Goal: Task Accomplishment & Management: Manage account settings

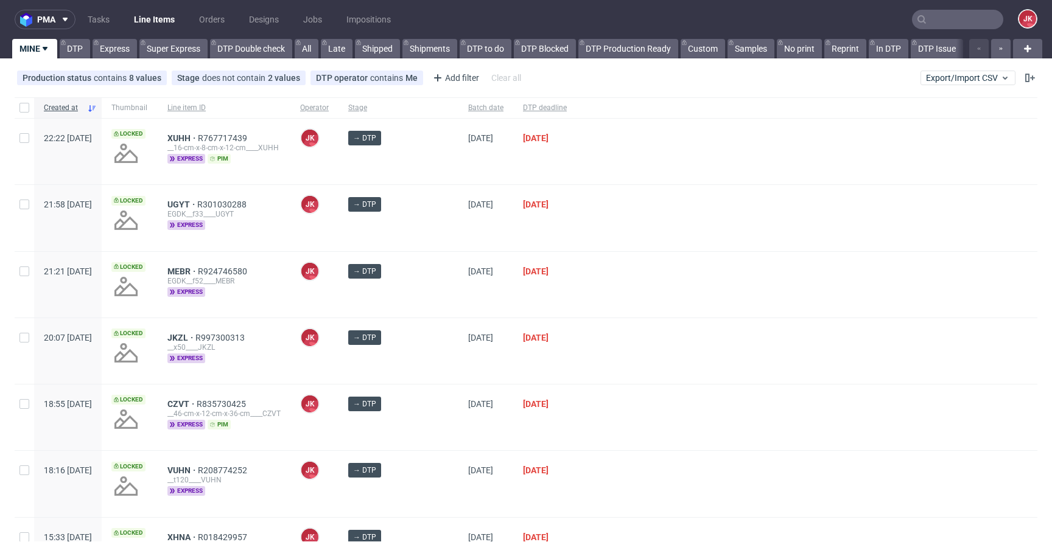
click at [491, 240] on div "16/09/2025" at bounding box center [485, 218] width 55 height 66
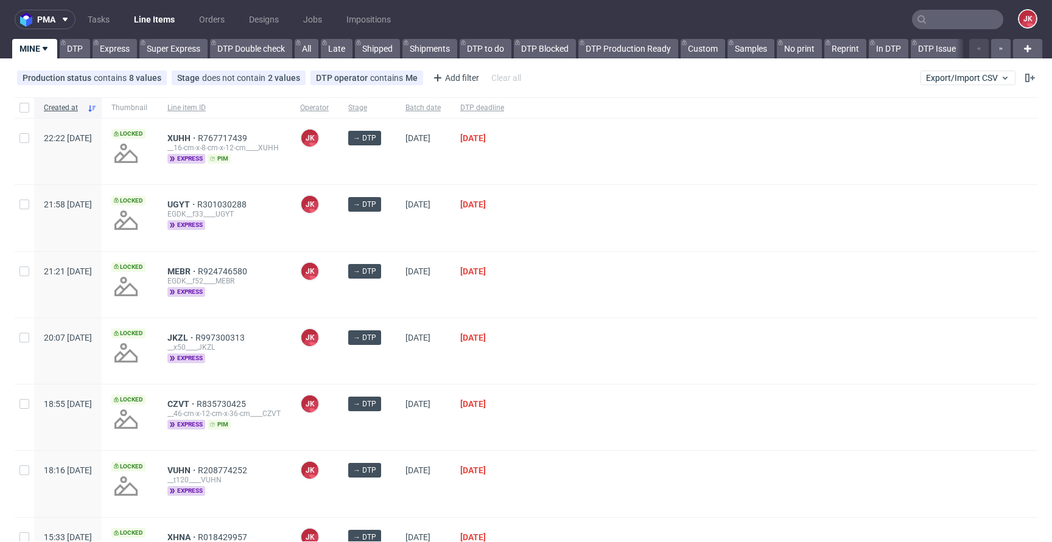
click at [450, 299] on div "16/09/2025" at bounding box center [423, 285] width 55 height 66
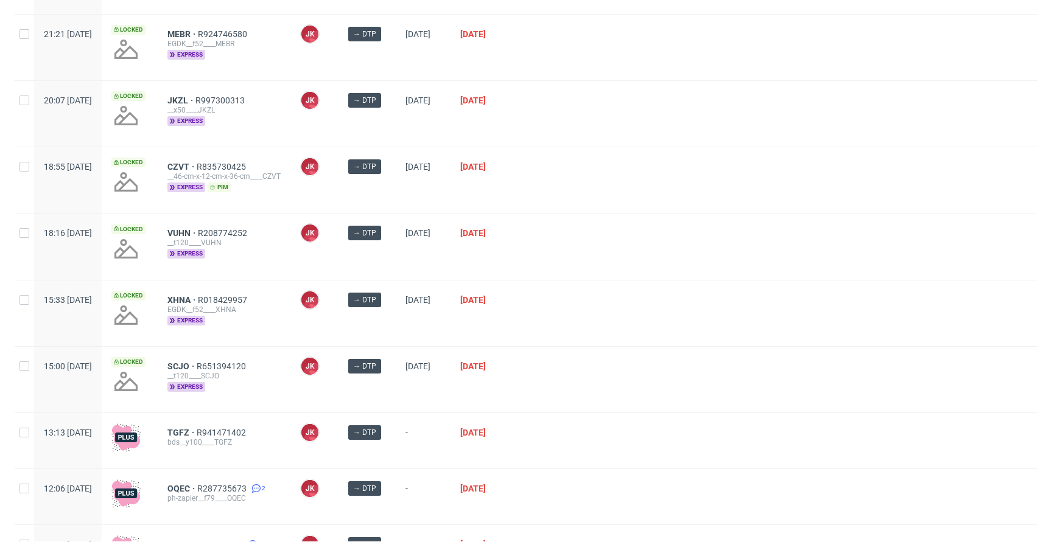
scroll to position [317, 0]
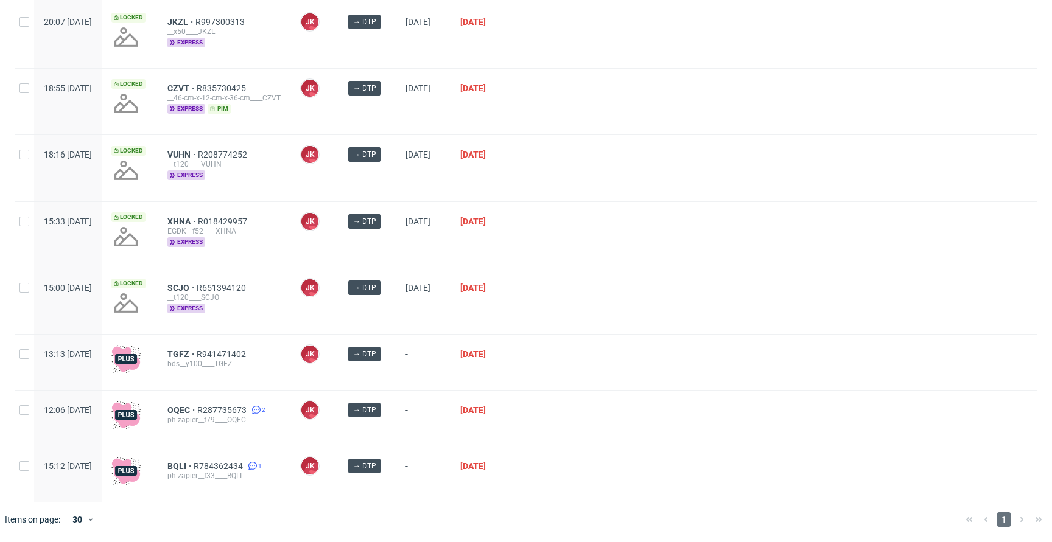
click at [569, 310] on div at bounding box center [775, 301] width 523 height 66
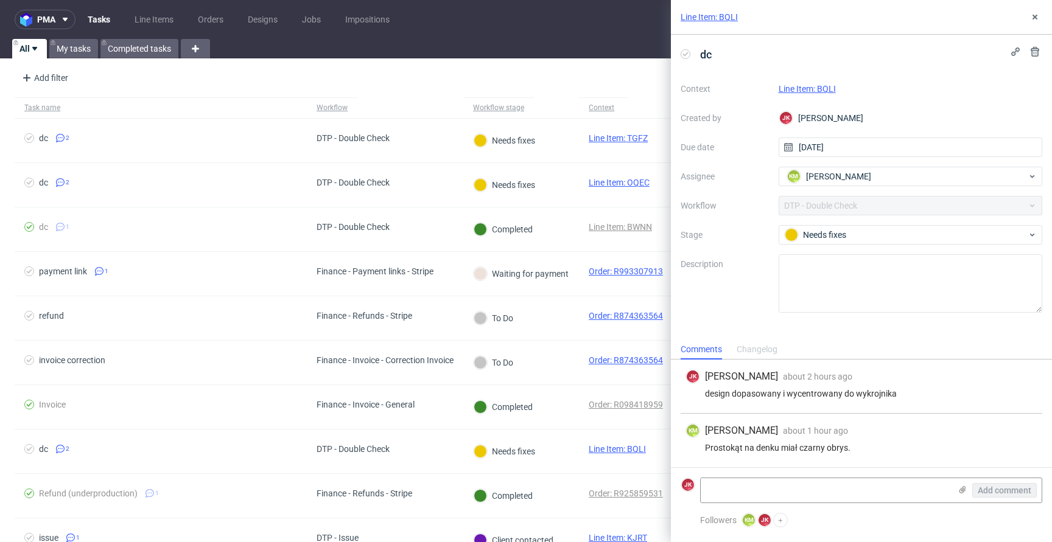
click at [803, 87] on link "Line Item: BQLI" at bounding box center [807, 89] width 57 height 10
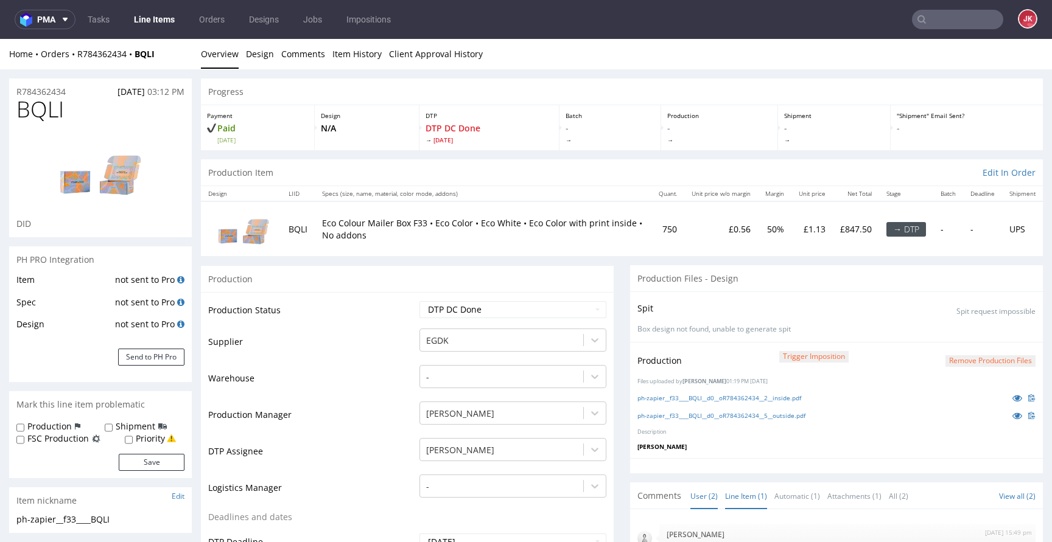
click at [732, 491] on link "Line Item (1)" at bounding box center [746, 496] width 42 height 26
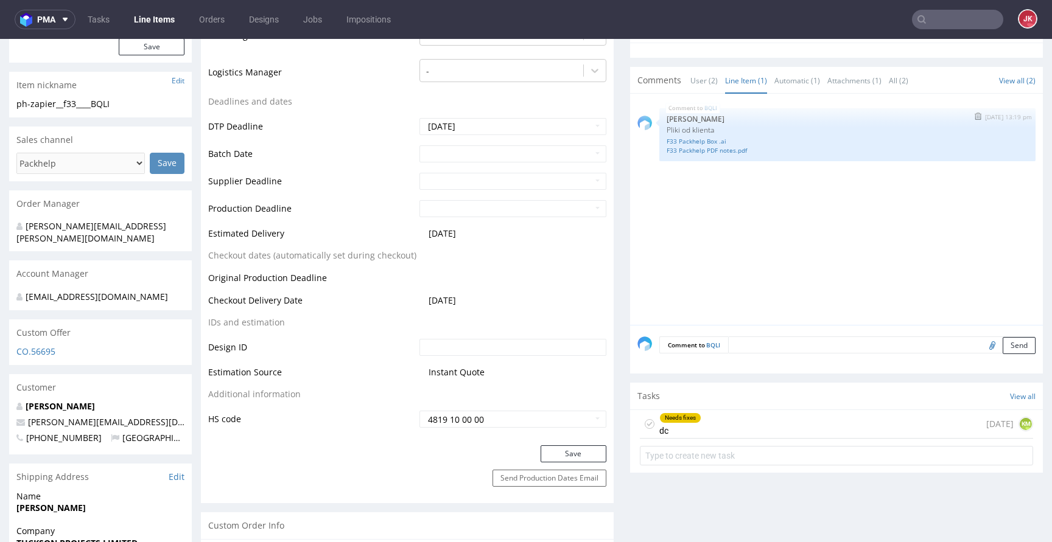
scroll to position [282, 0]
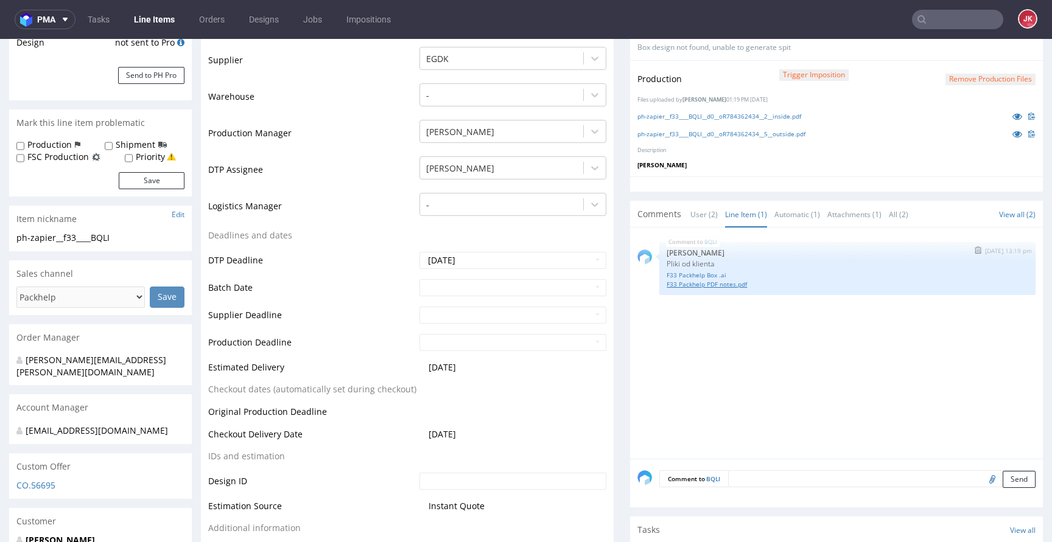
click at [719, 285] on link "F33 Packhelp PDF notes.pdf" at bounding box center [848, 284] width 362 height 9
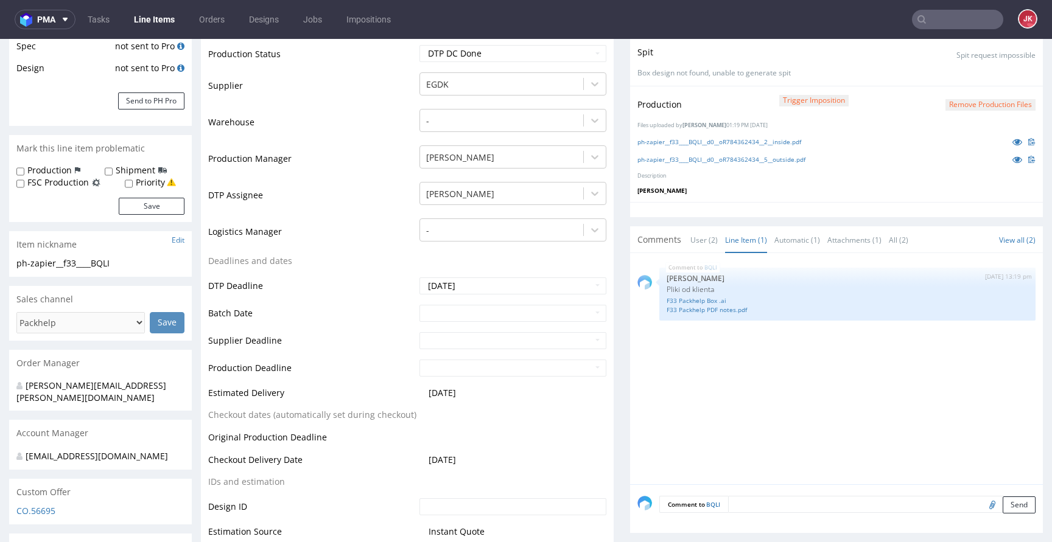
scroll to position [0, 0]
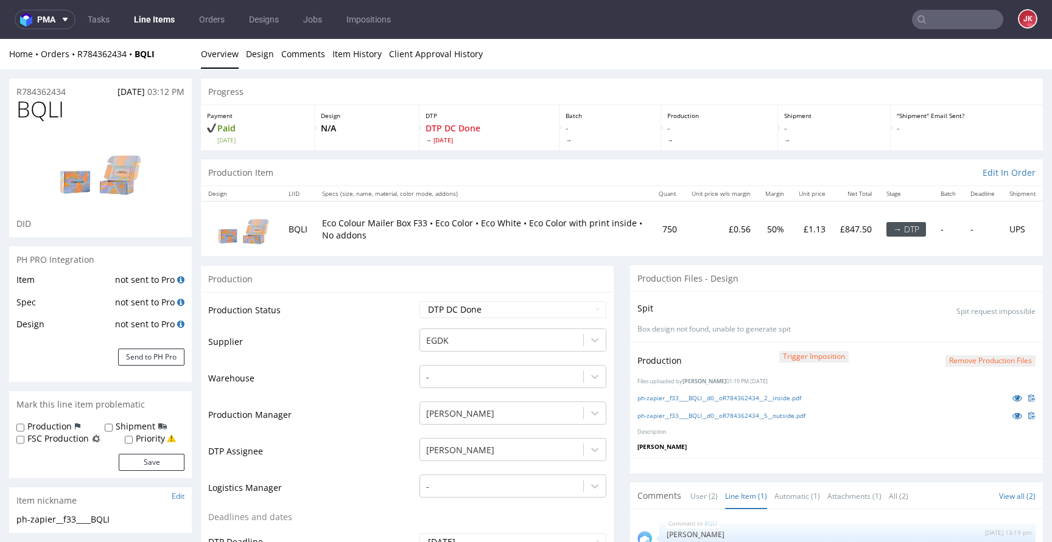
click at [981, 359] on button "Remove production files" at bounding box center [990, 361] width 90 height 12
click at [944, 337] on icon at bounding box center [945, 333] width 7 height 9
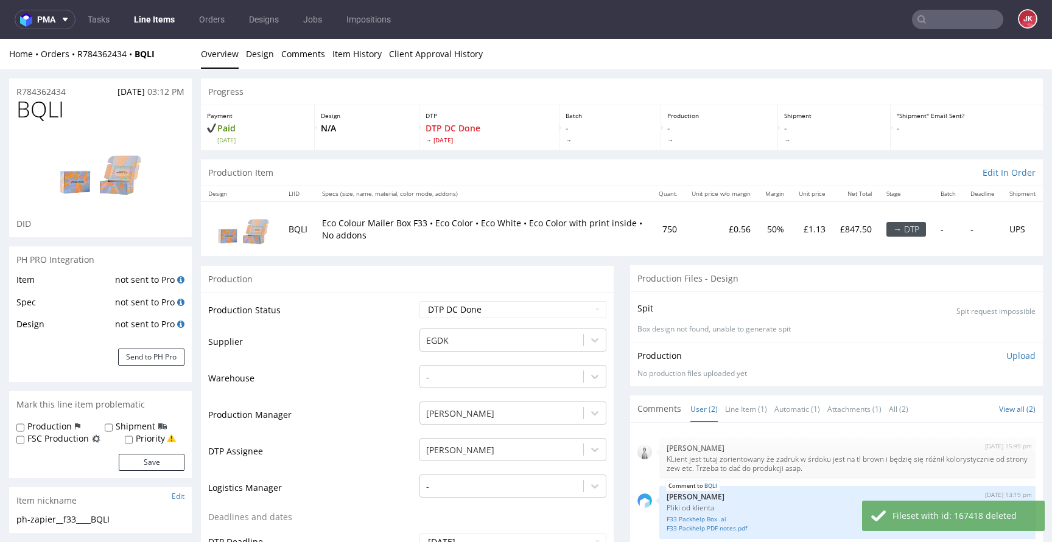
click at [1006, 358] on p "Upload" at bounding box center [1020, 356] width 29 height 12
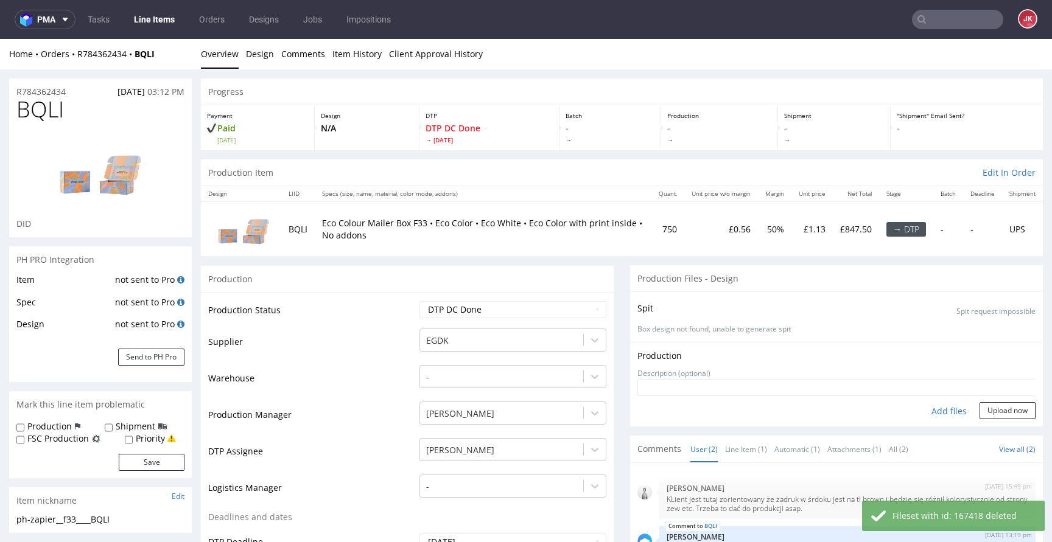
click at [933, 410] on div "Add files" at bounding box center [949, 411] width 61 height 18
type input "C:\fakepath\ph-zapier__f33____BQLI__d0__oR784362434__5__outside.pdf"
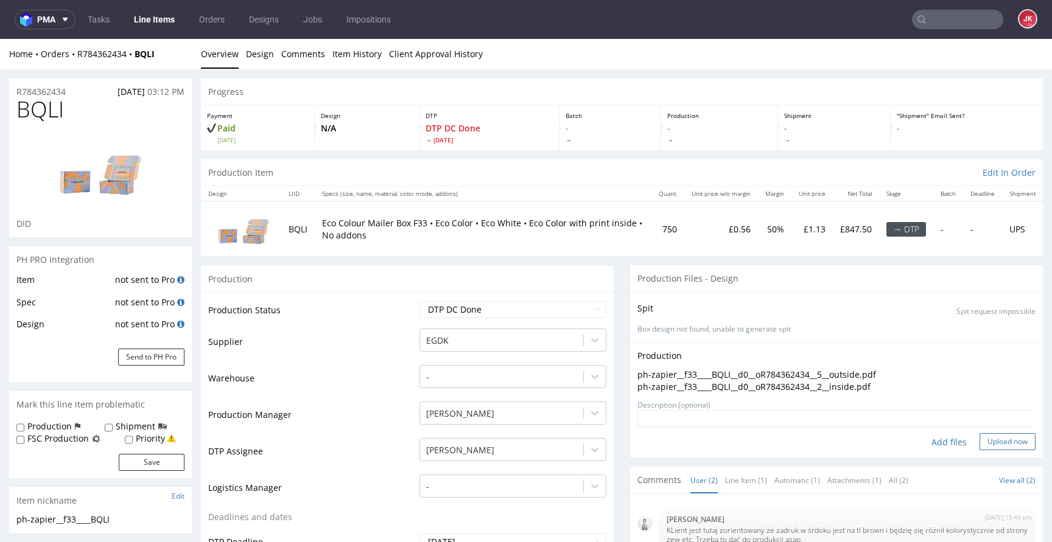
click at [994, 443] on button "Upload now" at bounding box center [1007, 441] width 56 height 17
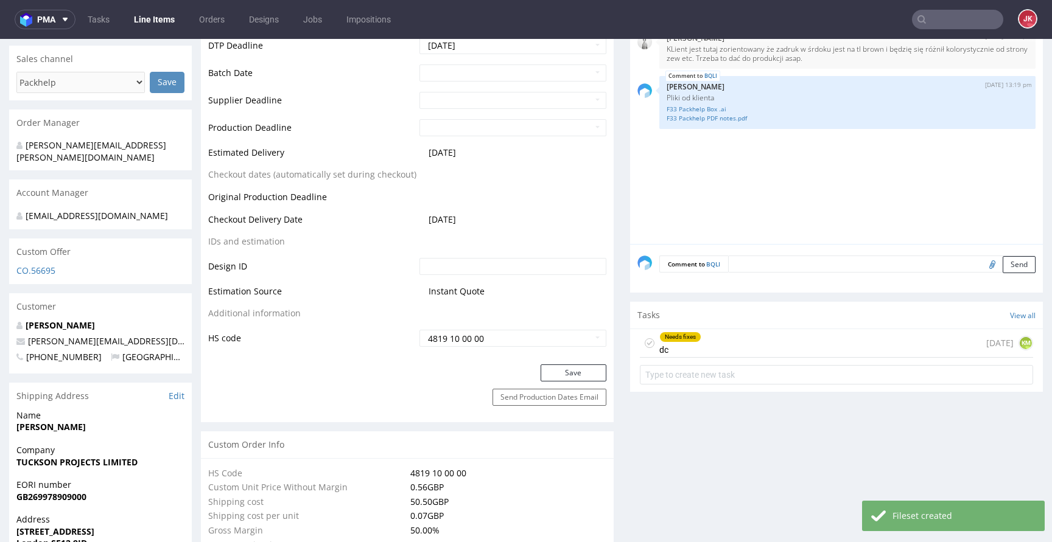
scroll to position [559, 0]
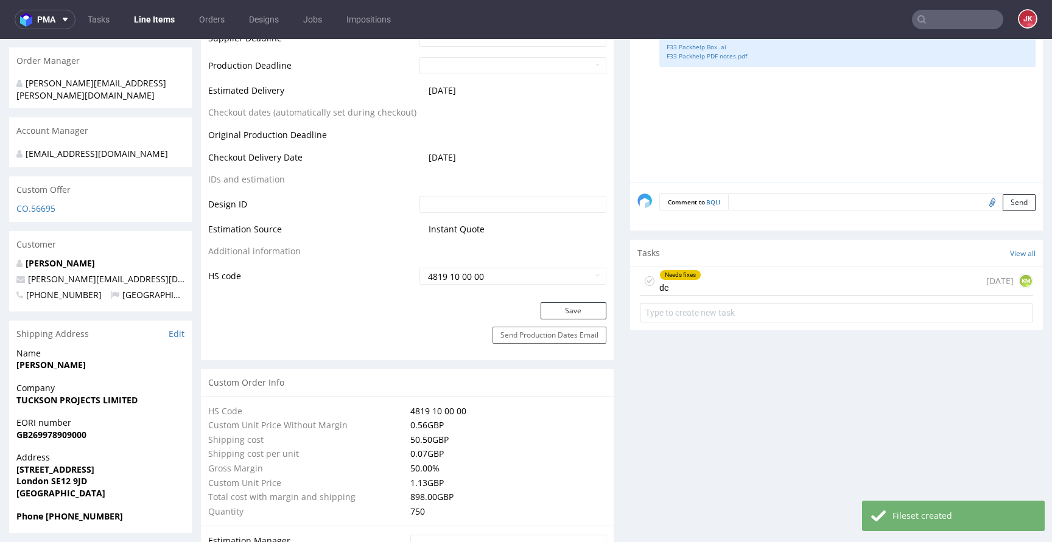
click at [673, 284] on div "Needs fixes dc" at bounding box center [680, 281] width 42 height 28
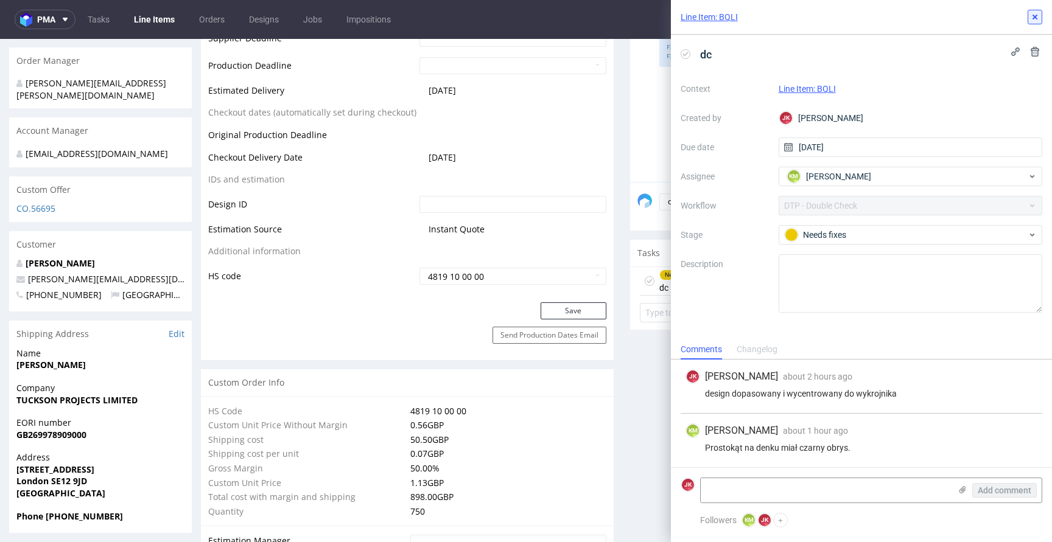
click at [1031, 15] on icon at bounding box center [1035, 17] width 10 height 10
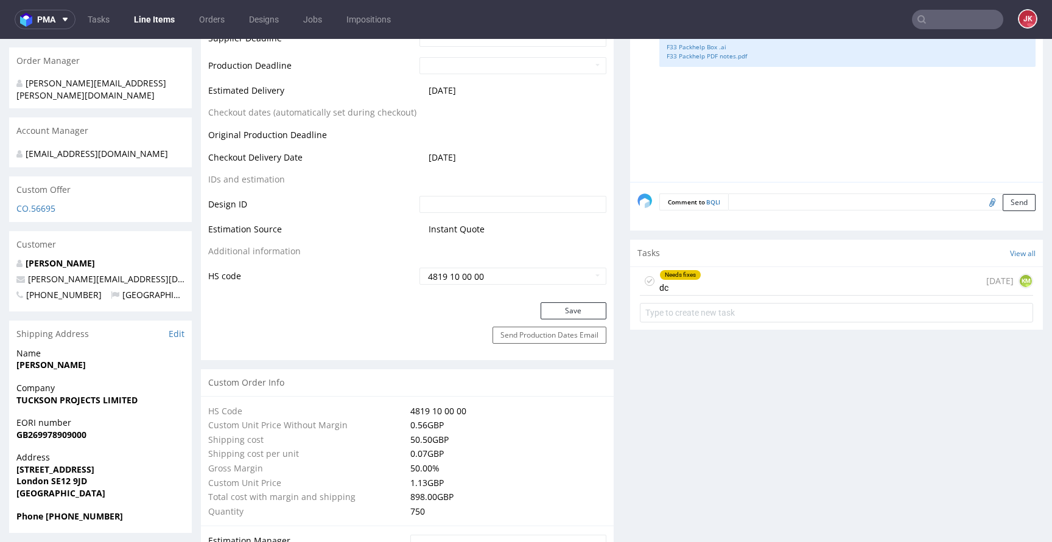
click at [645, 282] on icon at bounding box center [650, 281] width 10 height 10
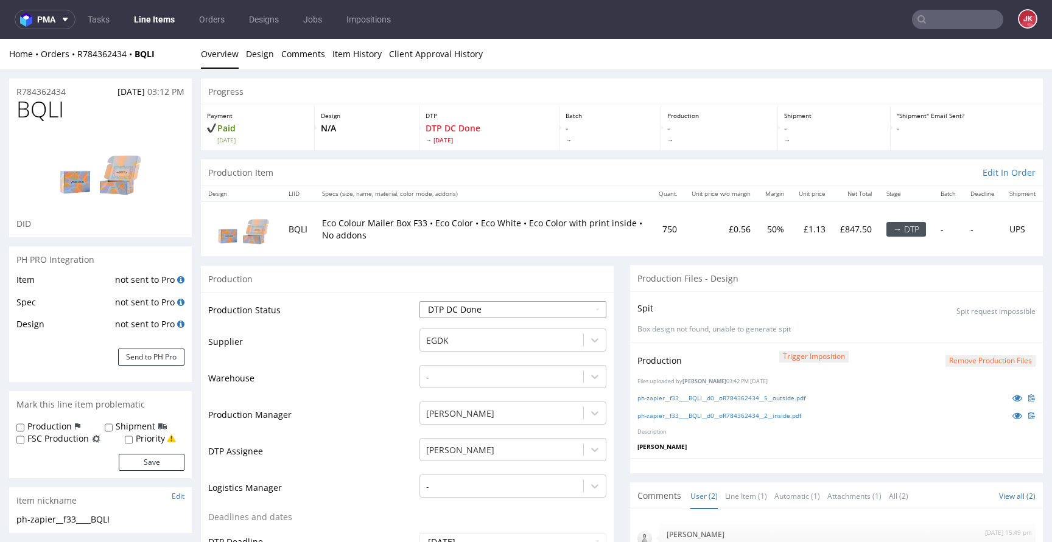
click at [489, 307] on select "Waiting for Artwork Waiting for Diecut Waiting for Mockup Waiting for DTP Waiti…" at bounding box center [512, 309] width 187 height 17
select select "dtp_production_ready"
click at [419, 301] on select "Waiting for Artwork Waiting for Diecut Waiting for Mockup Waiting for DTP Waiti…" at bounding box center [512, 309] width 187 height 17
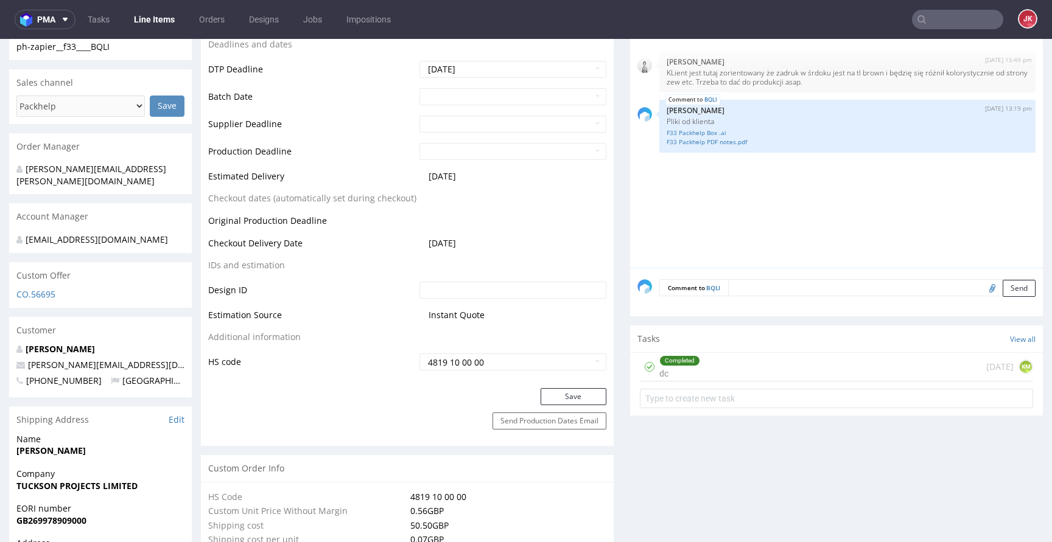
scroll to position [483, 0]
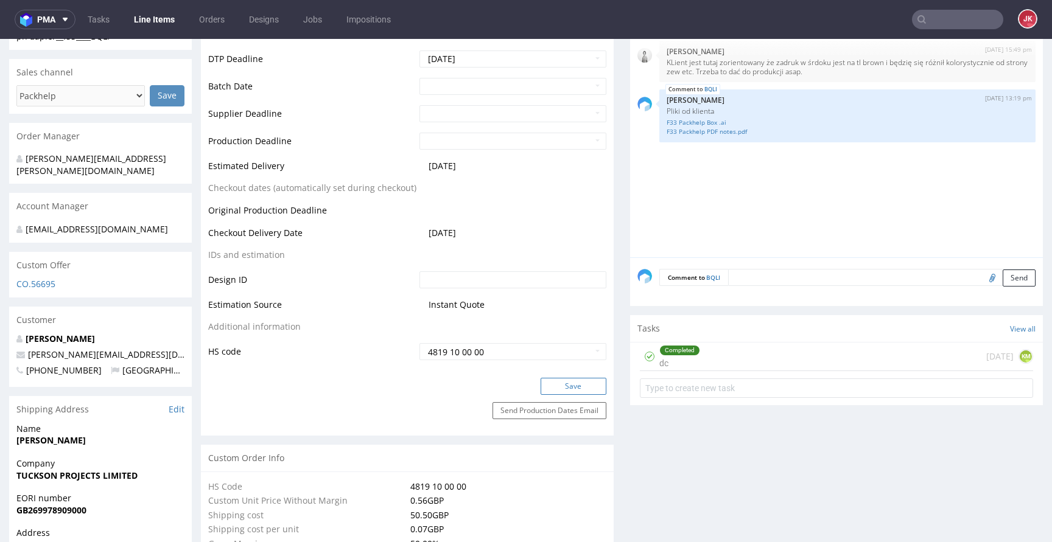
click at [567, 390] on button "Save" at bounding box center [574, 386] width 66 height 17
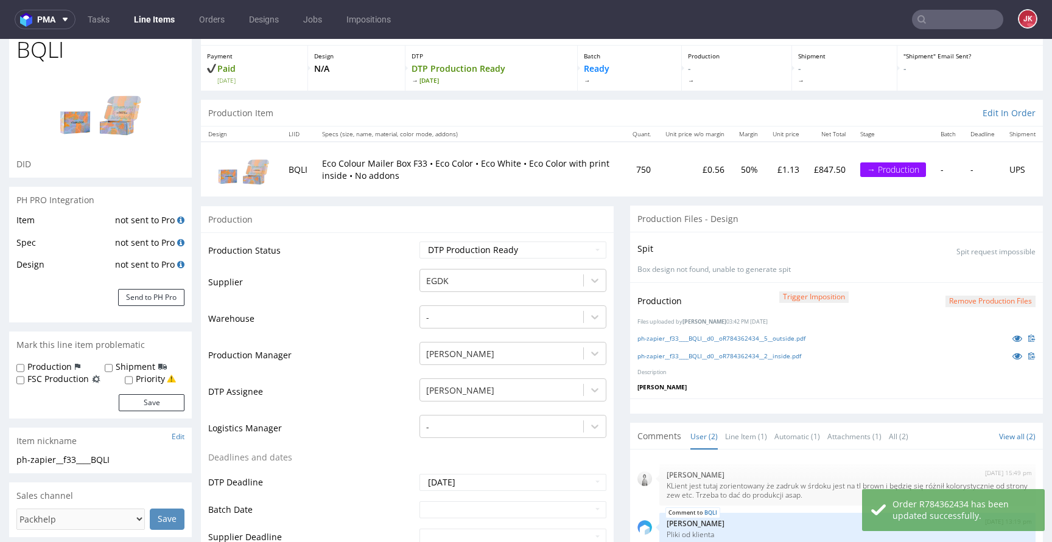
scroll to position [0, 0]
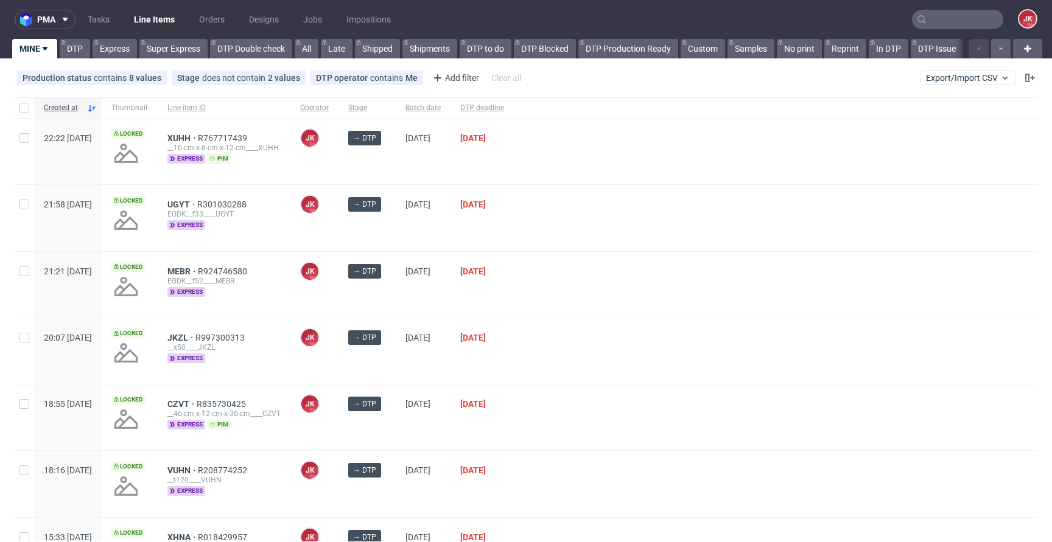
scroll to position [261, 0]
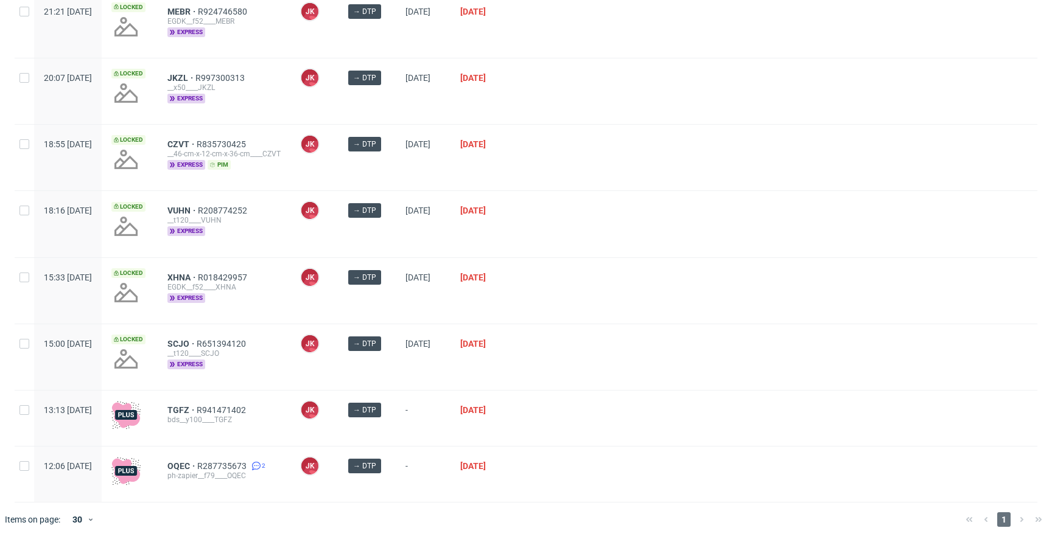
click at [598, 226] on div at bounding box center [775, 224] width 523 height 66
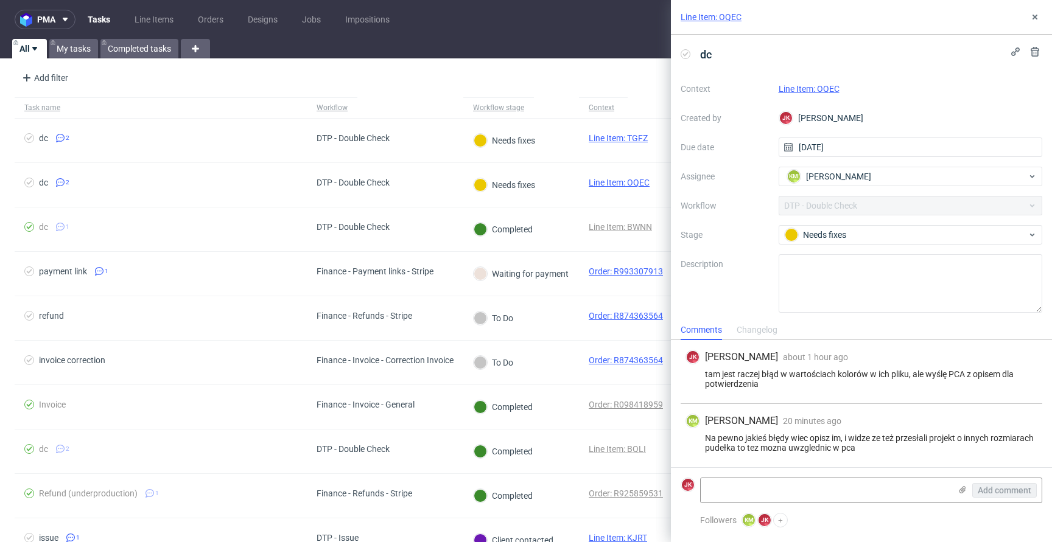
click at [799, 86] on link "Line Item: OQEC" at bounding box center [809, 89] width 61 height 10
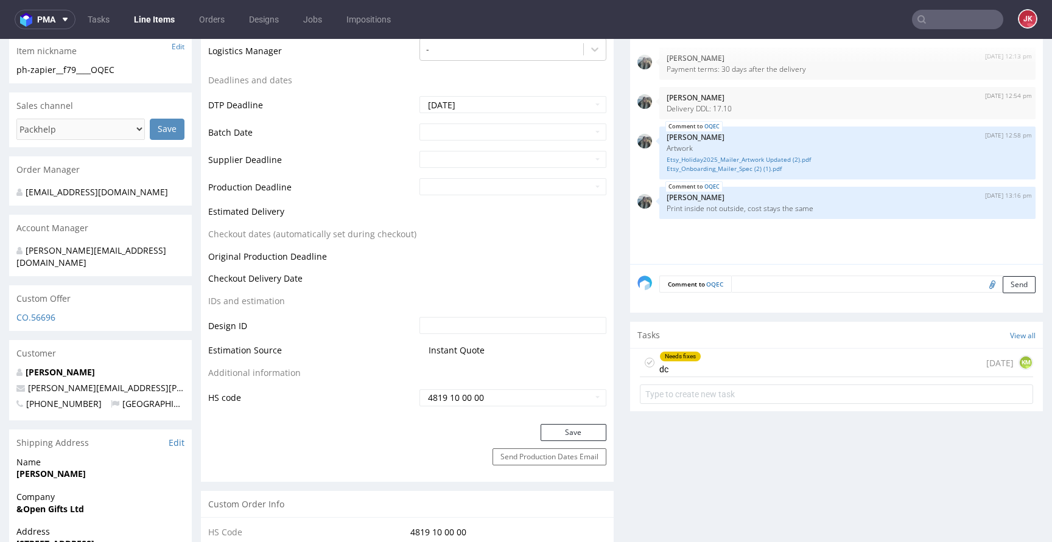
scroll to position [478, 0]
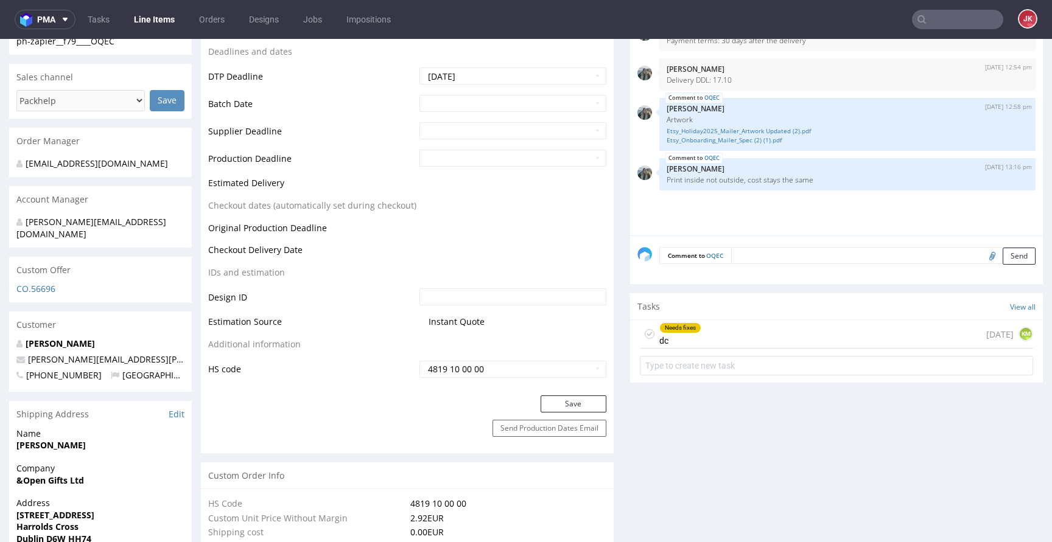
click at [668, 328] on div "Needs fixes" at bounding box center [680, 328] width 41 height 10
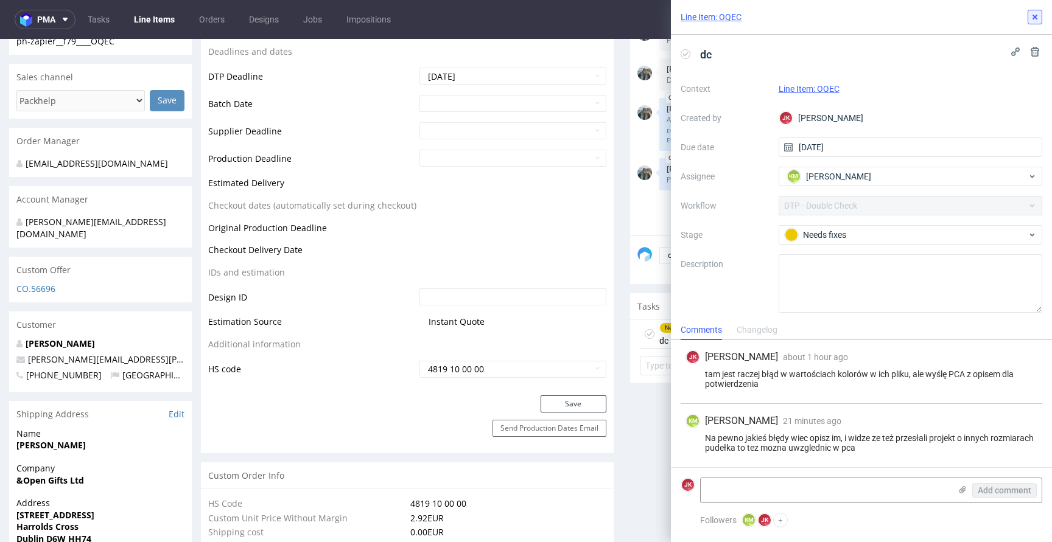
click at [1035, 15] on use at bounding box center [1034, 17] width 5 height 5
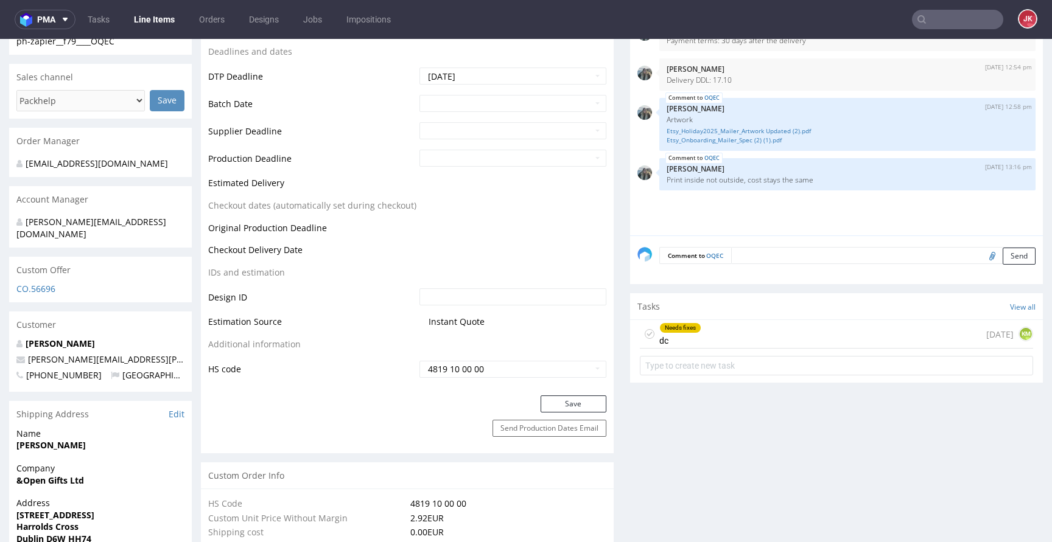
click at [647, 334] on use at bounding box center [649, 334] width 5 height 4
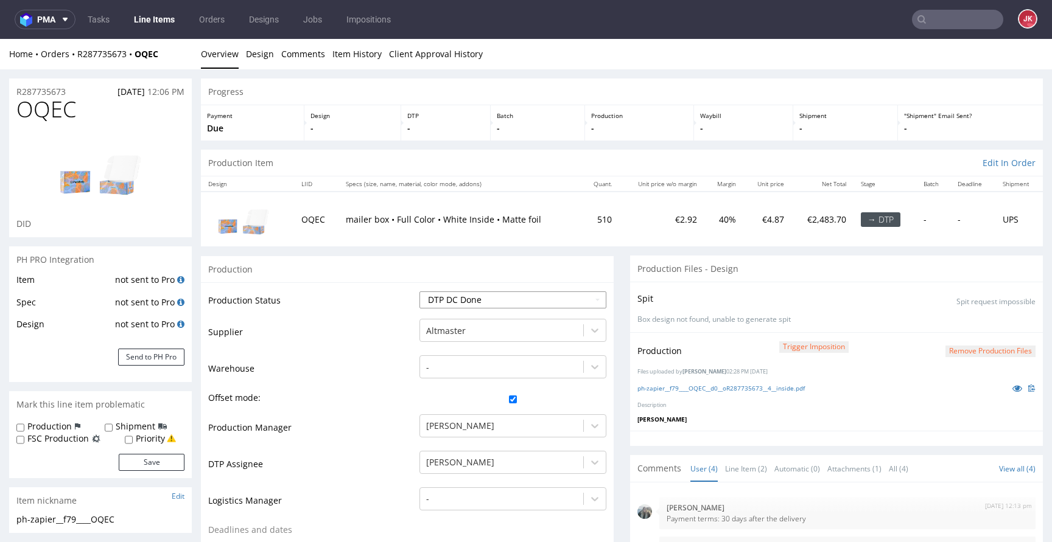
click at [478, 299] on select "Waiting for Artwork Waiting for Diecut Waiting for Mockup Waiting for DTP Waiti…" at bounding box center [512, 300] width 187 height 17
select select "dtp_ca_needed"
click at [419, 292] on select "Waiting for Artwork Waiting for Diecut Waiting for Mockup Waiting for DTP Waiti…" at bounding box center [512, 300] width 187 height 17
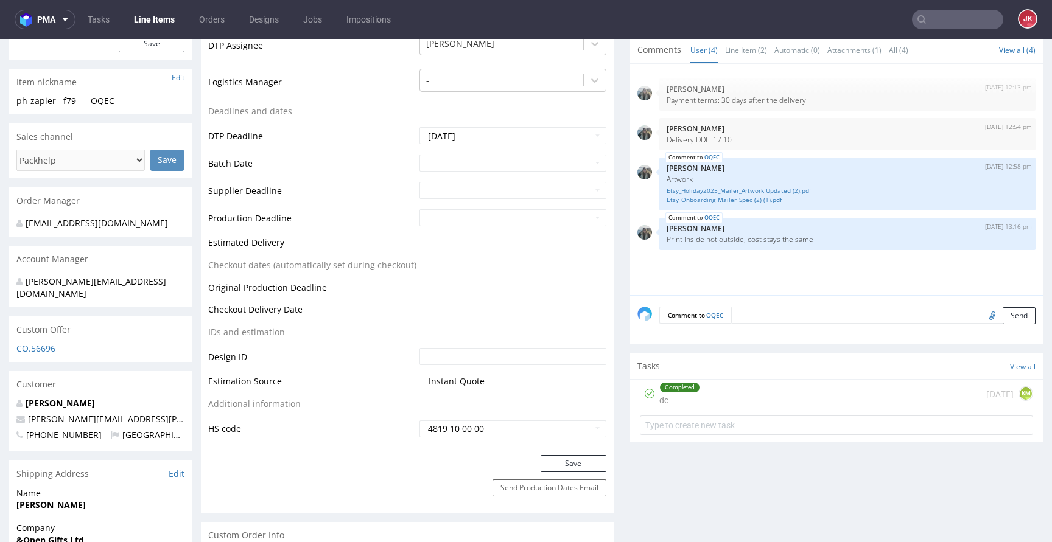
scroll to position [494, 0]
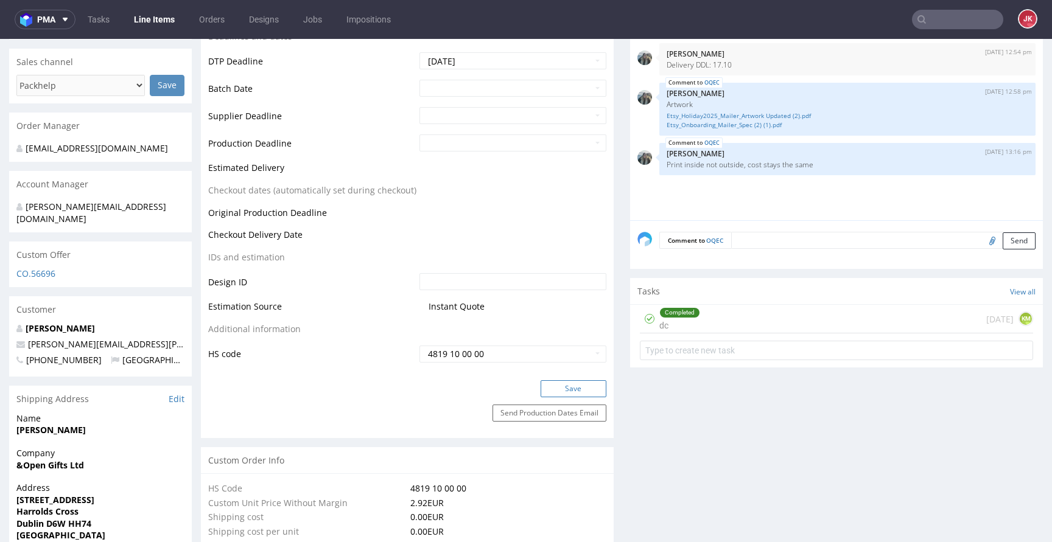
click at [583, 388] on button "Save" at bounding box center [574, 388] width 66 height 17
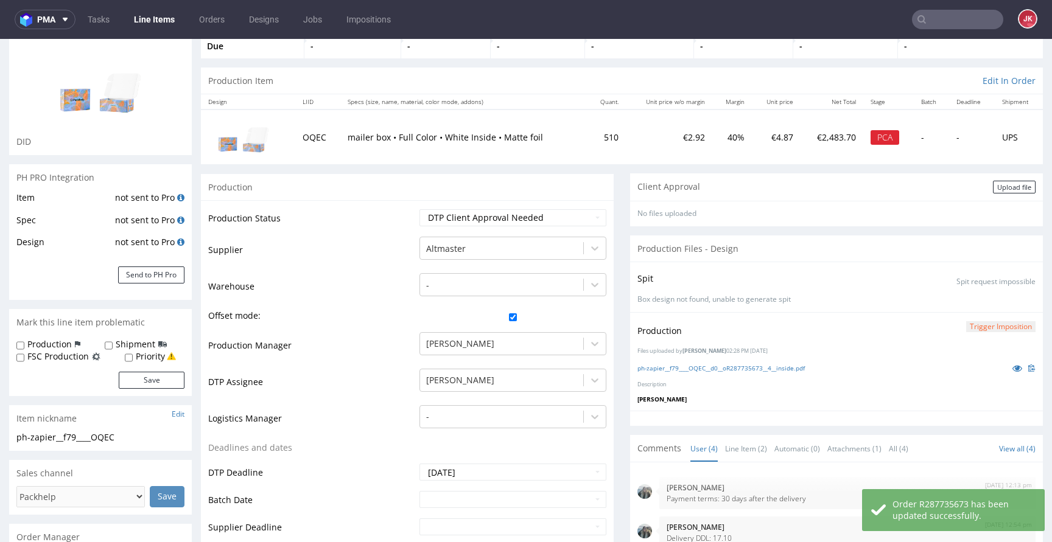
scroll to position [0, 0]
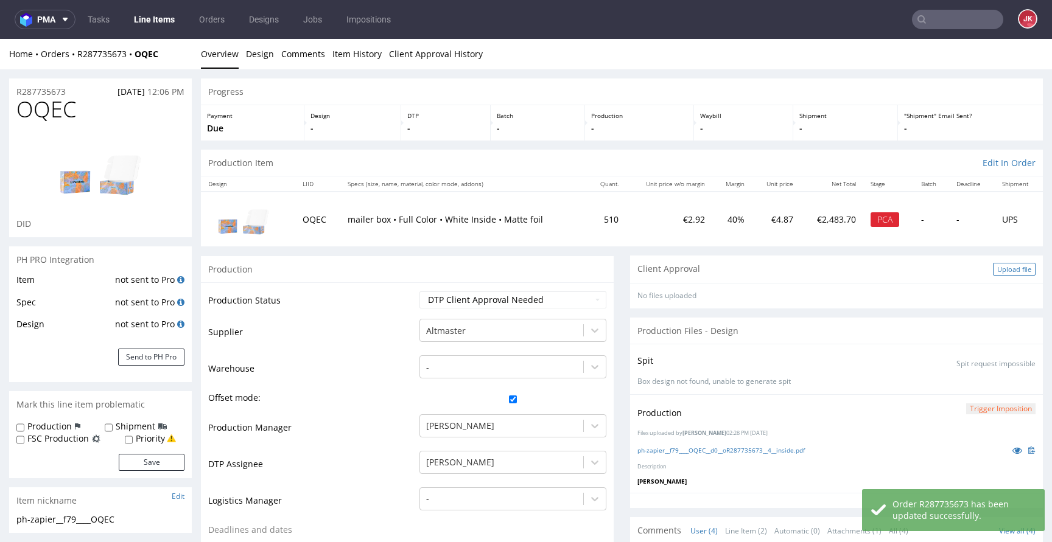
click at [1001, 273] on div "Upload file" at bounding box center [1014, 269] width 43 height 13
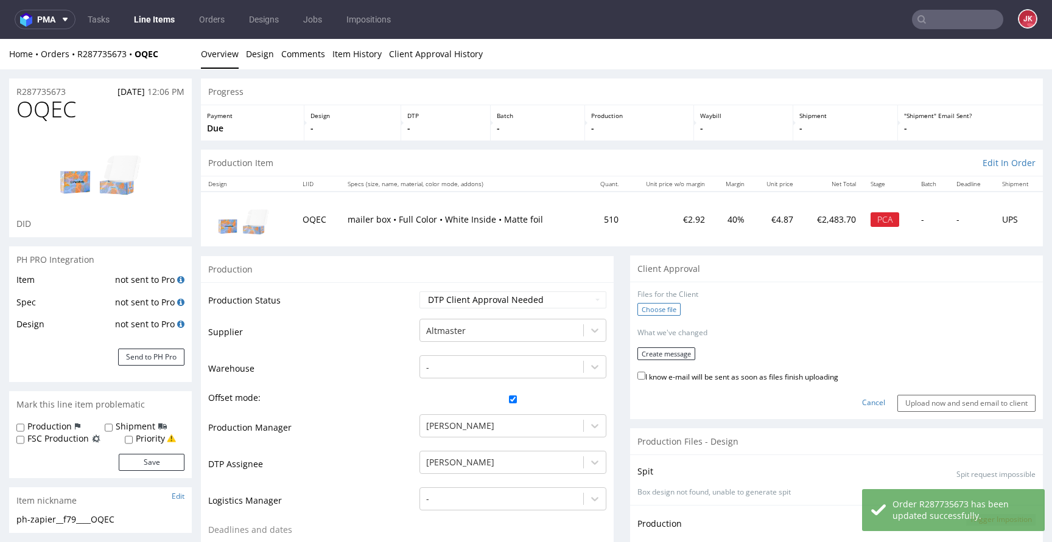
click at [649, 309] on label "Choose file" at bounding box center [658, 309] width 43 height 13
click at [0, 39] on input "Choose file" at bounding box center [0, 39] width 0 height 0
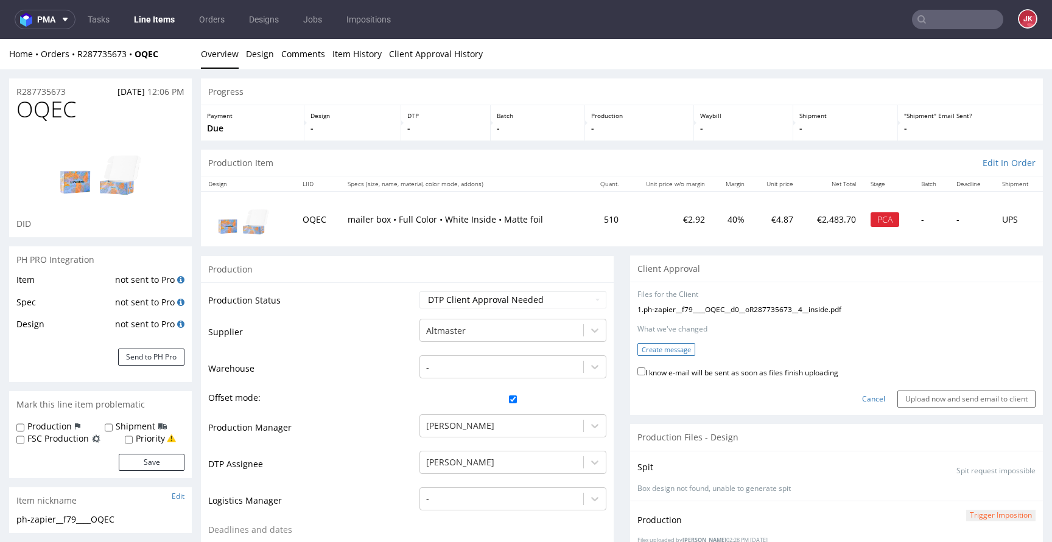
click at [655, 349] on button "Create message" at bounding box center [666, 349] width 58 height 13
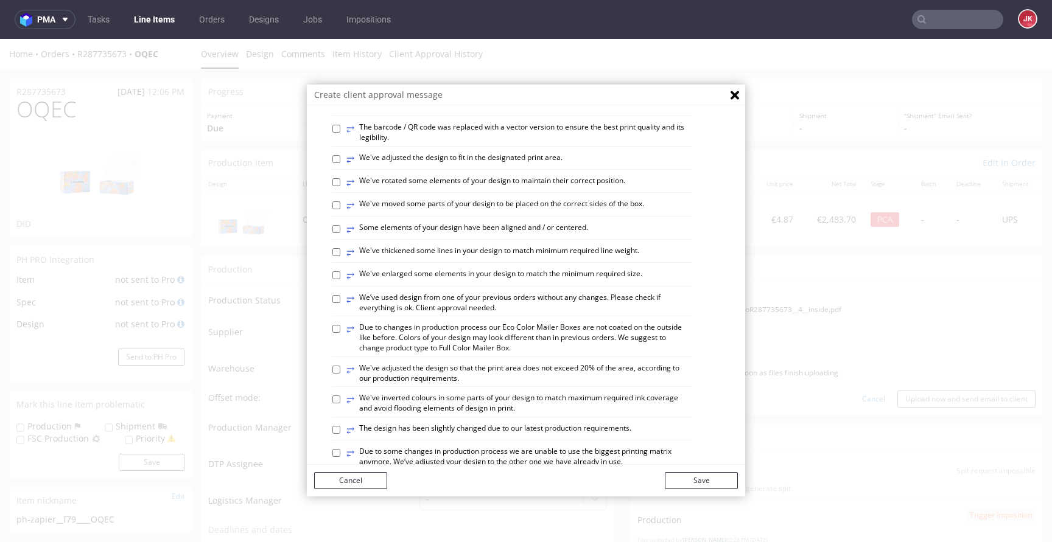
scroll to position [362, 0]
click at [427, 234] on label "⥂ Some elements of your design have been aligned and / or centered." at bounding box center [467, 227] width 242 height 13
click at [340, 231] on input "⥂ Some elements of your design have been aligned and / or centered." at bounding box center [336, 227] width 8 height 8
checkbox input "true"
click at [398, 87] on label "⥂ The design has been adjusted to the correct dieline version." at bounding box center [453, 80] width 214 height 13
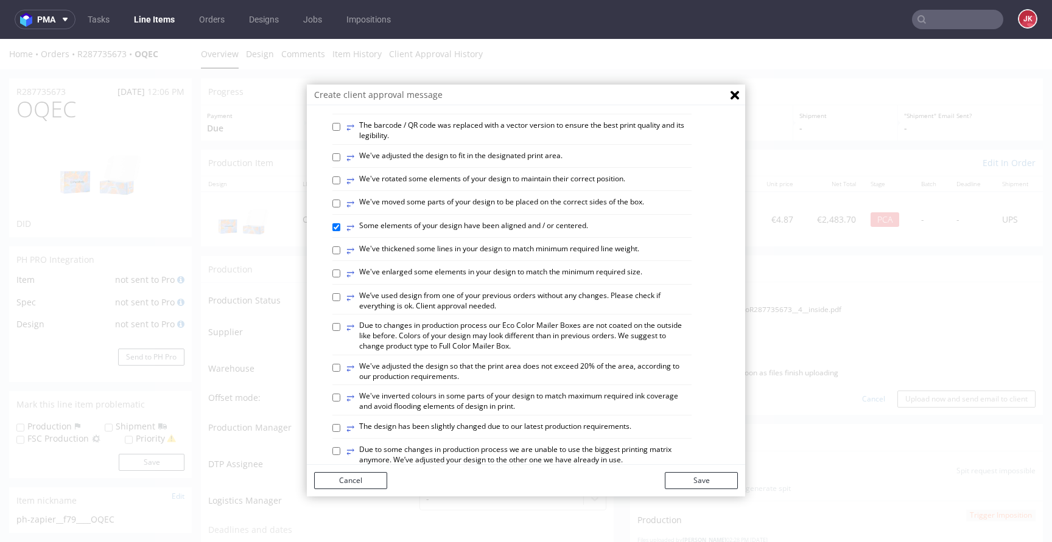
click at [340, 84] on input "⥂ The design has been adjusted to the correct dieline version." at bounding box center [336, 80] width 8 height 8
checkbox input "true"
click at [386, 111] on label "⥂ The design has been adjusted to the correct product size." at bounding box center [449, 103] width 206 height 13
click at [340, 108] on input "⥂ The design has been adjusted to the correct product size." at bounding box center [336, 104] width 8 height 8
checkbox input "true"
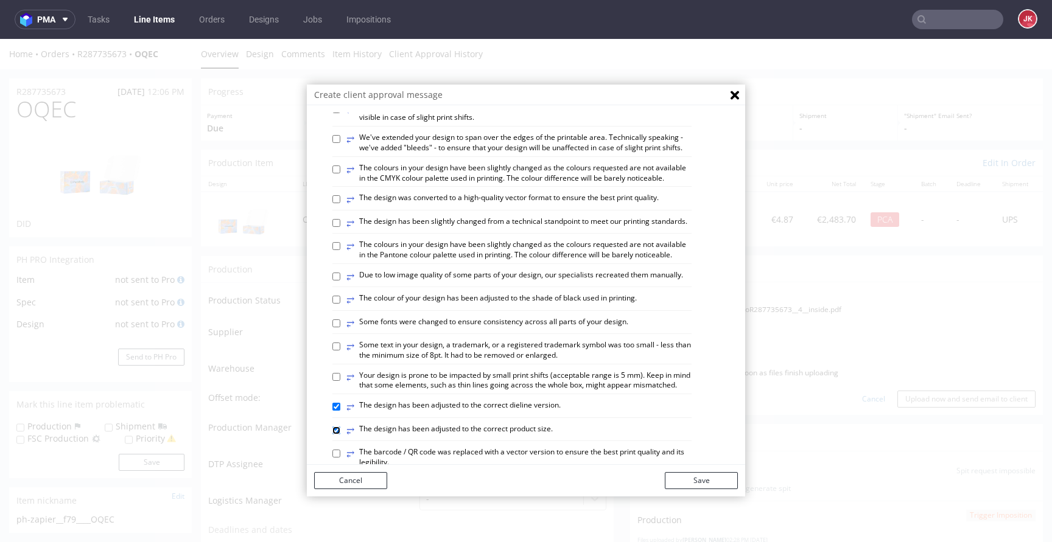
scroll to position [0, 0]
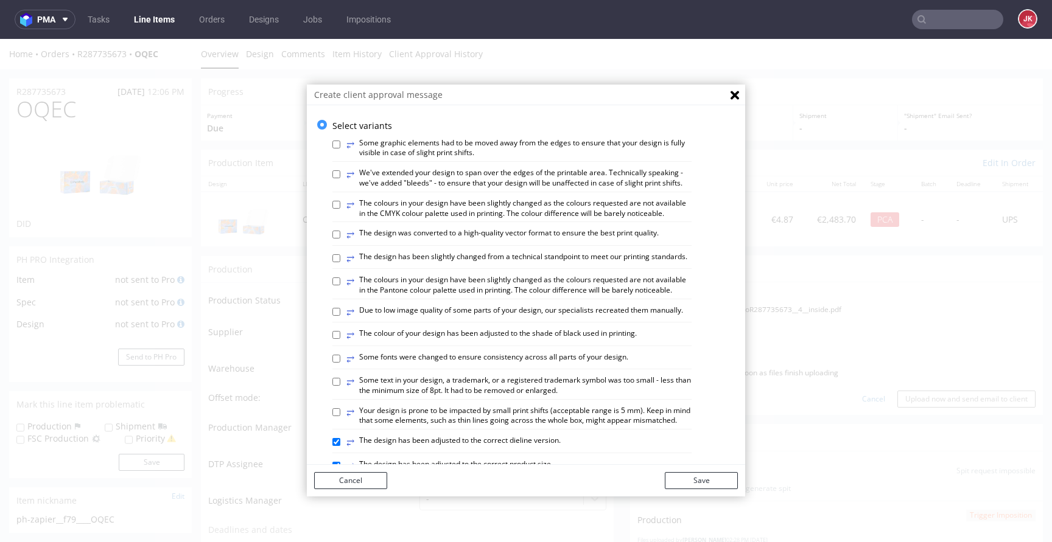
click at [411, 215] on label "⥂ The colours in your design have been slightly changed as the colours requeste…" at bounding box center [518, 208] width 345 height 21
click at [340, 209] on input "⥂ The colours in your design have been slightly changed as the colours requeste…" at bounding box center [336, 205] width 8 height 8
checkbox input "true"
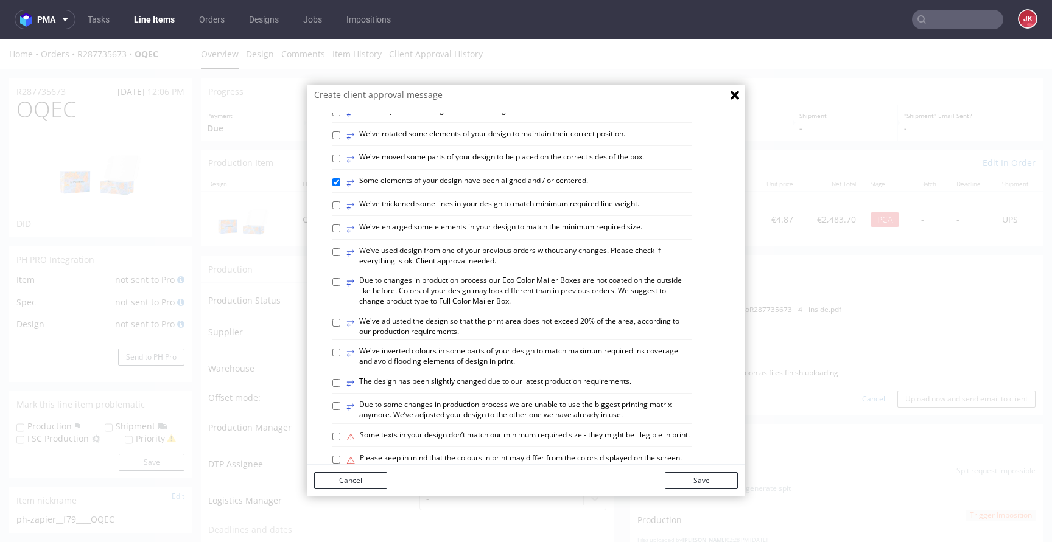
scroll to position [418, 0]
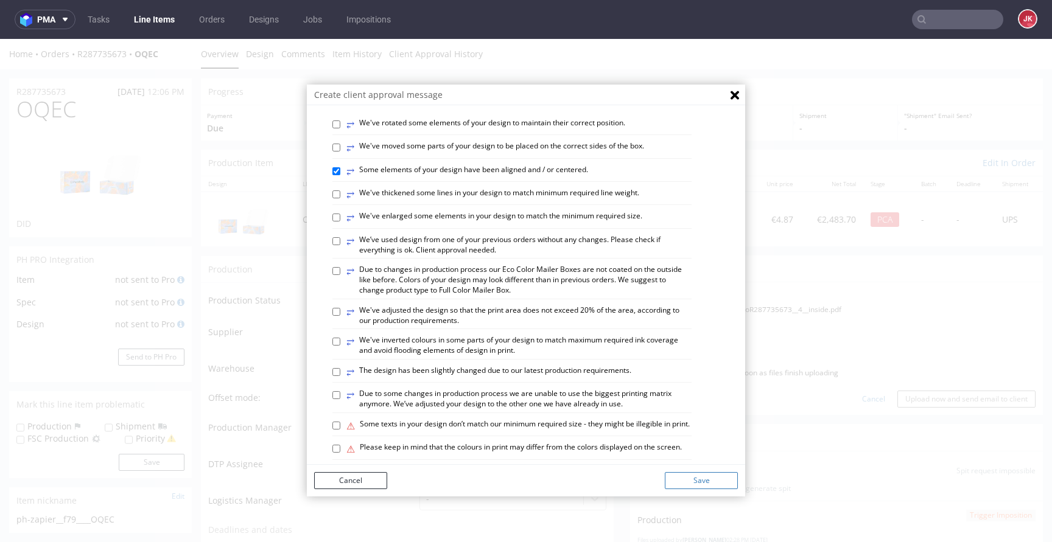
click at [714, 487] on button "Save" at bounding box center [701, 480] width 73 height 17
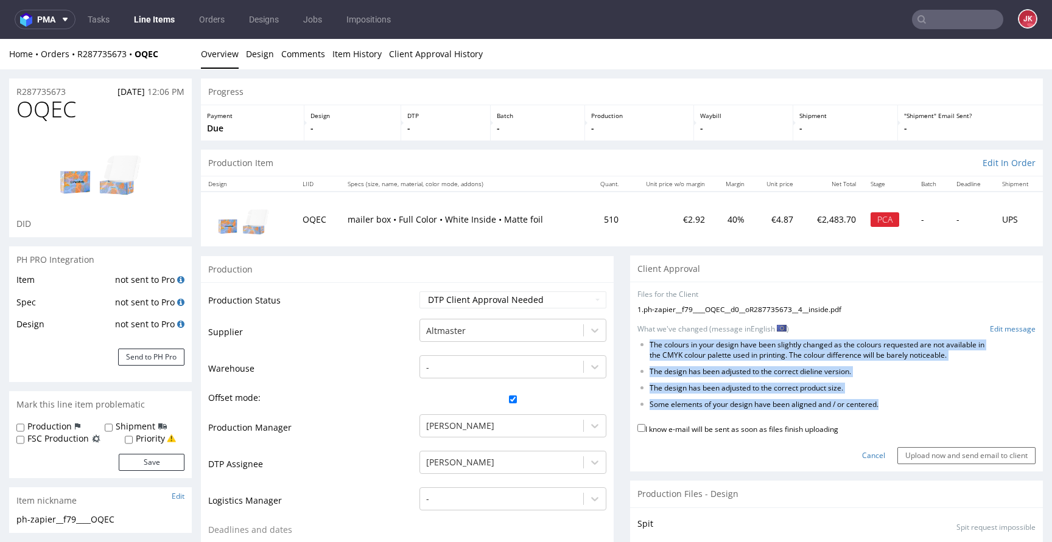
drag, startPoint x: 640, startPoint y: 345, endPoint x: 963, endPoint y: 408, distance: 328.9
click at [963, 408] on ul "The colours in your design have been slightly changed as the colours requested …" at bounding box center [836, 374] width 398 height 69
click at [951, 369] on li "The design has been adjusted to the correct dieline version." at bounding box center [822, 372] width 347 height 10
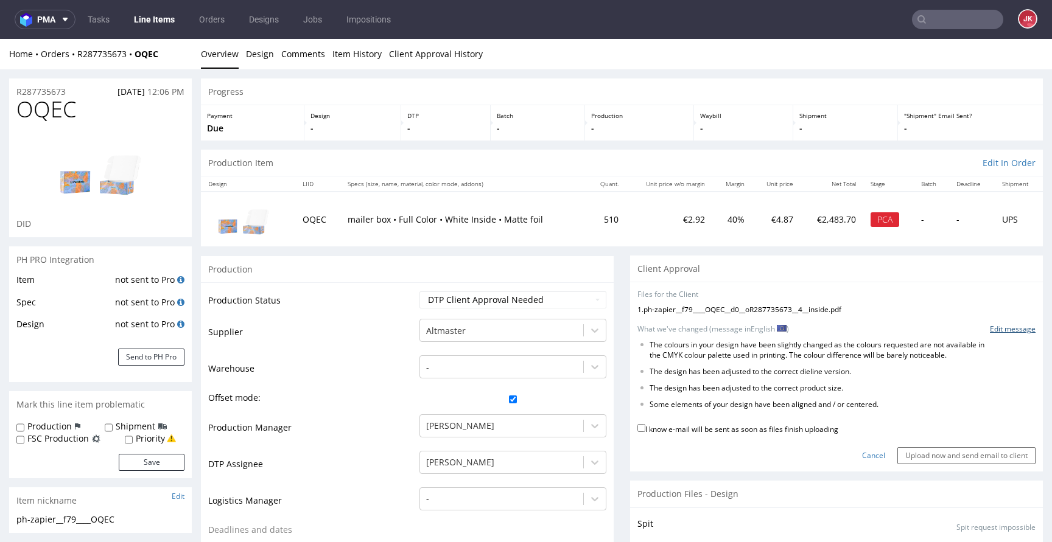
click at [1009, 332] on link "Edit message" at bounding box center [1013, 329] width 46 height 10
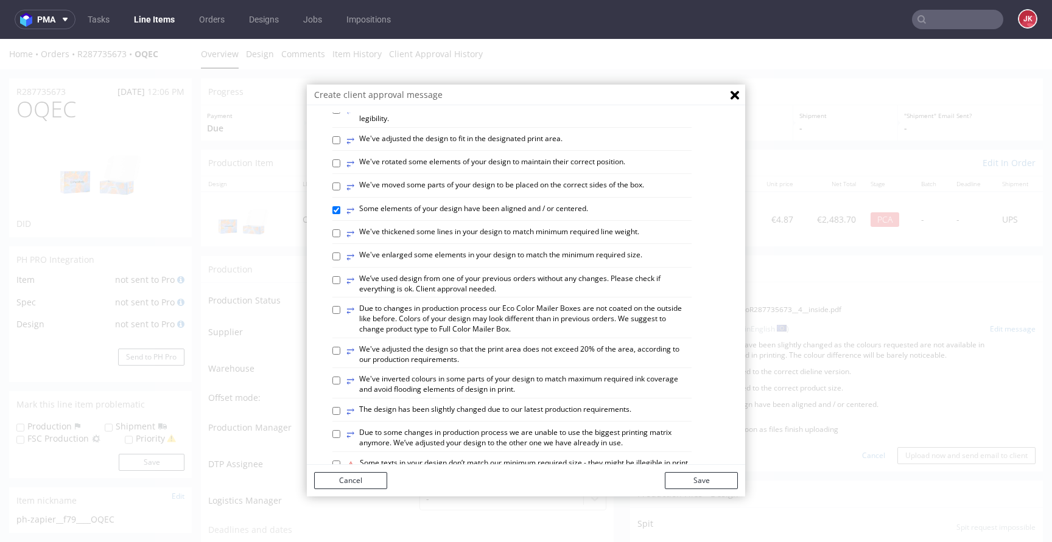
scroll to position [382, 0]
click at [487, 292] on label "⥂ We’ve used design from one of your previous orders without any changes. Pleas…" at bounding box center [518, 281] width 345 height 21
click at [340, 282] on input "⥂ We’ve used design from one of your previous orders without any changes. Pleas…" at bounding box center [336, 278] width 8 height 8
checkbox input "true"
click at [716, 478] on button "Save" at bounding box center [701, 480] width 73 height 17
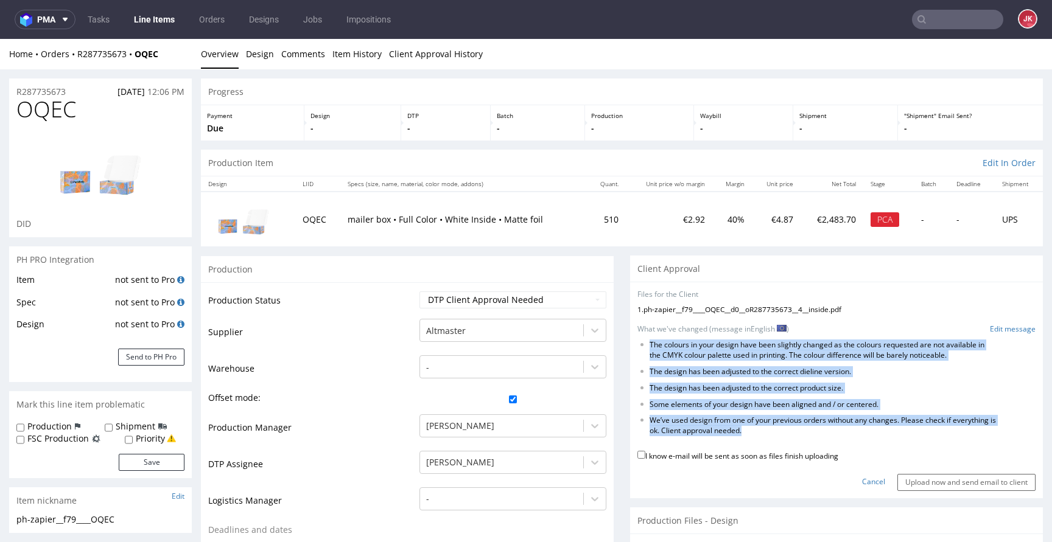
drag, startPoint x: 641, startPoint y: 345, endPoint x: 807, endPoint y: 429, distance: 185.9
click at [807, 429] on ul "The colours in your design have been slightly changed as the colours requested …" at bounding box center [836, 388] width 398 height 96
copy ul "The colours in your design have been slightly changed as the colours requested …"
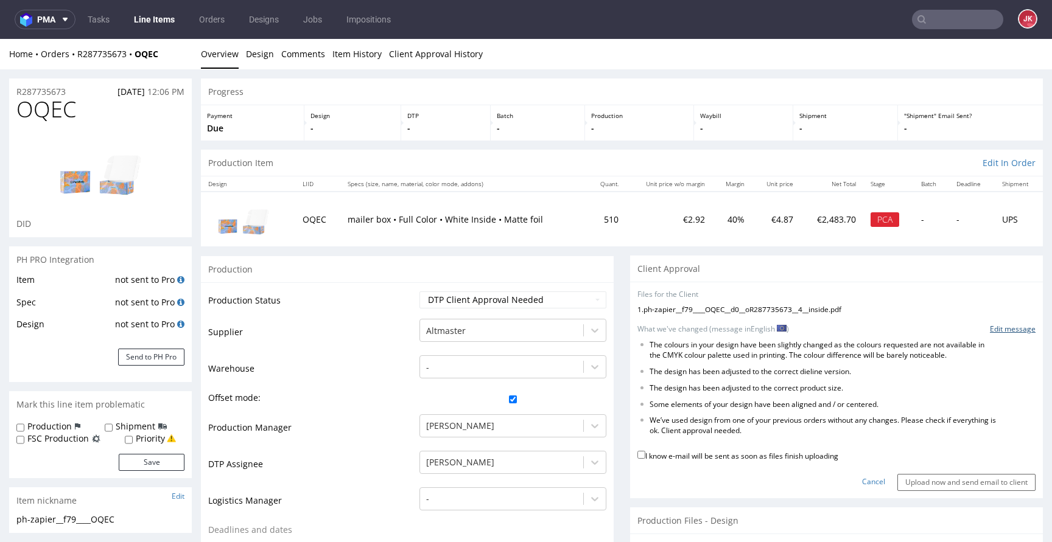
click at [1007, 325] on link "Edit message" at bounding box center [1013, 329] width 46 height 10
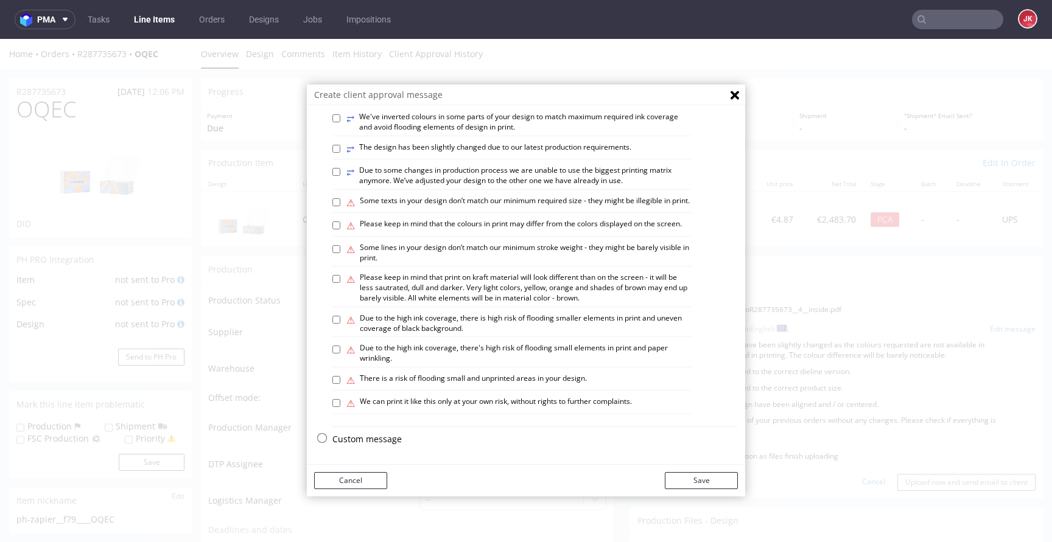
scroll to position [710, 0]
click at [368, 434] on p "Custom message" at bounding box center [534, 439] width 405 height 12
checkbox input "false"
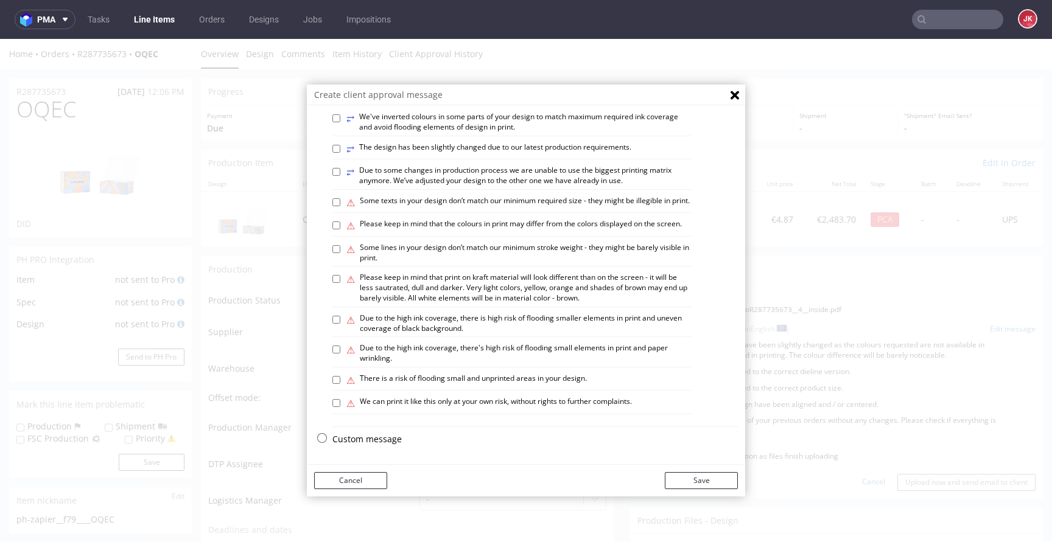
checkbox input "false"
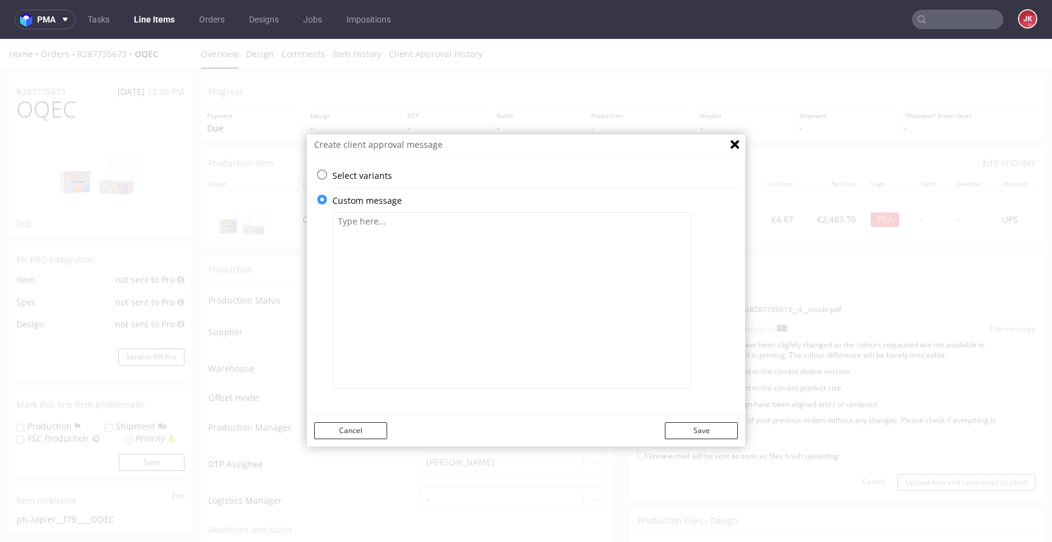
scroll to position [0, 0]
click at [436, 275] on textarea at bounding box center [511, 300] width 359 height 177
paste textarea "The colours in your design have been slightly changed as the colours requested …"
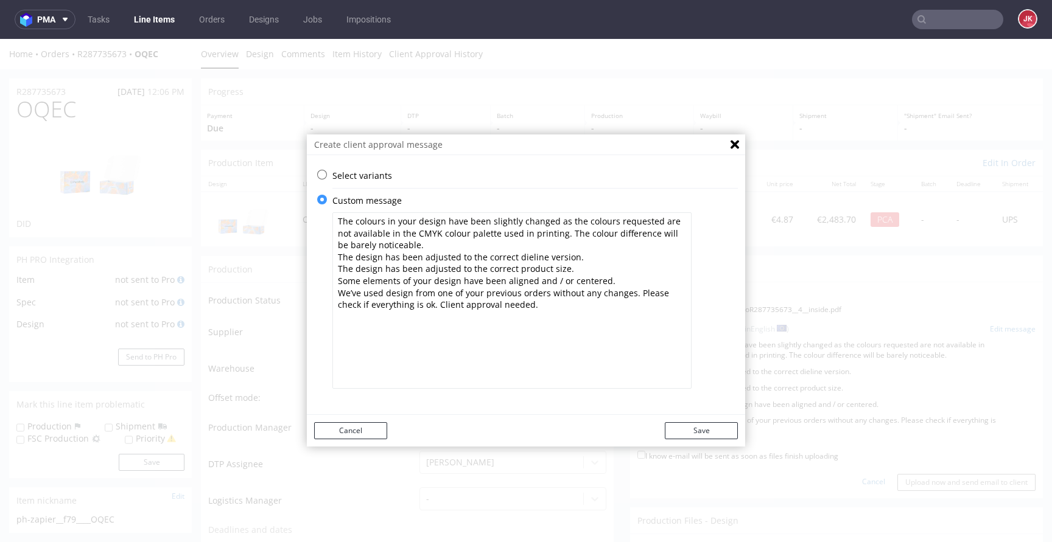
drag, startPoint x: 628, startPoint y: 294, endPoint x: 639, endPoint y: 315, distance: 23.1
click at [639, 315] on textarea "The colours in your design have been slightly changed as the colours requested …" at bounding box center [511, 300] width 359 height 177
drag, startPoint x: 640, startPoint y: 295, endPoint x: 318, endPoint y: 295, distance: 322.6
click at [318, 295] on div "Select variants ⥂ Some graphic elements had to be moved away from the edges to …" at bounding box center [526, 285] width 438 height 231
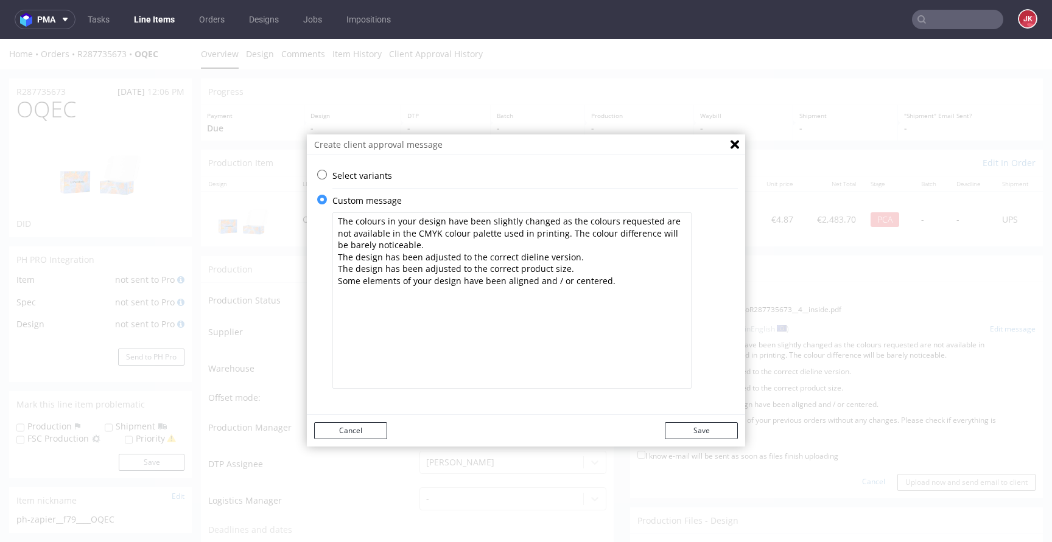
click at [334, 219] on textarea "The colours in your design have been slightly changed as the colours requested …" at bounding box center [511, 300] width 359 height 177
paste textarea "Please check if everything is ok. Client approval needed."
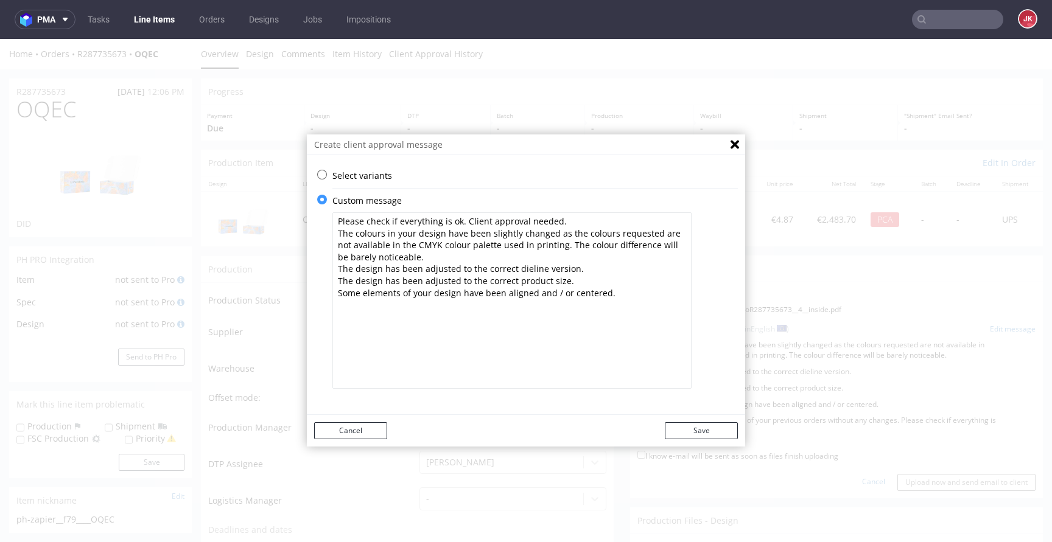
drag, startPoint x: 483, startPoint y: 234, endPoint x: 480, endPoint y: 253, distance: 19.1
click at [480, 253] on textarea "Please check if everything is ok. Client approval needed. The colours in your d…" at bounding box center [511, 300] width 359 height 177
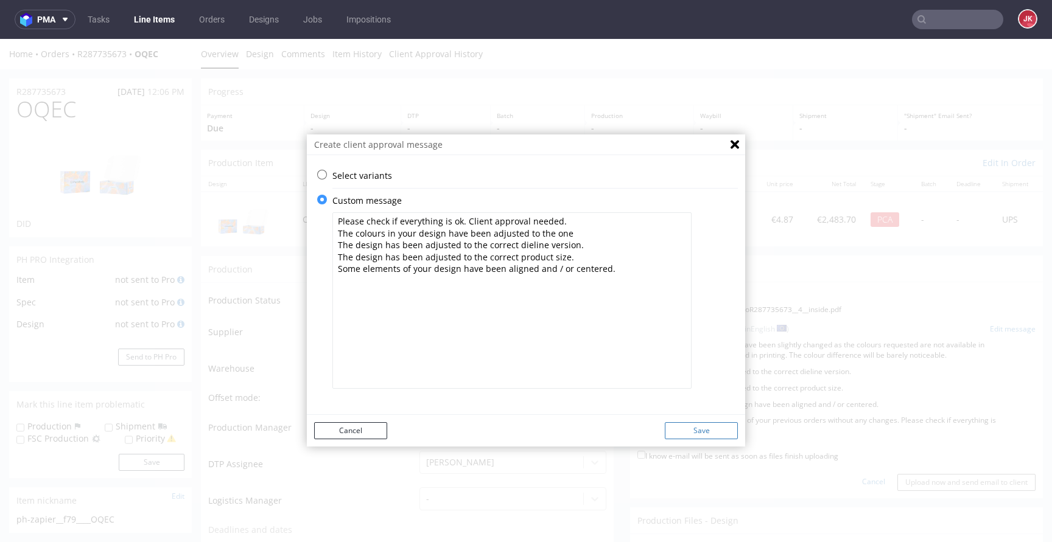
type textarea "Please check if everything is ok. Client approval needed. The colours in your d…"
click at [698, 432] on button "Save" at bounding box center [701, 430] width 73 height 17
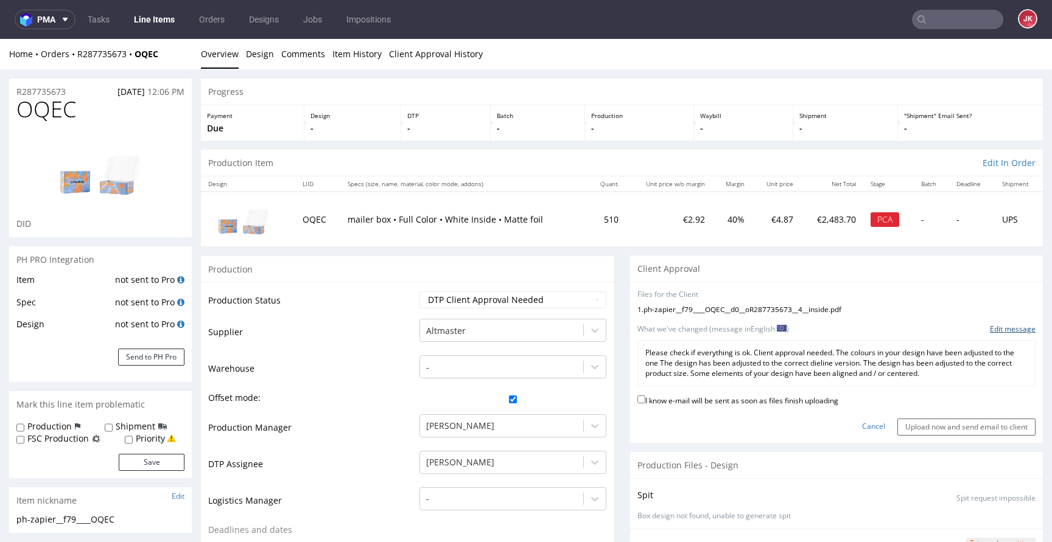
click at [995, 327] on link "Edit message" at bounding box center [1013, 329] width 46 height 10
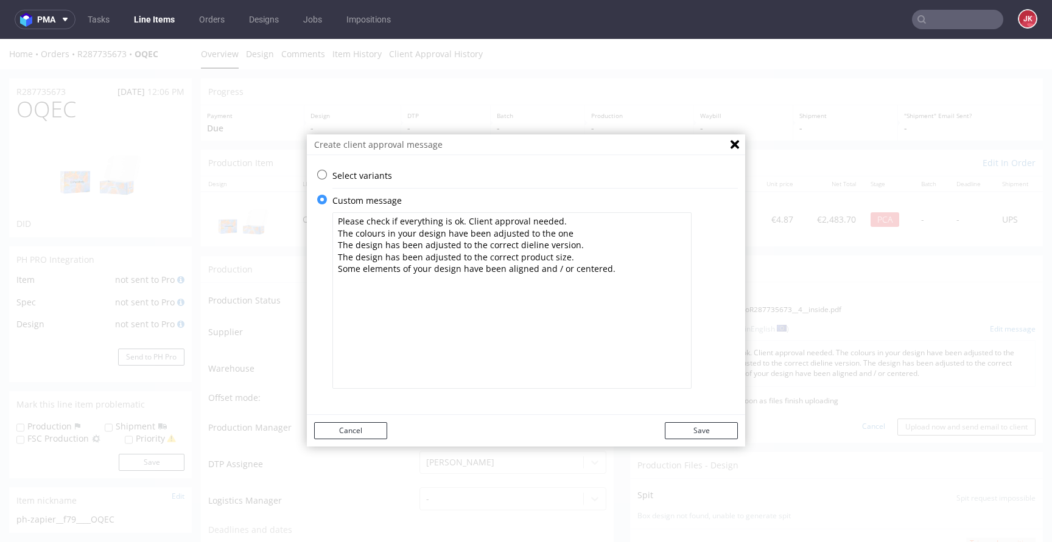
click at [570, 233] on textarea "Please check if everything is ok. Client approval needed. The colours in your d…" at bounding box center [511, 300] width 359 height 177
click at [561, 235] on textarea "Please check if everything is ok. Client approval needed. The colours in your d…" at bounding box center [511, 300] width 359 height 177
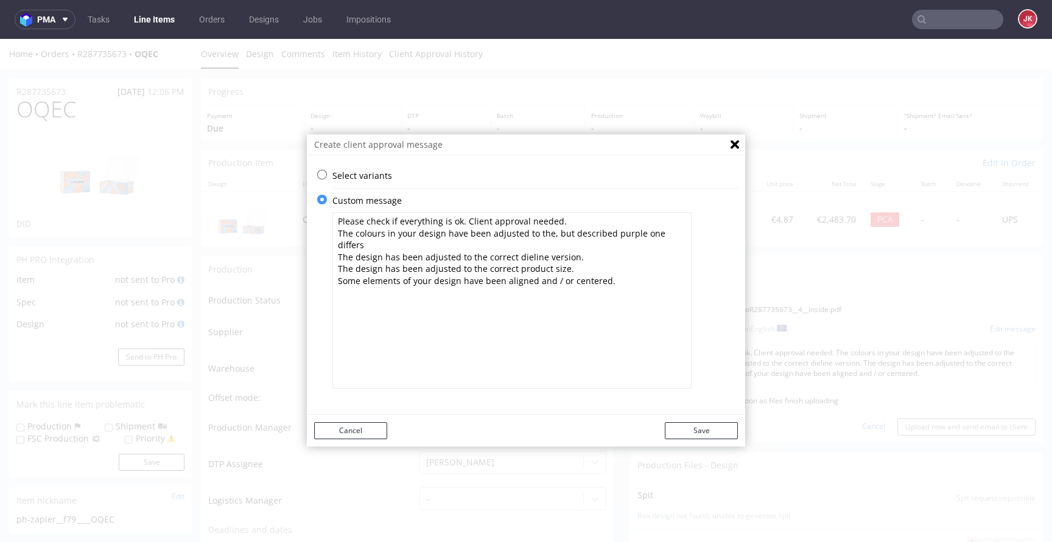
click at [676, 231] on textarea "Please check if everything is ok. Client approval needed. The colours in your d…" at bounding box center [511, 300] width 359 height 177
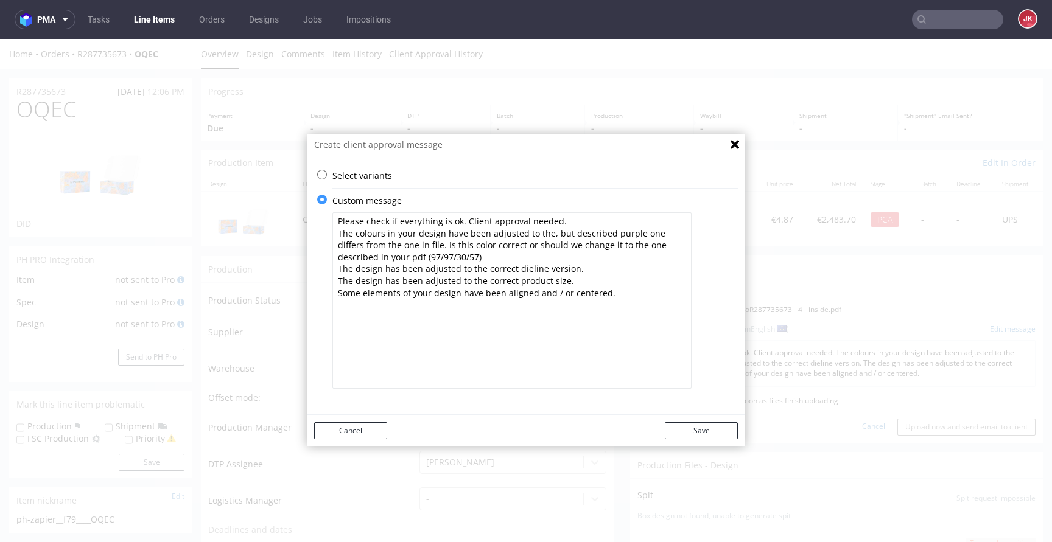
click at [372, 258] on textarea "Please check if everything is ok. Client approval needed. The colours in your d…" at bounding box center [511, 300] width 359 height 177
type textarea "Please check if everything is ok. Client approval needed. The colours in your d…"
click at [691, 430] on button "Save" at bounding box center [701, 430] width 73 height 17
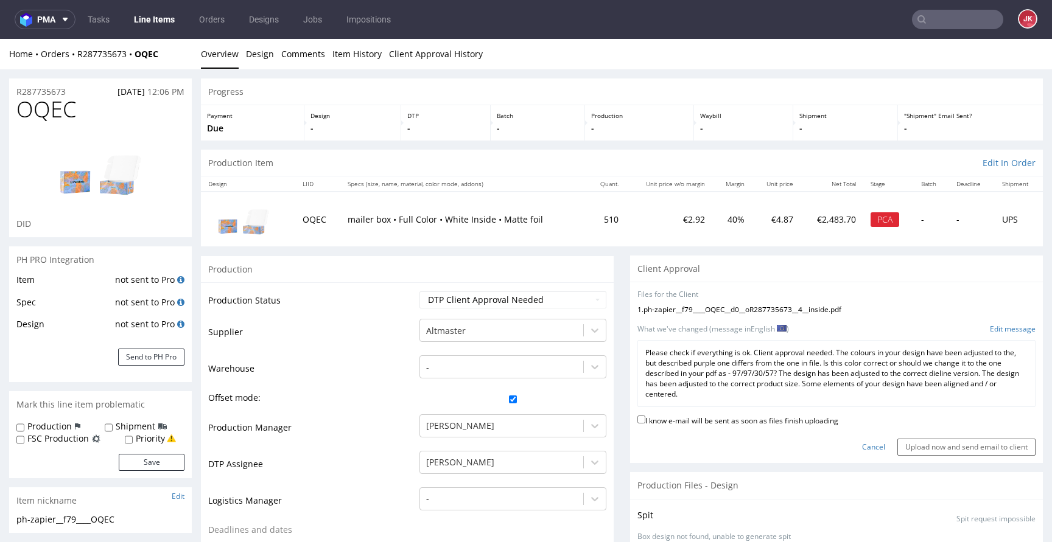
click at [702, 423] on label "I know e-mail will be sent as soon as files finish uploading" at bounding box center [737, 419] width 201 height 13
click at [645, 423] on input "I know e-mail will be sent as soon as files finish uploading" at bounding box center [641, 420] width 8 height 8
checkbox input "true"
click at [899, 452] on input "Upload now and send email to client" at bounding box center [966, 447] width 138 height 17
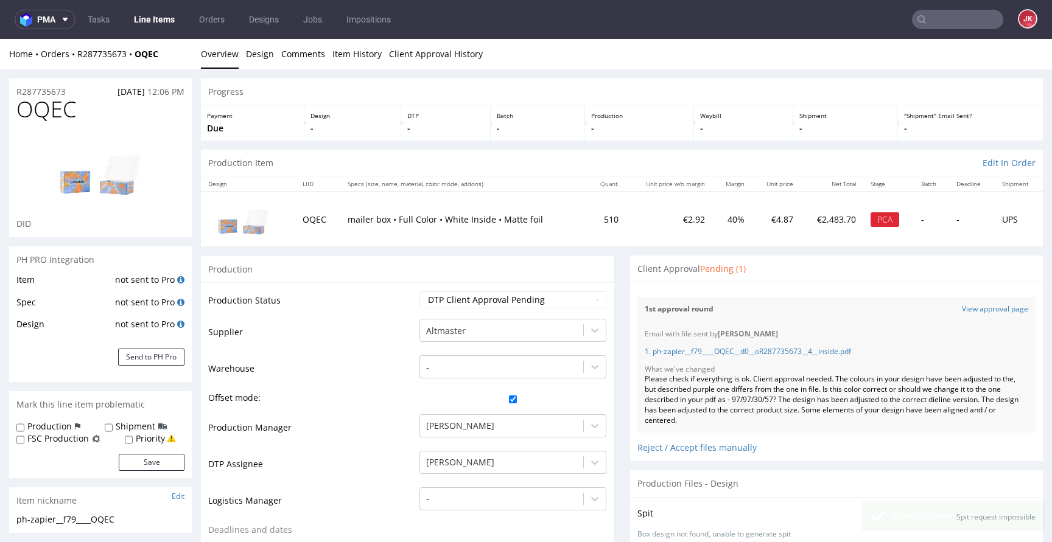
click at [40, 107] on span "OQEC" at bounding box center [46, 109] width 60 height 24
copy span "OQEC"
click at [691, 397] on div "Please check if everything is ok. Client approval needed. The colours in your d…" at bounding box center [836, 399] width 383 height 51
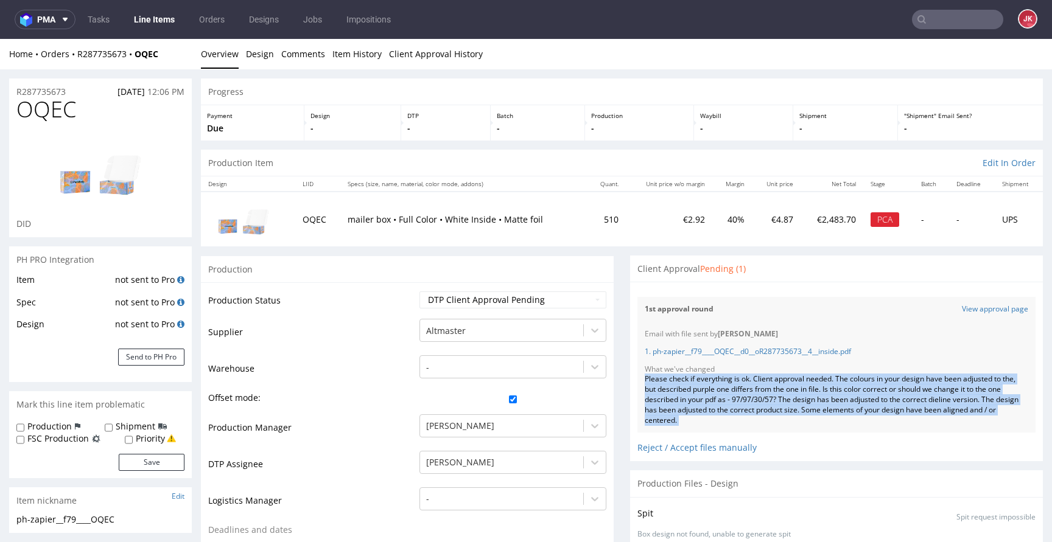
click at [691, 397] on div "Please check if everything is ok. Client approval needed. The colours in your d…" at bounding box center [836, 399] width 383 height 51
copy div "Please check if everything is ok. Client approval needed. The colours in your d…"
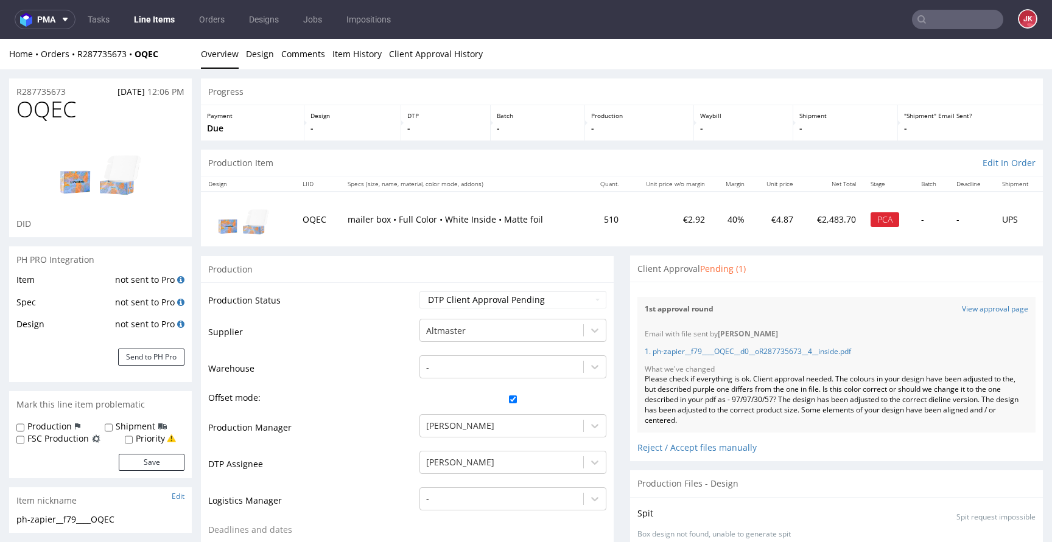
click at [54, 429] on label "Production" at bounding box center [49, 427] width 44 height 12
click at [24, 429] on input "Production" at bounding box center [20, 428] width 8 height 10
checkbox input "true"
click at [150, 467] on button "Save" at bounding box center [152, 462] width 66 height 17
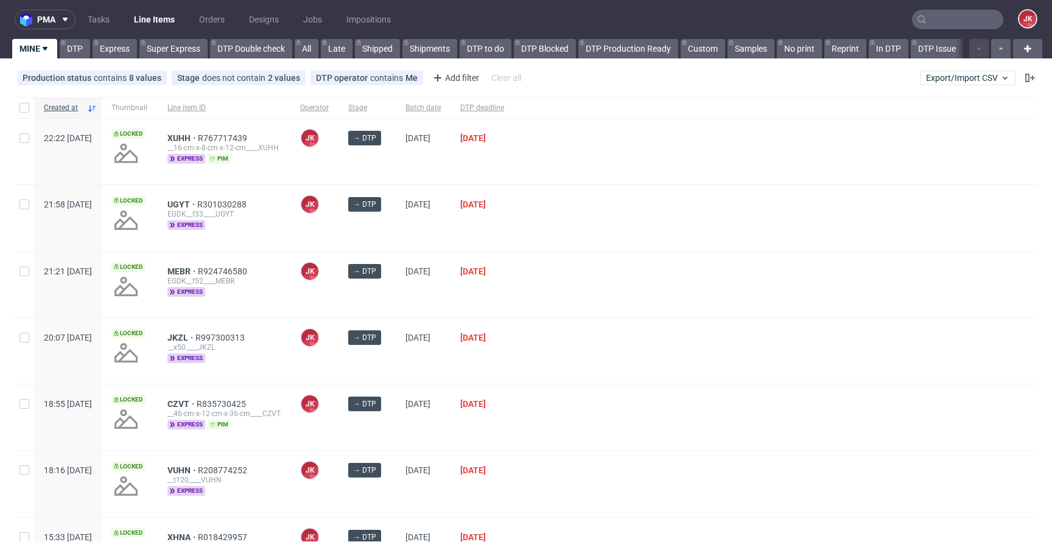
click at [495, 251] on div "[DATE]" at bounding box center [481, 218] width 63 height 66
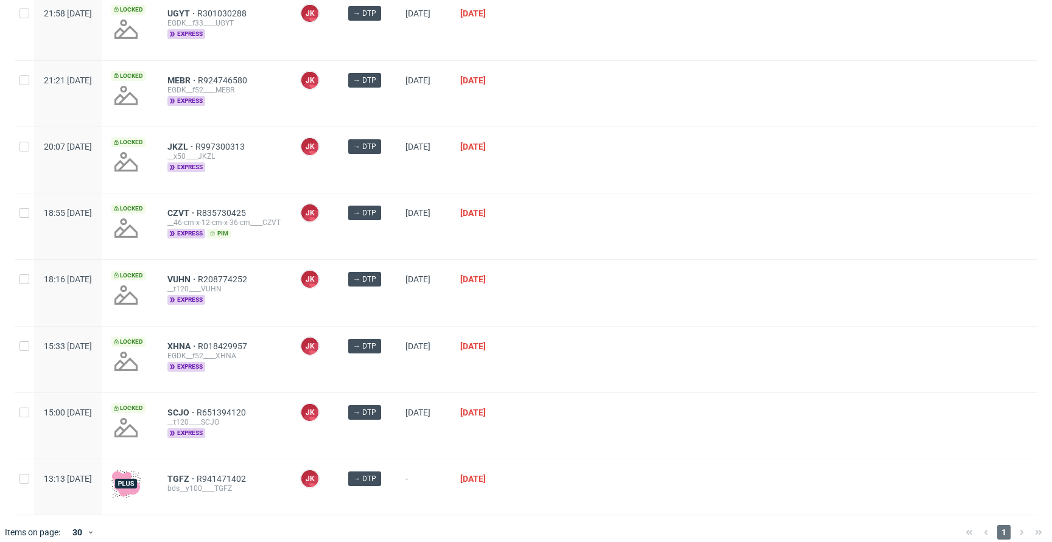
scroll to position [205, 0]
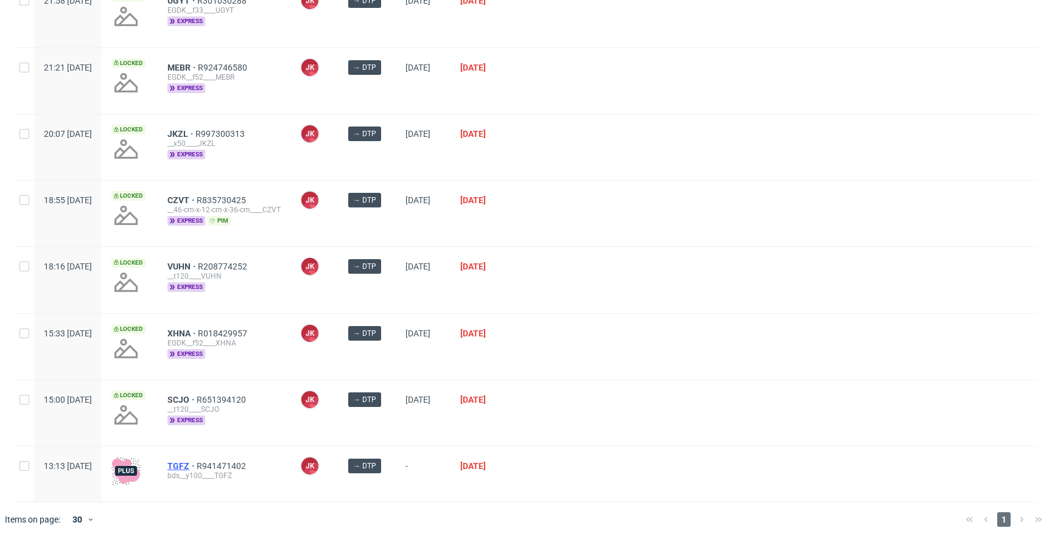
click at [197, 469] on span "TGFZ" at bounding box center [181, 466] width 29 height 10
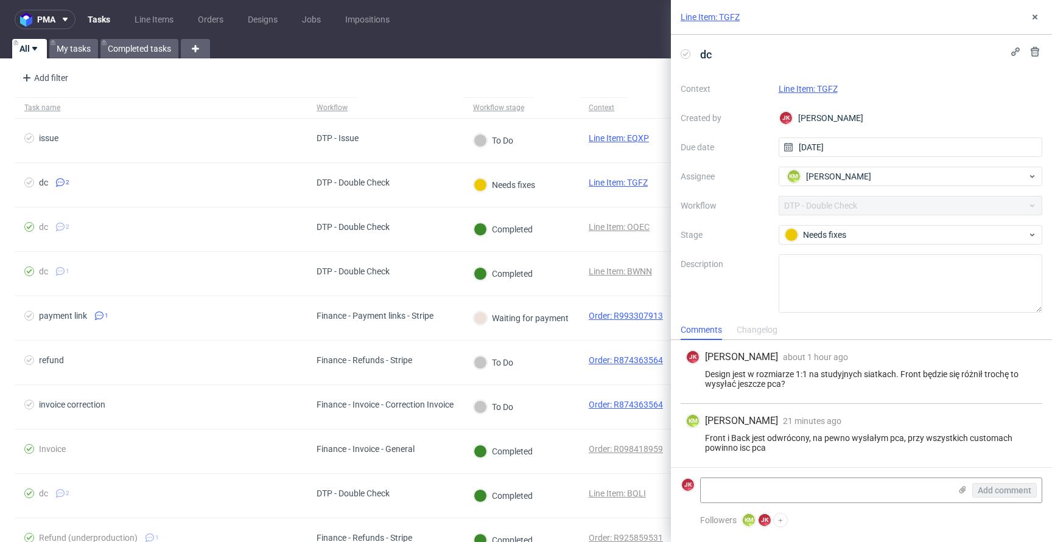
click at [814, 85] on link "Line Item: TGFZ" at bounding box center [808, 89] width 59 height 10
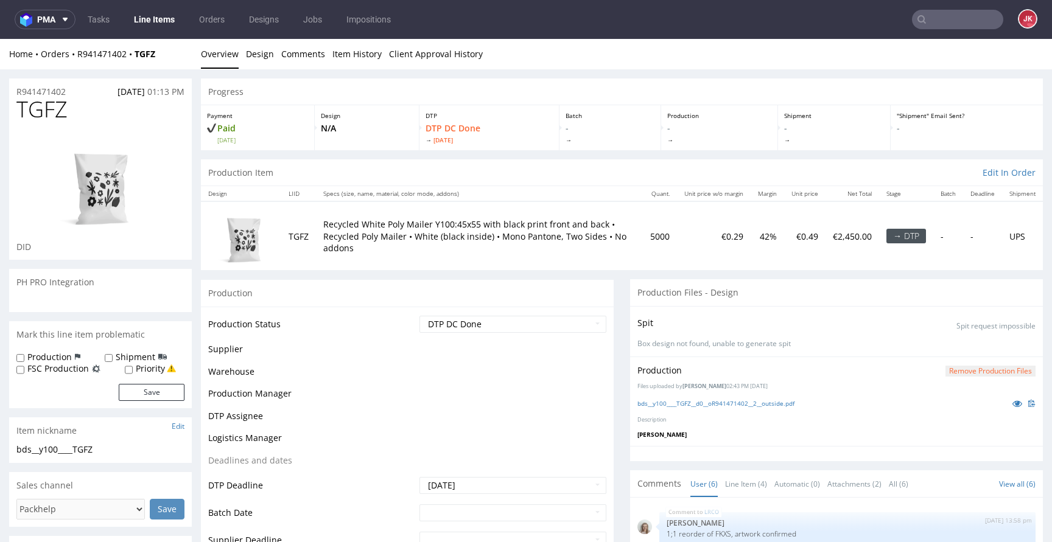
scroll to position [44, 0]
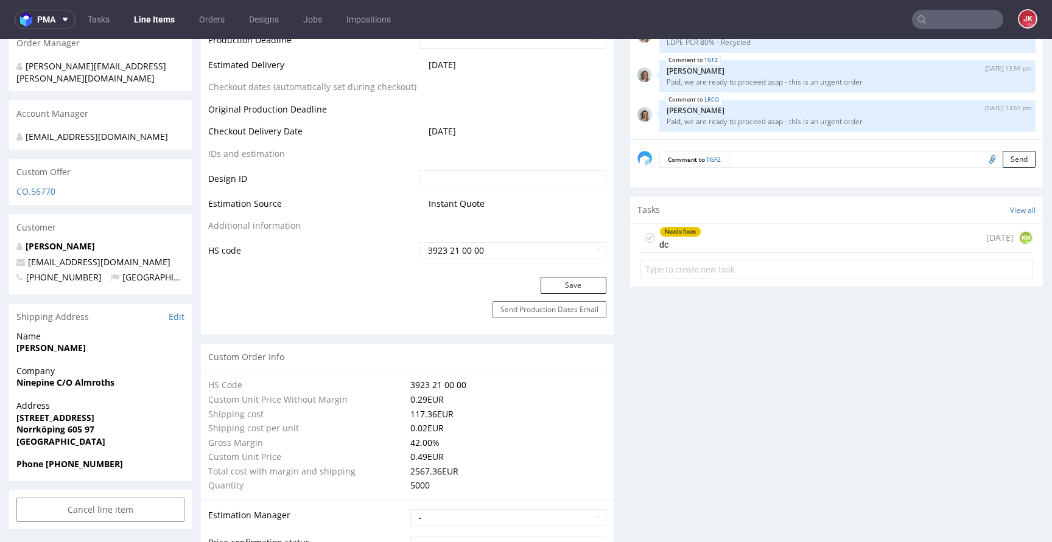
scroll to position [670, 0]
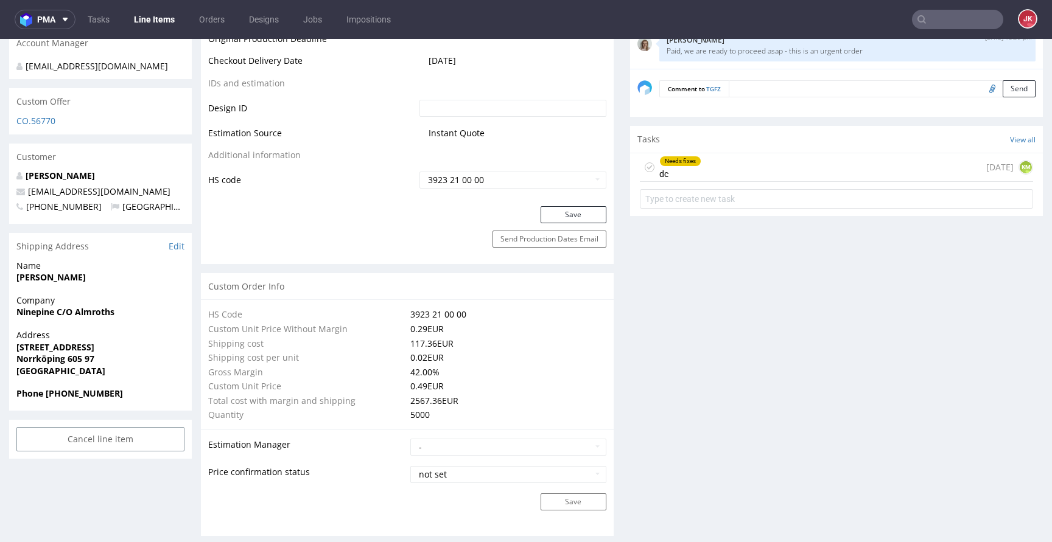
click at [662, 174] on div "Needs fixes dc" at bounding box center [680, 167] width 42 height 28
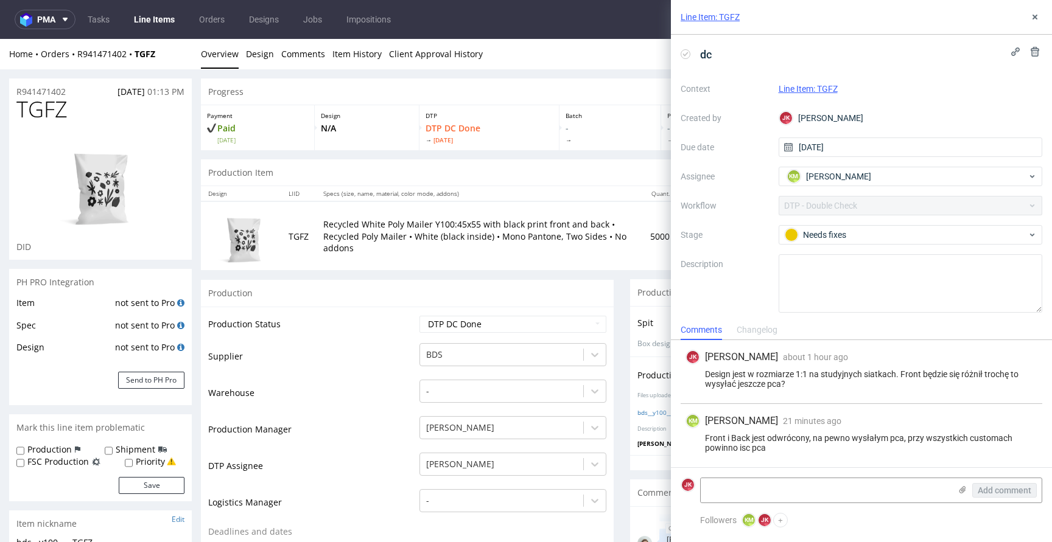
click at [1033, 16] on use at bounding box center [1034, 17] width 5 height 5
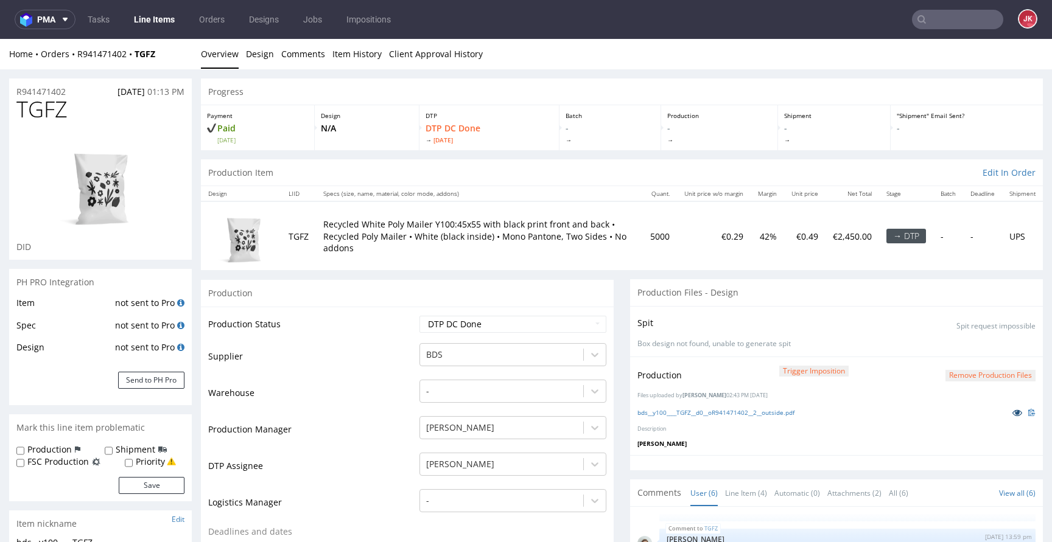
click at [1012, 409] on icon at bounding box center [1017, 412] width 10 height 9
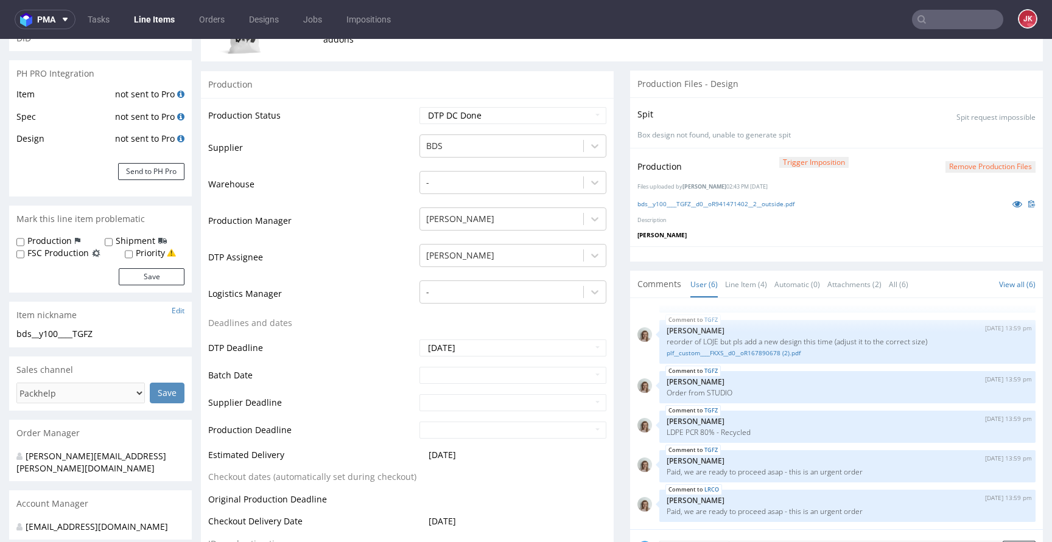
scroll to position [323, 0]
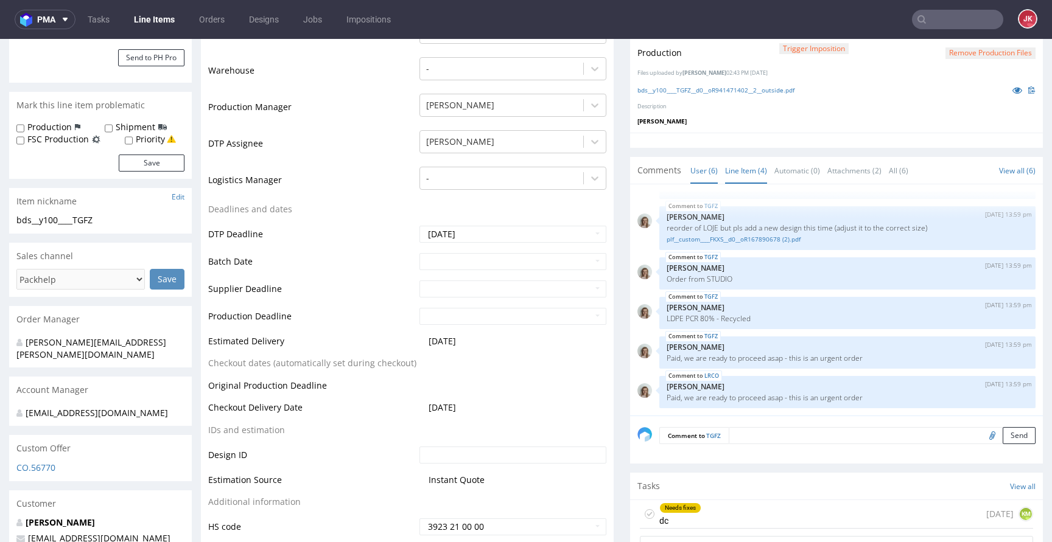
click at [727, 177] on link "Line Item (4)" at bounding box center [746, 171] width 42 height 26
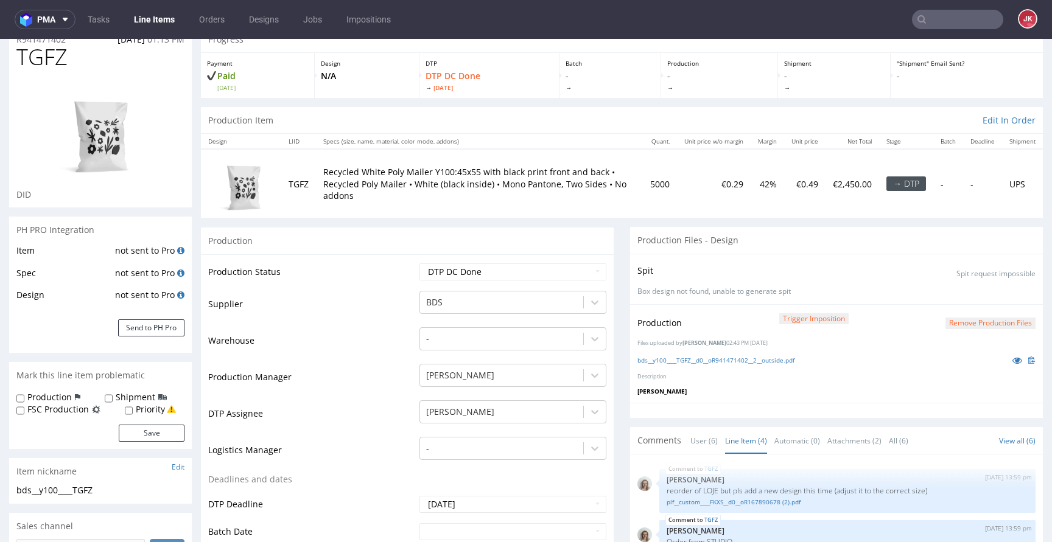
scroll to position [0, 0]
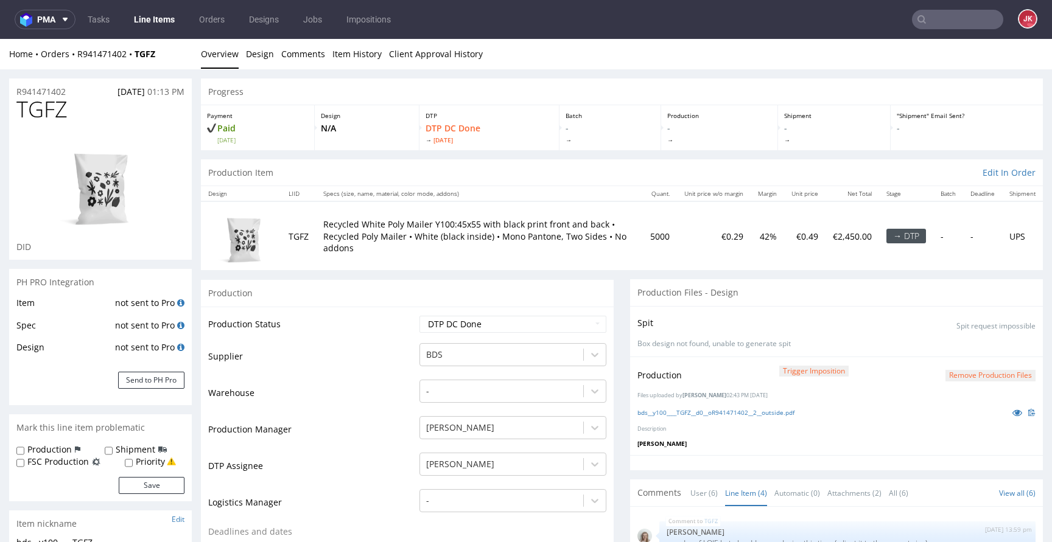
click at [965, 380] on button "Remove production files" at bounding box center [990, 376] width 90 height 12
click at [957, 352] on link "Yes" at bounding box center [952, 348] width 35 height 18
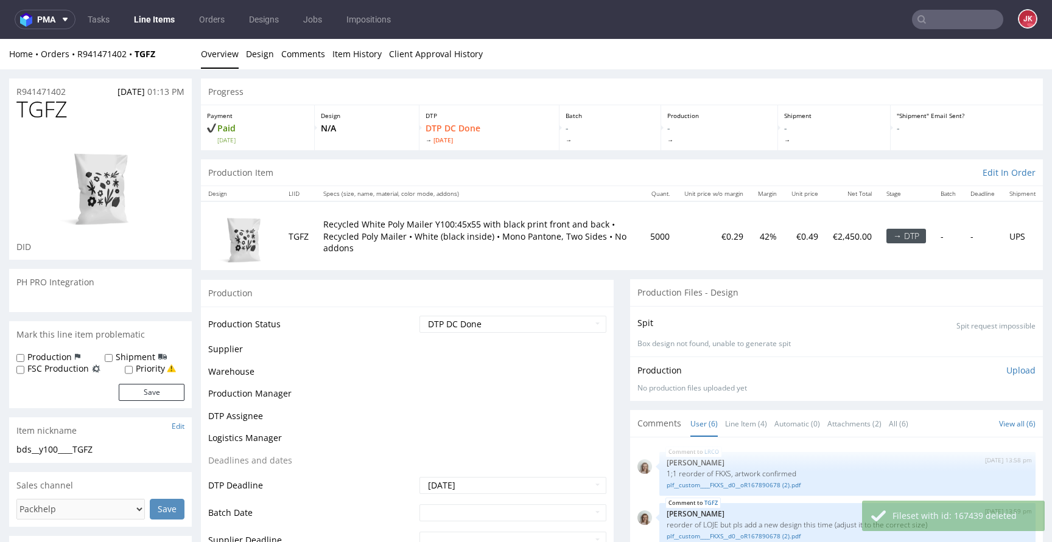
scroll to position [44, 0]
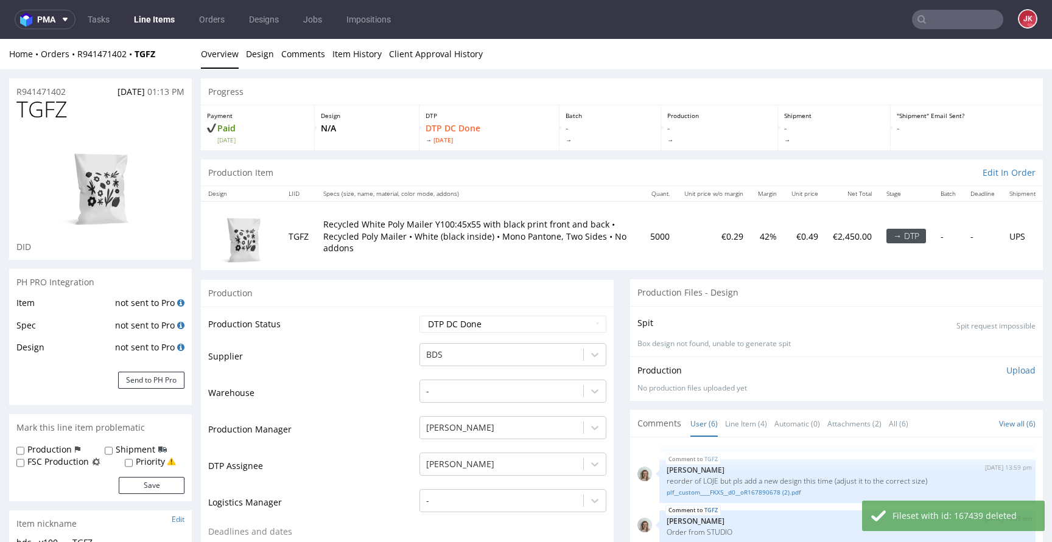
click at [1006, 373] on p "Upload" at bounding box center [1020, 371] width 29 height 12
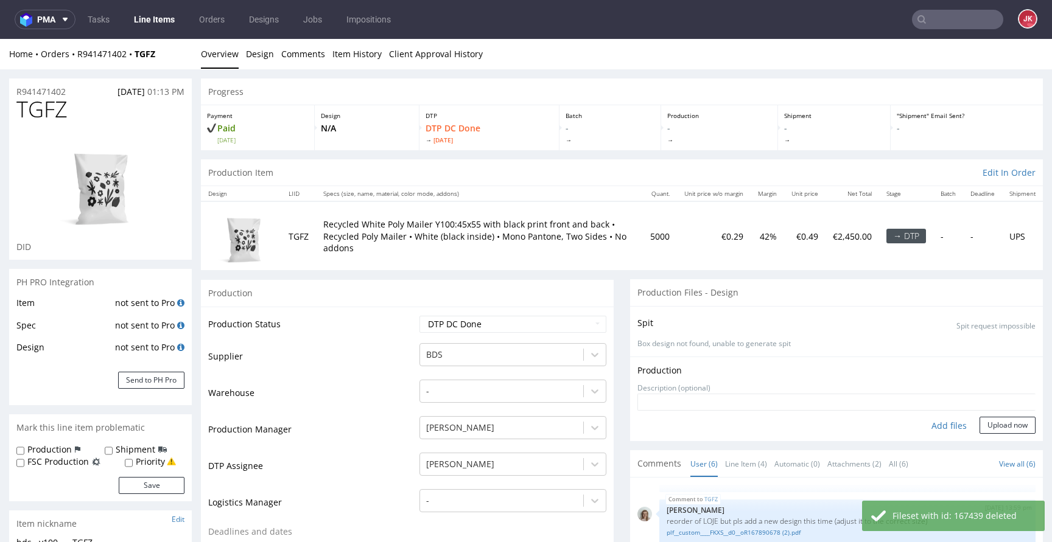
click at [928, 429] on div "Add files" at bounding box center [949, 426] width 61 height 18
type input "C:\fakepath\bds__y100____TGFZ__d0__oR941471402__2__outside.pdf"
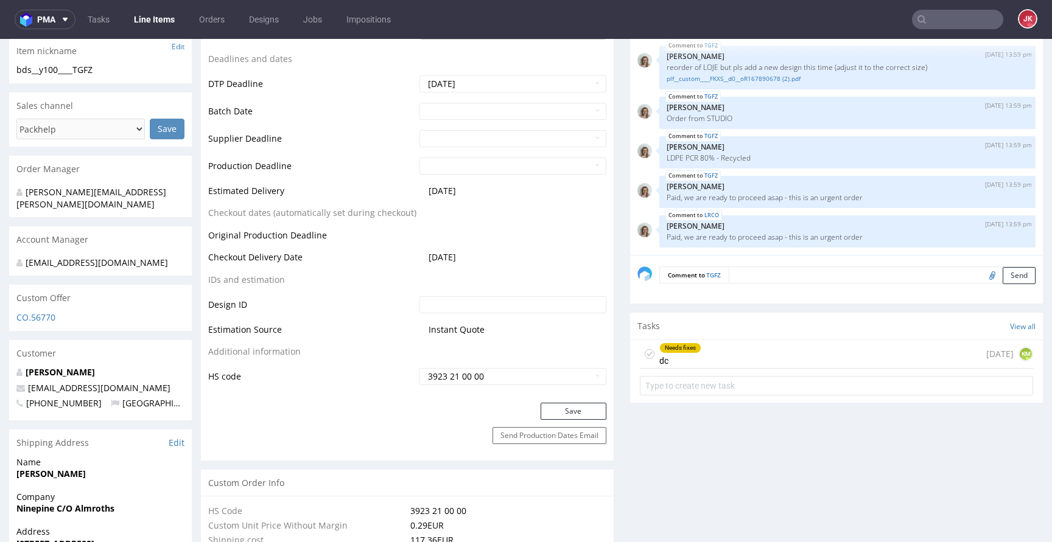
scroll to position [563, 0]
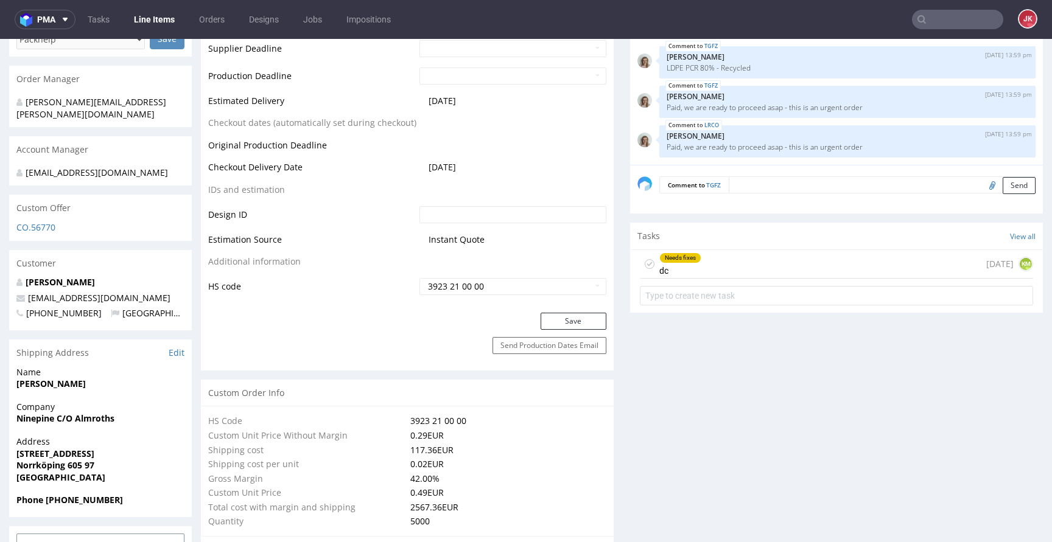
click at [661, 265] on div "Needs fixes dc" at bounding box center [680, 264] width 42 height 28
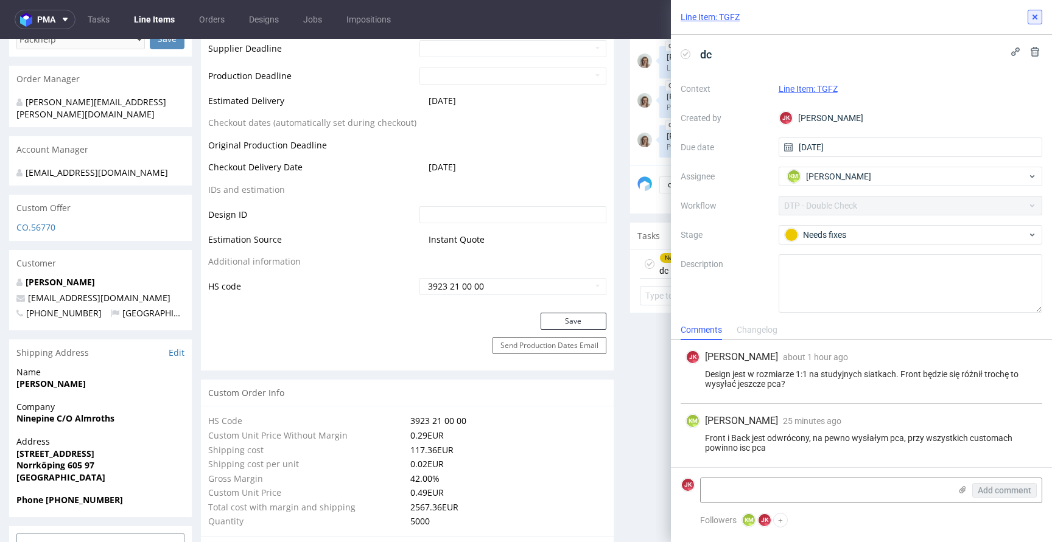
click at [1035, 18] on use at bounding box center [1034, 17] width 5 height 5
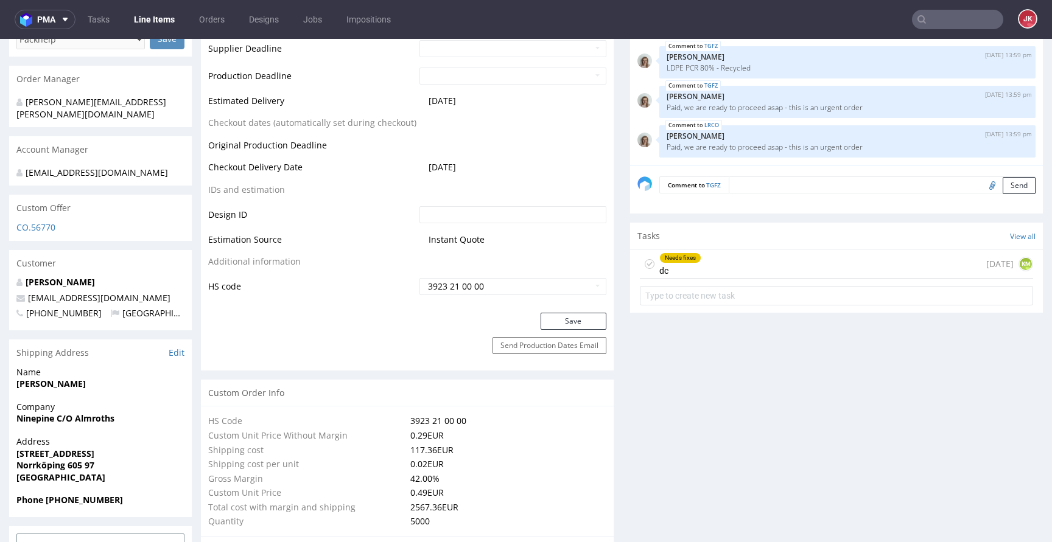
click at [645, 265] on icon at bounding box center [650, 264] width 10 height 10
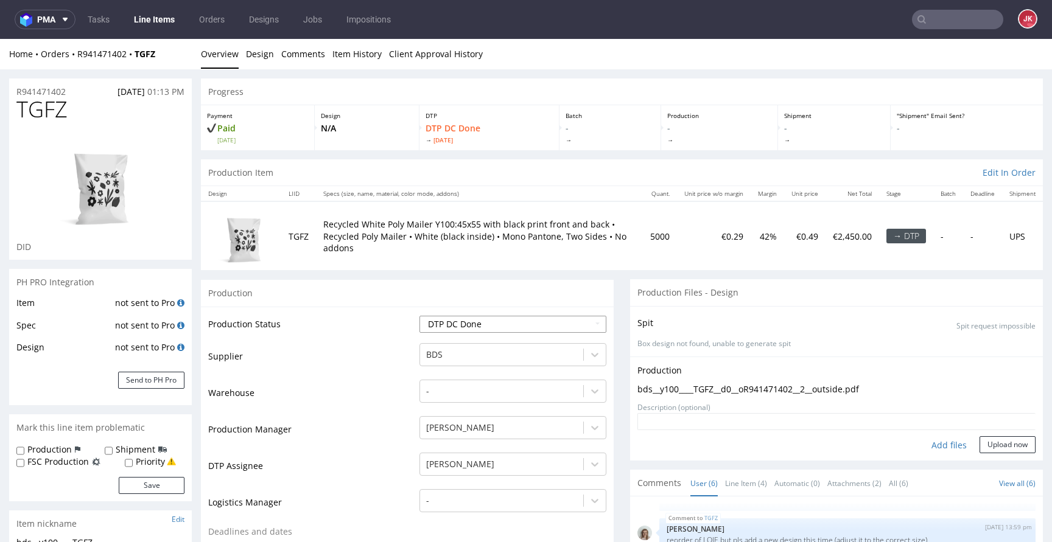
click at [524, 329] on select "Waiting for Artwork Waiting for Diecut Waiting for Mockup Waiting for DTP Waiti…" at bounding box center [512, 324] width 187 height 17
select select "dtp_ca_needed"
click at [419, 316] on select "Waiting for Artwork Waiting for Diecut Waiting for Mockup Waiting for DTP Waiti…" at bounding box center [512, 324] width 187 height 17
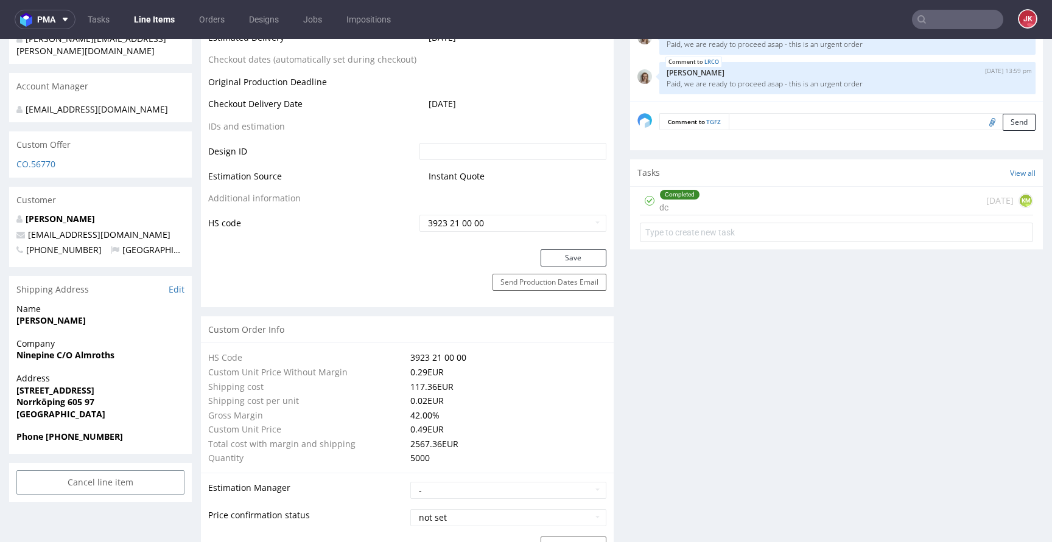
scroll to position [644, 0]
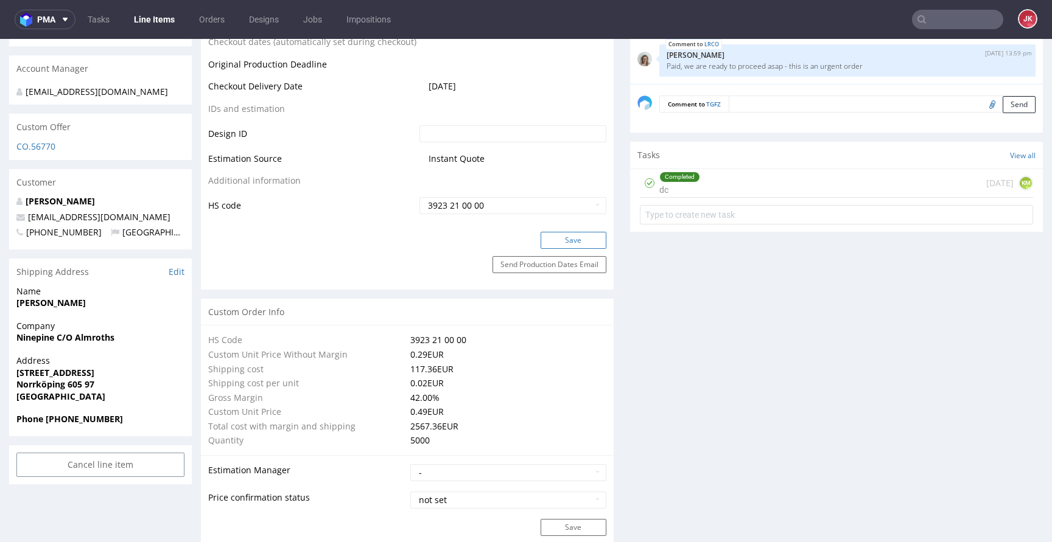
click at [567, 239] on button "Save" at bounding box center [574, 240] width 66 height 17
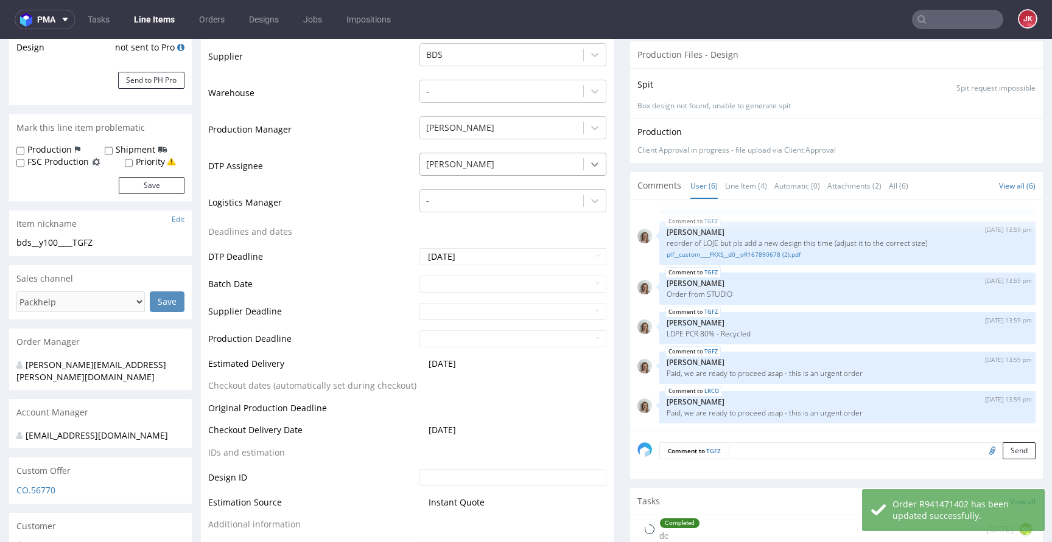
scroll to position [0, 0]
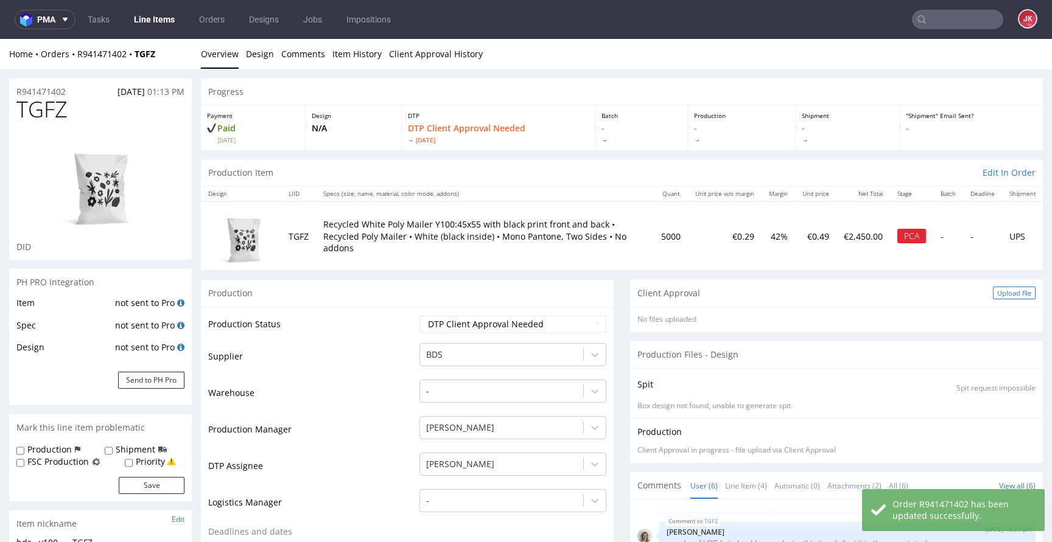
click at [997, 293] on div "Upload file" at bounding box center [1014, 293] width 43 height 13
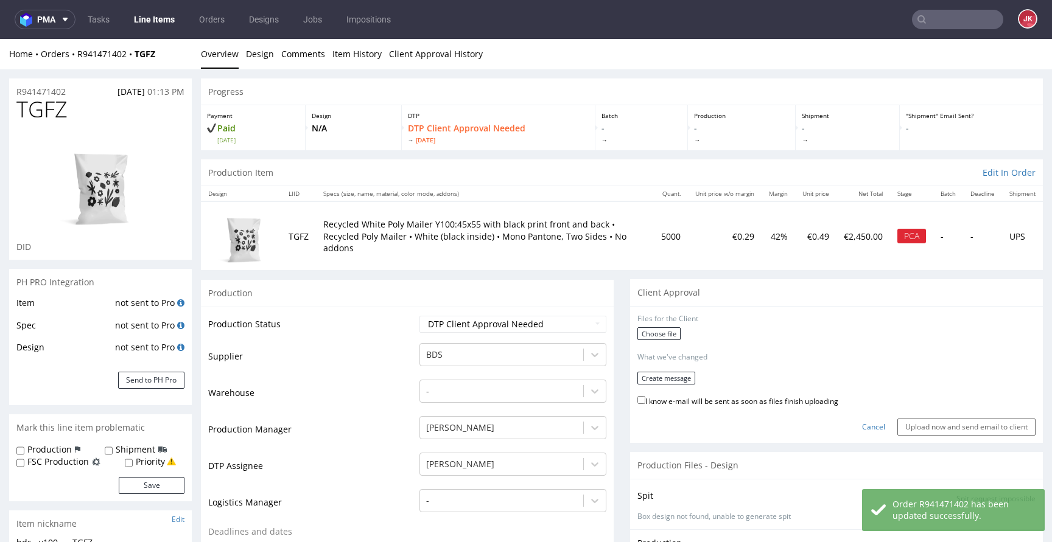
click at [651, 326] on form "Files for the Client Choose file What we've changed Create message I know e-mai…" at bounding box center [836, 375] width 398 height 122
click at [651, 331] on label "Choose file" at bounding box center [658, 333] width 43 height 13
click at [0, 39] on input "Choose file" at bounding box center [0, 39] width 0 height 0
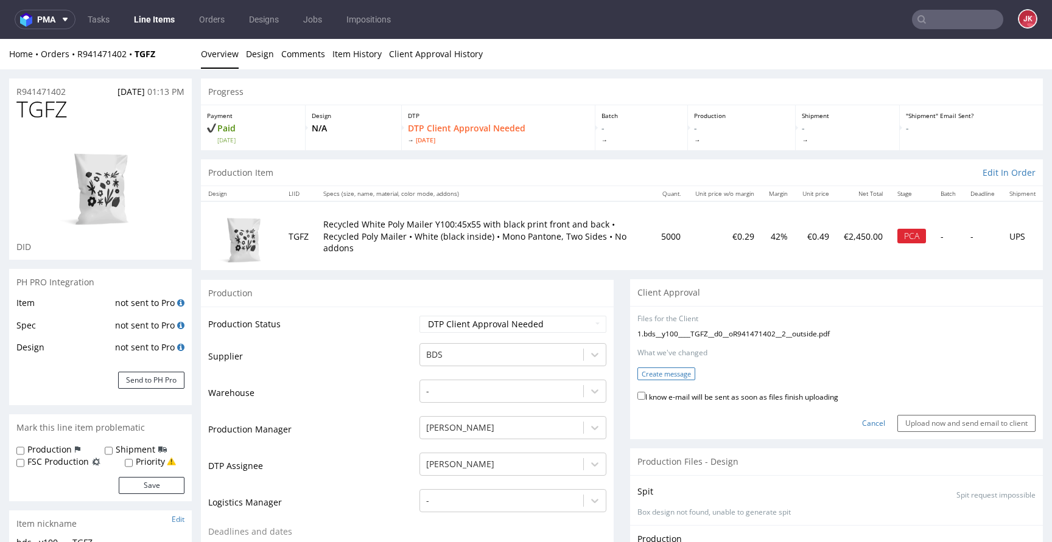
click at [685, 377] on button "Create message" at bounding box center [666, 374] width 58 height 13
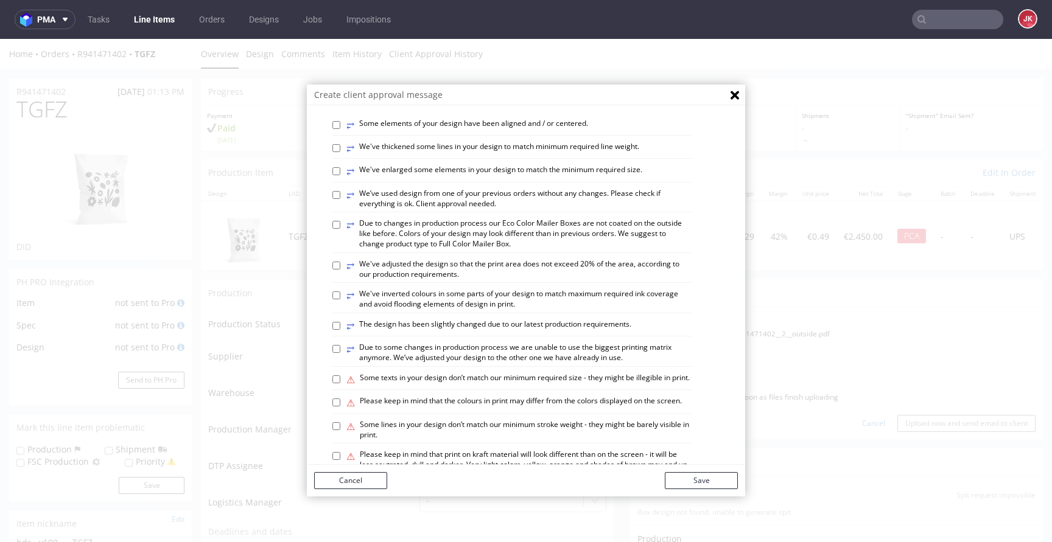
scroll to position [465, 0]
click at [401, 237] on div "⥂ Some graphic elements had to be moved away from the edges to ensure that your…" at bounding box center [534, 132] width 405 height 930
click at [392, 209] on label "⥂ We’ve used design from one of your previous orders without any changes. Pleas…" at bounding box center [518, 198] width 345 height 21
click at [340, 198] on input "⥂ We’ve used design from one of your previous orders without any changes. Pleas…" at bounding box center [336, 195] width 8 height 8
checkbox input "true"
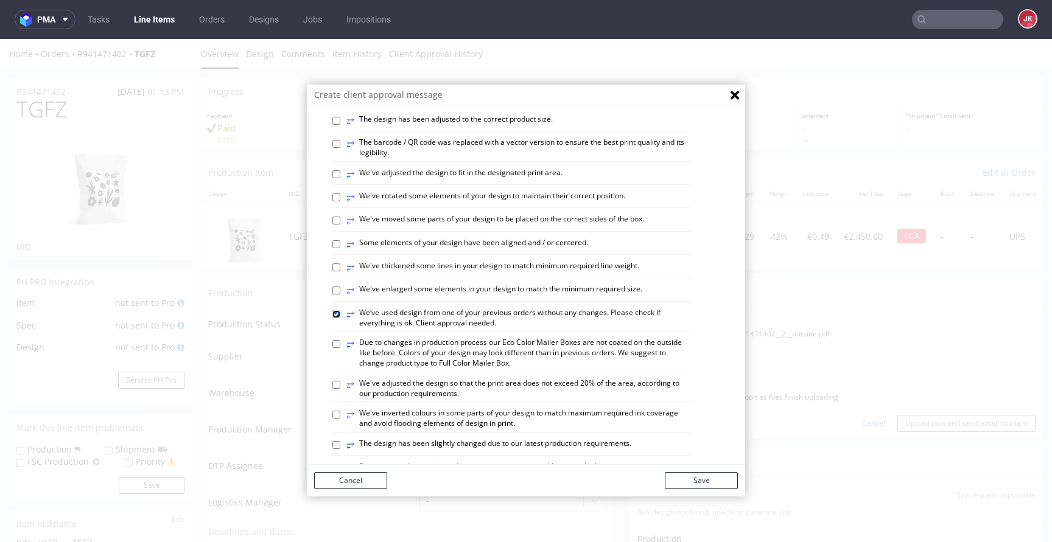
scroll to position [225, 0]
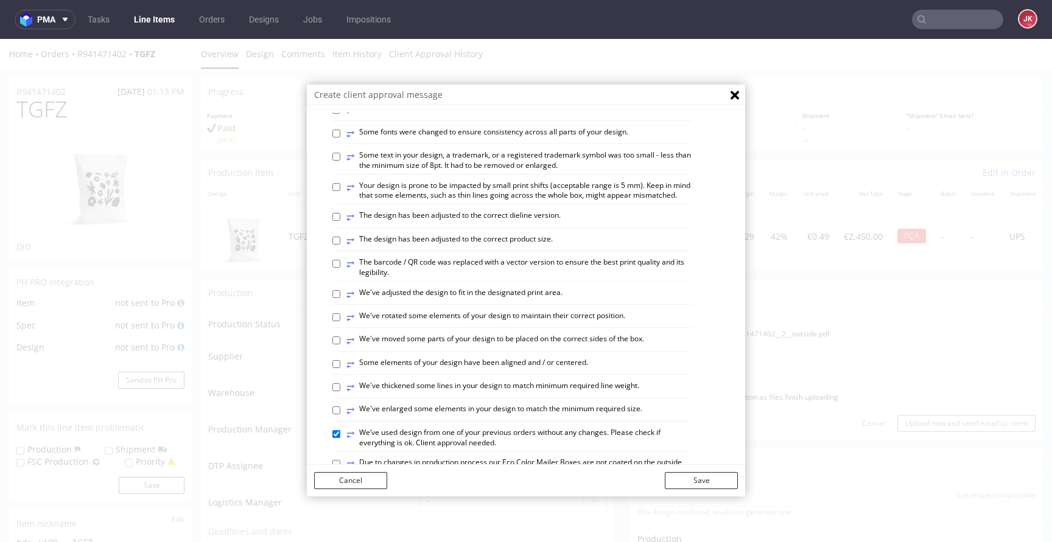
click at [438, 301] on label "⥂ We've adjusted the design to fit in the designated print area." at bounding box center [454, 294] width 216 height 13
click at [340, 298] on input "⥂ We've adjusted the design to fit in the designated print area." at bounding box center [336, 294] width 8 height 8
checkbox input "true"
click at [707, 480] on button "Save" at bounding box center [701, 480] width 73 height 17
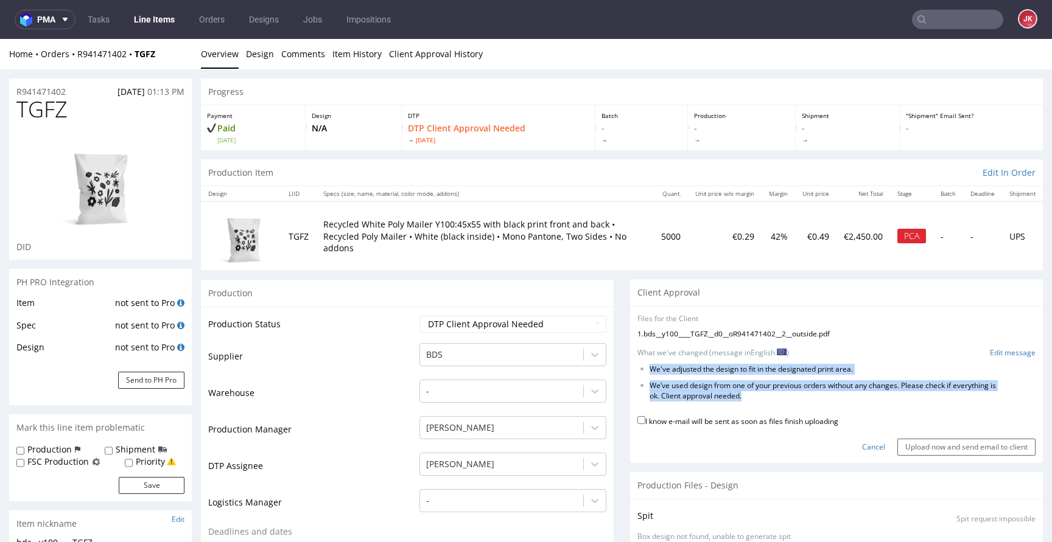
drag, startPoint x: 640, startPoint y: 368, endPoint x: 829, endPoint y: 411, distance: 193.6
click at [829, 411] on form "Files for the Client 1 . bds__y100____TGFZ__d0__oR941471402__2__outside.pdf Cho…" at bounding box center [836, 385] width 398 height 142
copy form "We've adjusted the design to fit in the designated print area. We’ve used desig…"
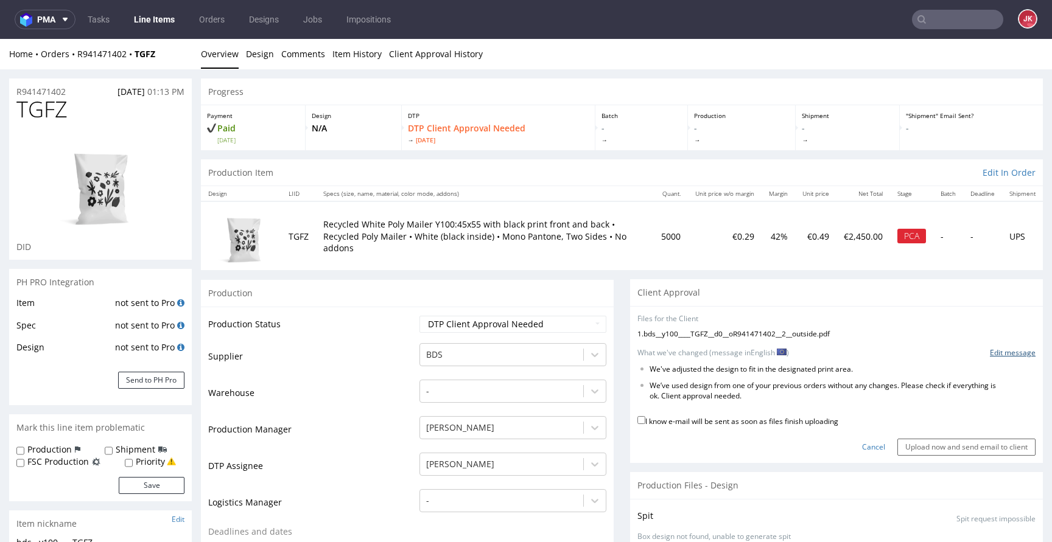
click at [990, 355] on link "Edit message" at bounding box center [1013, 353] width 46 height 10
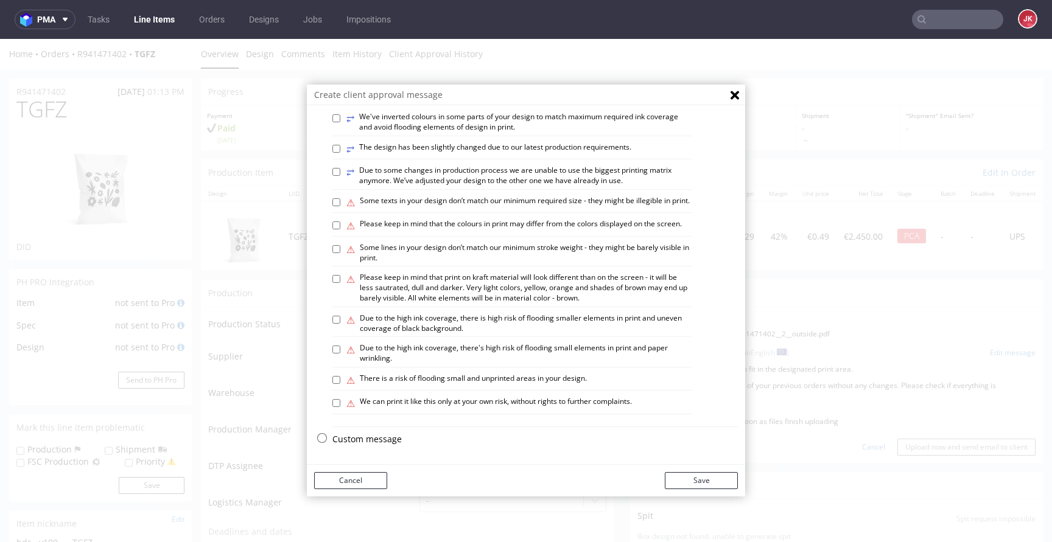
scroll to position [710, 0]
click at [362, 436] on p "Custom message" at bounding box center [534, 439] width 405 height 12
checkbox input "false"
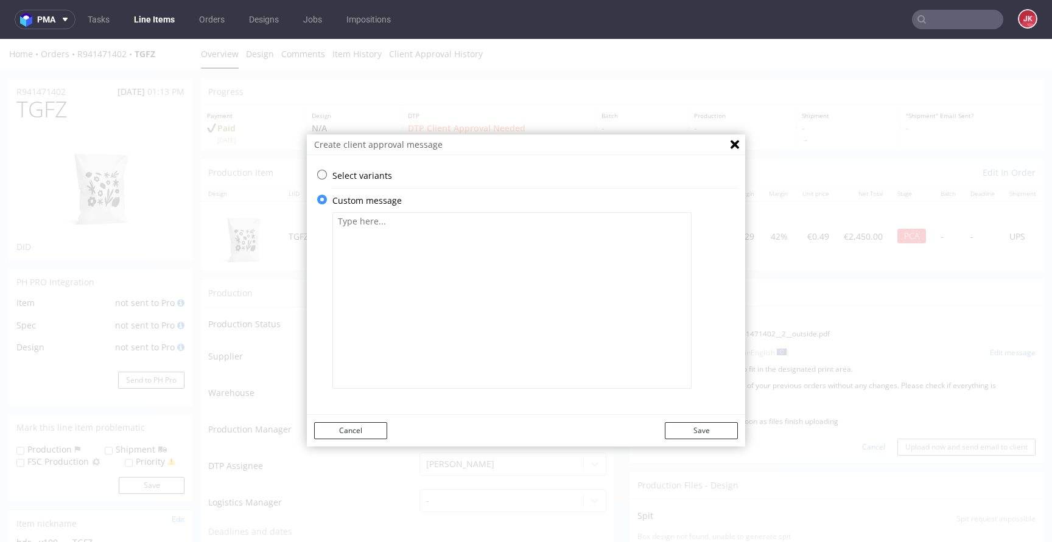
drag, startPoint x: 450, startPoint y: 320, endPoint x: 458, endPoint y: 306, distance: 16.1
click at [455, 307] on textarea at bounding box center [511, 300] width 359 height 177
paste textarea "We've adjusted the design to fit in the designated print area. We’ve used desig…"
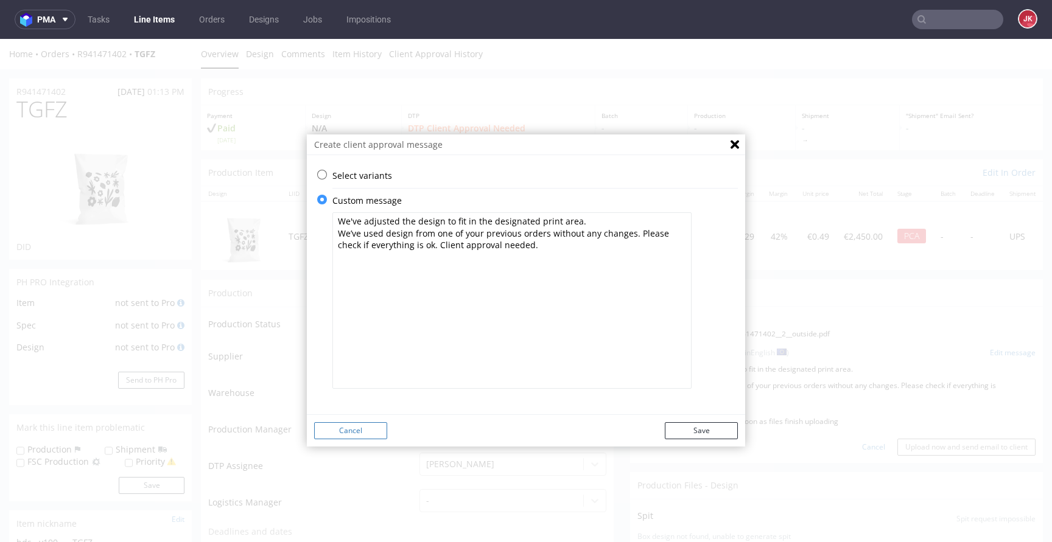
type textarea "We've adjusted the design to fit in the designated print area. We’ve used desig…"
click at [367, 429] on button "Cancel" at bounding box center [350, 430] width 73 height 17
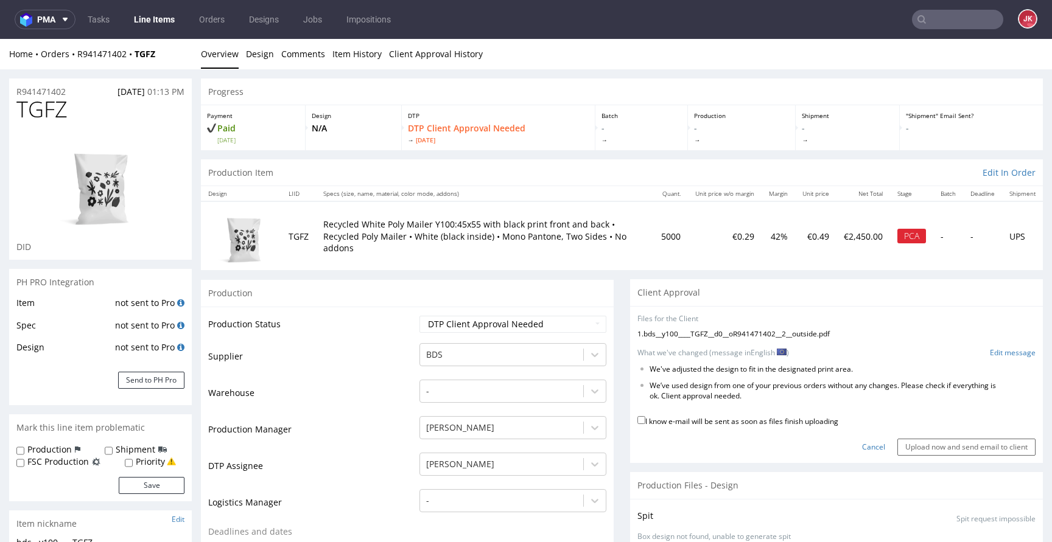
click at [740, 423] on label "I know e-mail will be sent as soon as files finish uploading" at bounding box center [737, 420] width 201 height 13
click at [645, 423] on input "I know e-mail will be sent as soon as files finish uploading" at bounding box center [641, 420] width 8 height 8
checkbox input "true"
click at [964, 450] on input "Upload now and send email to client" at bounding box center [966, 447] width 138 height 17
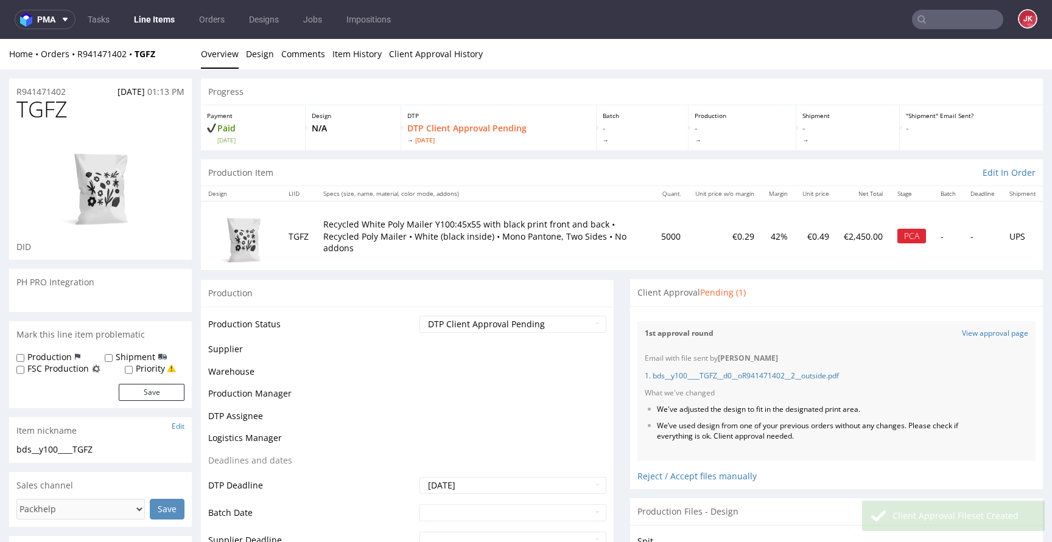
scroll to position [44, 0]
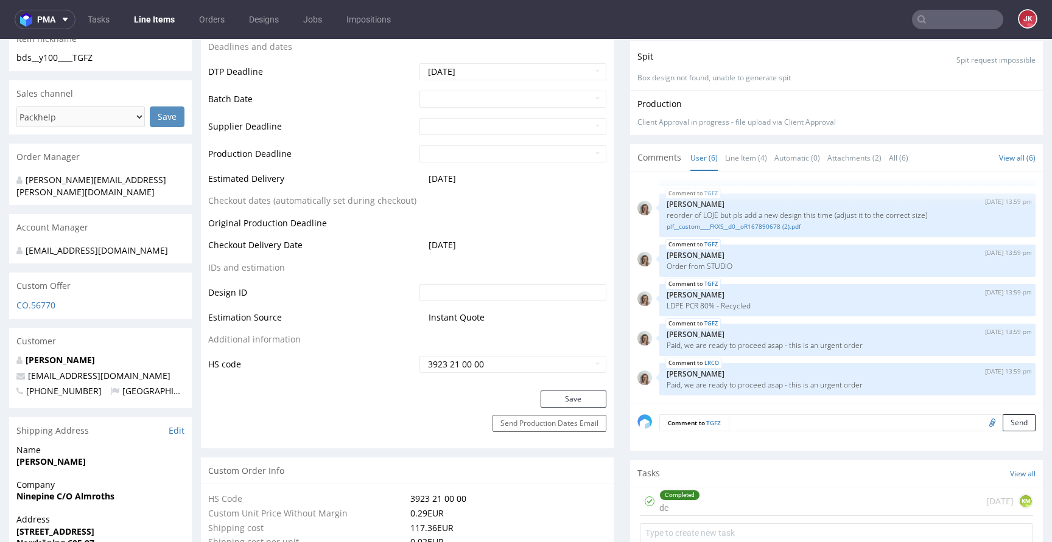
scroll to position [584, 0]
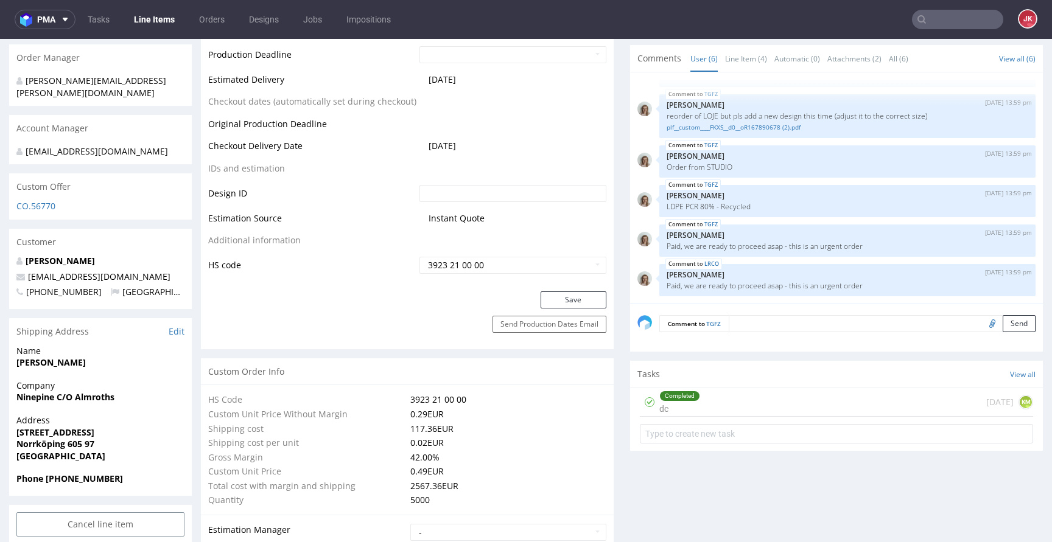
click at [678, 411] on div "Completed dc" at bounding box center [679, 402] width 41 height 28
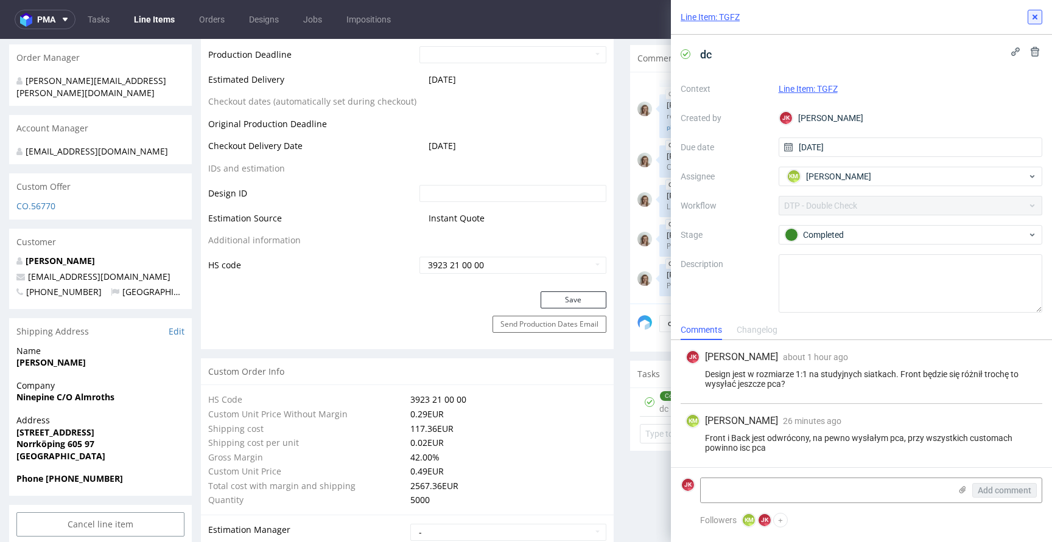
click at [1036, 15] on use at bounding box center [1034, 17] width 5 height 5
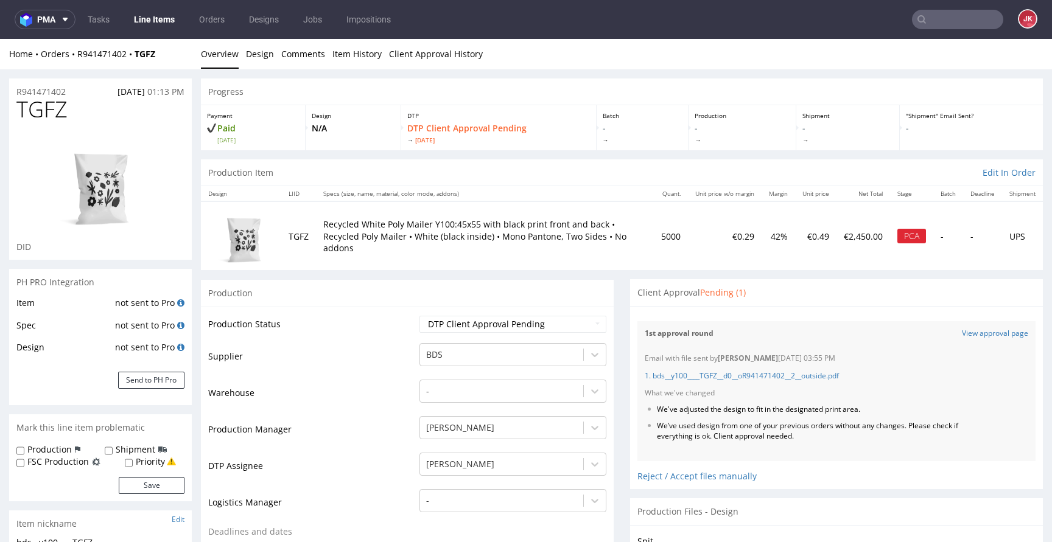
scroll to position [44, 0]
click at [35, 116] on span "TGFZ" at bounding box center [41, 109] width 51 height 24
copy span "TGFZ"
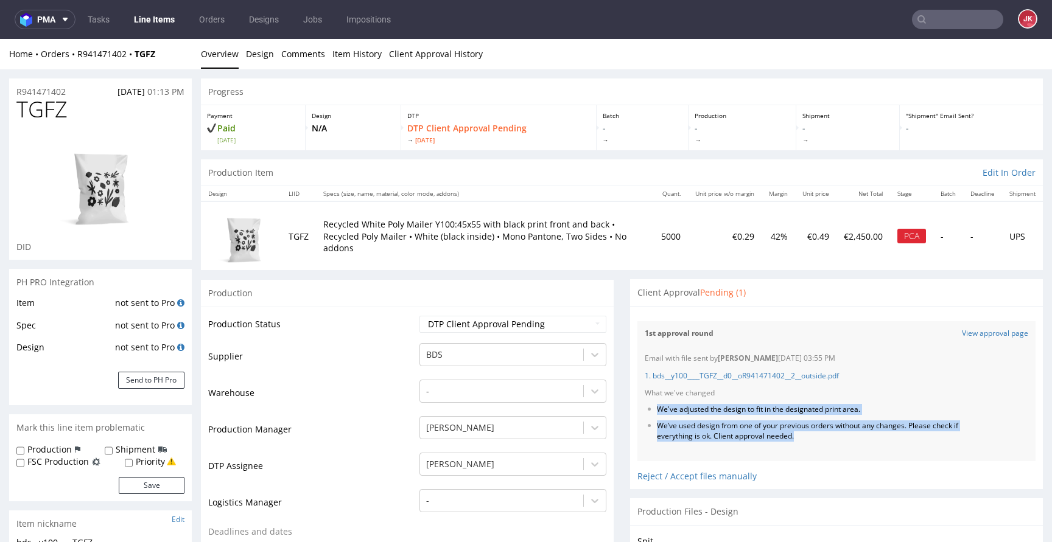
drag, startPoint x: 649, startPoint y: 412, endPoint x: 822, endPoint y: 443, distance: 175.6
click at [822, 443] on div "Email with file sent by [PERSON_NAME] [DATE] 03:55 PM 1. bds__y100____TGFZ__d0_…" at bounding box center [836, 403] width 398 height 115
copy ul "We've adjusted the design to fit in the designated print area. We’ve used desig…"
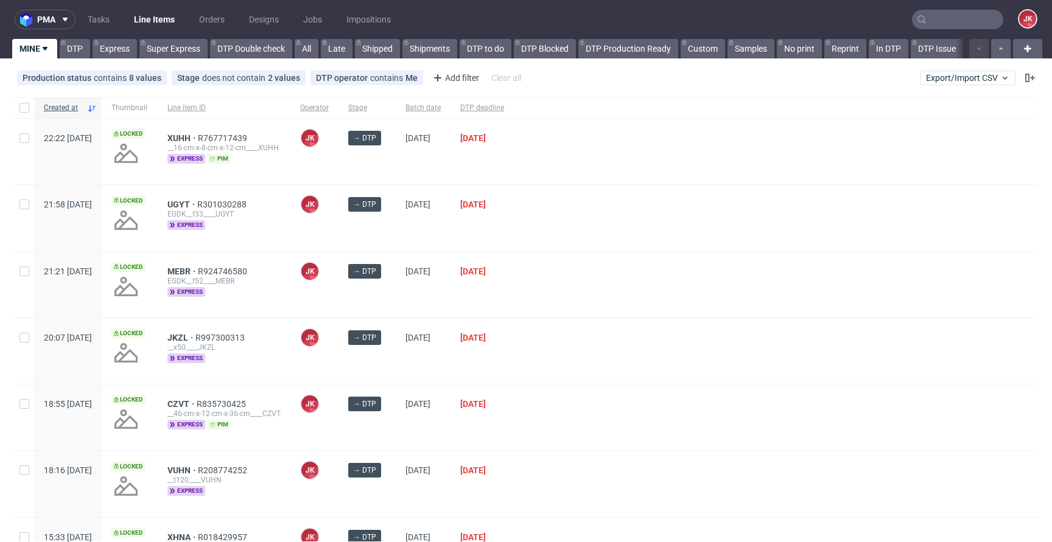
click at [574, 284] on div at bounding box center [775, 285] width 523 height 66
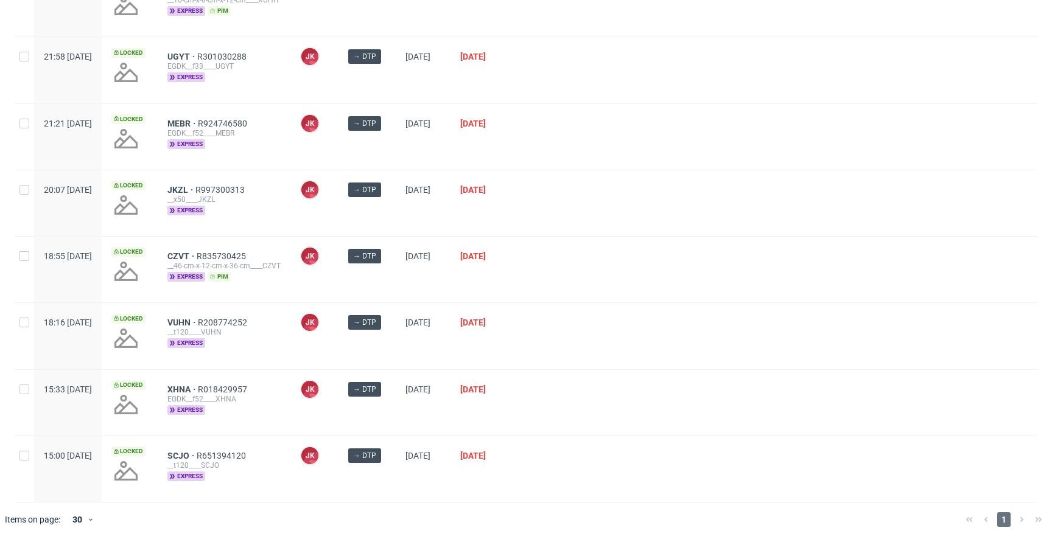
click at [396, 288] on div "→ DTP" at bounding box center [366, 270] width 57 height 66
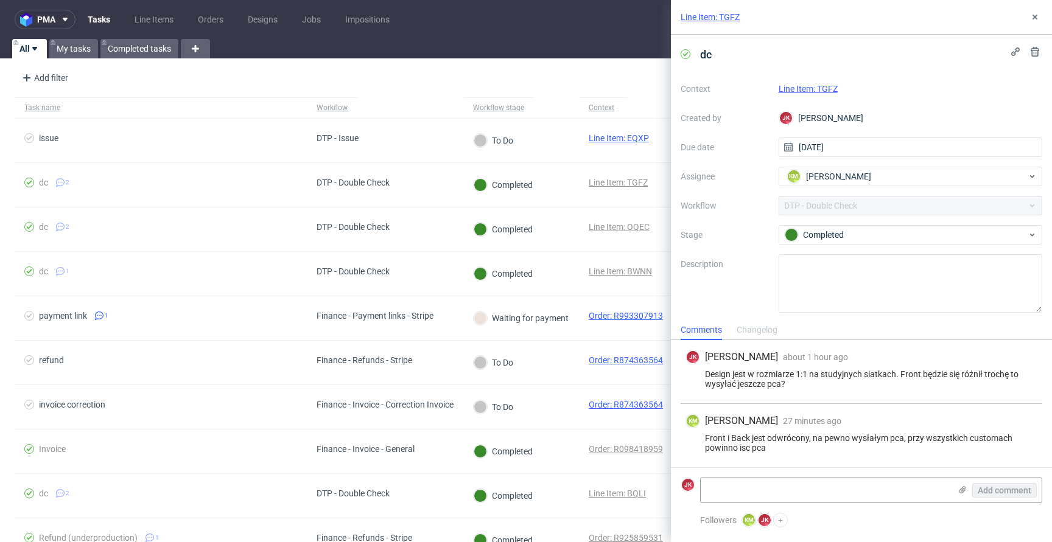
click at [808, 92] on link "Line Item: TGFZ" at bounding box center [808, 89] width 59 height 10
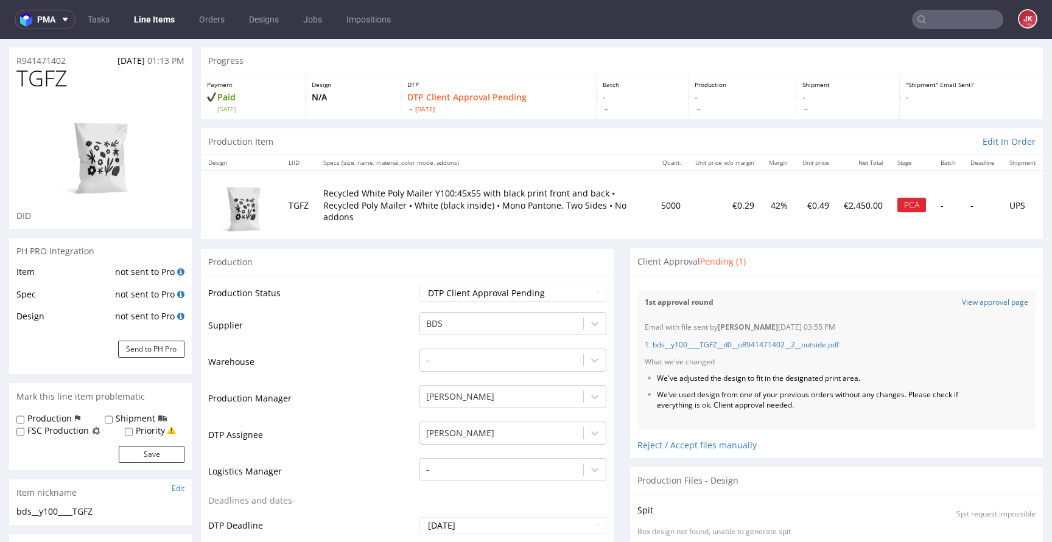
scroll to position [23, 0]
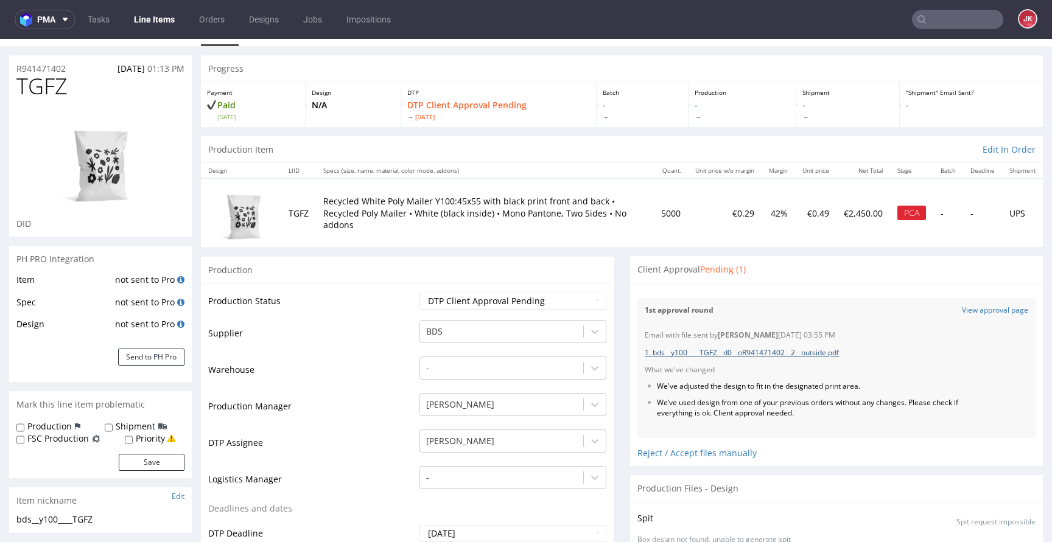
click at [813, 351] on link "1. bds__y100____TGFZ__d0__oR941471402__2__outside.pdf" at bounding box center [742, 353] width 194 height 10
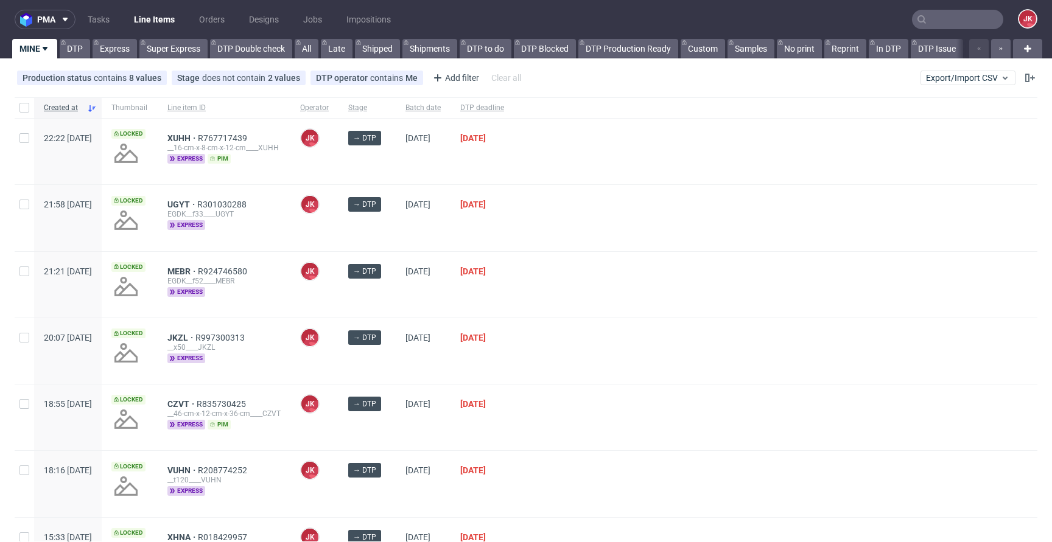
click at [396, 370] on div "→ DTP" at bounding box center [366, 351] width 57 height 66
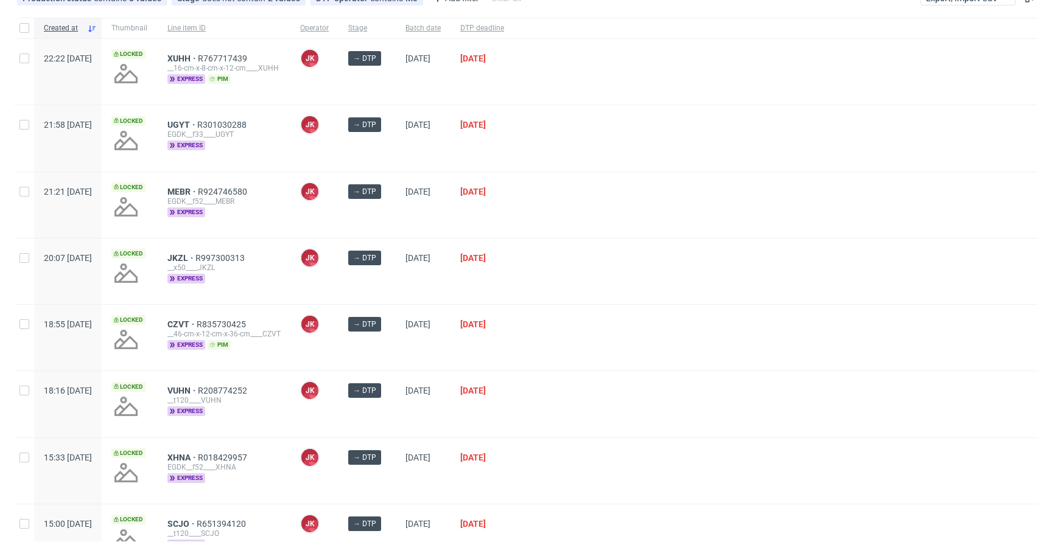
scroll to position [148, 0]
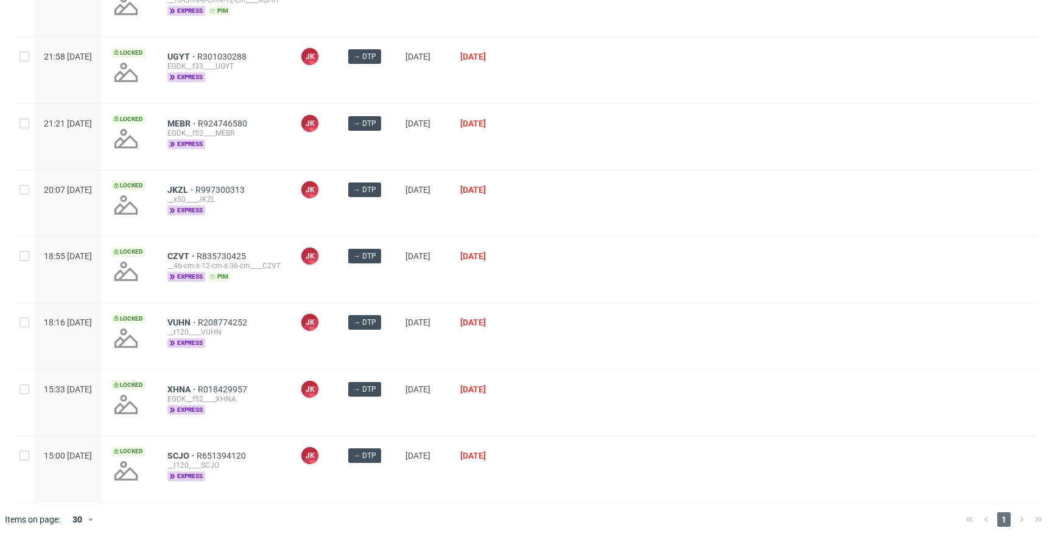
click at [561, 280] on div at bounding box center [775, 270] width 523 height 66
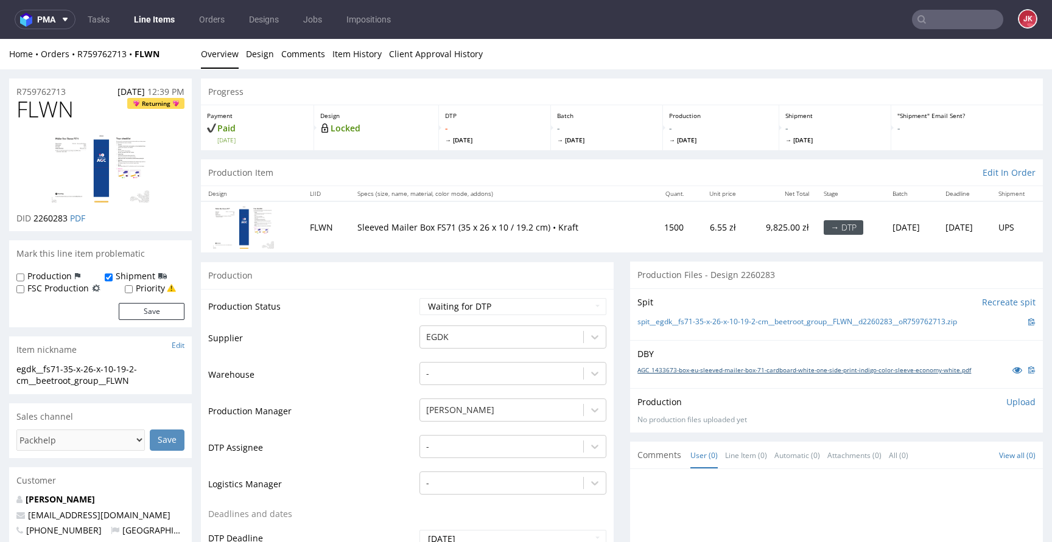
click at [692, 371] on link "AGC_1433673-box-eu-sleeved-mailer-box-71-cardboard-white-one-side-print-indigo-…" at bounding box center [804, 370] width 334 height 9
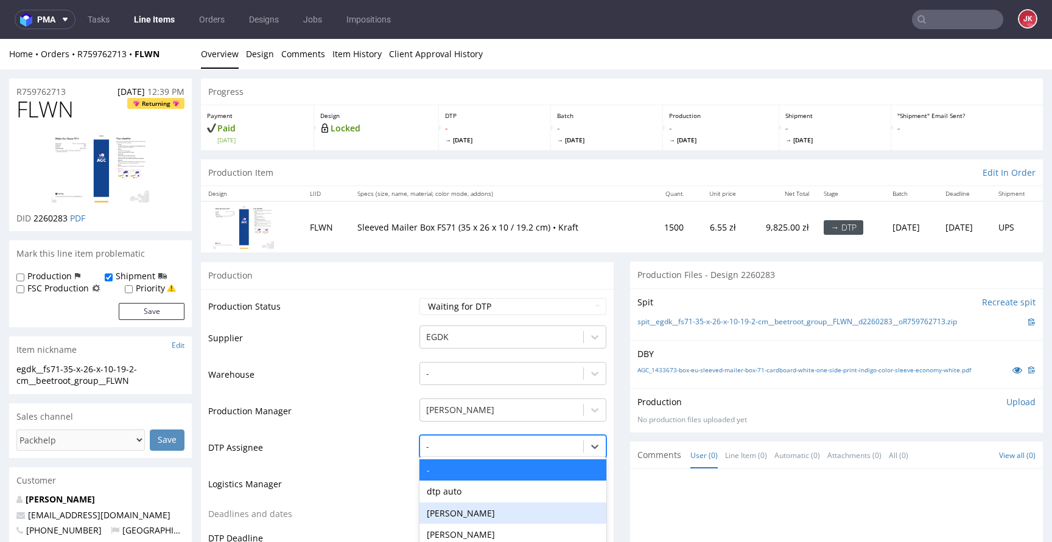
scroll to position [102, 0]
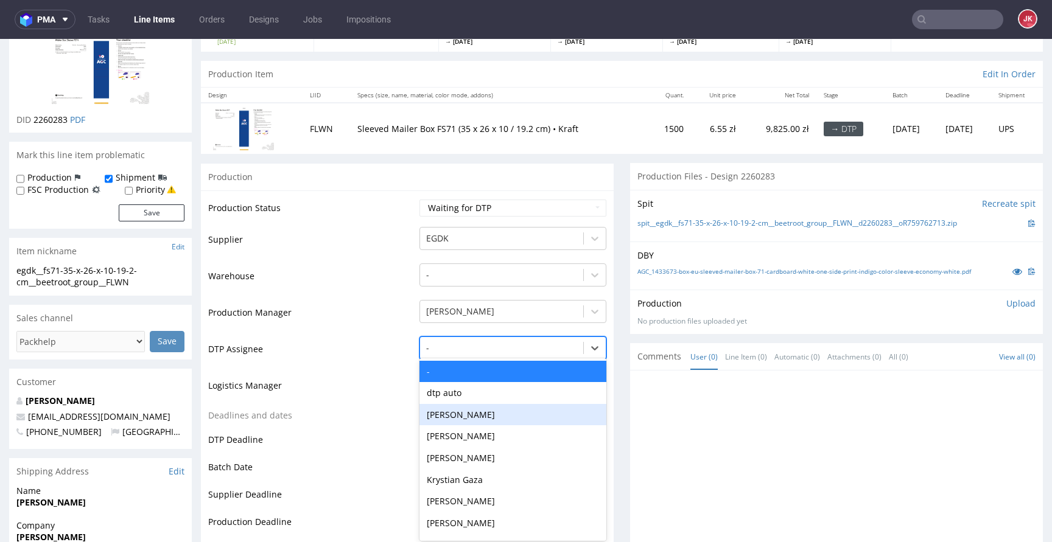
click at [435, 354] on div "Hapka Dominika, 3 of 31. 31 results available. Use Up and Down to choose option…" at bounding box center [512, 345] width 187 height 17
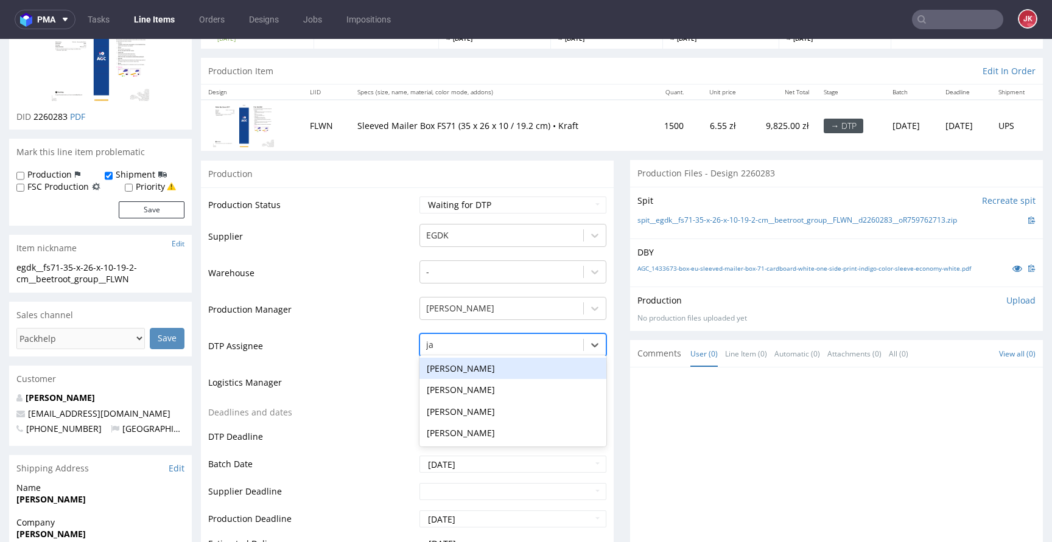
type input "jan"
click at [444, 366] on div "[PERSON_NAME]" at bounding box center [512, 369] width 187 height 22
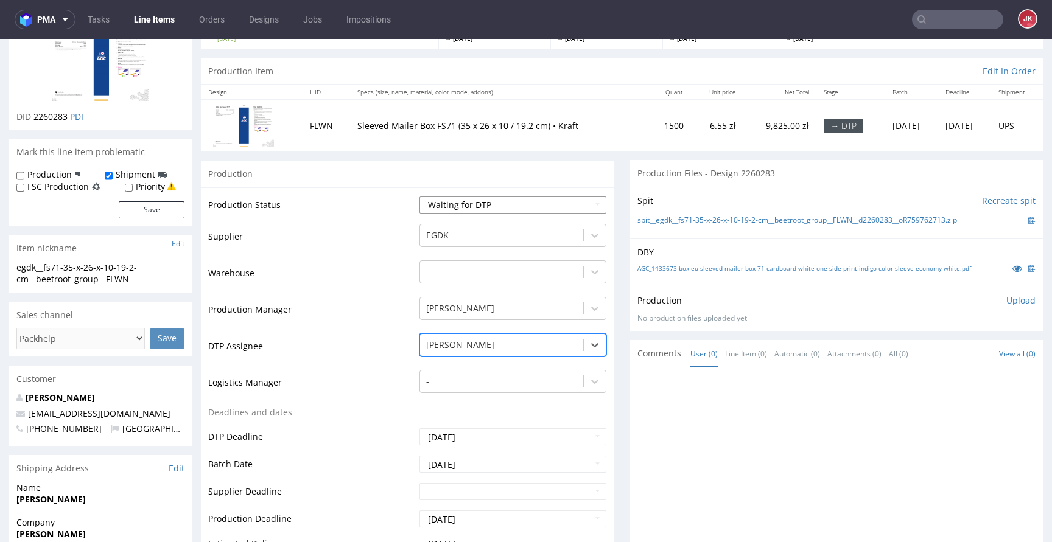
click at [457, 203] on select "Waiting for Artwork Waiting for Diecut Waiting for Mockup Waiting for DTP Waiti…" at bounding box center [512, 205] width 187 height 17
select select "dtp_in_process"
click at [419, 197] on select "Waiting for Artwork Waiting for Diecut Waiting for Mockup Waiting for DTP Waiti…" at bounding box center [512, 205] width 187 height 17
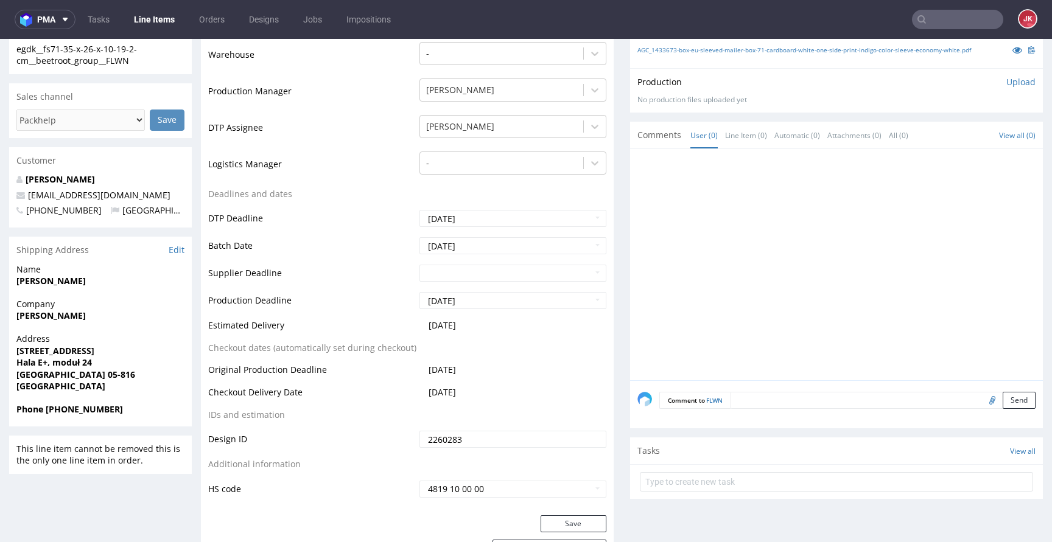
scroll to position [564, 0]
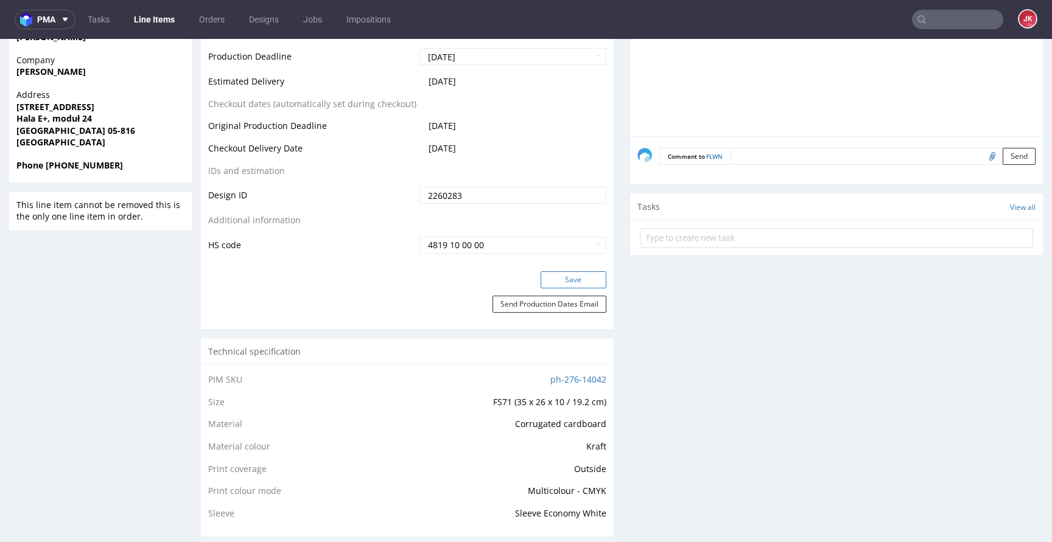
click at [567, 280] on button "Save" at bounding box center [574, 279] width 66 height 17
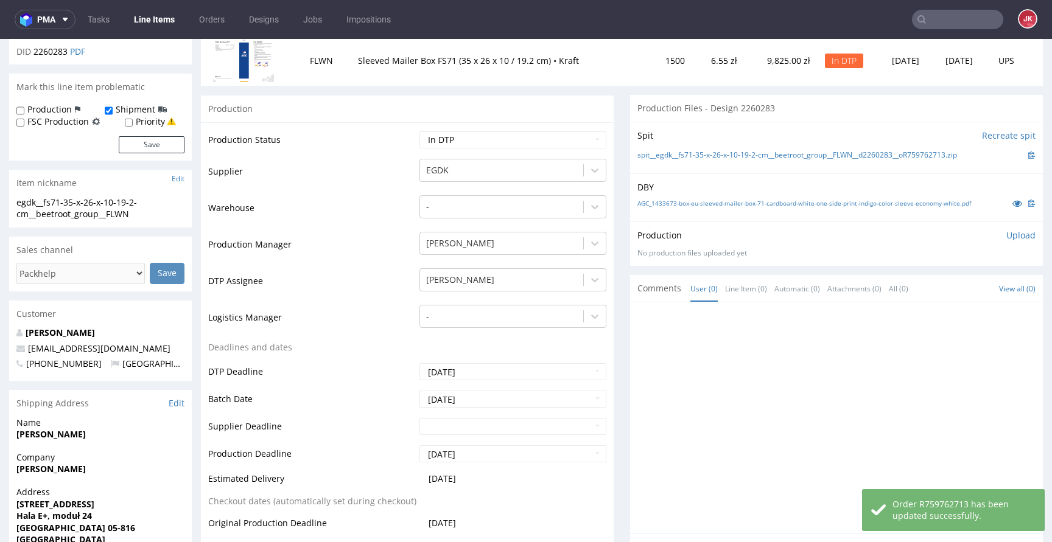
scroll to position [0, 0]
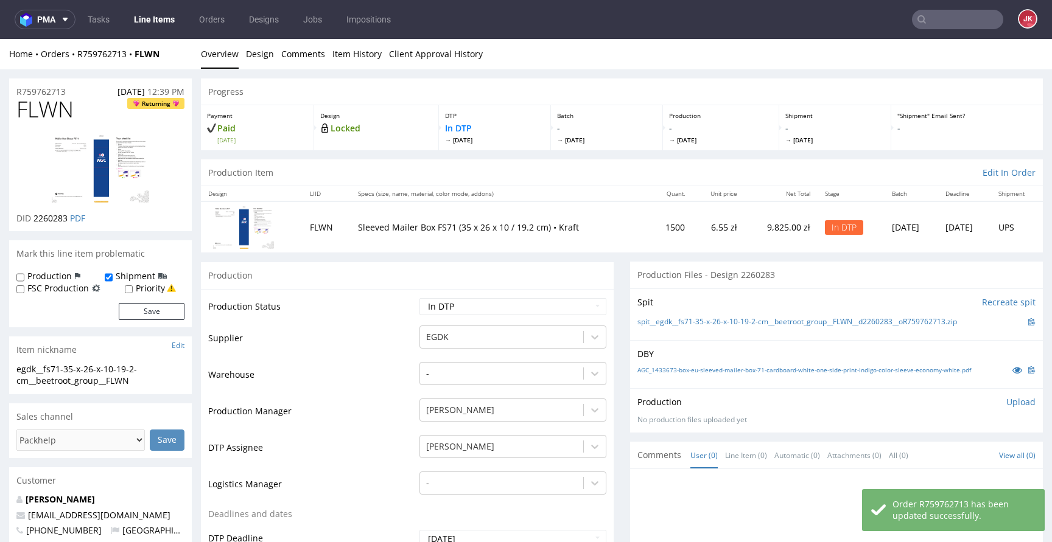
click at [391, 312] on td "Production Status" at bounding box center [312, 310] width 208 height 27
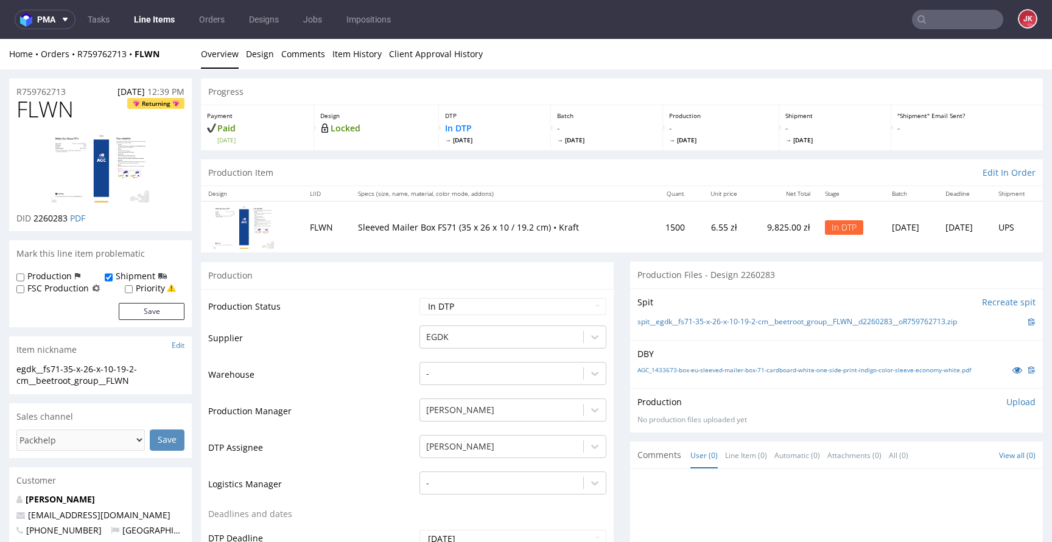
click at [391, 318] on td "Production Status" at bounding box center [312, 310] width 208 height 27
click at [685, 369] on link "AGC_1433673-box-eu-sleeved-mailer-box-71-cardboard-white-one-side-print-indigo-…" at bounding box center [804, 370] width 334 height 9
click at [393, 329] on td "Supplier" at bounding box center [312, 342] width 208 height 37
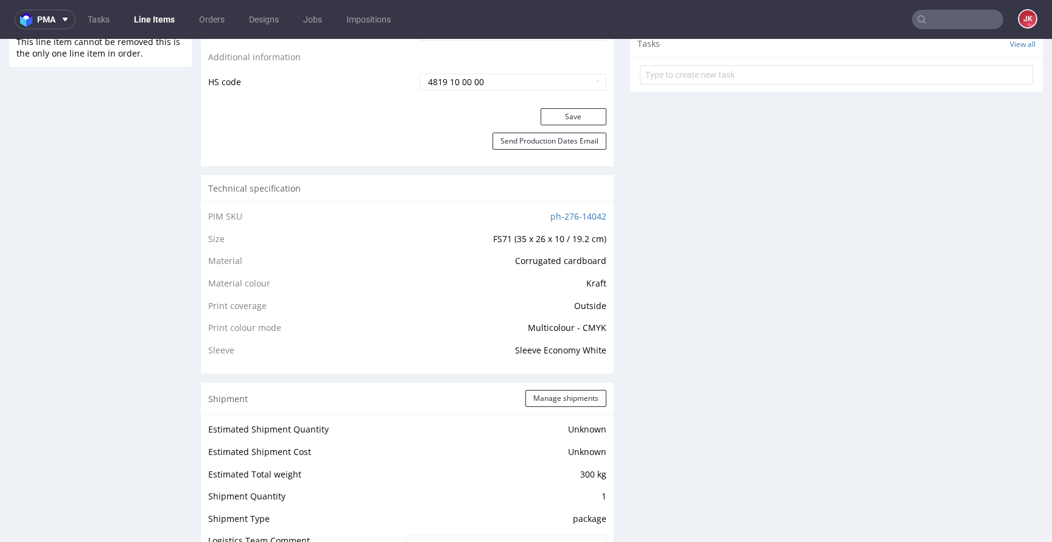
scroll to position [732, 0]
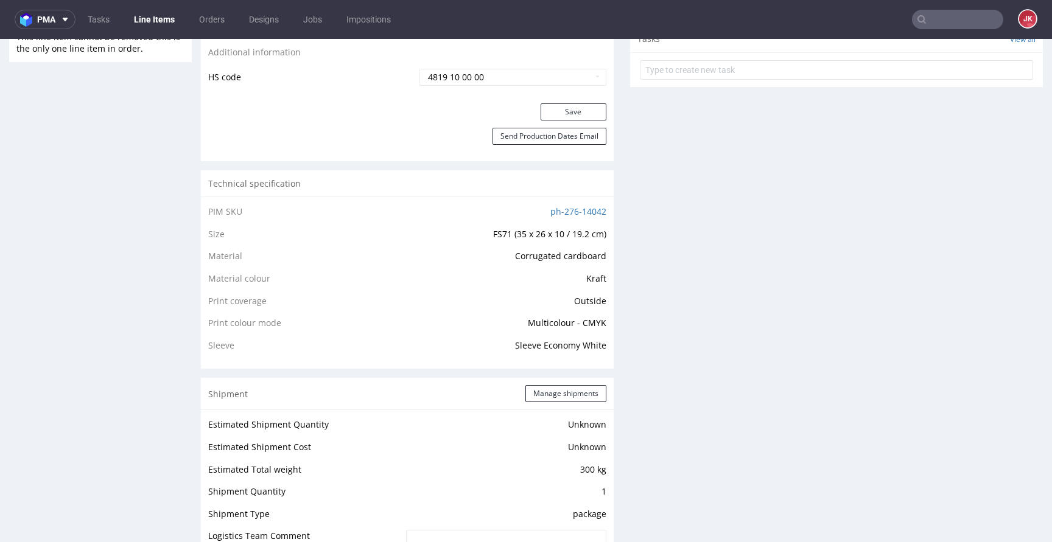
click at [611, 341] on div "Progress Payment Paid [DATE] Design Locked DTP In DTP [DATE] Batch - [DATE] Pro…" at bounding box center [622, 344] width 842 height 1996
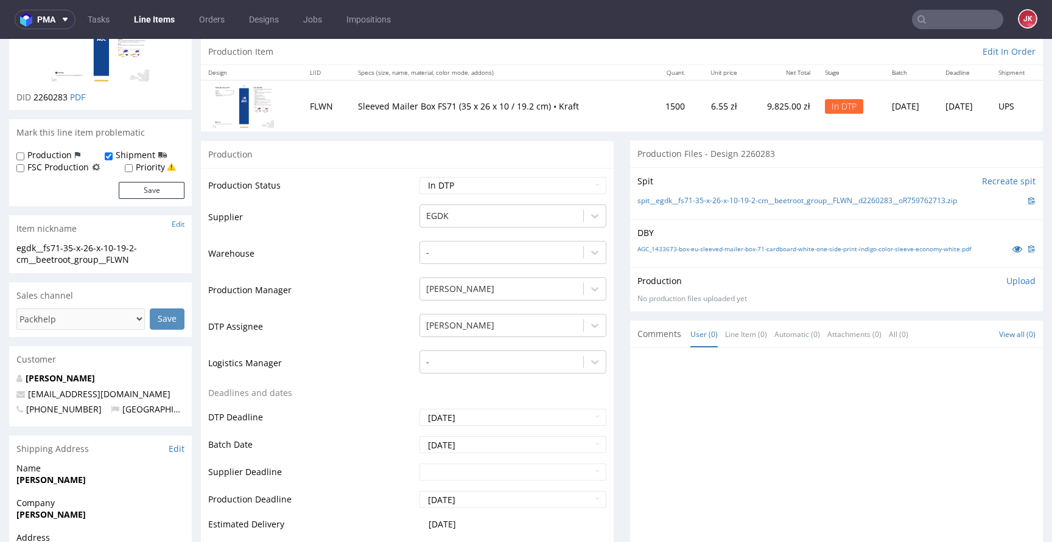
scroll to position [0, 0]
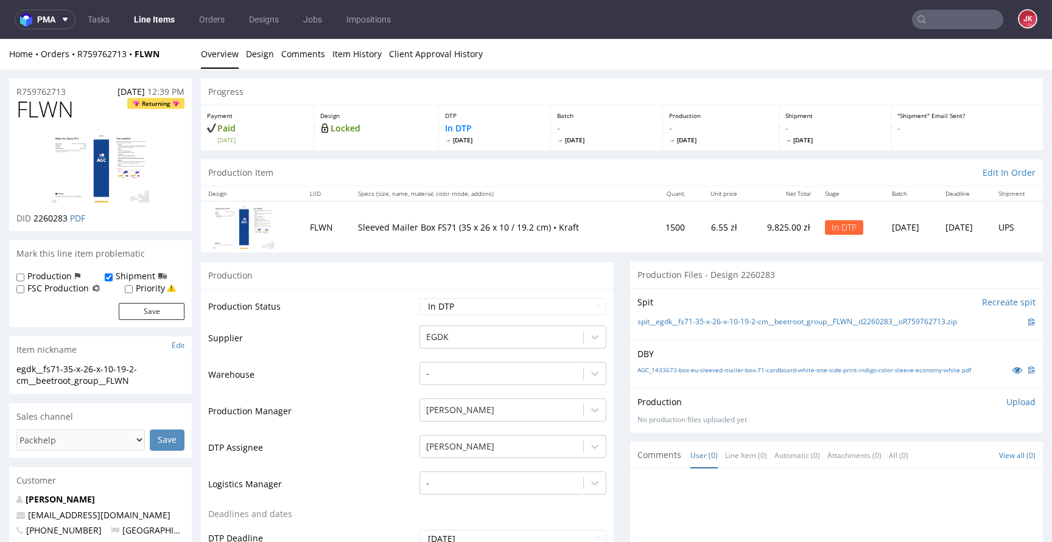
click at [317, 359] on td "Supplier" at bounding box center [312, 342] width 208 height 37
drag, startPoint x: 145, startPoint y: 377, endPoint x: 0, endPoint y: 371, distance: 145.6
copy div "egdk__fs71-35-x-26-x-10-19-2-cm__beetroot_group__FLWN"
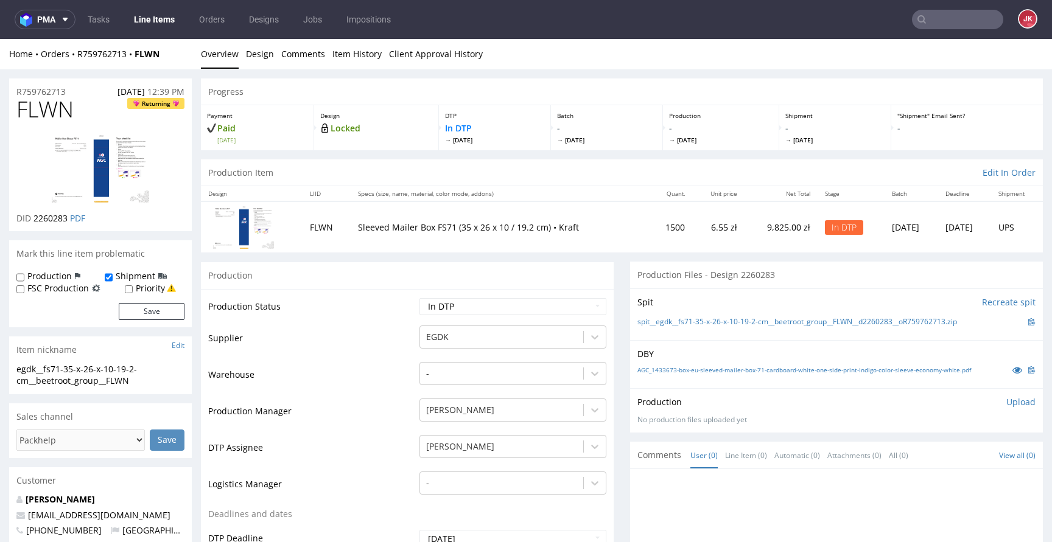
drag, startPoint x: 76, startPoint y: 92, endPoint x: 52, endPoint y: 108, distance: 29.4
copy p "R759762713"
drag, startPoint x: 33, startPoint y: 222, endPoint x: 69, endPoint y: 224, distance: 36.0
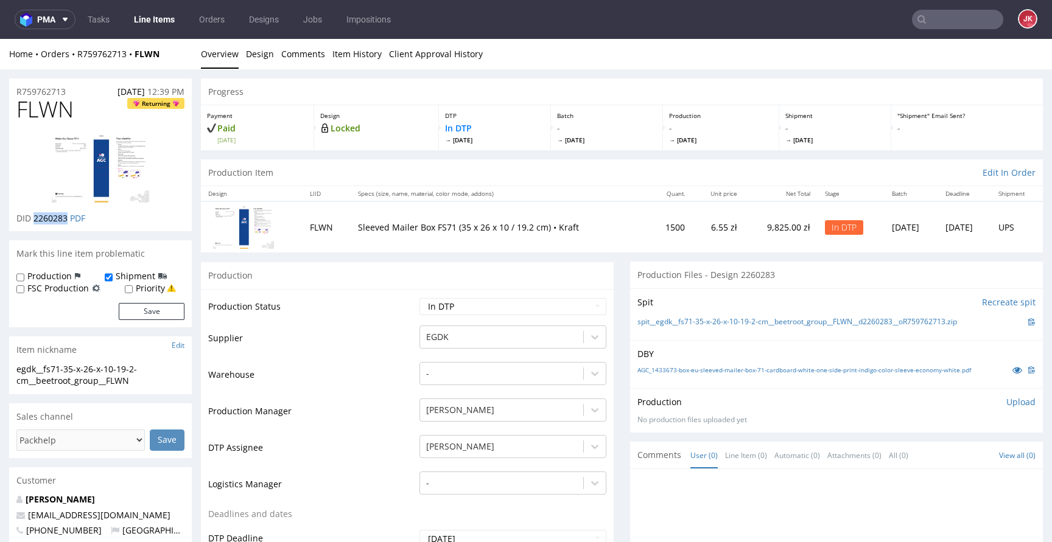
click at [69, 224] on p "DID 2260283 PDF" at bounding box center [50, 218] width 69 height 12
copy span "2260283"
click at [1006, 401] on p "Upload" at bounding box center [1020, 402] width 29 height 12
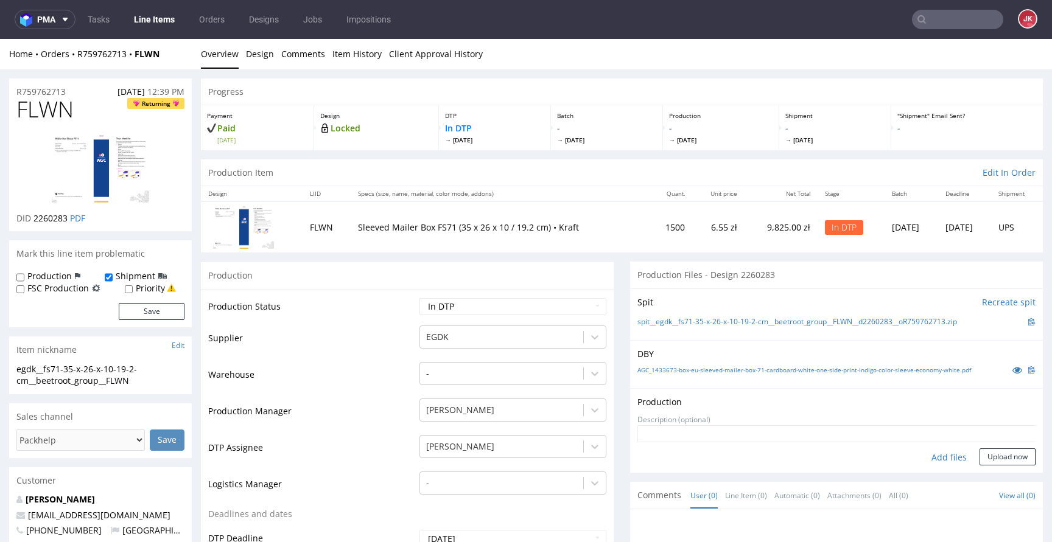
click at [926, 458] on div "Add files" at bounding box center [949, 458] width 61 height 18
click at [925, 462] on div "Add files" at bounding box center [949, 458] width 61 height 18
type input "C:\fakepath\egdk__fs71-35-x-26-x-10-19-2-cm__beetroot_group__FLWN__d2260283__oR…"
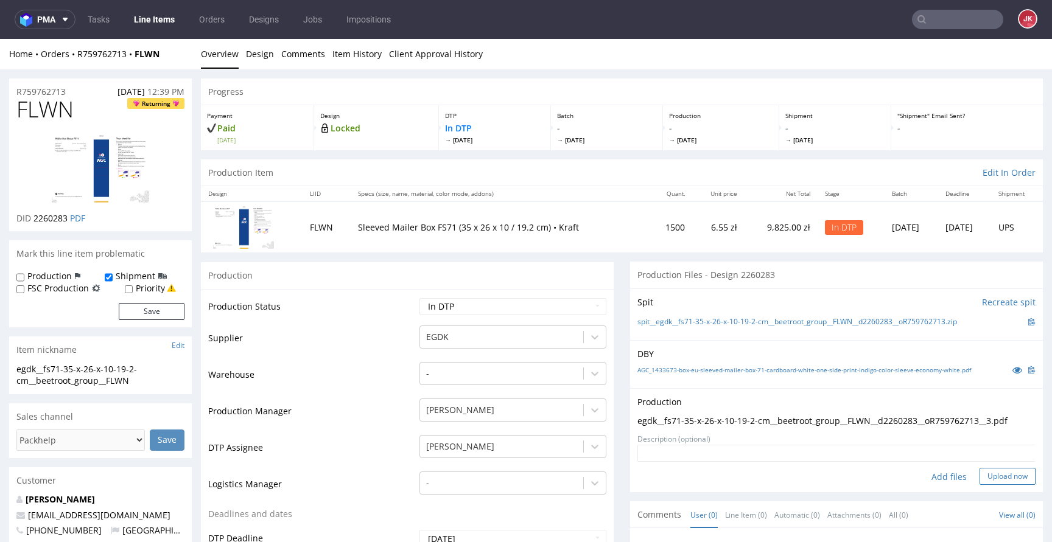
click at [987, 473] on button "Upload now" at bounding box center [1007, 476] width 56 height 17
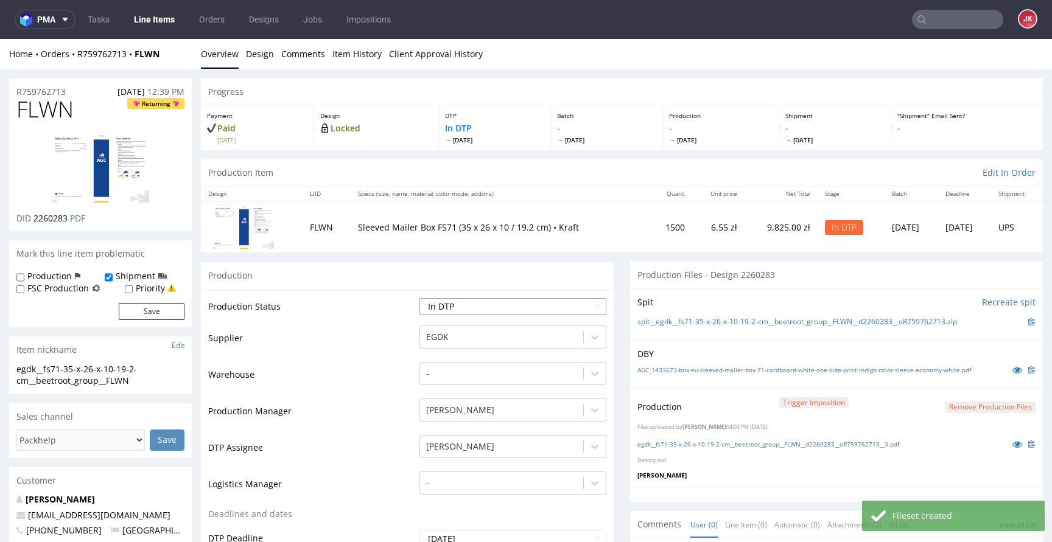
click at [510, 308] on select "Waiting for Artwork Waiting for Diecut Waiting for Mockup Waiting for DTP Waiti…" at bounding box center [512, 306] width 187 height 17
select select "dtp_ca_needed"
click at [419, 298] on select "Waiting for Artwork Waiting for Diecut Waiting for Mockup Waiting for DTP Waiti…" at bounding box center [512, 306] width 187 height 17
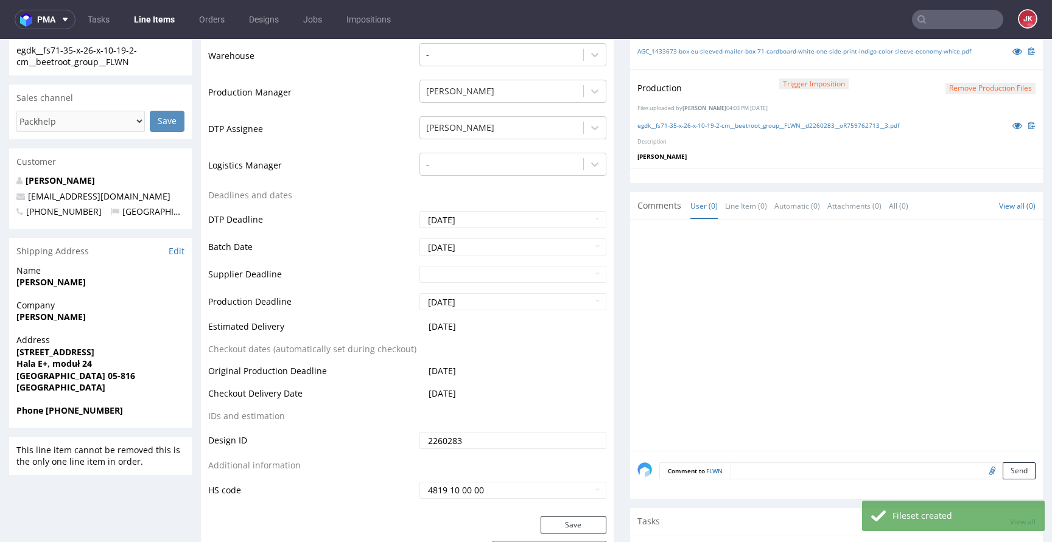
scroll to position [506, 0]
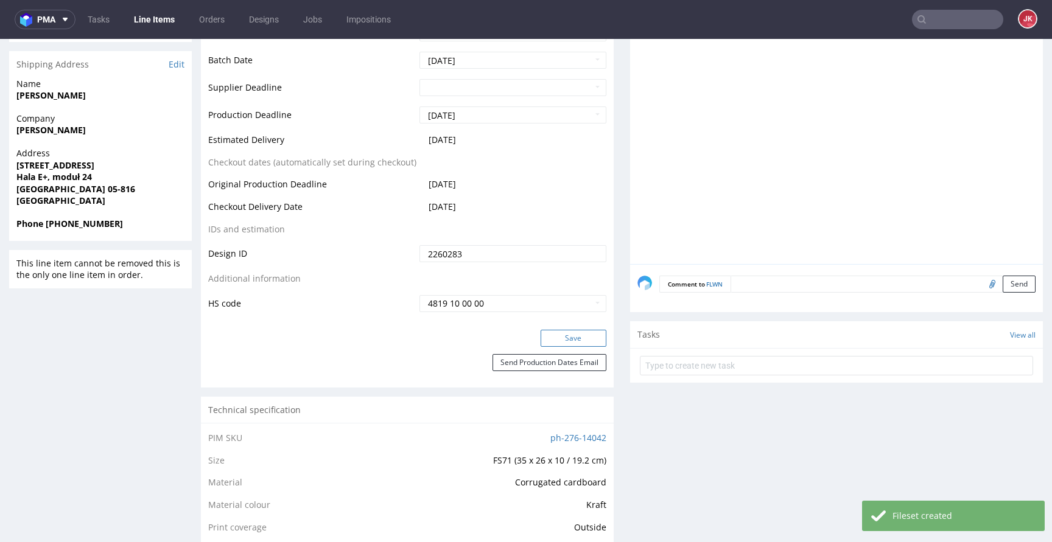
click at [575, 338] on button "Save" at bounding box center [574, 338] width 66 height 17
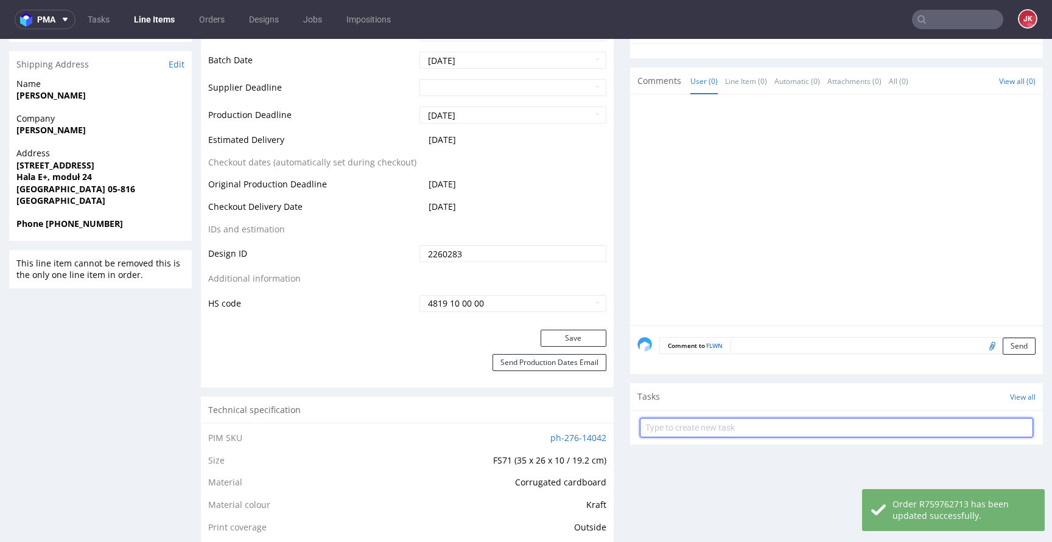
click at [679, 427] on input "text" at bounding box center [836, 427] width 393 height 19
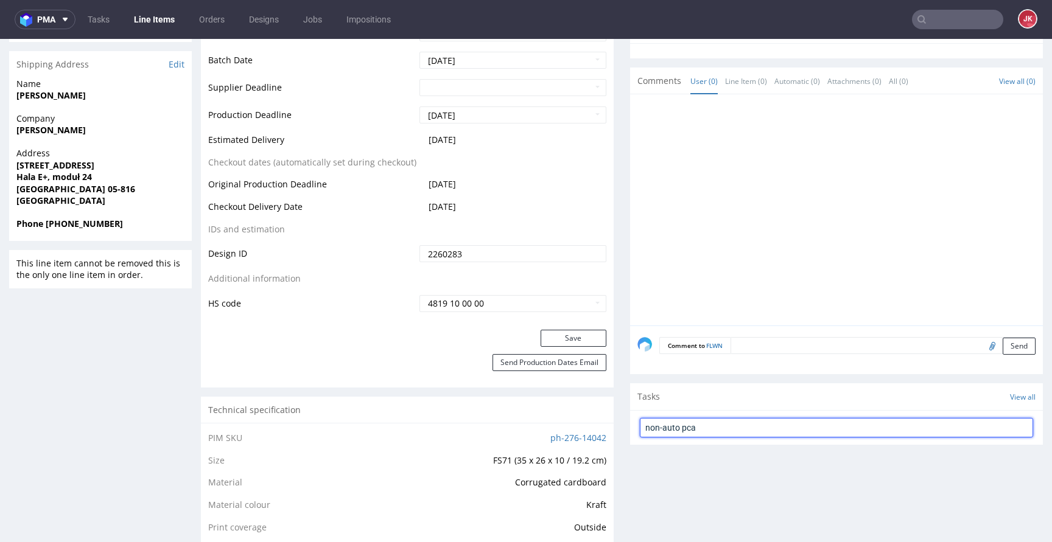
type input "non-auto pca"
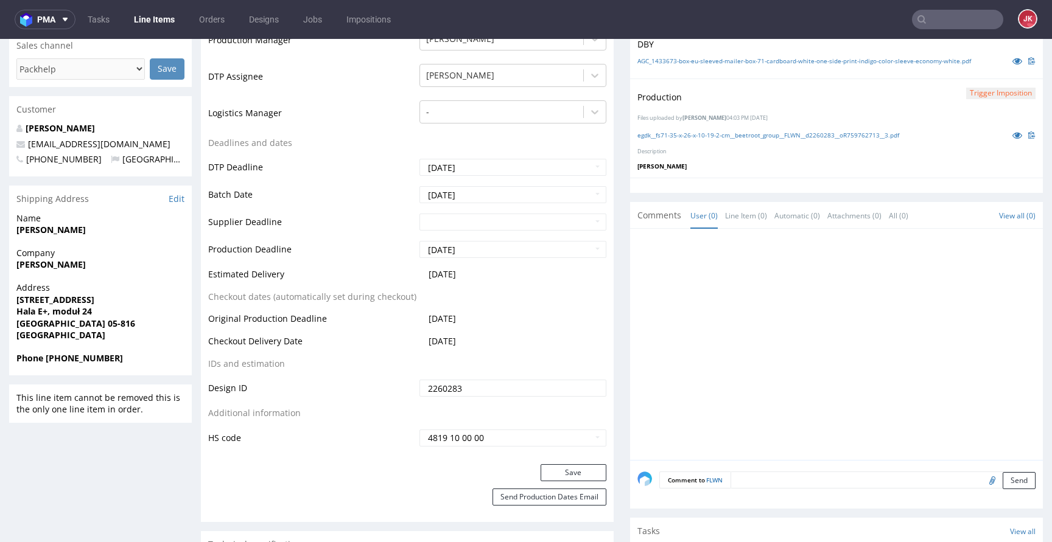
scroll to position [0, 0]
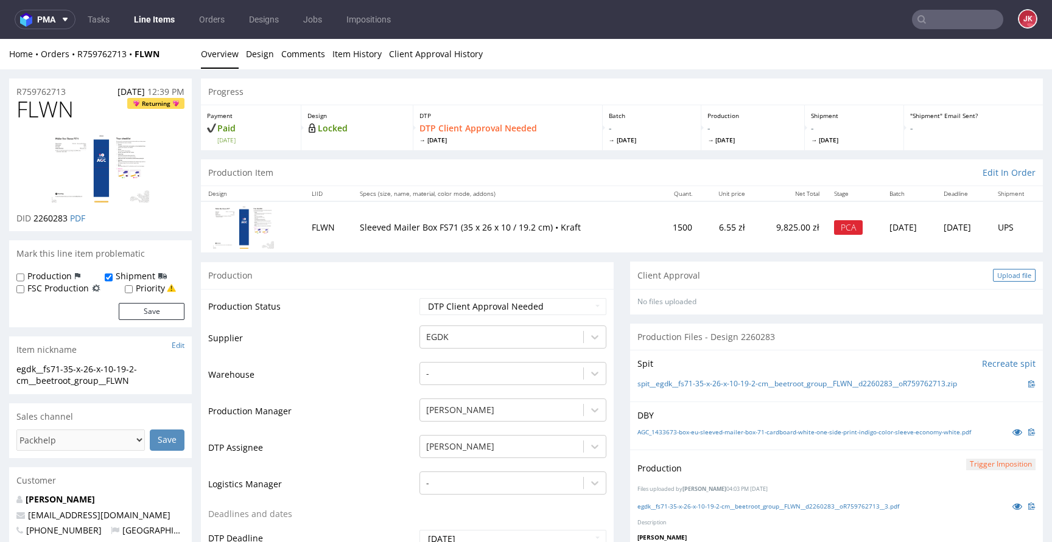
click at [993, 274] on div "Upload file" at bounding box center [1014, 275] width 43 height 13
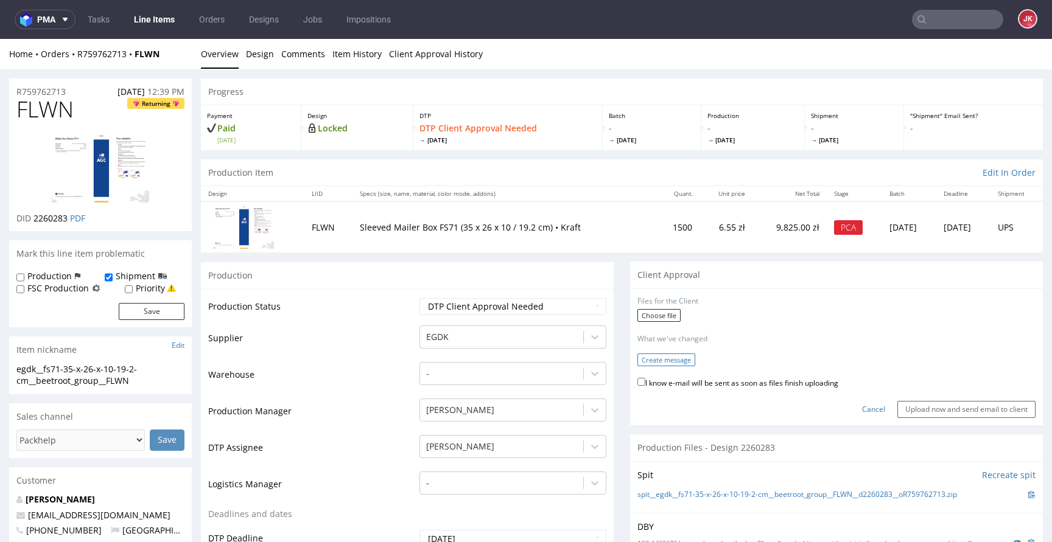
click at [664, 359] on button "Create message" at bounding box center [666, 360] width 58 height 13
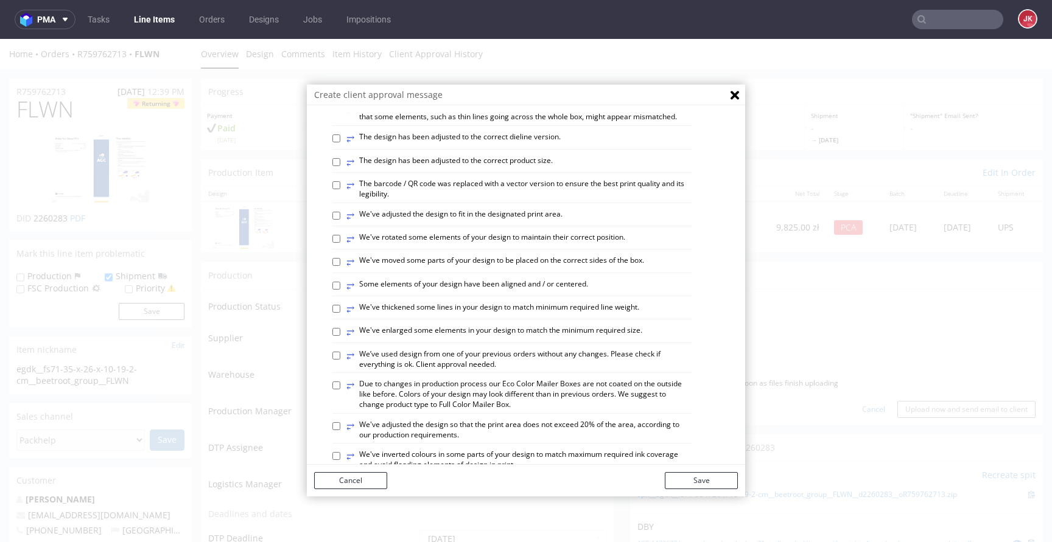
scroll to position [710, 0]
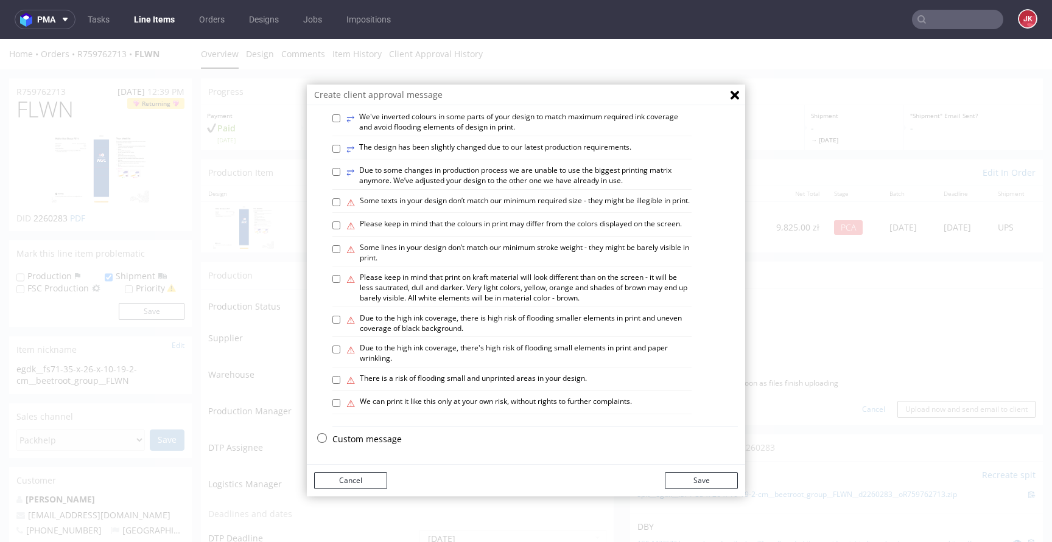
click at [443, 278] on label "⚠ Please keep in mind that print on kraft material will look different than on …" at bounding box center [518, 288] width 345 height 30
click at [340, 278] on input "⚠ Please keep in mind that print on kraft material will look different than on …" at bounding box center [336, 279] width 8 height 8
checkbox input "true"
click at [685, 482] on button "Save" at bounding box center [701, 480] width 73 height 17
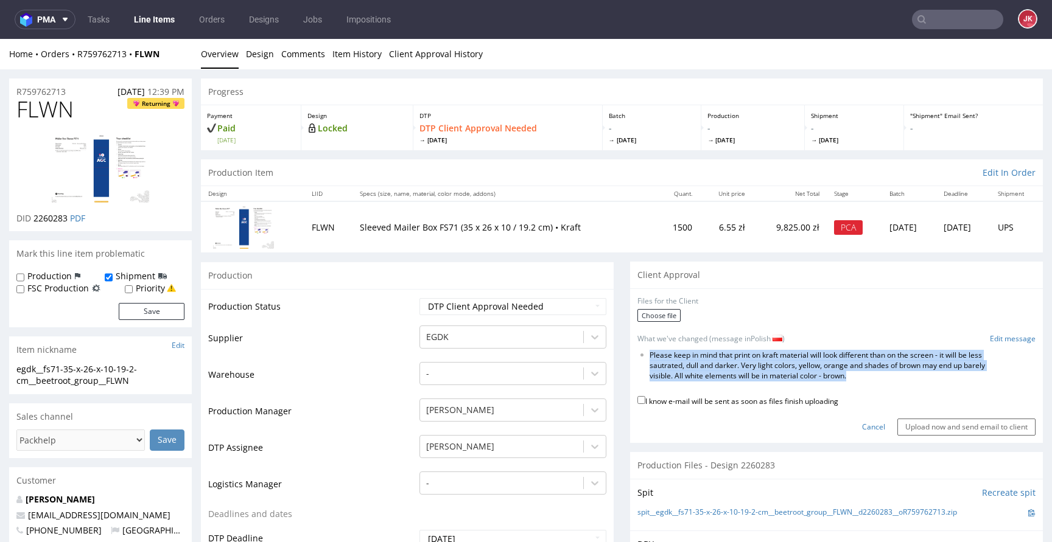
drag, startPoint x: 642, startPoint y: 355, endPoint x: 923, endPoint y: 378, distance: 282.1
click at [923, 378] on li "Please keep in mind that print on kraft material will look different than on th…" at bounding box center [822, 366] width 347 height 30
copy li "Please keep in mind that print on kraft material will look different than on th…"
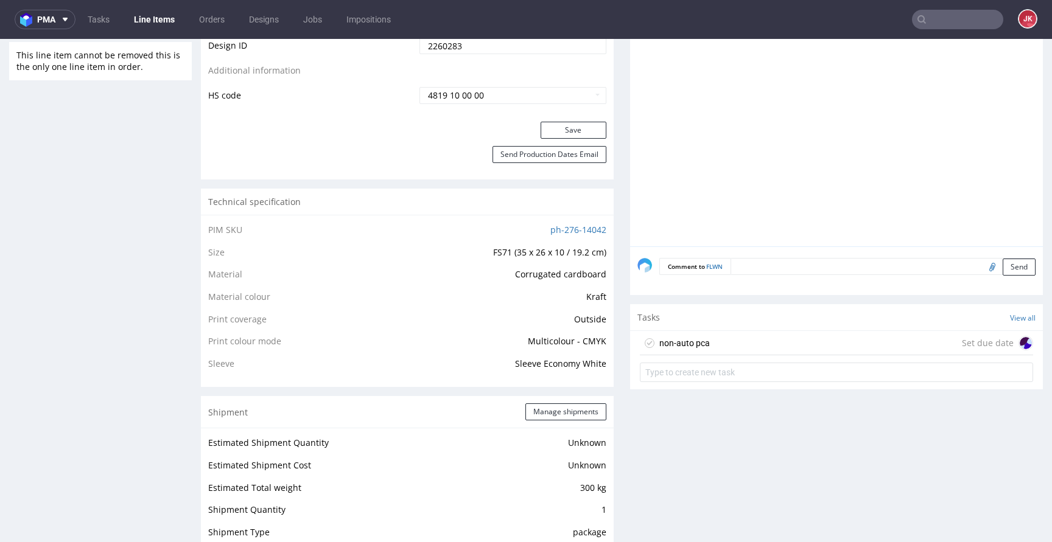
scroll to position [741, 0]
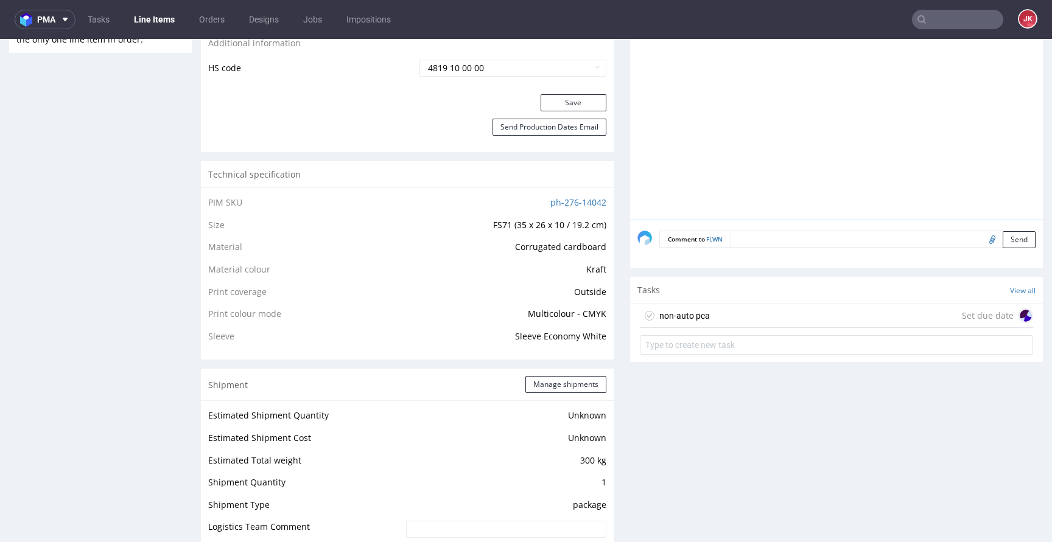
click at [682, 319] on div "non-auto pca" at bounding box center [684, 316] width 51 height 15
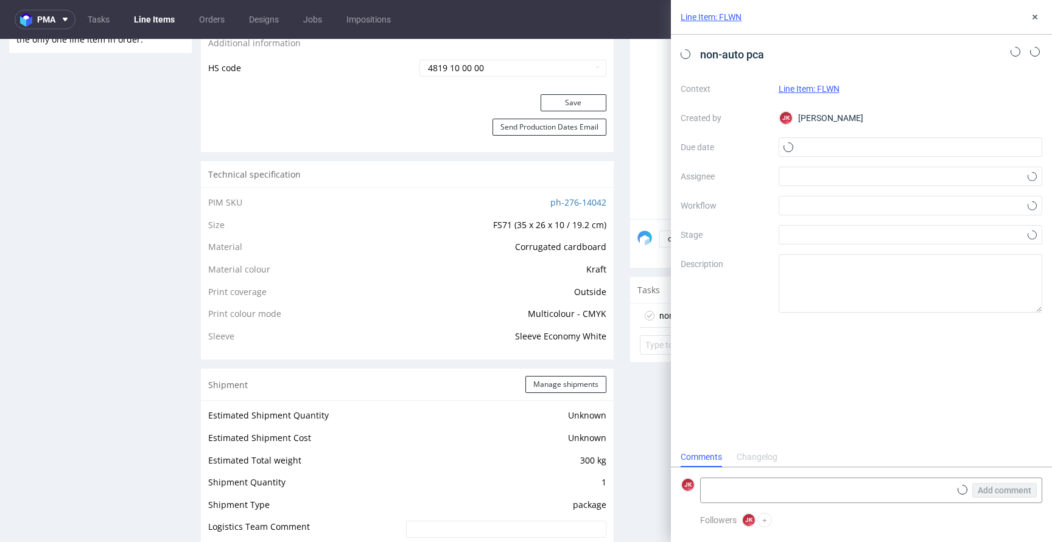
scroll to position [10, 0]
click at [831, 151] on input "text" at bounding box center [911, 147] width 264 height 19
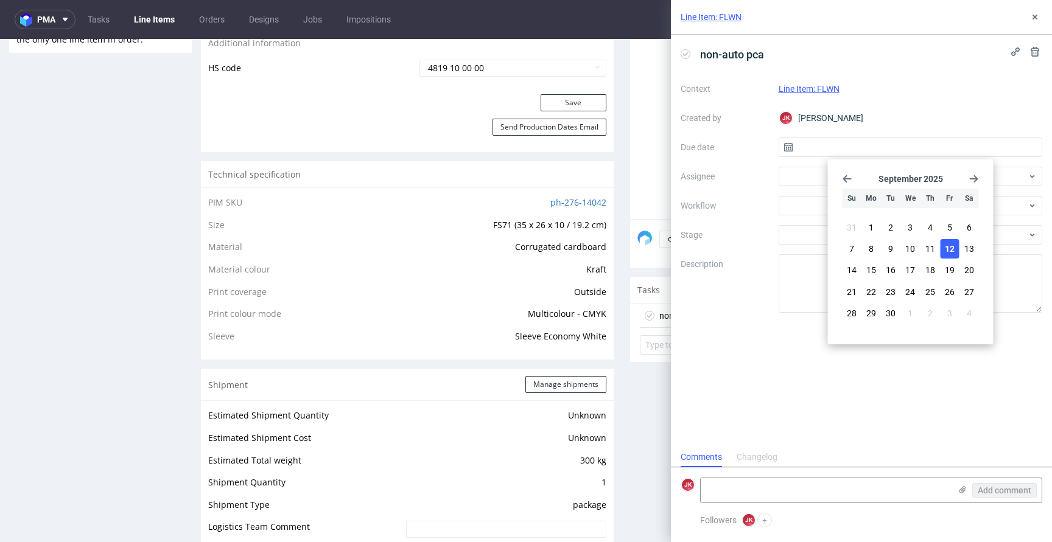
click at [948, 251] on span "12" at bounding box center [950, 249] width 10 height 12
type input "[DATE]"
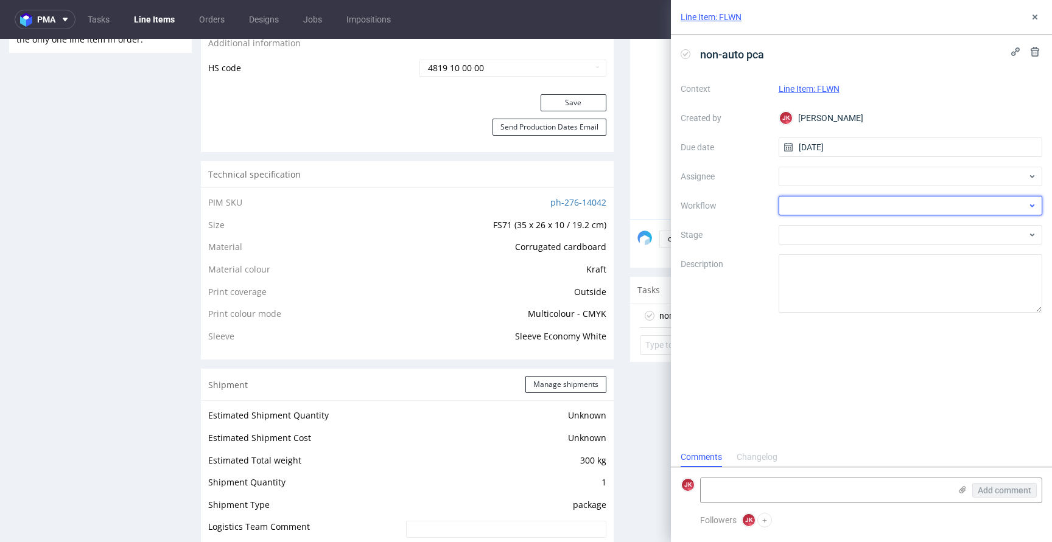
click at [785, 210] on div at bounding box center [911, 205] width 264 height 19
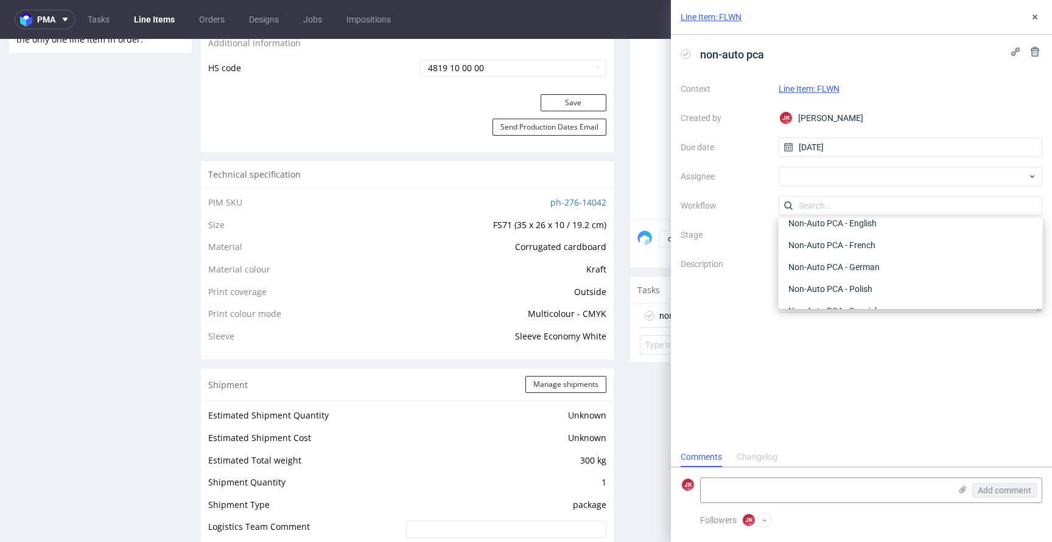
scroll to position [563, 0]
click at [862, 280] on div "Non-Auto PCA - Polish" at bounding box center [910, 288] width 254 height 22
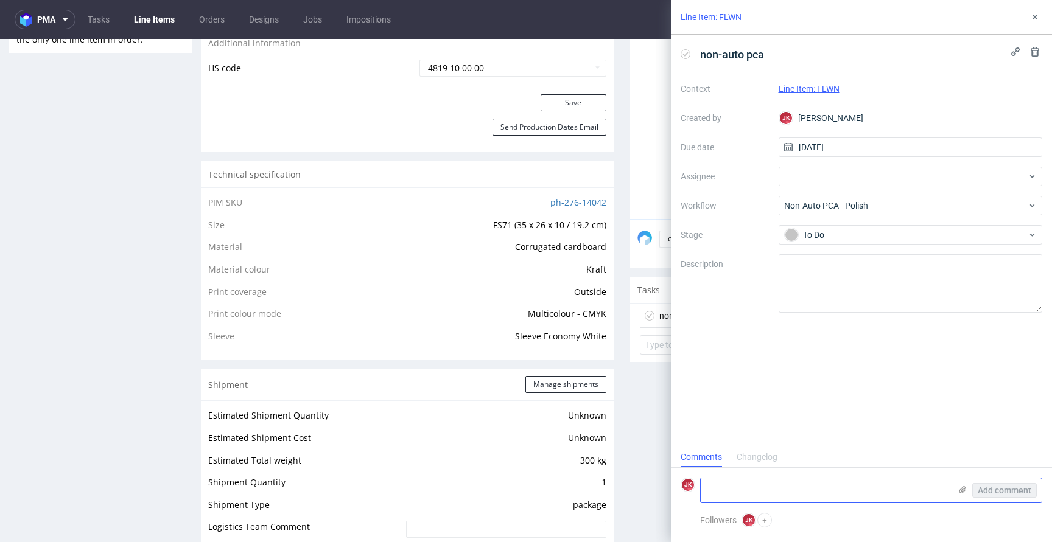
click at [817, 489] on textarea at bounding box center [826, 490] width 250 height 24
paste textarea "Należy pamiętać, że wydruk na materiale typu kraft będzie wyglądał inaczej niż …"
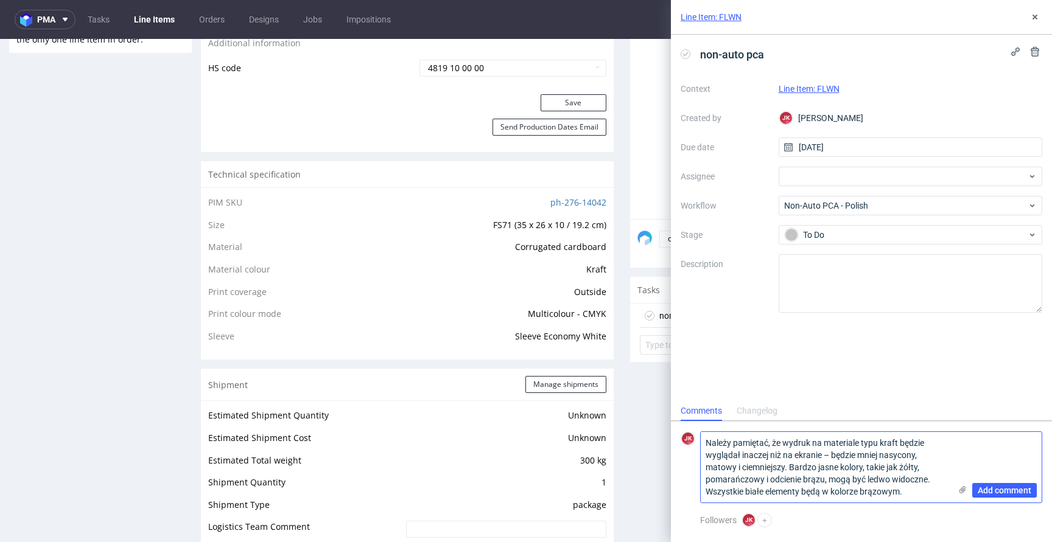
scroll to position [0, 0]
click at [961, 493] on icon at bounding box center [962, 490] width 10 height 10
click at [0, 0] on input "file" at bounding box center [0, 0] width 0 height 0
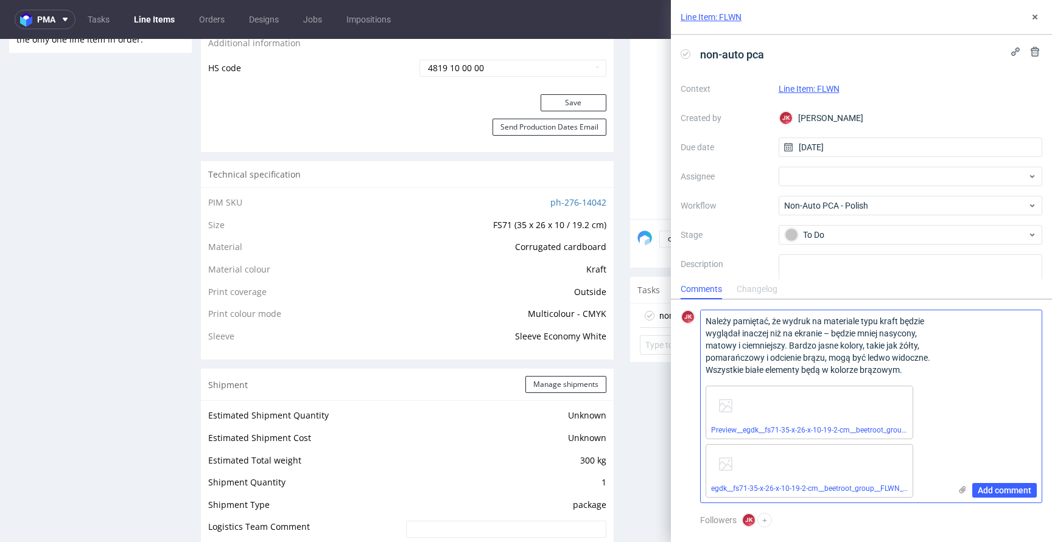
click at [915, 373] on textarea "Należy pamiętać, że wydruk na materiale typu kraft będzie wyglądał inaczej niż …" at bounding box center [826, 345] width 250 height 71
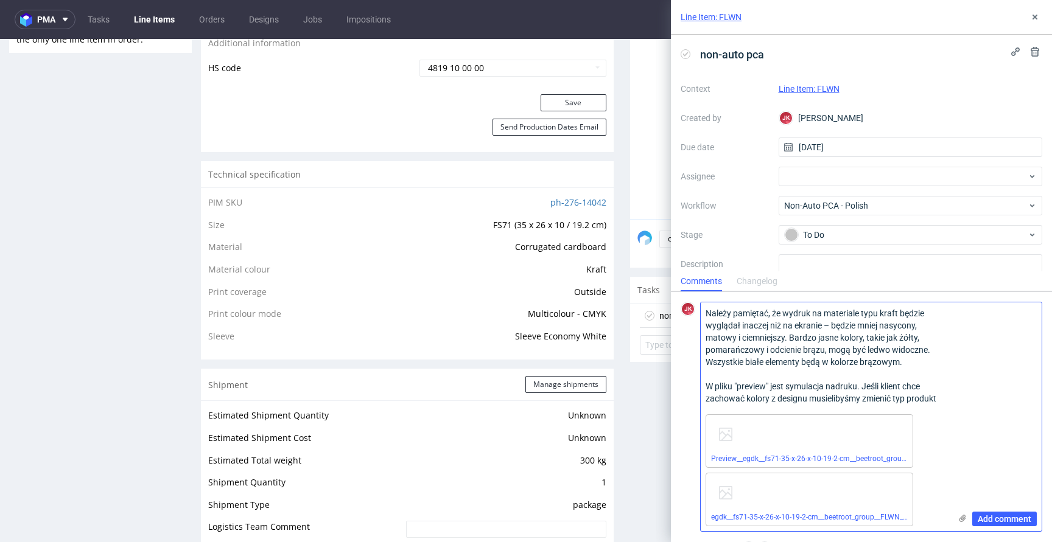
scroll to position [6, 0]
drag, startPoint x: 899, startPoint y: 405, endPoint x: 893, endPoint y: 390, distance: 16.4
click at [893, 390] on textarea "Należy pamiętać, że wydruk na materiale typu kraft będzie wyglądał inaczej niż …" at bounding box center [826, 356] width 250 height 107
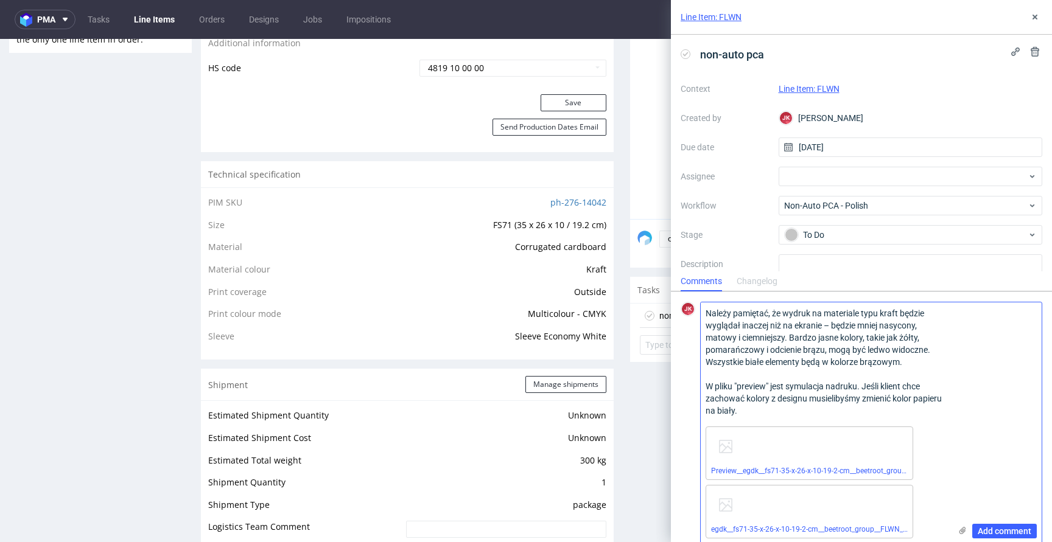
scroll to position [40, 0]
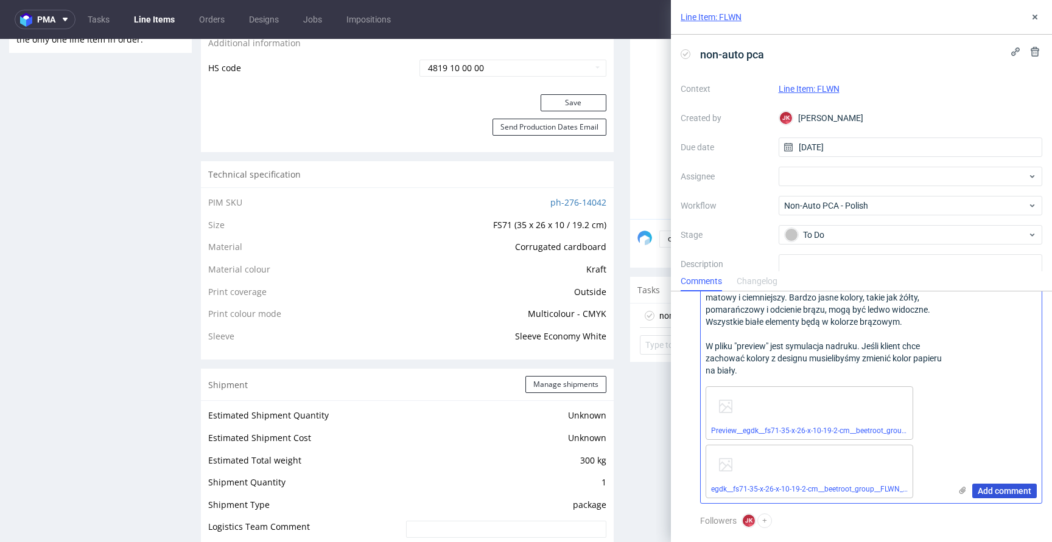
type textarea "Należy pamiętać, że wydruk na materiale typu kraft będzie wyglądał inaczej niż …"
click at [999, 491] on span "Add comment" at bounding box center [1005, 491] width 54 height 9
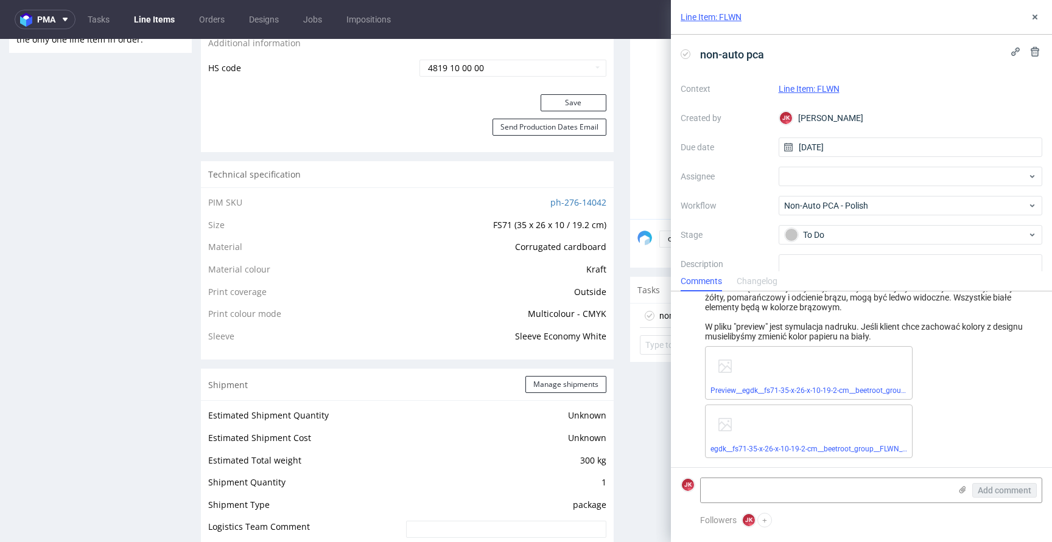
scroll to position [0, 0]
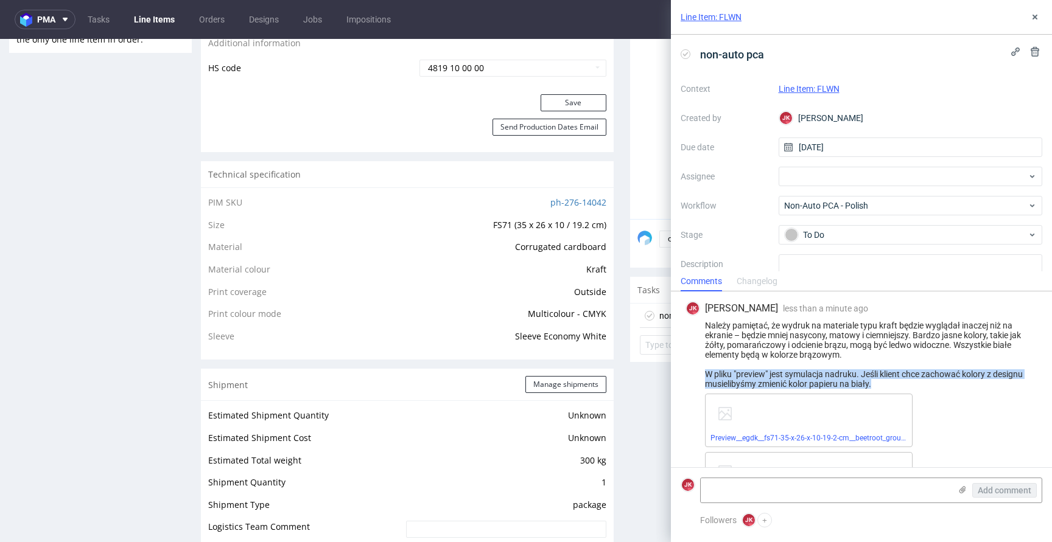
drag, startPoint x: 707, startPoint y: 373, endPoint x: 916, endPoint y: 404, distance: 211.7
click at [916, 404] on div "JK Jan Kocik less than a minute ago 12th Sep 2025, 16:05 Należy pamiętać, że wy…" at bounding box center [862, 404] width 362 height 224
copy div "W pliku "preview" jest symulacja nadruku. Jeśli klient chce zachować kolory z d…"
click at [613, 340] on div "Progress Payment Paid Fri 12 Sep Design Locked DTP DTP Client Approval Needed W…" at bounding box center [622, 335] width 842 height 1996
click at [943, 345] on div "Należy pamiętać, że wydruk na materiale typu kraft będzie wyglądał inaczej niż …" at bounding box center [861, 355] width 352 height 68
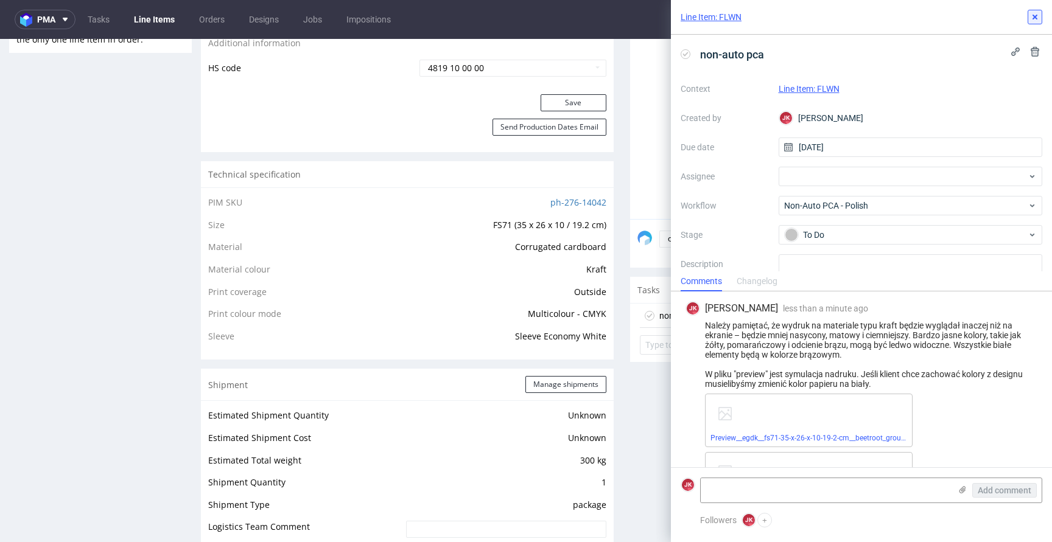
click at [1037, 18] on use at bounding box center [1034, 17] width 5 height 5
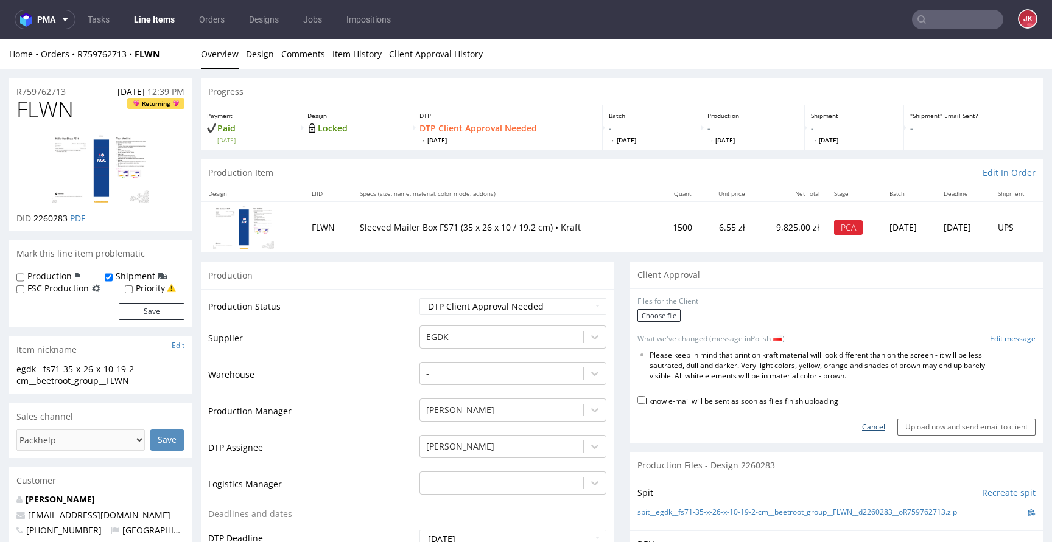
click at [862, 425] on link "Cancel" at bounding box center [873, 427] width 23 height 10
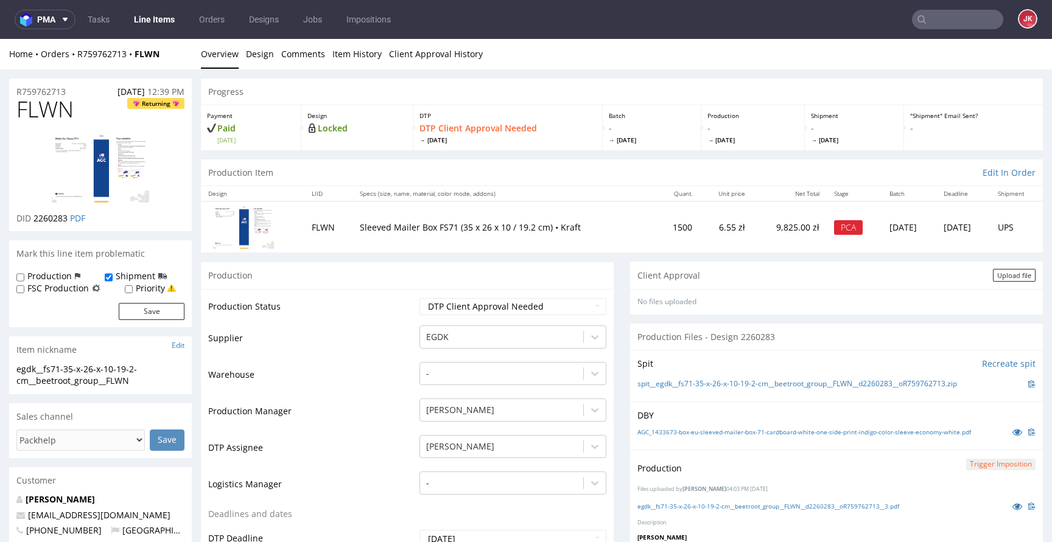
click at [47, 117] on span "FLWN" at bounding box center [44, 109] width 57 height 24
copy span "FLWN"
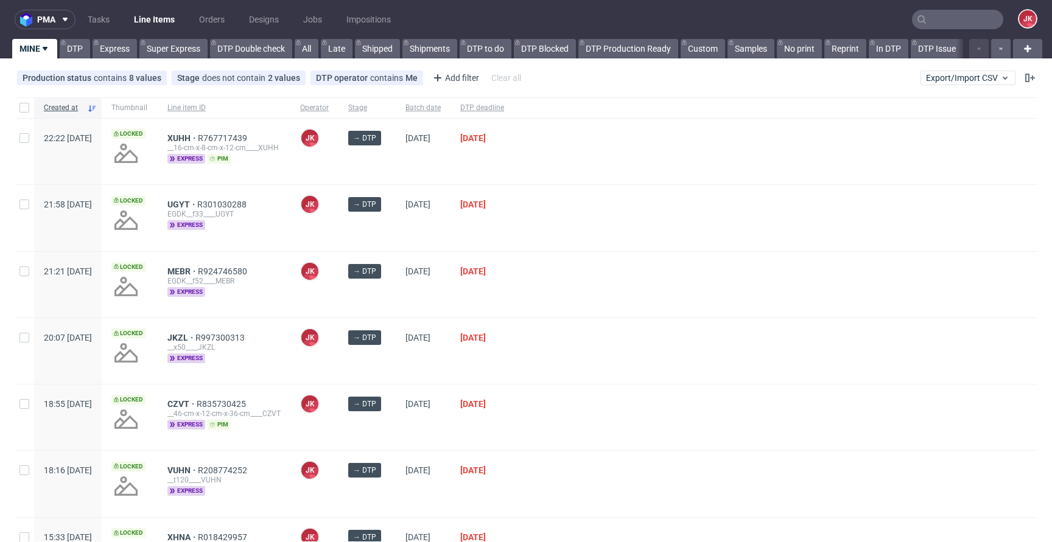
click at [569, 298] on div at bounding box center [775, 285] width 523 height 66
click at [499, 369] on div "[DATE]" at bounding box center [481, 351] width 63 height 66
click at [450, 352] on div "[DATE]" at bounding box center [423, 351] width 55 height 66
click at [396, 364] on div "→ DTP" at bounding box center [366, 351] width 57 height 66
click at [450, 354] on div "[DATE]" at bounding box center [423, 351] width 55 height 66
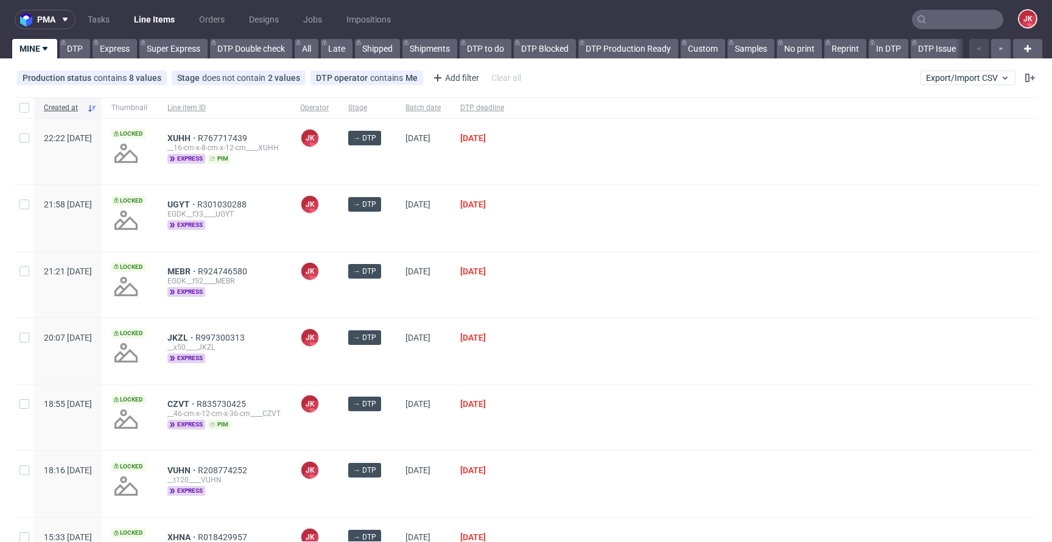
scroll to position [148, 0]
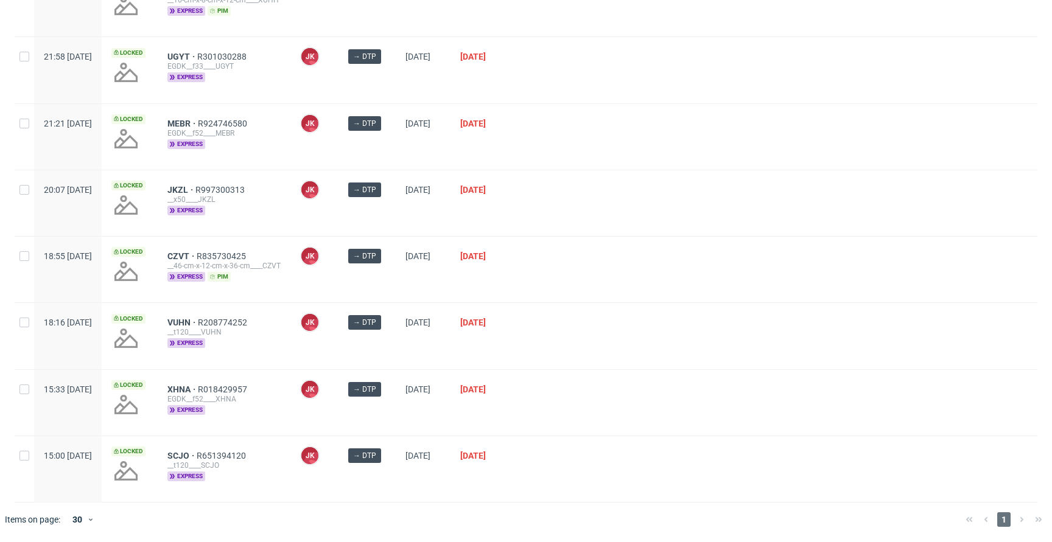
click at [495, 349] on div "[DATE]" at bounding box center [481, 336] width 63 height 66
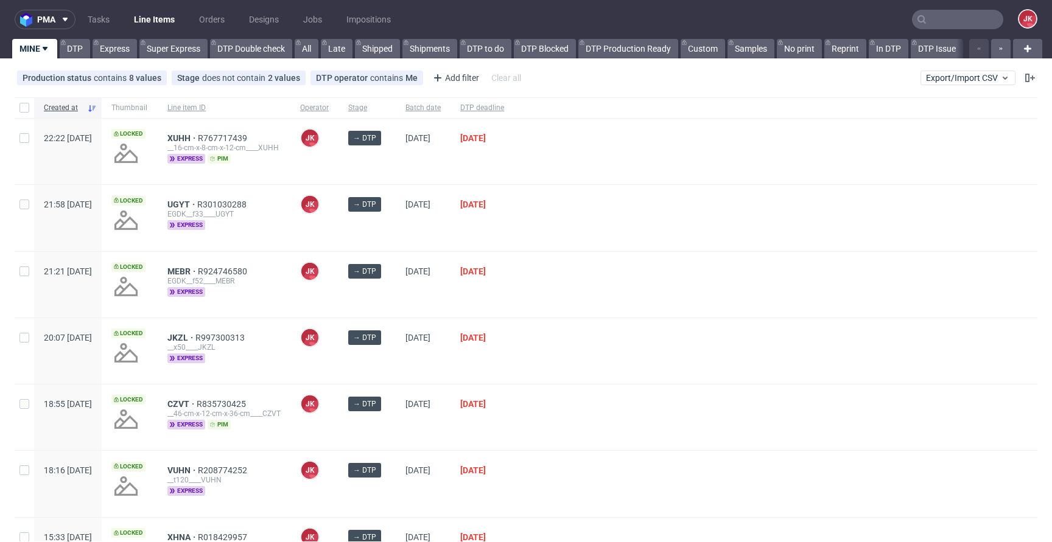
click at [450, 362] on div "[DATE]" at bounding box center [423, 351] width 55 height 66
click at [495, 358] on div "[DATE]" at bounding box center [481, 351] width 63 height 66
click at [374, 250] on div "→ DTP" at bounding box center [366, 218] width 57 height 66
click at [438, 241] on div "[DATE]" at bounding box center [423, 218] width 55 height 66
click at [396, 226] on div "→ DTP" at bounding box center [366, 218] width 57 height 66
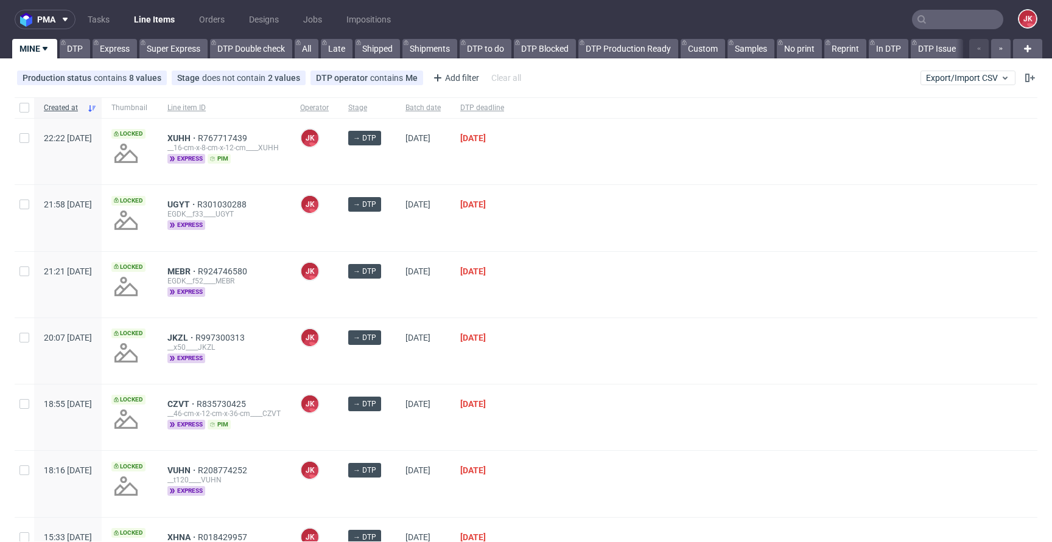
scroll to position [148, 0]
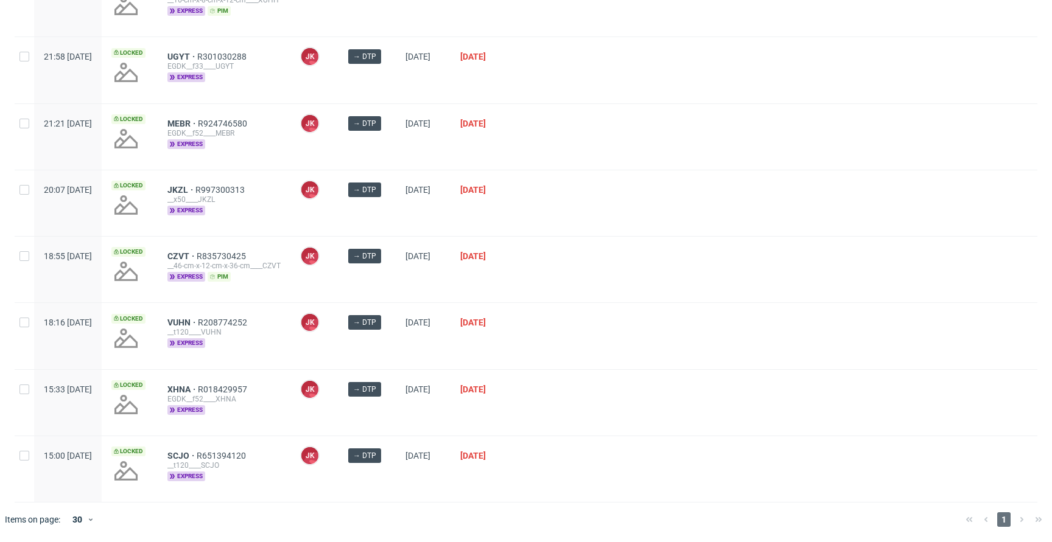
click at [396, 226] on div "→ DTP" at bounding box center [366, 203] width 57 height 66
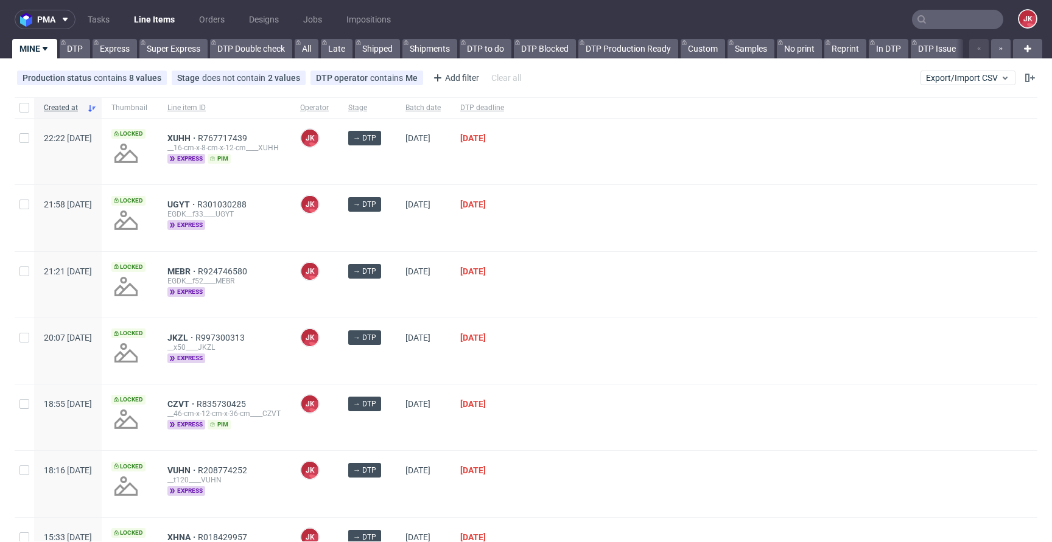
click at [561, 295] on div at bounding box center [775, 285] width 523 height 66
click at [514, 293] on div "[DATE]" at bounding box center [481, 285] width 63 height 66
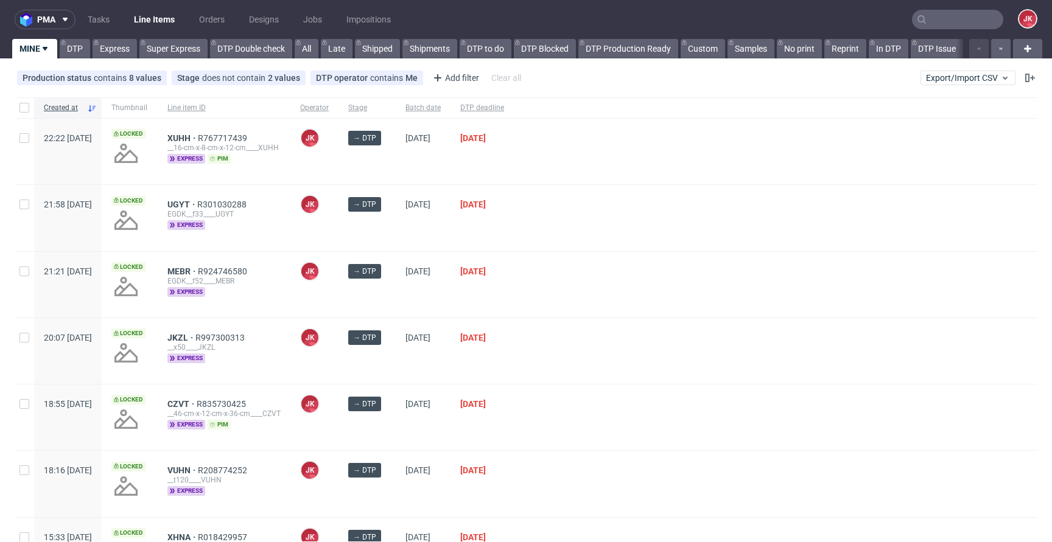
click at [514, 293] on div "[DATE]" at bounding box center [481, 285] width 63 height 66
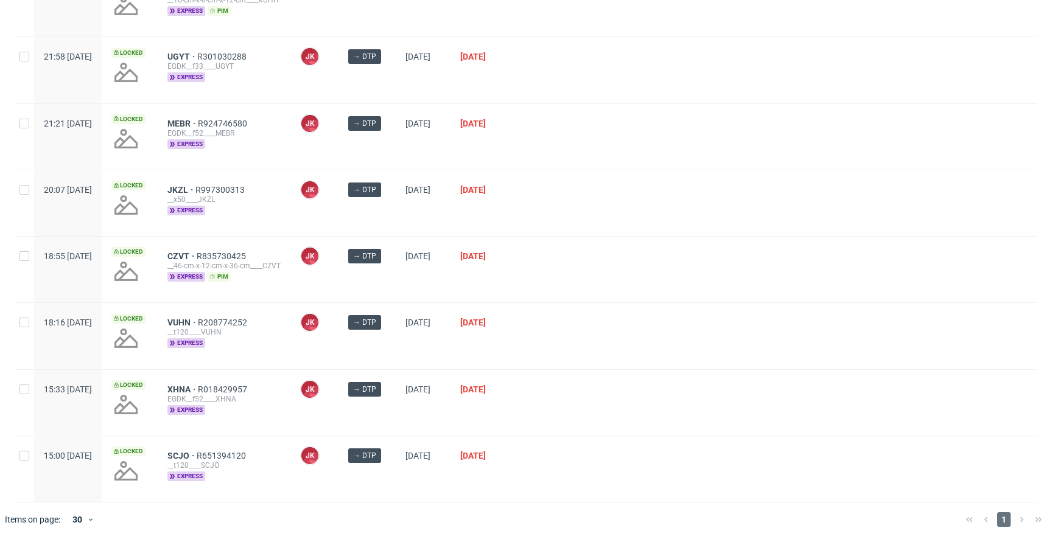
click at [635, 302] on div at bounding box center [775, 270] width 523 height 66
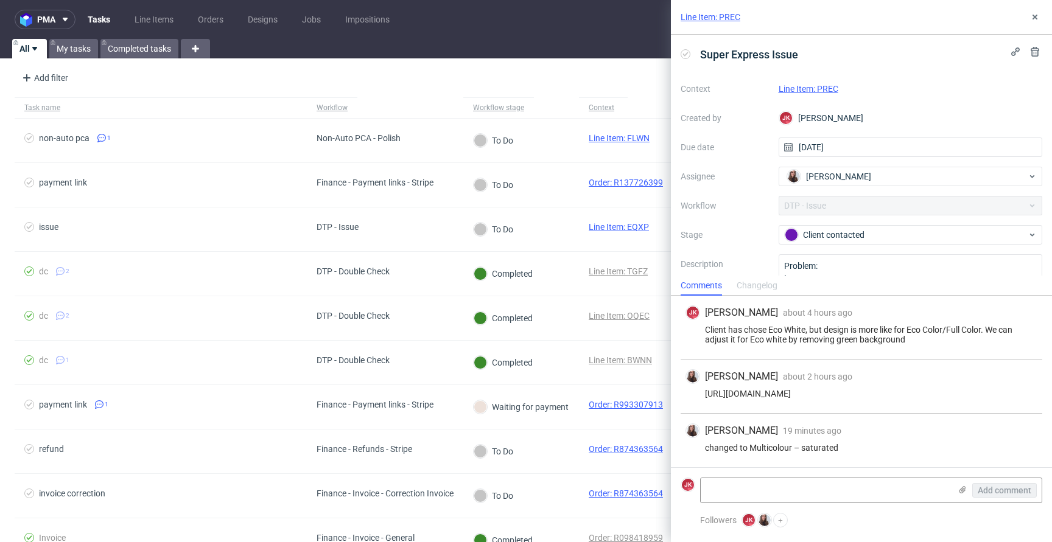
click at [801, 86] on link "Line Item: PREC" at bounding box center [809, 89] width 60 height 10
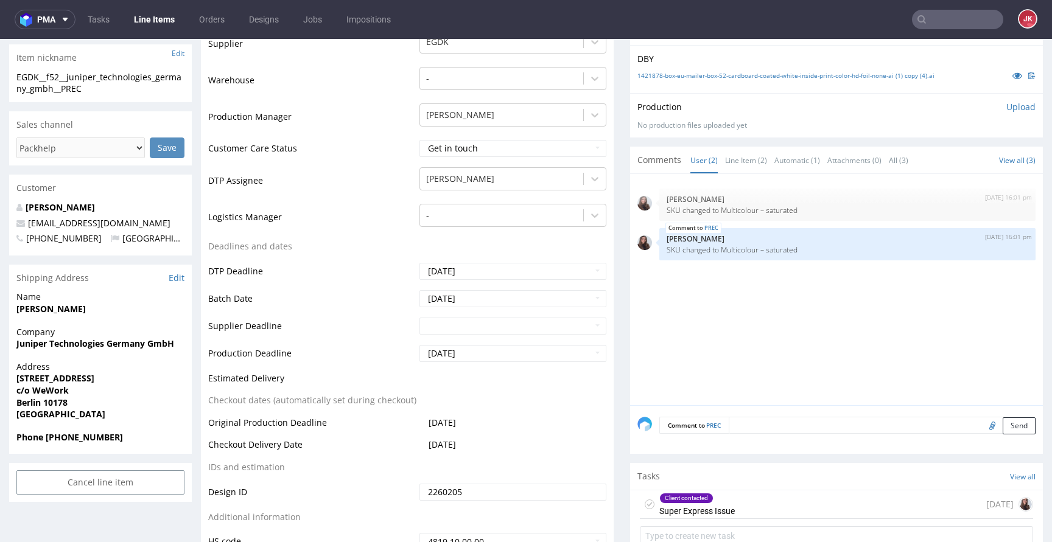
scroll to position [388, 0]
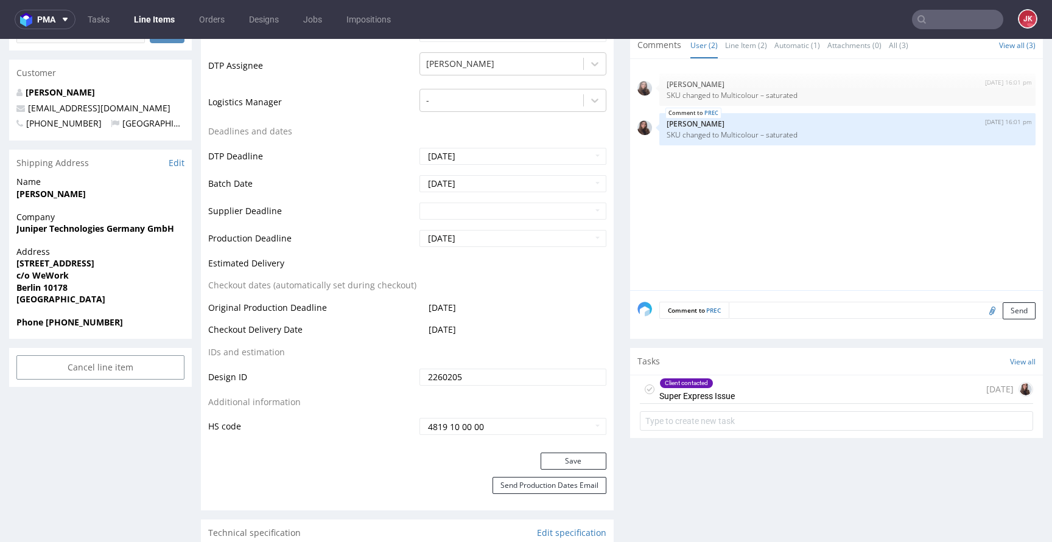
click at [664, 381] on div "Client contacted" at bounding box center [686, 384] width 53 height 10
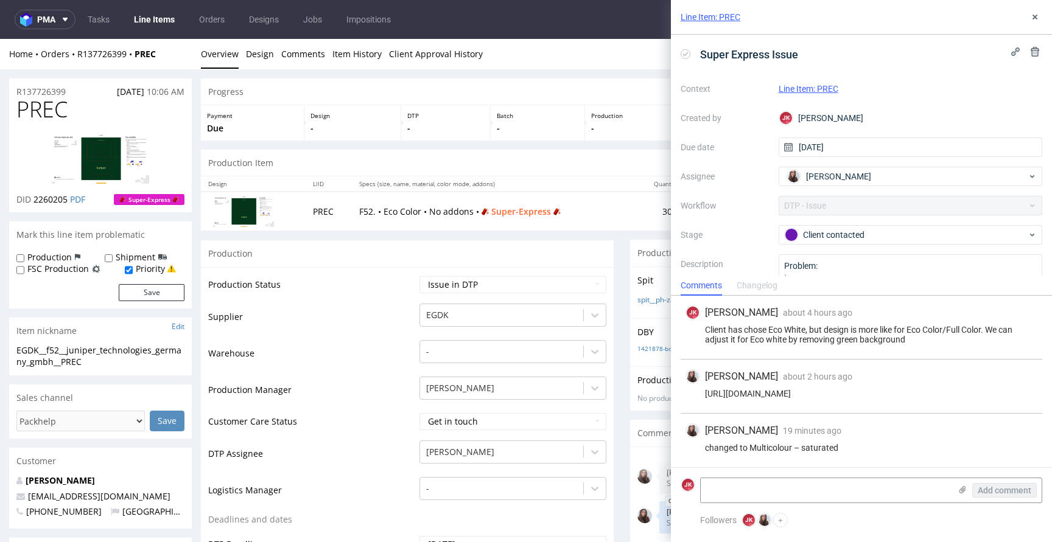
click at [510, 289] on select "Waiting for Artwork Waiting for Diecut Waiting for Mockup Waiting for DTP Waiti…" at bounding box center [512, 284] width 187 height 17
click at [419, 276] on select "Waiting for Artwork Waiting for Diecut Waiting for Mockup Waiting for DTP Waiti…" at bounding box center [512, 284] width 187 height 17
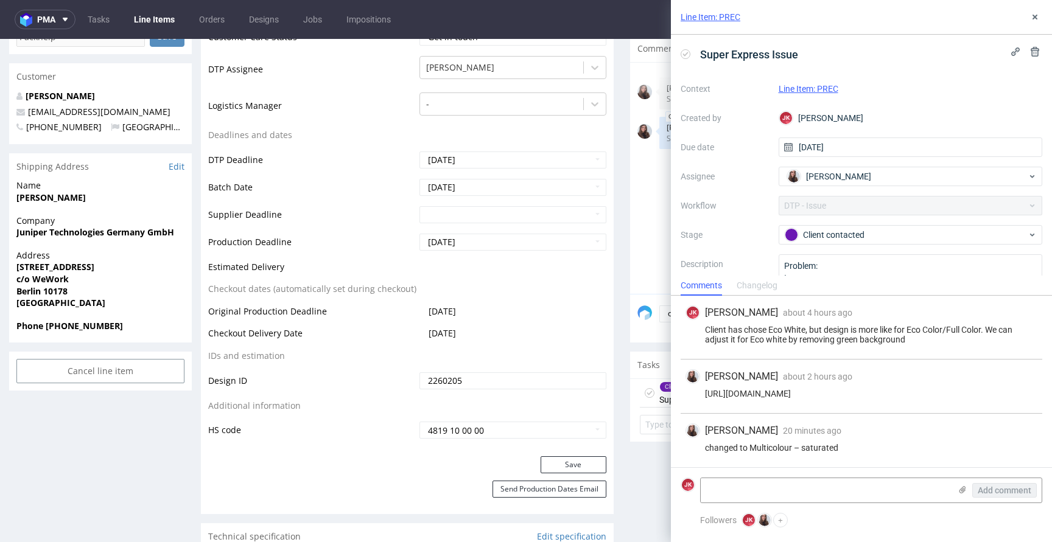
scroll to position [403, 0]
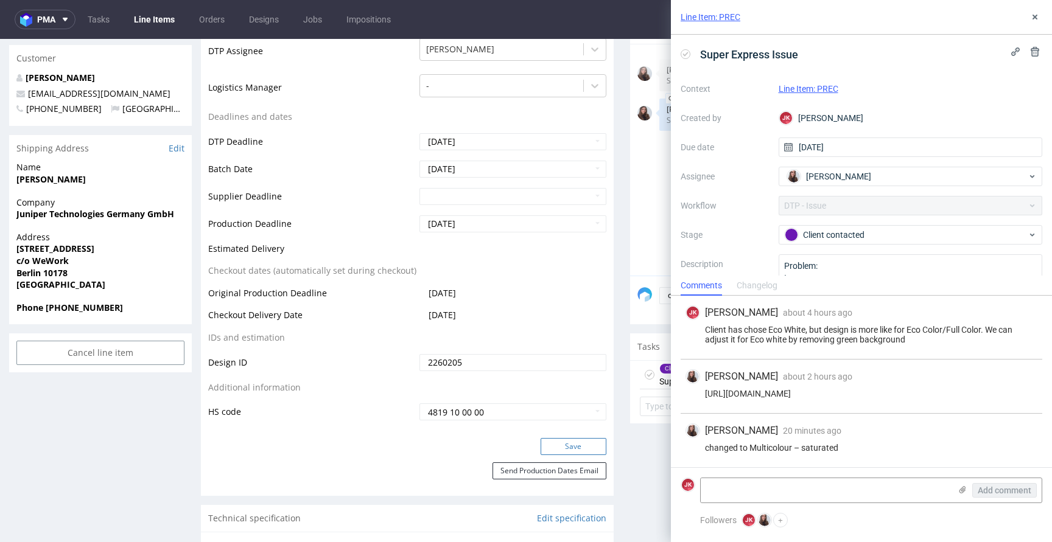
click at [583, 450] on button "Save" at bounding box center [574, 446] width 66 height 17
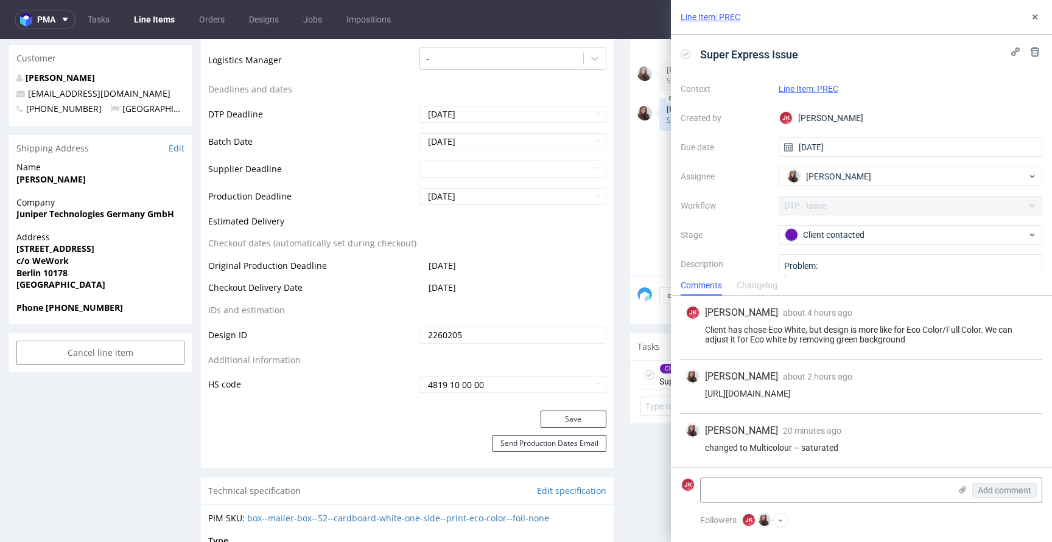
scroll to position [0, 0]
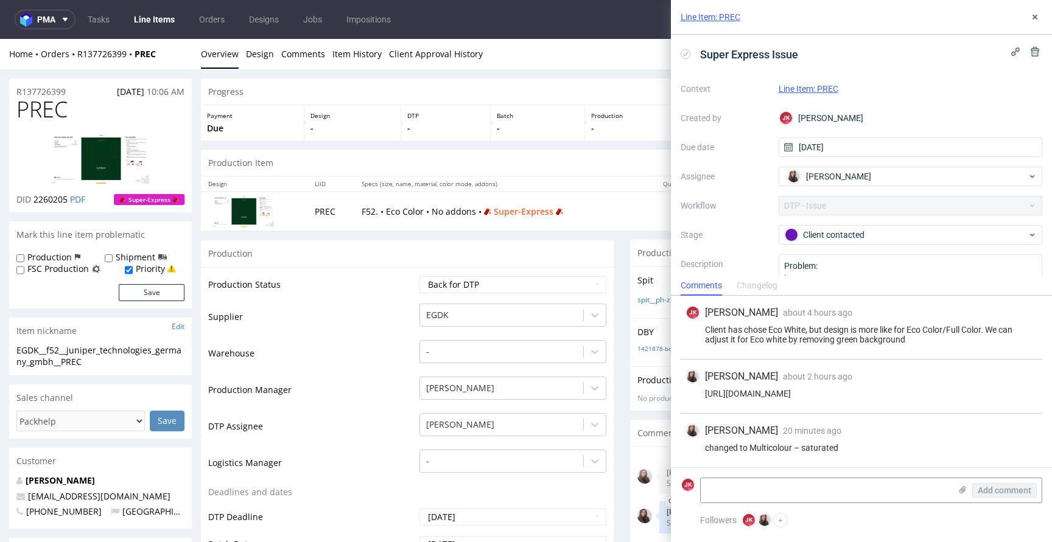
click at [1035, 17] on use at bounding box center [1034, 17] width 5 height 5
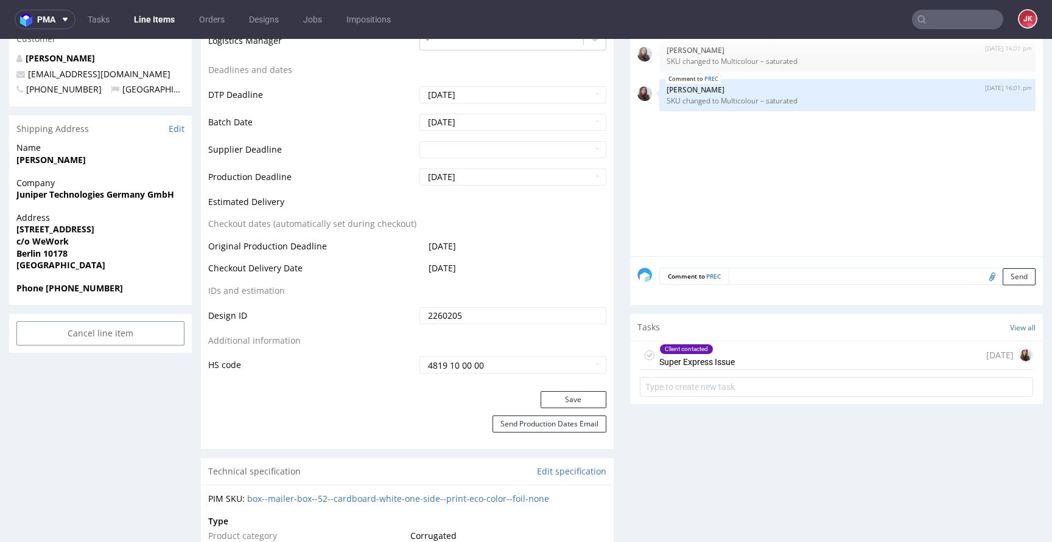
scroll to position [575, 0]
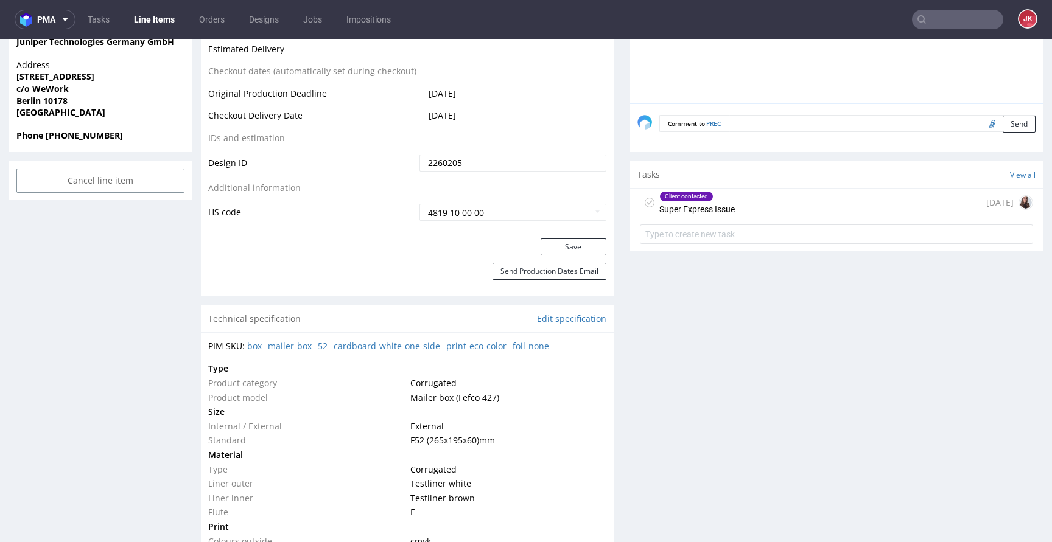
click at [645, 201] on icon at bounding box center [650, 203] width 10 height 10
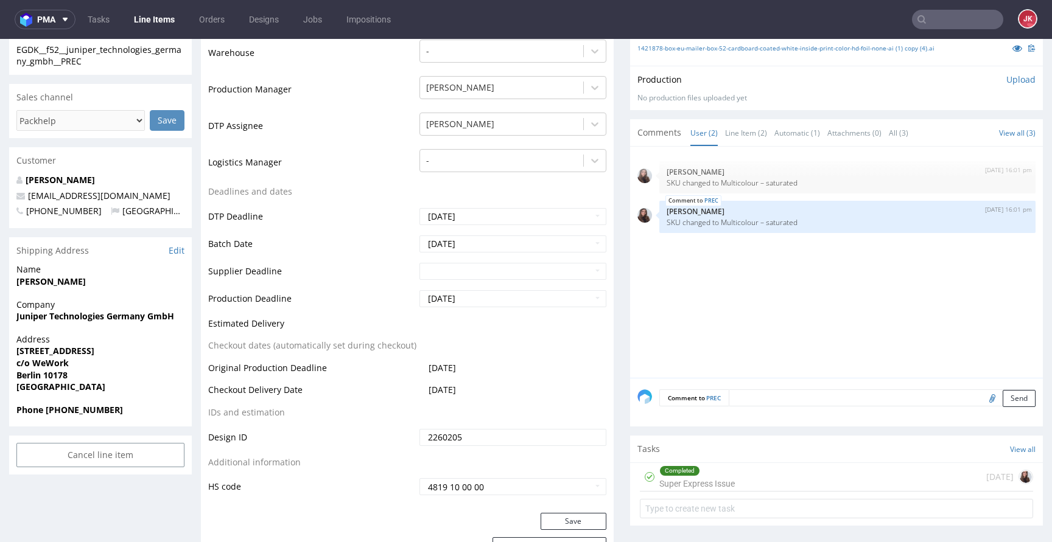
scroll to position [133, 0]
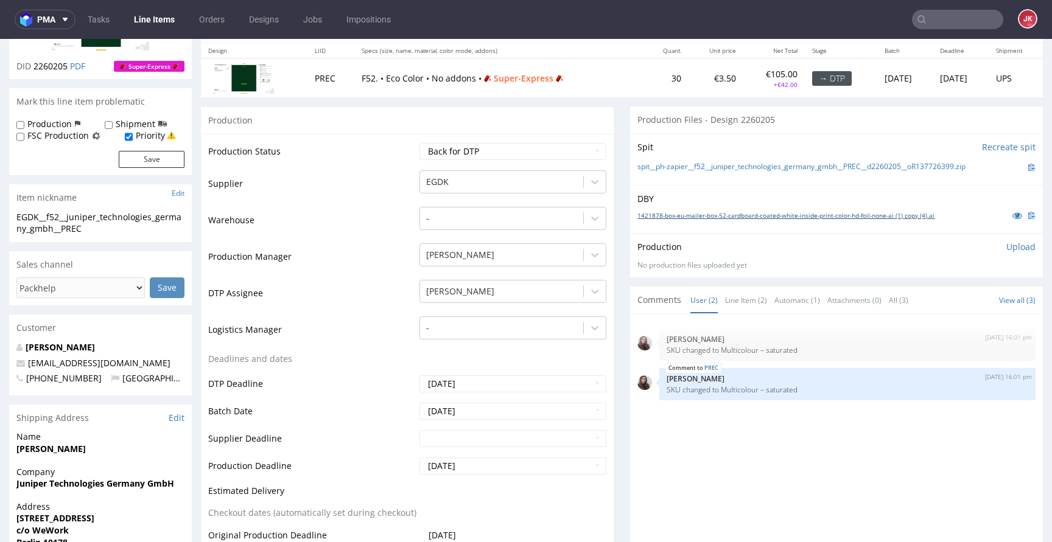
click at [740, 214] on link "1421878-box-eu-mailer-box-52-cardboard-coated-white-inside-print-color-hd-foil-…" at bounding box center [785, 215] width 297 height 9
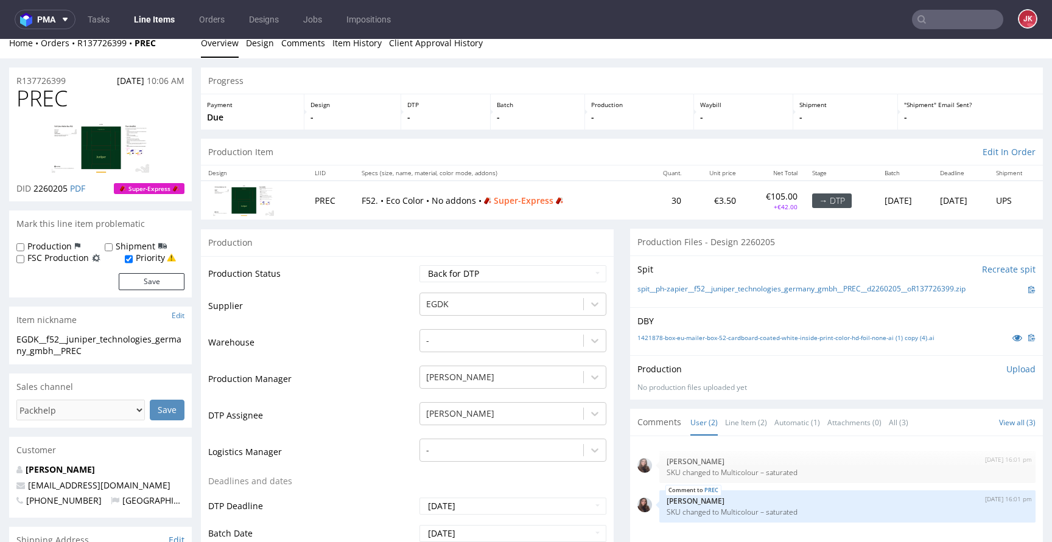
scroll to position [8, 0]
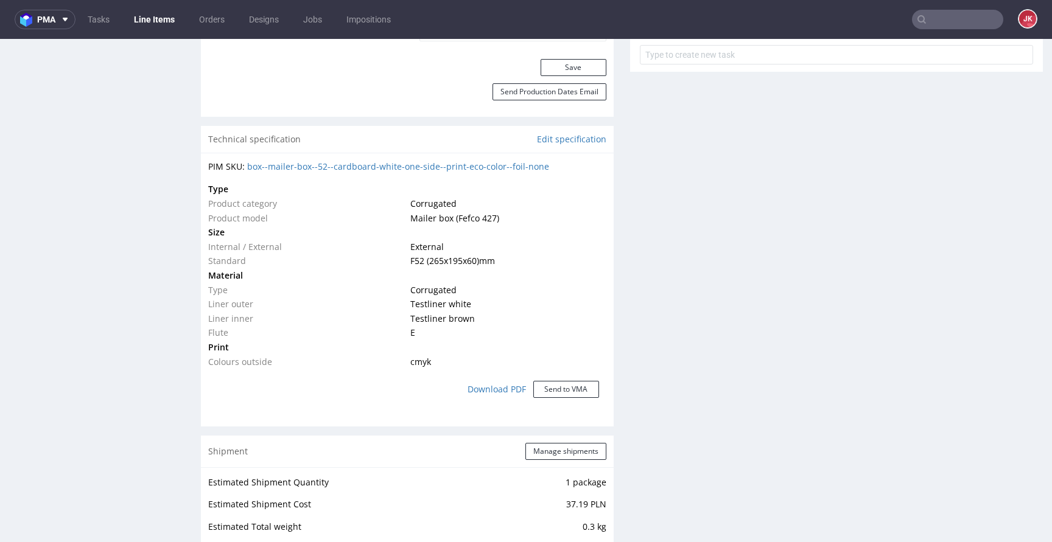
scroll to position [0, 0]
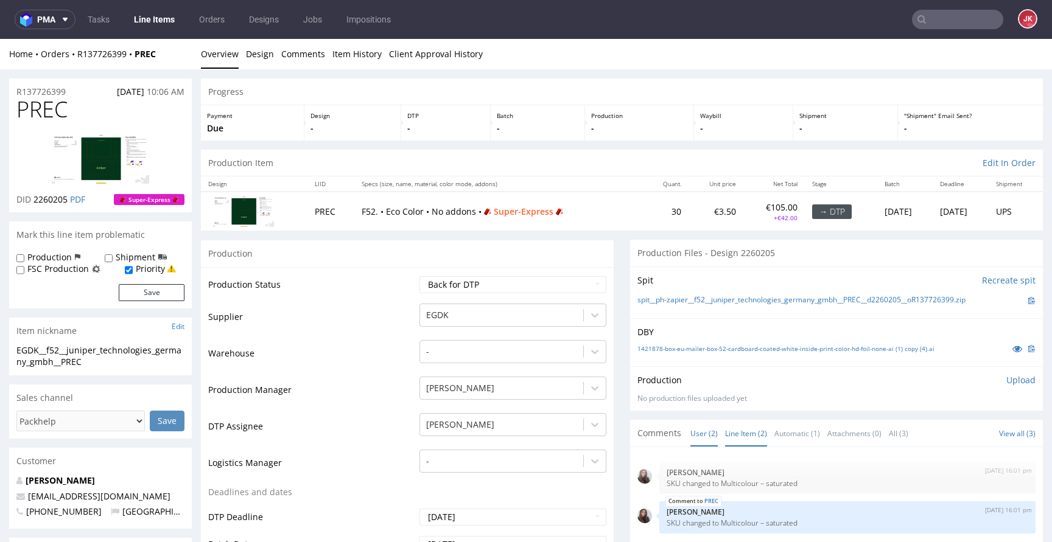
click at [737, 439] on link "Line Item (2)" at bounding box center [746, 434] width 42 height 26
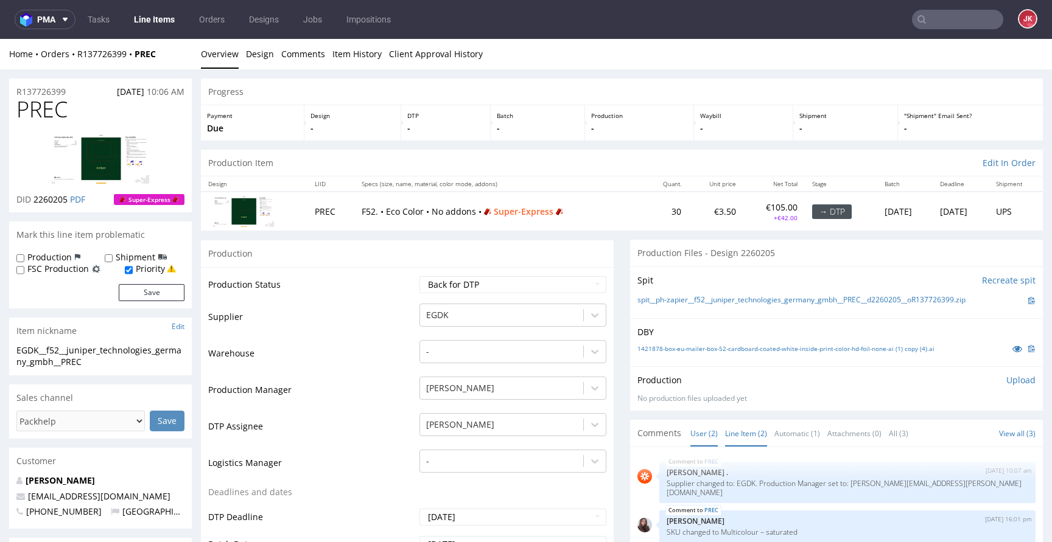
click at [690, 429] on link "User (2)" at bounding box center [703, 434] width 27 height 26
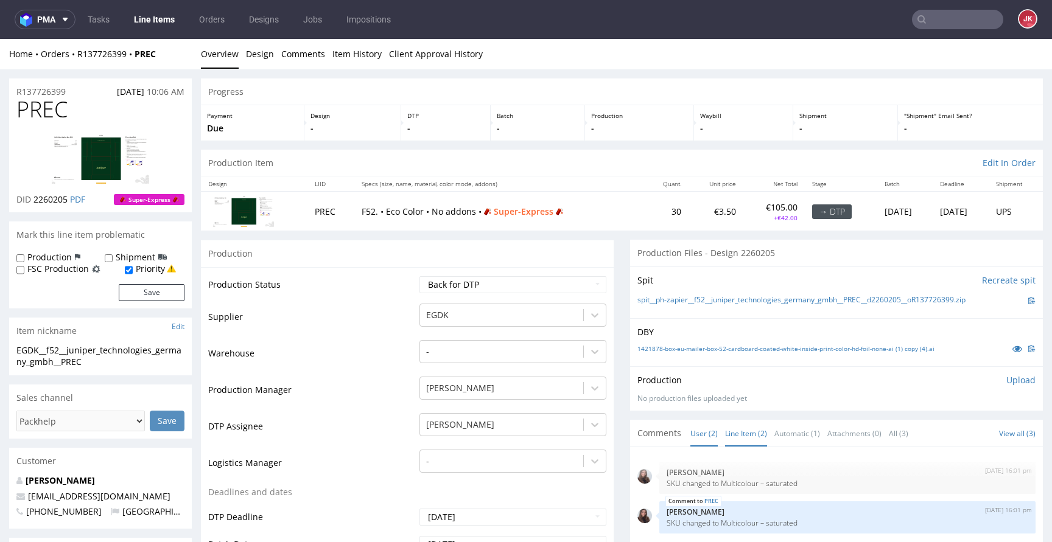
click at [725, 435] on link "Line Item (2)" at bounding box center [746, 434] width 42 height 26
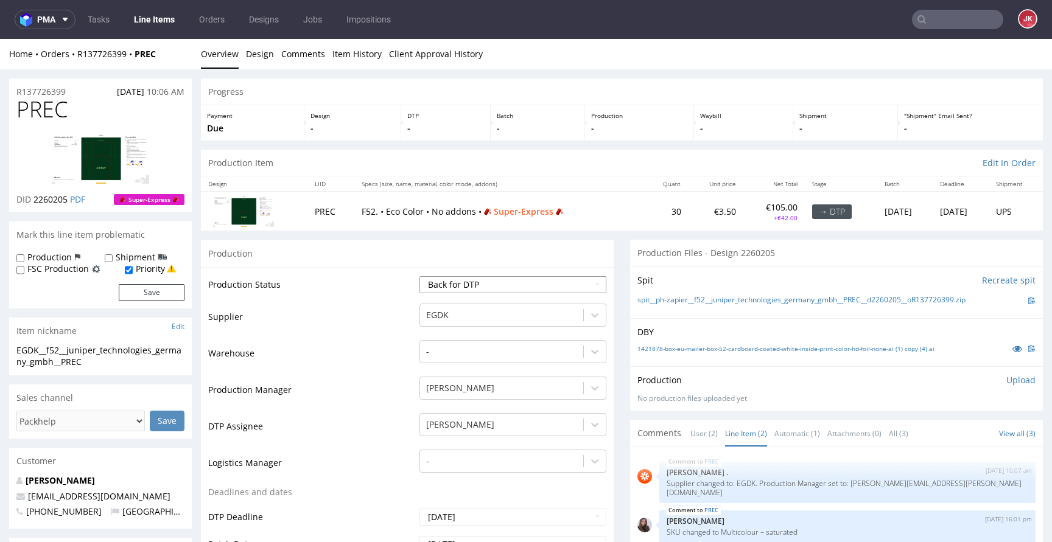
click at [513, 286] on select "Waiting for Artwork Waiting for Diecut Waiting for Mockup Waiting for DTP Waiti…" at bounding box center [512, 284] width 187 height 17
select select "dtp_in_process"
click at [419, 276] on select "Waiting for Artwork Waiting for Diecut Waiting for Mockup Waiting for DTP Waiti…" at bounding box center [512, 284] width 187 height 17
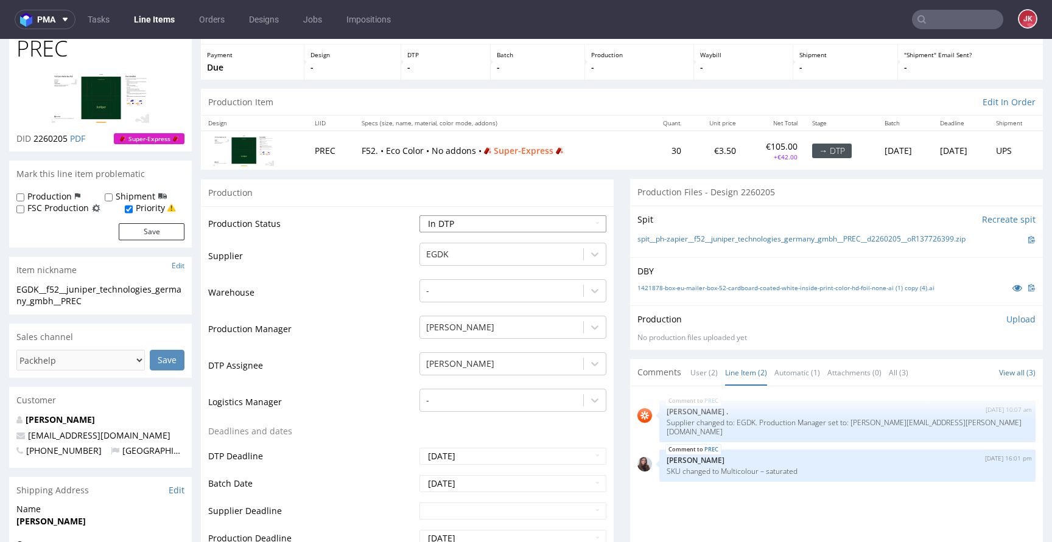
scroll to position [380, 0]
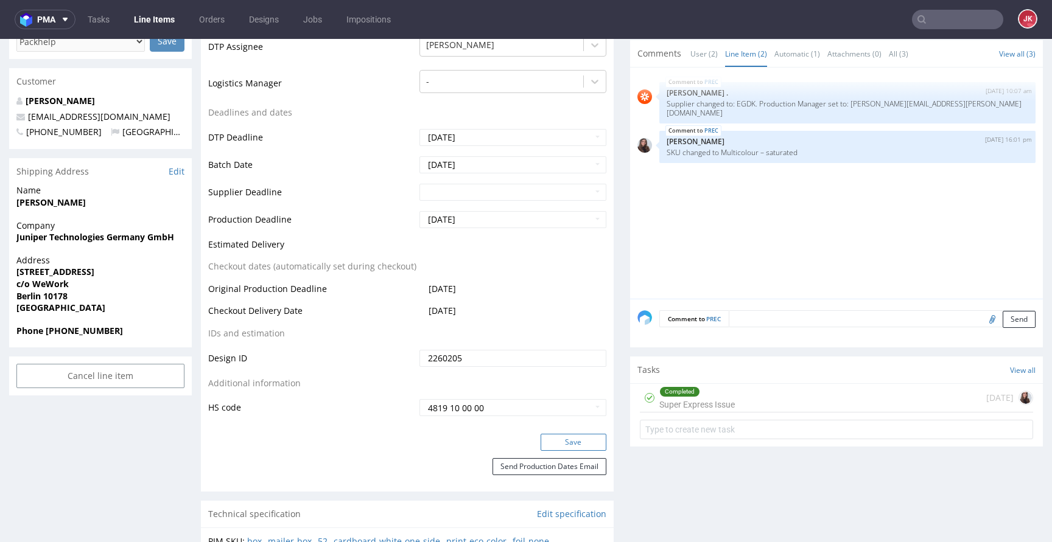
click at [578, 442] on button "Save" at bounding box center [574, 442] width 66 height 17
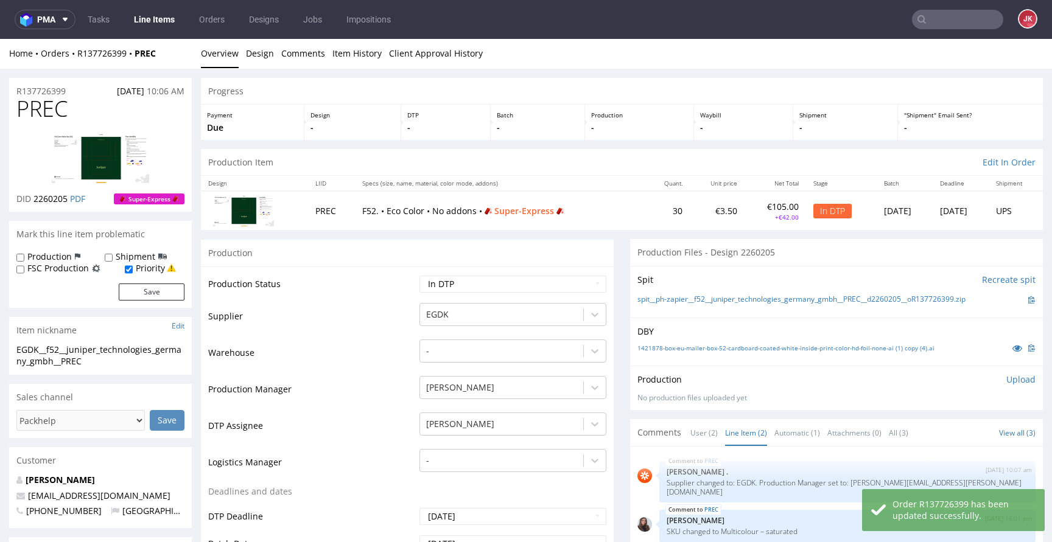
scroll to position [0, 0]
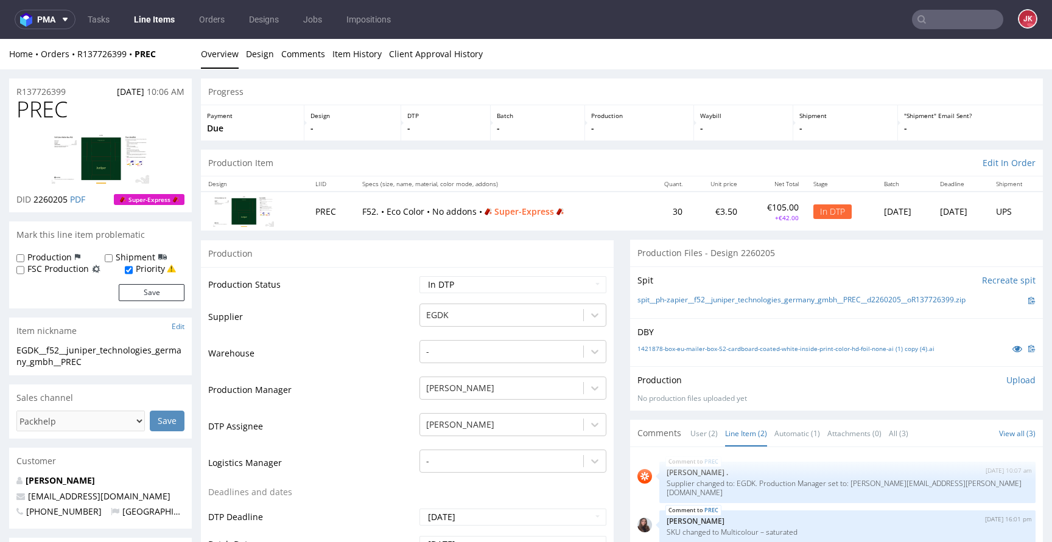
click at [40, 113] on span "PREC" at bounding box center [41, 109] width 51 height 24
copy span "PREC"
click at [337, 341] on td "Warehouse" at bounding box center [312, 357] width 208 height 37
drag, startPoint x: 97, startPoint y: 363, endPoint x: 0, endPoint y: 347, distance: 98.1
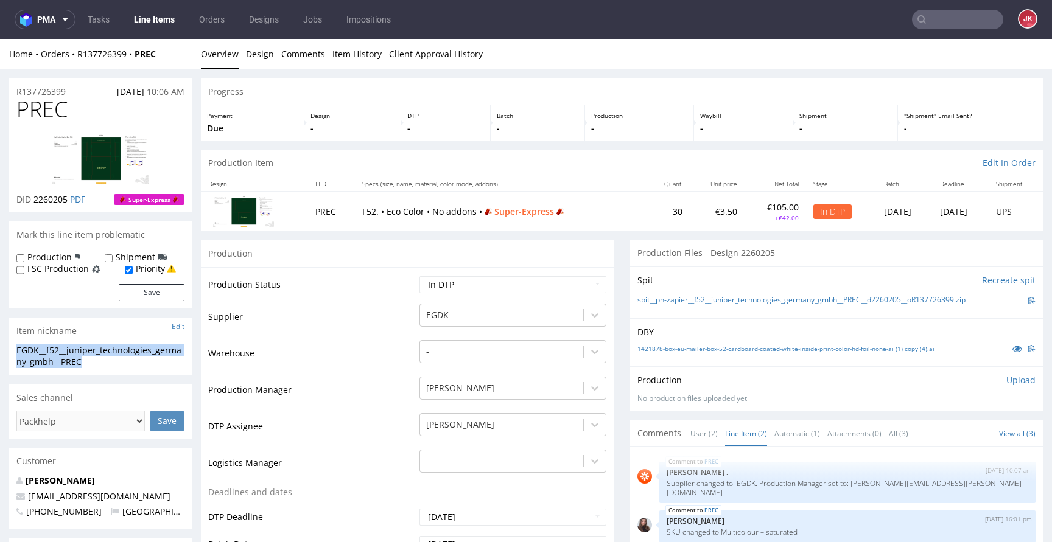
copy div "EGDK__f52__juniper_technologies_germany_gmbh__PREC"
drag, startPoint x: 72, startPoint y: 94, endPoint x: 0, endPoint y: 91, distance: 71.9
copy p "R137726399"
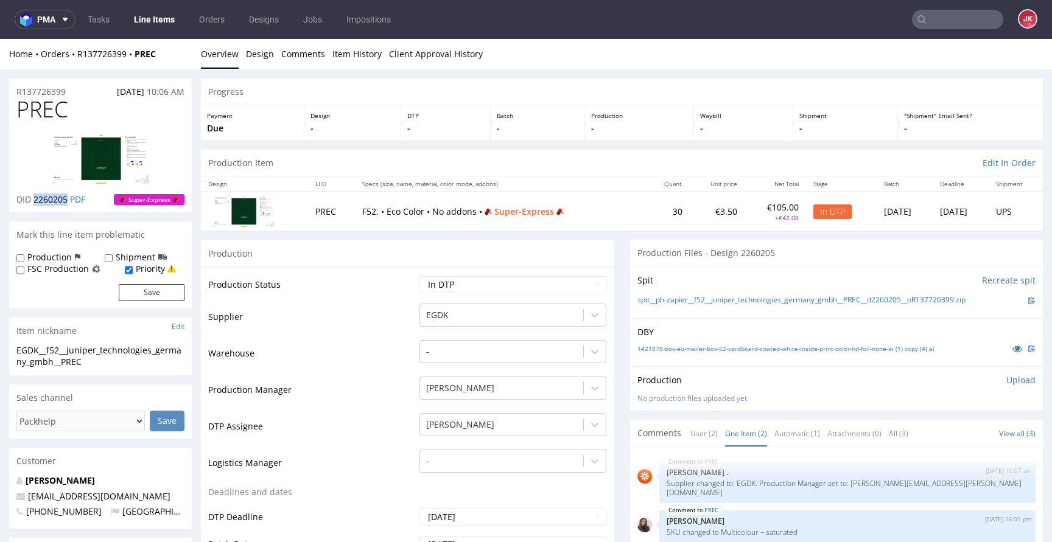
drag, startPoint x: 33, startPoint y: 200, endPoint x: 69, endPoint y: 201, distance: 35.9
click at [68, 201] on span "2260205" at bounding box center [50, 200] width 34 height 12
copy span "2260205"
click at [1012, 380] on p "Upload" at bounding box center [1020, 380] width 29 height 12
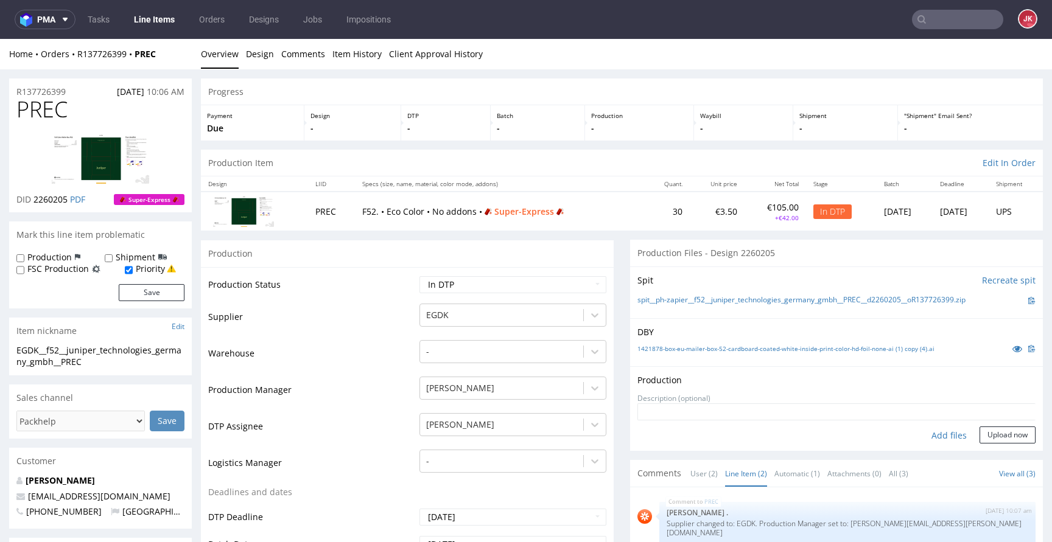
click at [923, 434] on div "Add files" at bounding box center [949, 436] width 61 height 18
type input "C:\fakepath\EGDK__f52__juniper_technologies_germany_gmbh__PREC__d2260205__oR137…"
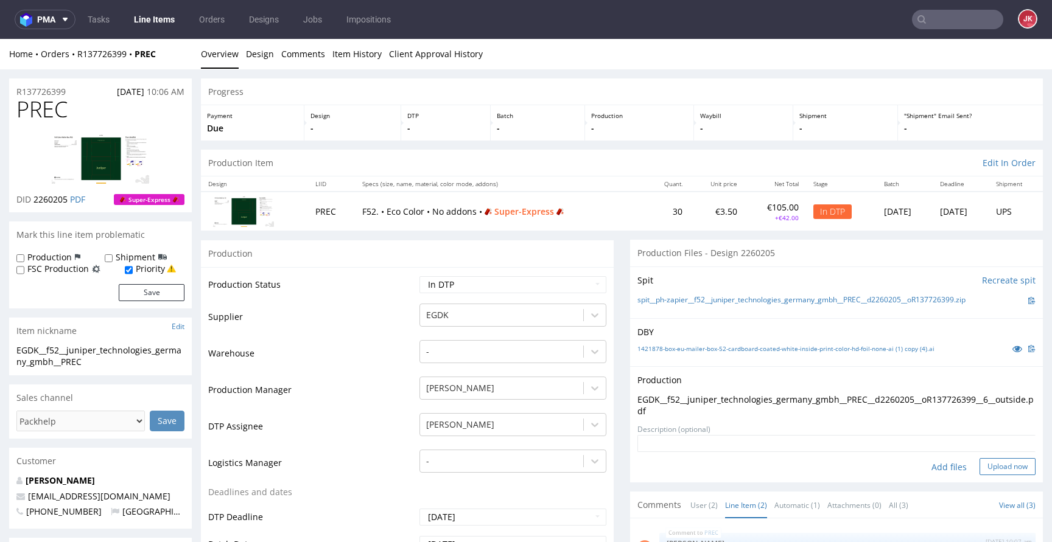
click at [979, 474] on button "Upload now" at bounding box center [1007, 466] width 56 height 17
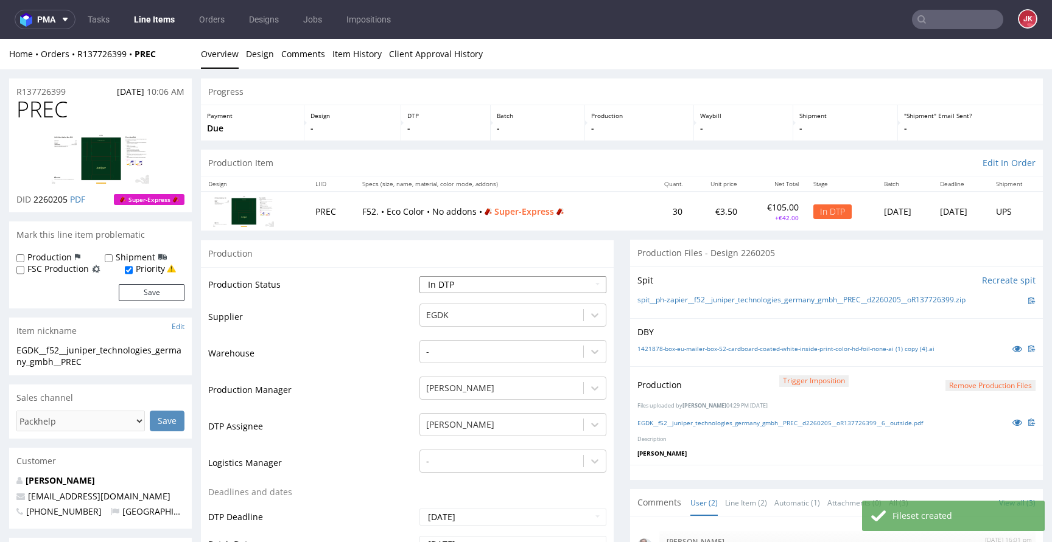
click at [583, 288] on select "Waiting for Artwork Waiting for Diecut Waiting for Mockup Waiting for DTP Waiti…" at bounding box center [512, 284] width 187 height 17
select select "dtp_production_ready"
click at [419, 276] on select "Waiting for Artwork Waiting for Diecut Waiting for Mockup Waiting for DTP Waiti…" at bounding box center [512, 284] width 187 height 17
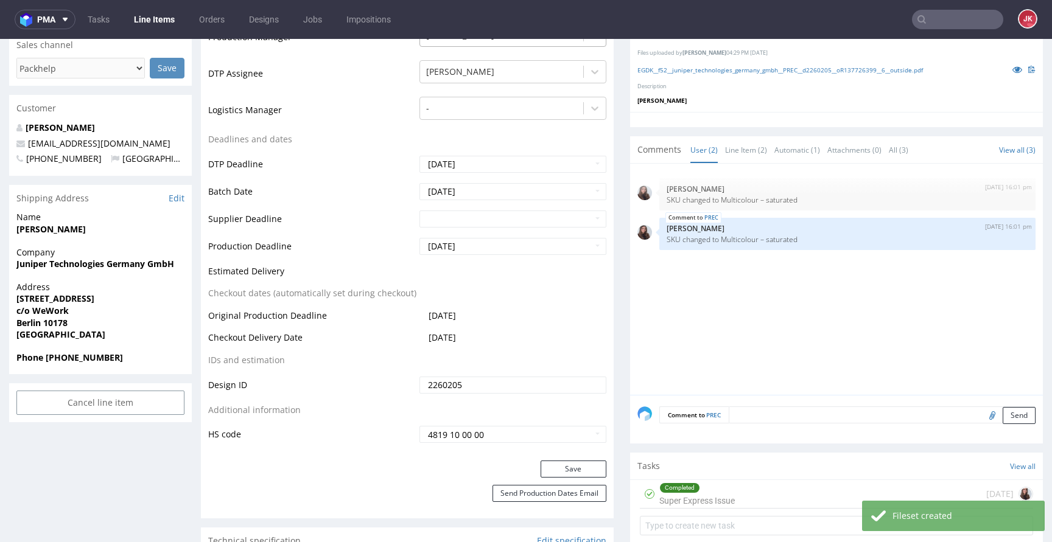
scroll to position [433, 0]
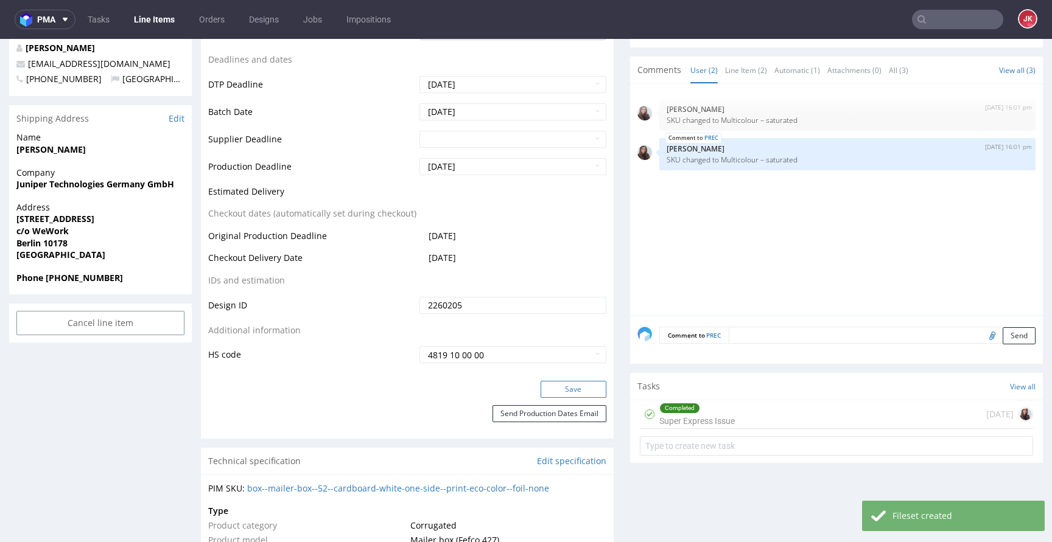
click at [555, 384] on button "Save" at bounding box center [574, 389] width 66 height 17
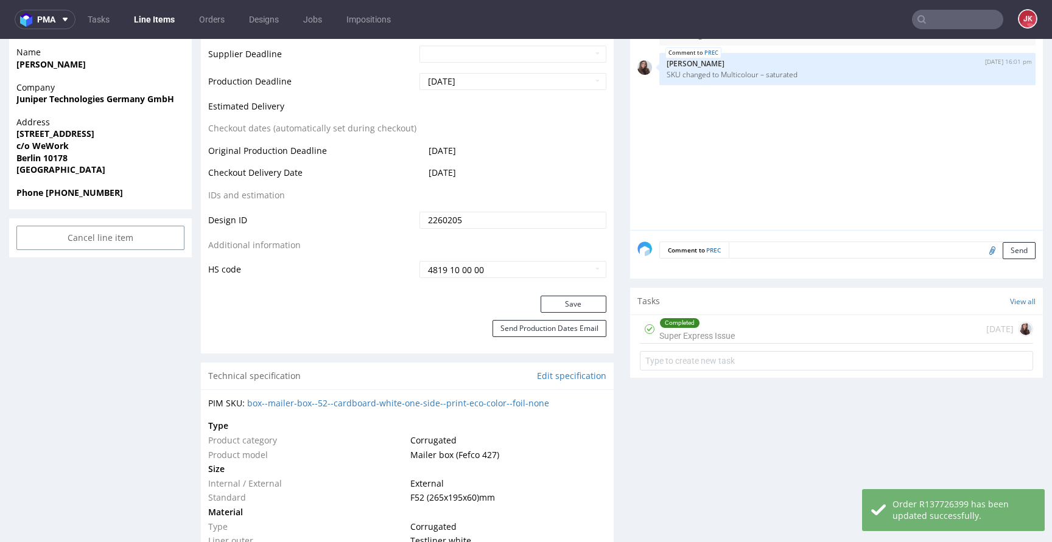
scroll to position [0, 0]
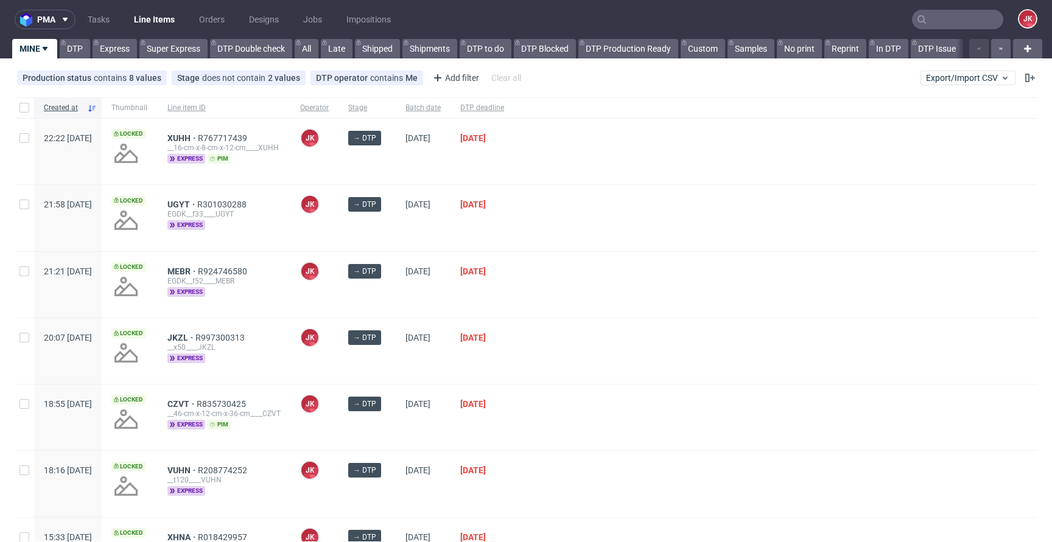
click at [560, 269] on div at bounding box center [775, 285] width 523 height 66
click at [514, 260] on div "[DATE]" at bounding box center [481, 285] width 63 height 66
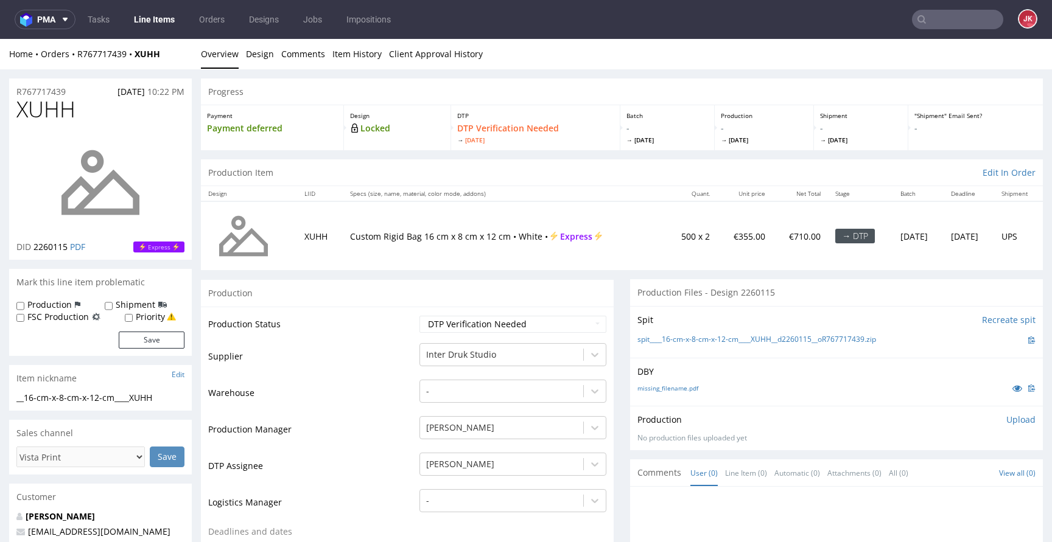
click at [1012, 385] on icon at bounding box center [1017, 388] width 10 height 9
click at [71, 193] on img at bounding box center [100, 182] width 97 height 97
click at [379, 351] on td "Supplier" at bounding box center [312, 360] width 208 height 37
click at [395, 336] on td "Production Status" at bounding box center [312, 328] width 208 height 27
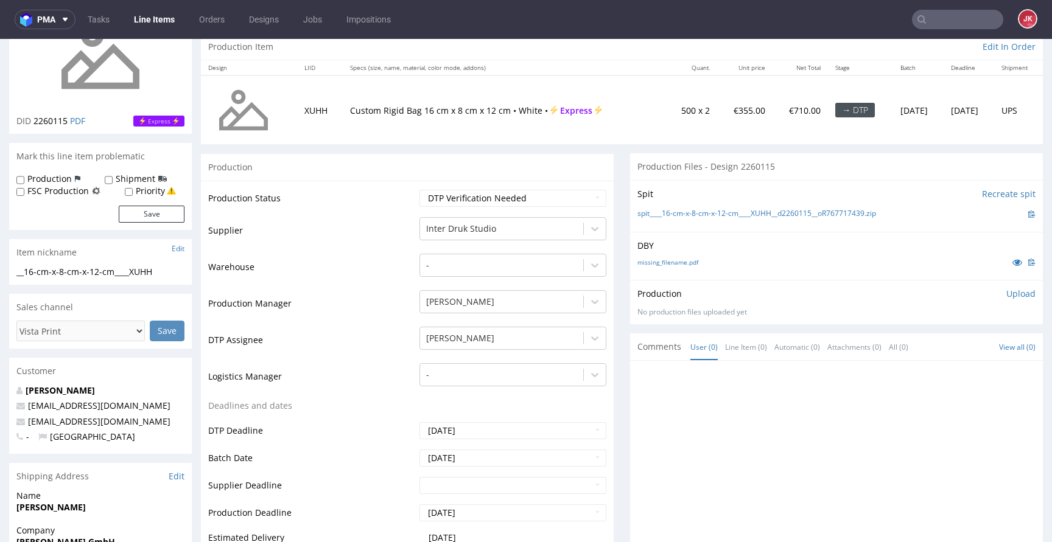
scroll to position [115, 0]
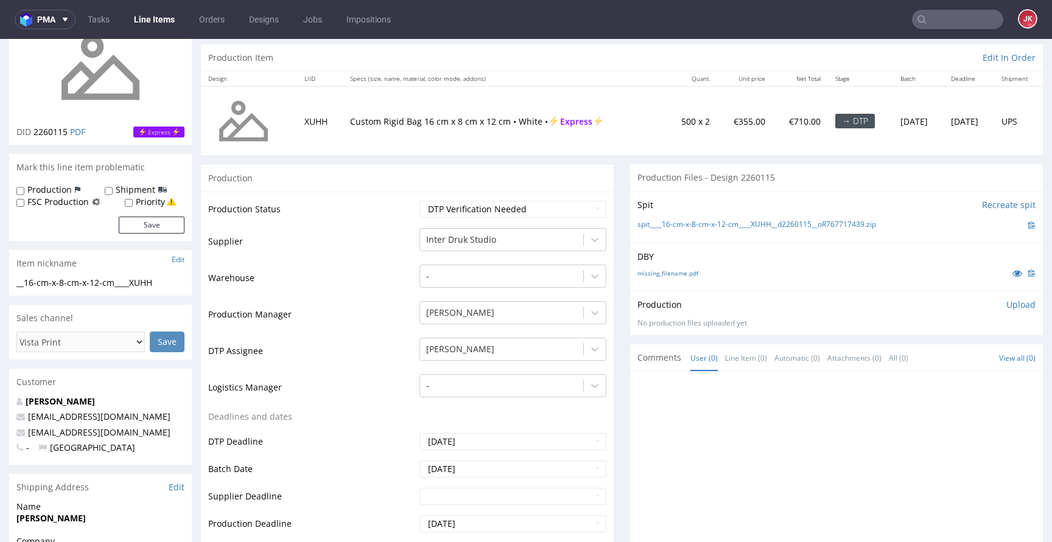
click at [402, 270] on td "Warehouse" at bounding box center [312, 282] width 208 height 37
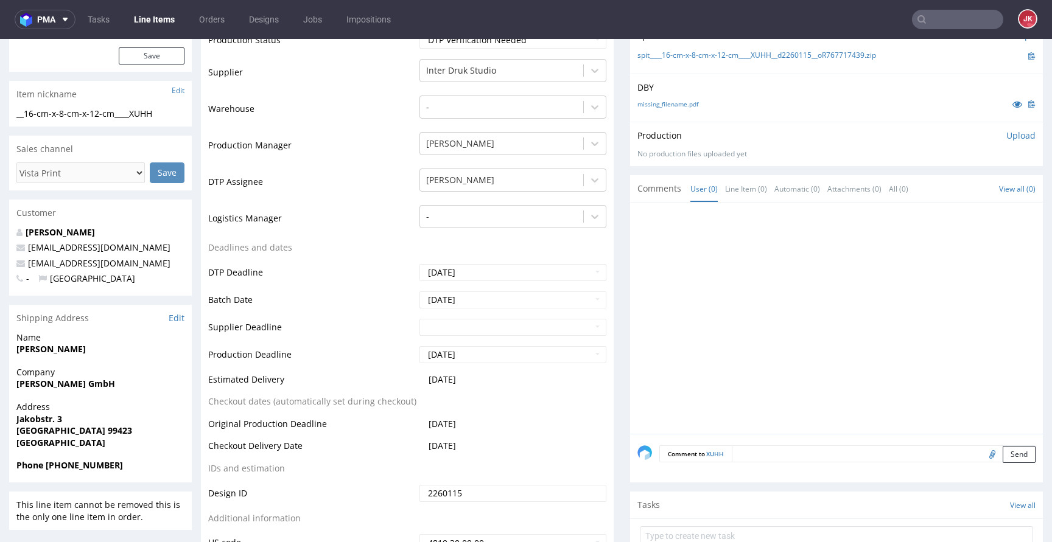
scroll to position [0, 0]
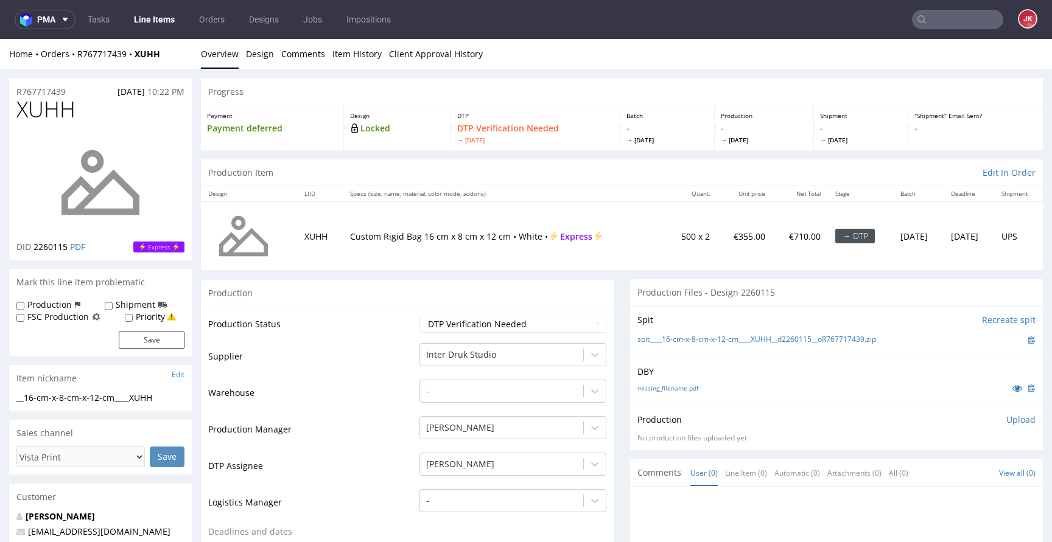
click at [361, 366] on td "Supplier" at bounding box center [312, 360] width 208 height 37
click at [460, 323] on select "Waiting for Artwork Waiting for Diecut Waiting for Mockup Waiting for DTP Waiti…" at bounding box center [512, 324] width 187 height 17
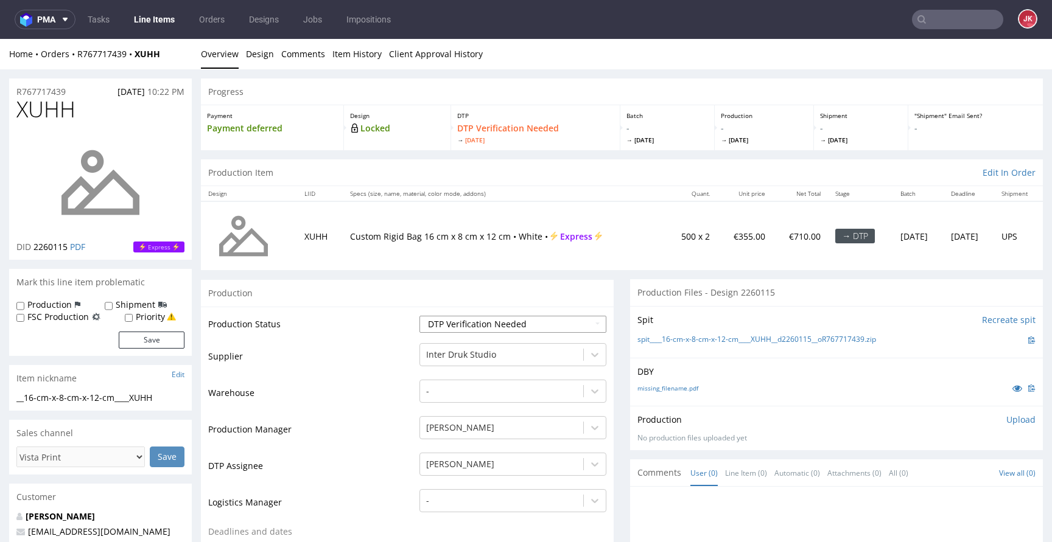
select select "dtp_in_process"
click at [419, 316] on select "Waiting for Artwork Waiting for Diecut Waiting for Mockup Waiting for DTP Waiti…" at bounding box center [512, 324] width 187 height 17
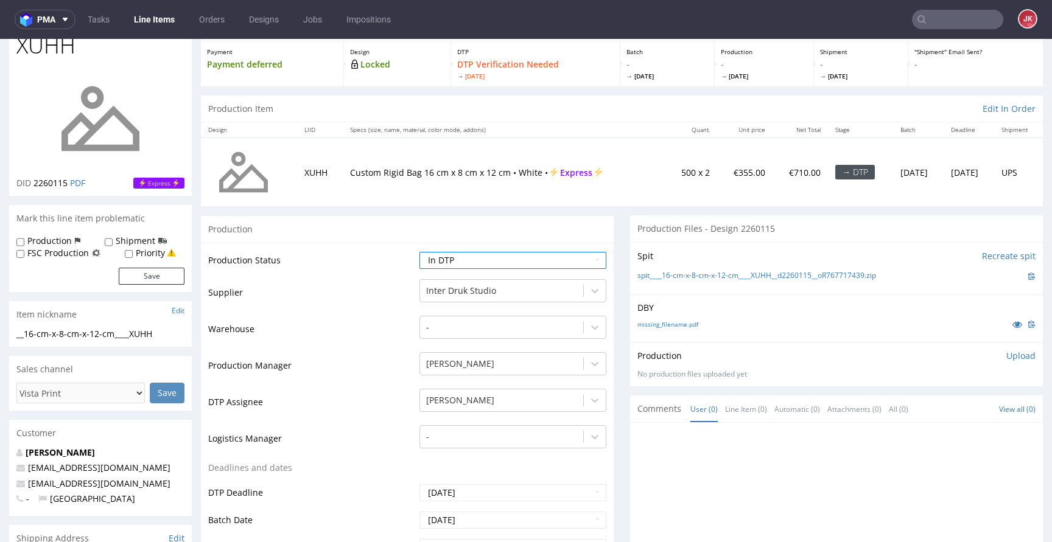
scroll to position [531, 0]
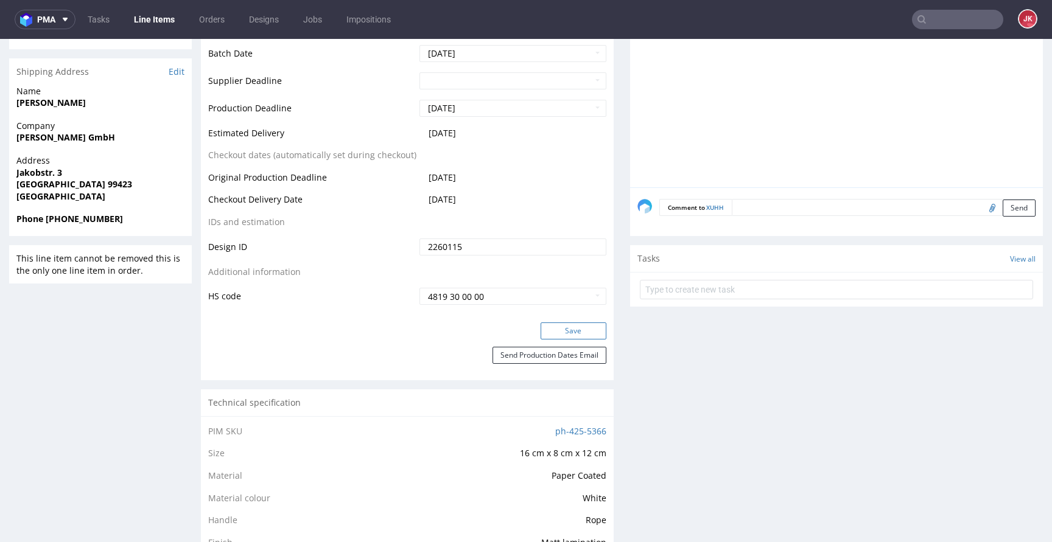
click at [575, 337] on button "Save" at bounding box center [574, 331] width 66 height 17
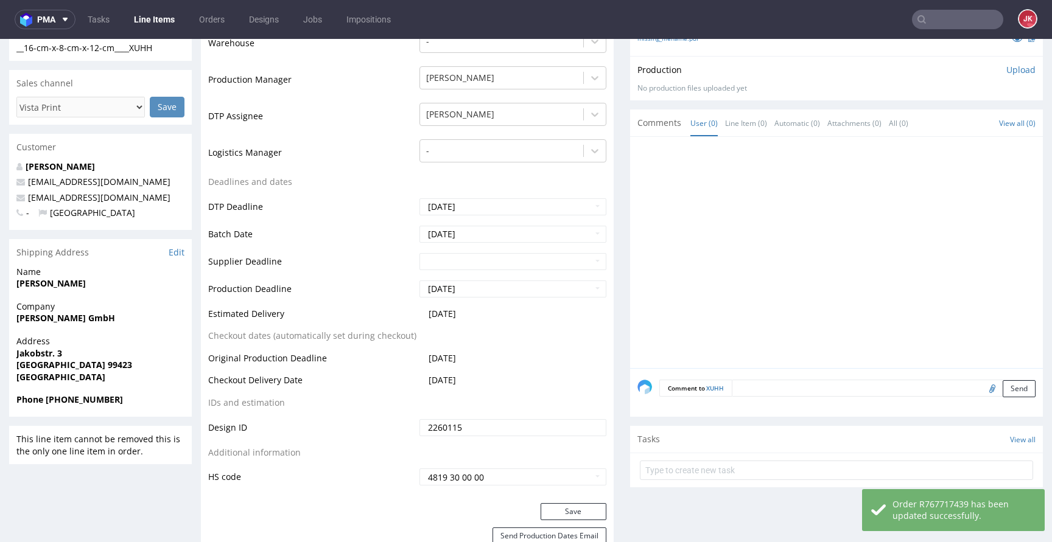
scroll to position [0, 0]
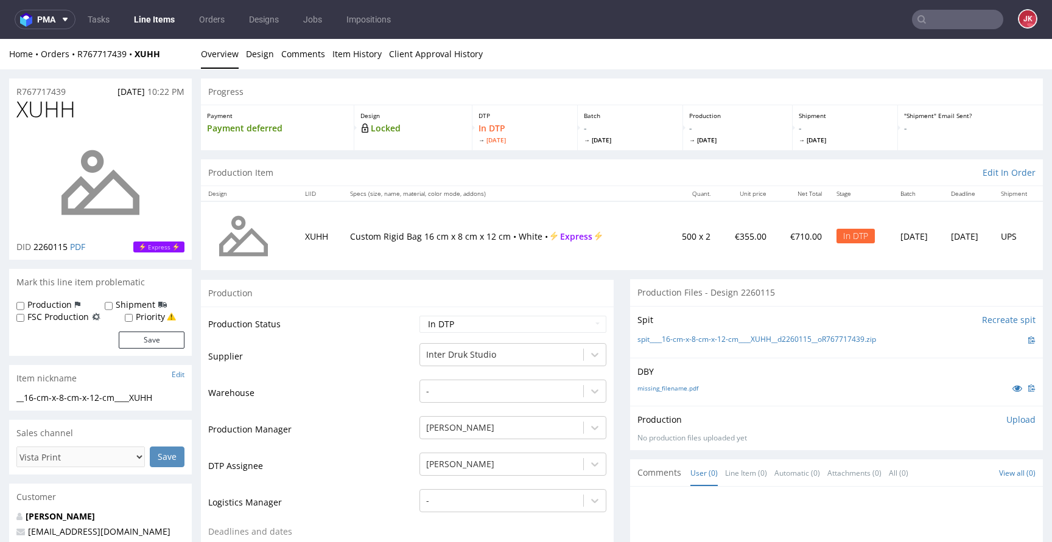
drag, startPoint x: 349, startPoint y: 354, endPoint x: 136, endPoint y: 326, distance: 215.0
click at [344, 354] on td "Supplier" at bounding box center [312, 360] width 208 height 37
drag, startPoint x: 173, startPoint y: 397, endPoint x: 0, endPoint y: 405, distance: 173.1
drag, startPoint x: 180, startPoint y: 396, endPoint x: 0, endPoint y: 399, distance: 180.2
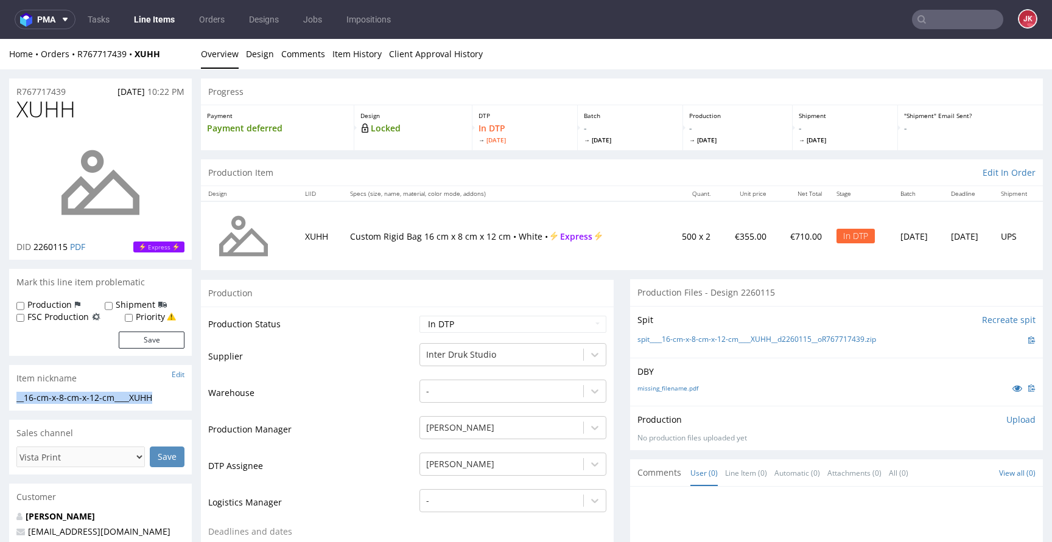
copy div "__16-cm-x-8-cm-x-12-cm____XUHH"
drag, startPoint x: 80, startPoint y: 88, endPoint x: 0, endPoint y: 93, distance: 80.5
copy p "R767717439"
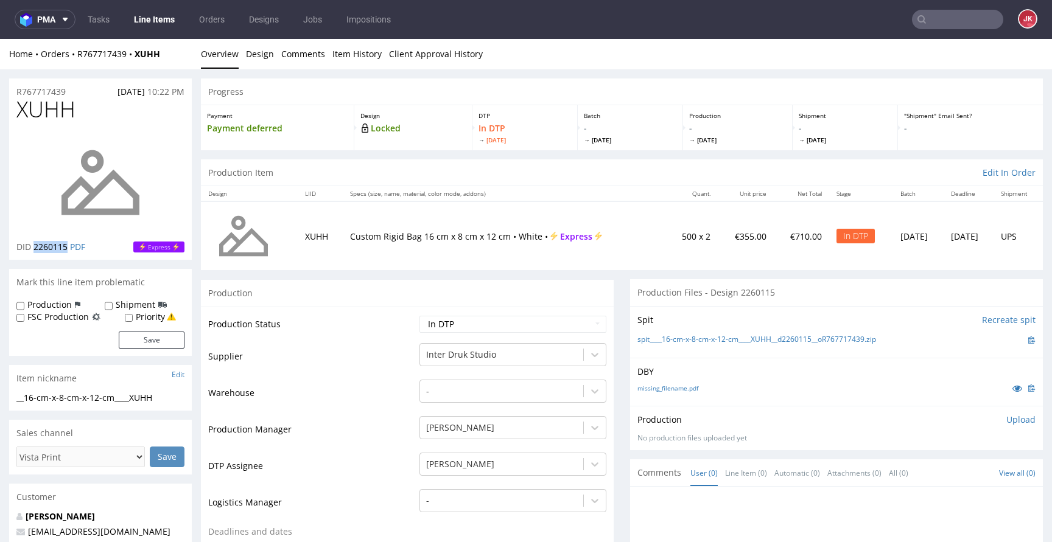
drag, startPoint x: 34, startPoint y: 250, endPoint x: 66, endPoint y: 249, distance: 32.3
click at [66, 249] on p "DID 2260115 PDF" at bounding box center [50, 247] width 69 height 12
copy span "2260115"
click at [1006, 416] on p "Upload" at bounding box center [1020, 420] width 29 height 12
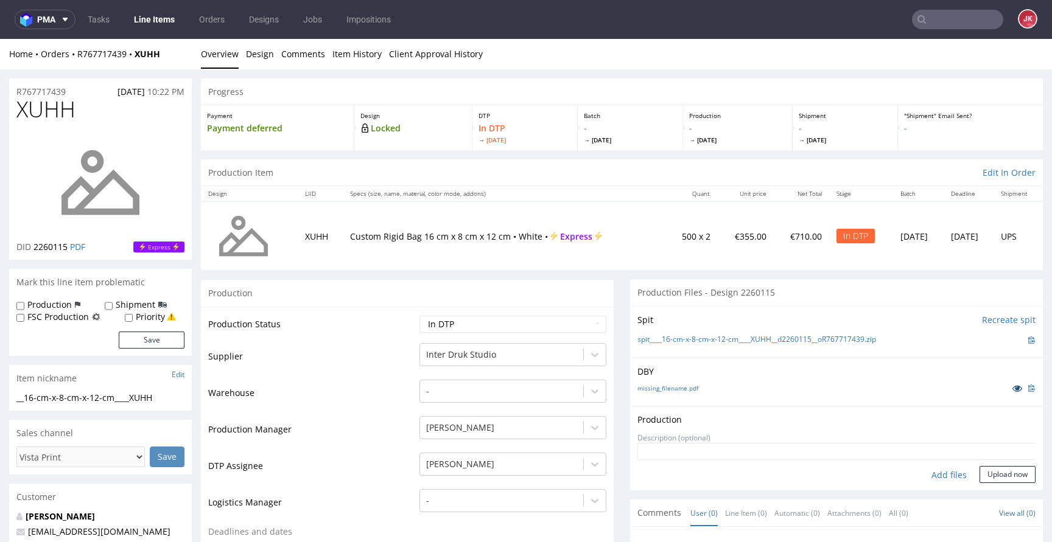
click at [1012, 387] on icon at bounding box center [1017, 388] width 10 height 9
click at [927, 475] on div "Add files" at bounding box center [949, 475] width 61 height 18
type input "C:\fakepath\__16-cm-x-8-cm-x-12-cm____XUHH__d2260115__oR767717439.pdf"
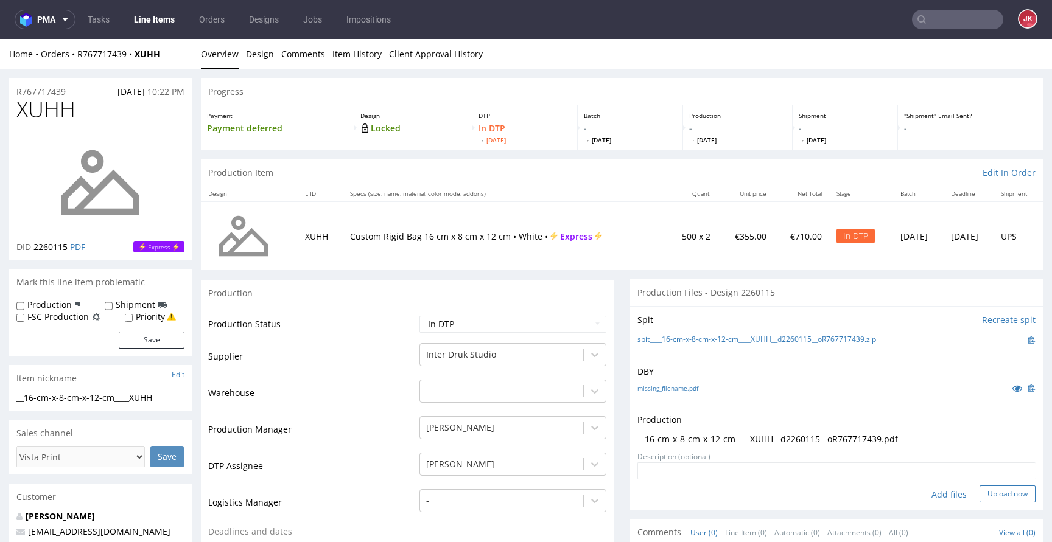
click at [984, 495] on button "Upload now" at bounding box center [1007, 494] width 56 height 17
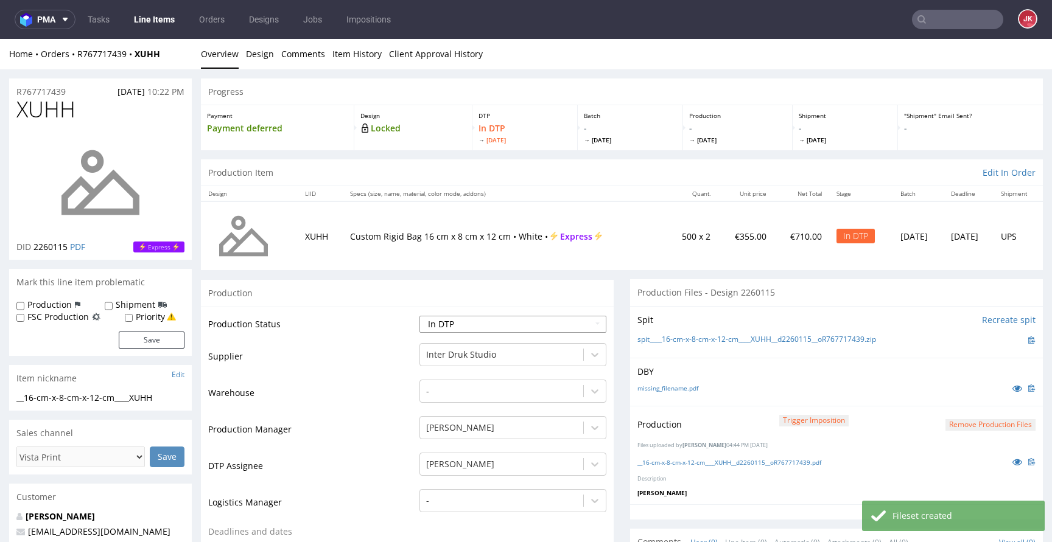
click at [561, 323] on select "Waiting for Artwork Waiting for Diecut Waiting for Mockup Waiting for DTP Waiti…" at bounding box center [512, 324] width 187 height 17
select select "dtp_ca_needed"
click at [419, 316] on select "Waiting for Artwork Waiting for Diecut Waiting for Mockup Waiting for DTP Waiti…" at bounding box center [512, 324] width 187 height 17
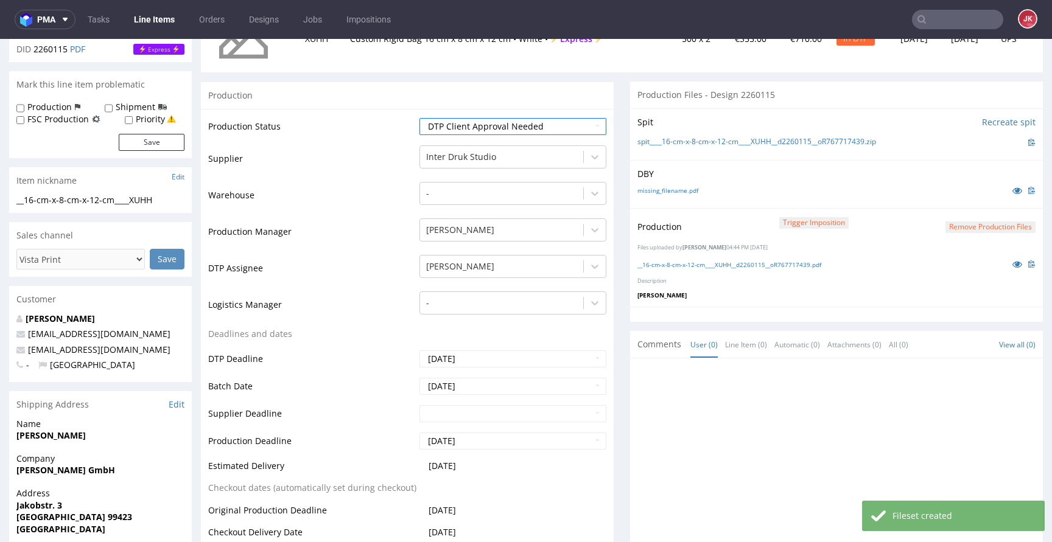
scroll to position [327, 0]
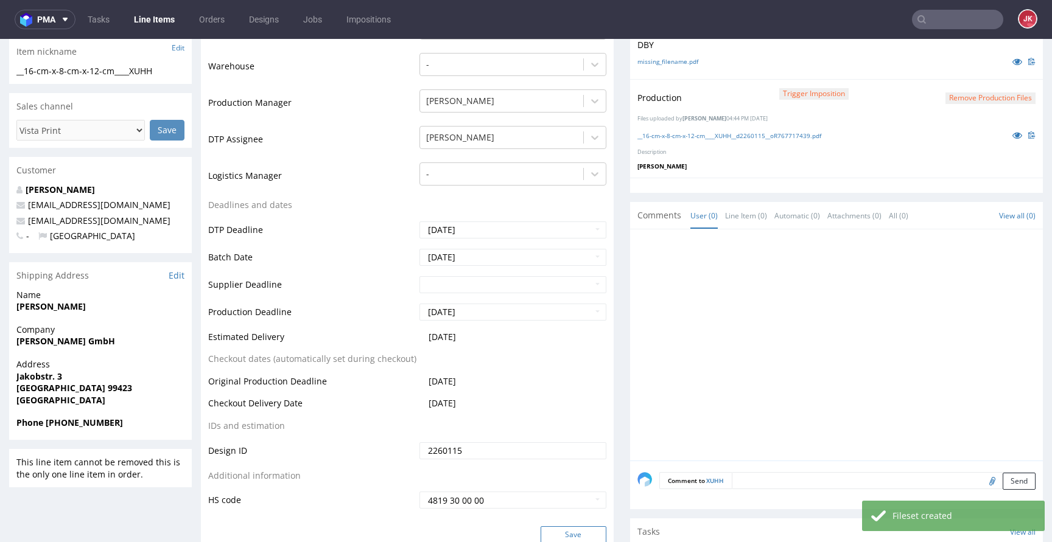
click at [580, 529] on button "Save" at bounding box center [574, 535] width 66 height 17
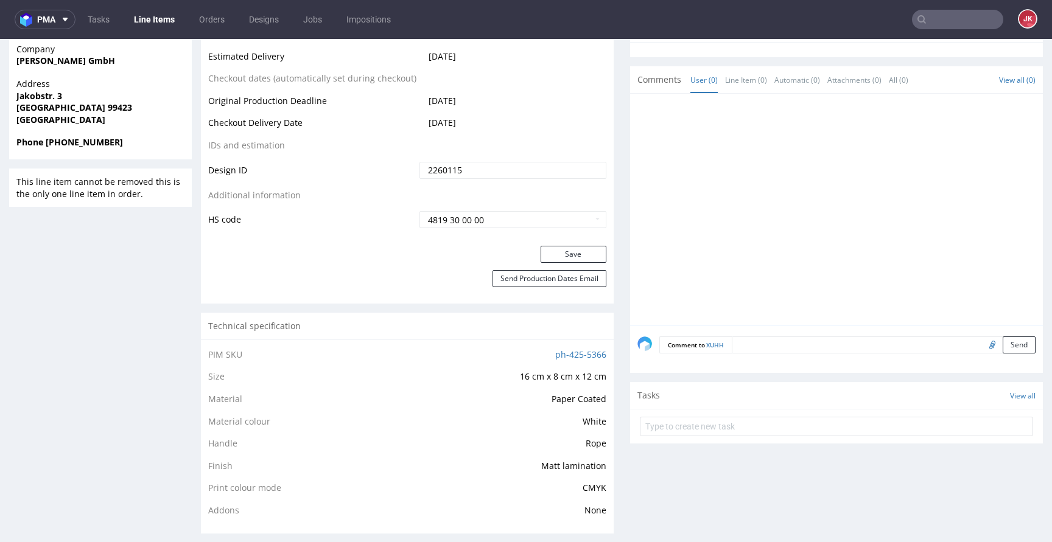
scroll to position [658, 0]
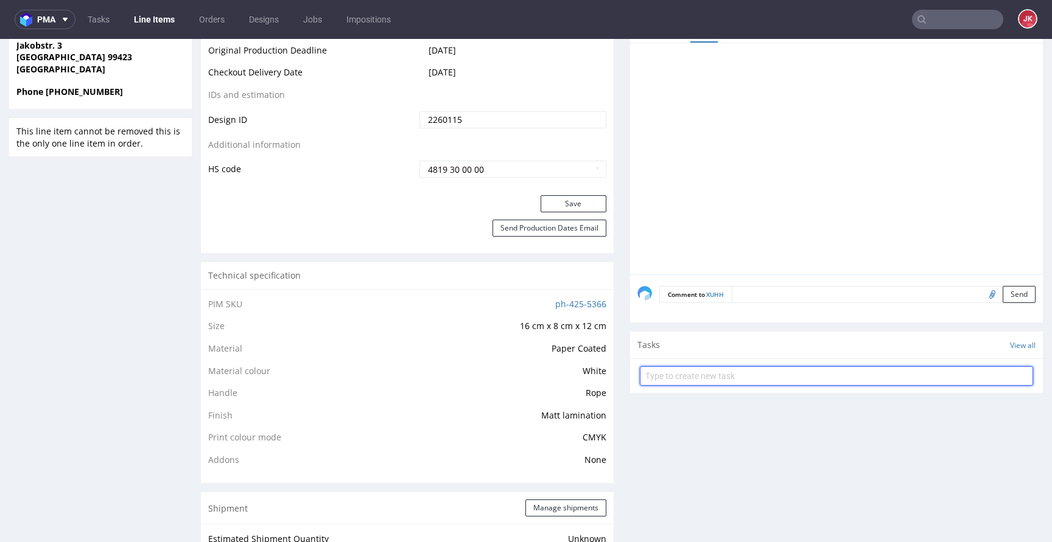
click at [674, 380] on input "text" at bounding box center [836, 375] width 393 height 19
type input "vista non-auto pca"
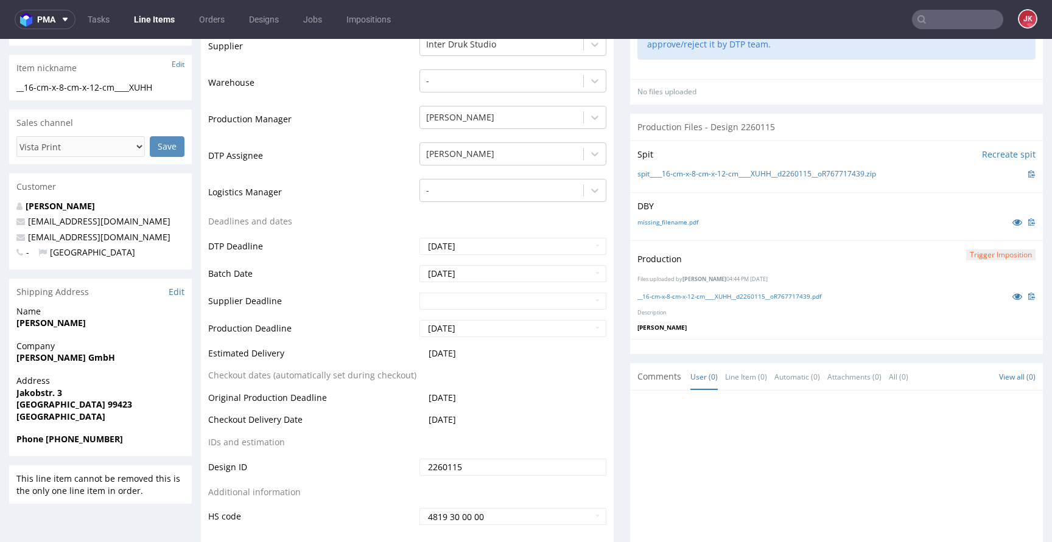
scroll to position [0, 0]
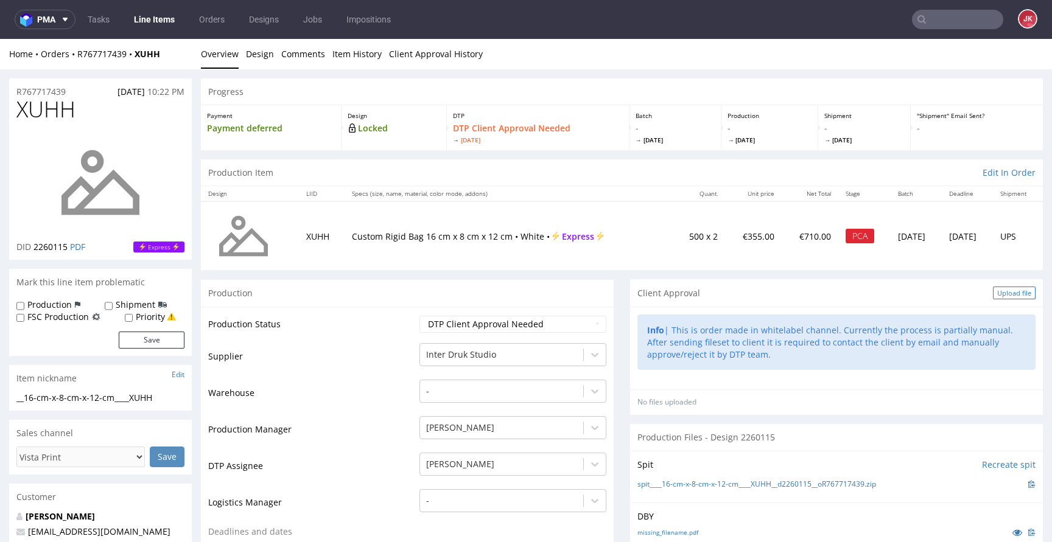
click at [993, 289] on div "Upload file" at bounding box center [1014, 293] width 43 height 13
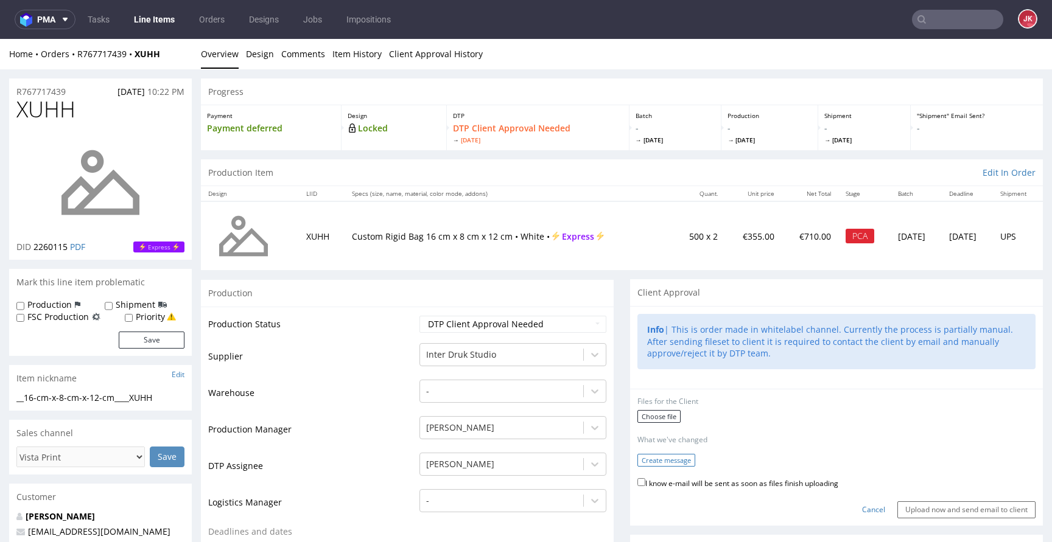
click at [677, 465] on button "Create message" at bounding box center [666, 460] width 58 height 13
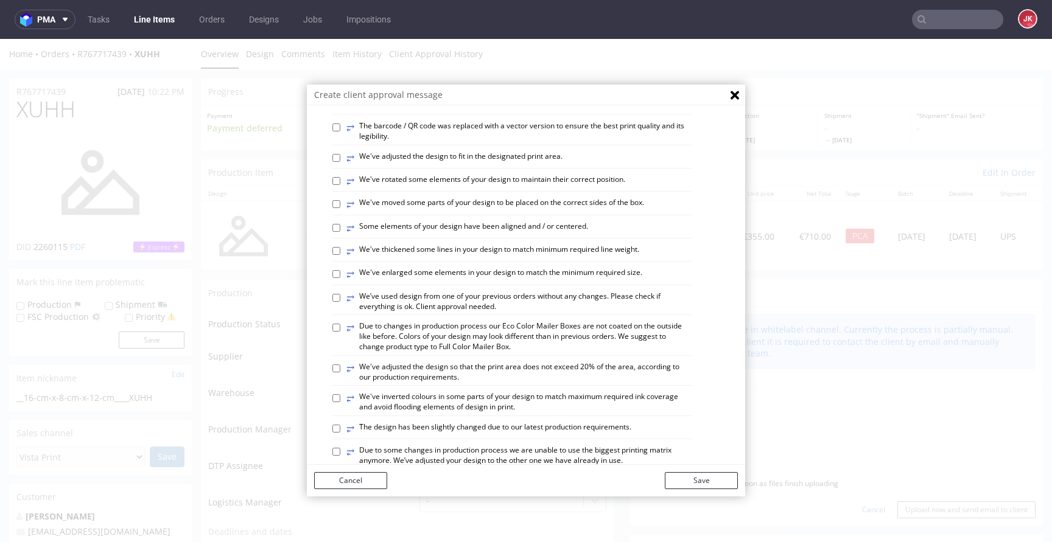
scroll to position [363, 0]
click at [442, 210] on label "⥂ We've moved some parts of your design to be placed on the correct sides of th…" at bounding box center [495, 203] width 298 height 13
click at [340, 207] on input "⥂ We've moved some parts of your design to be placed on the correct sides of th…" at bounding box center [336, 203] width 8 height 8
checkbox input "true"
click at [688, 474] on button "Save" at bounding box center [701, 480] width 73 height 17
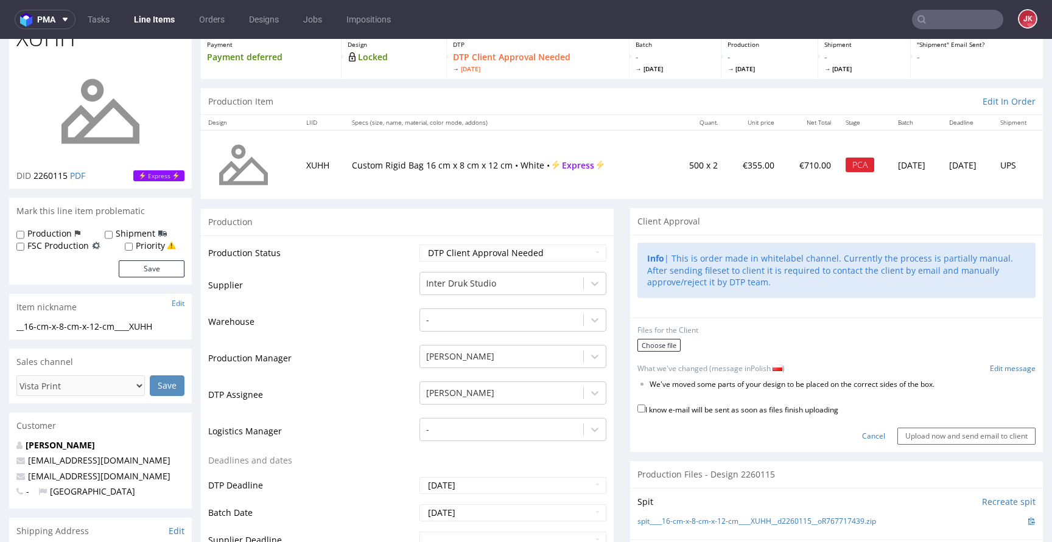
scroll to position [119, 0]
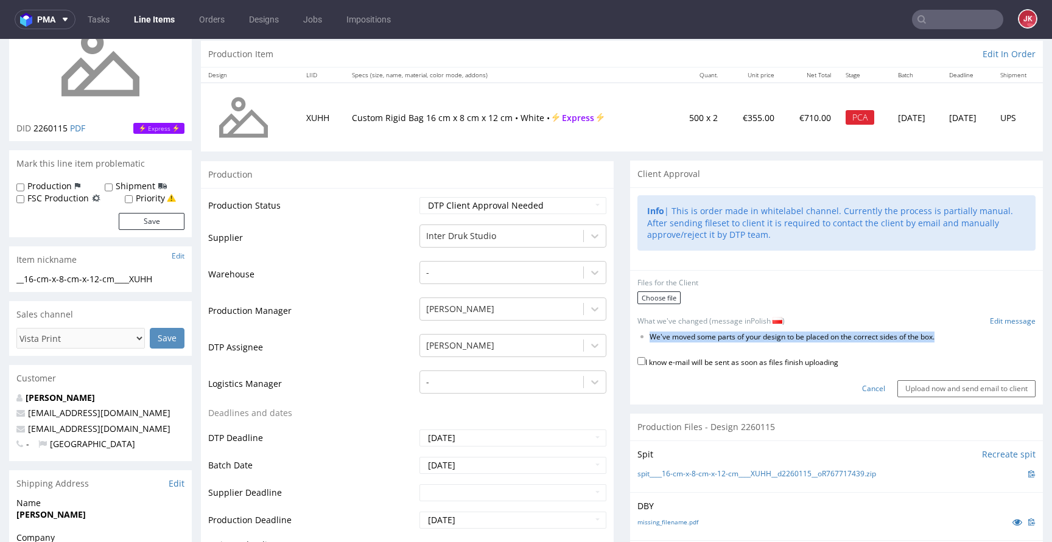
drag, startPoint x: 643, startPoint y: 339, endPoint x: 982, endPoint y: 337, distance: 339.1
click at [982, 337] on ul "We've moved some parts of your design to be placed on the correct sides of the …" at bounding box center [836, 337] width 398 height 10
copy li "We've moved some parts of your design to be placed on the correct sides of the …"
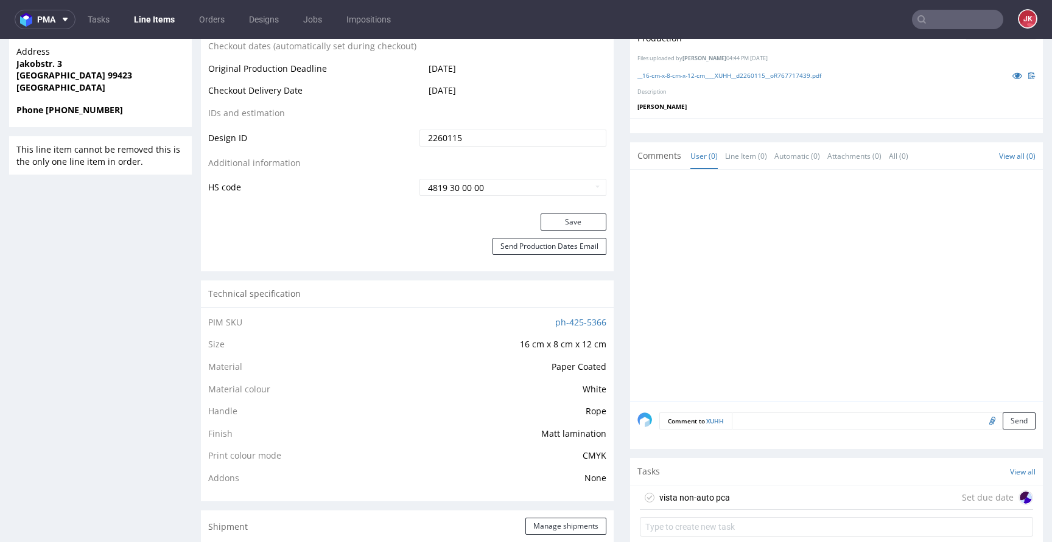
scroll to position [945, 0]
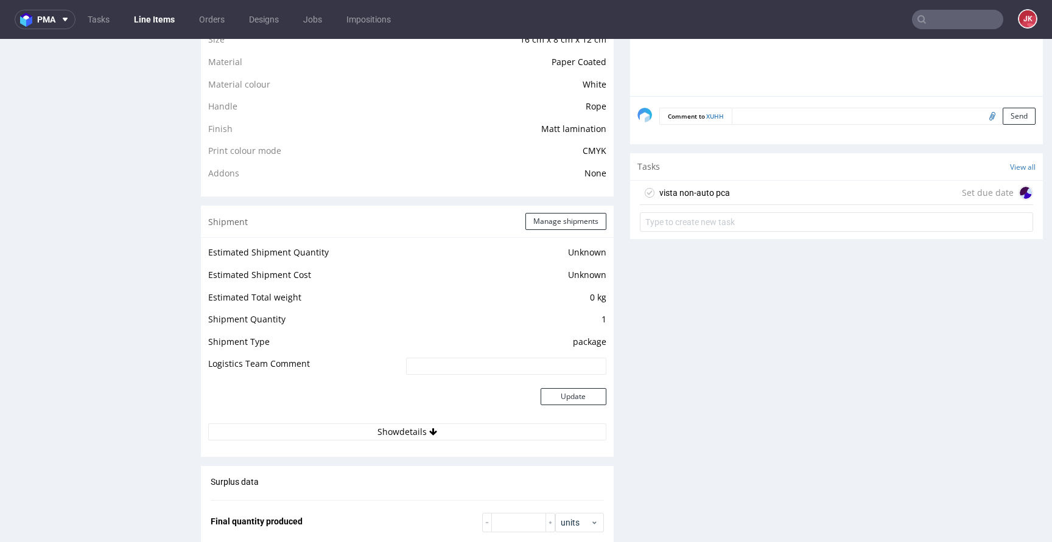
click at [697, 192] on div "vista non-auto pca" at bounding box center [694, 193] width 71 height 15
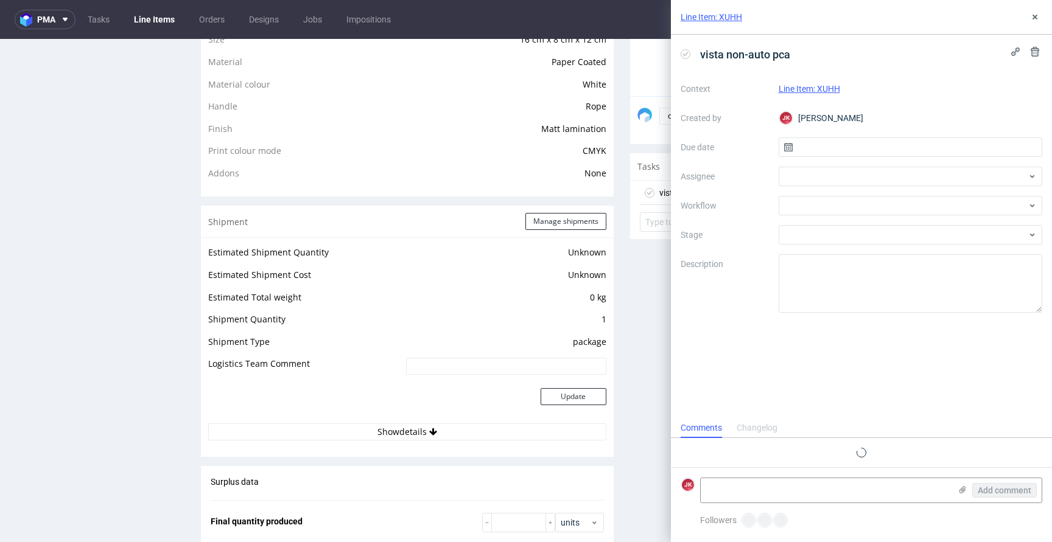
scroll to position [10, 0]
click at [830, 144] on input "text" at bounding box center [911, 147] width 264 height 19
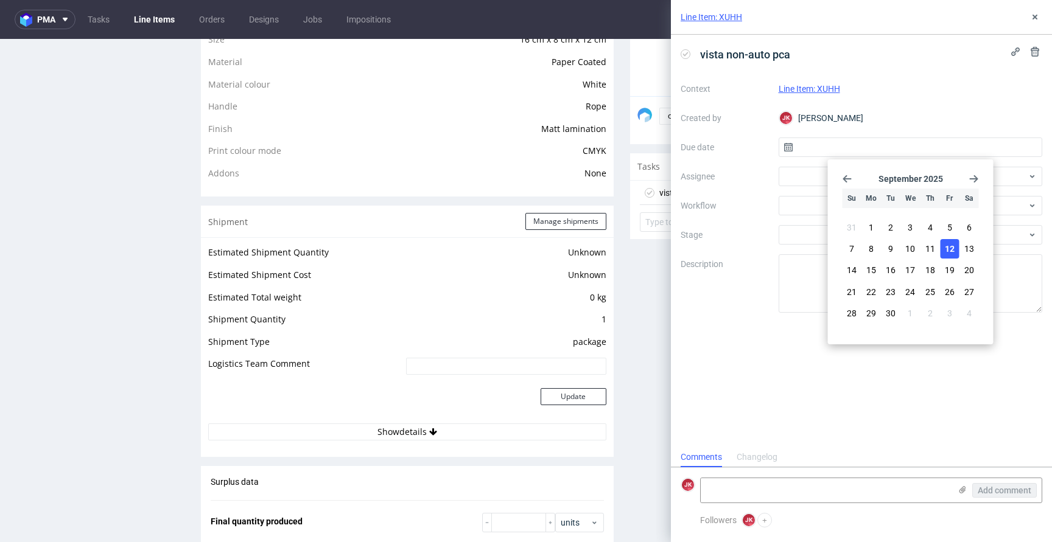
click at [950, 248] on span "12" at bounding box center [950, 249] width 10 height 12
type input "[DATE]"
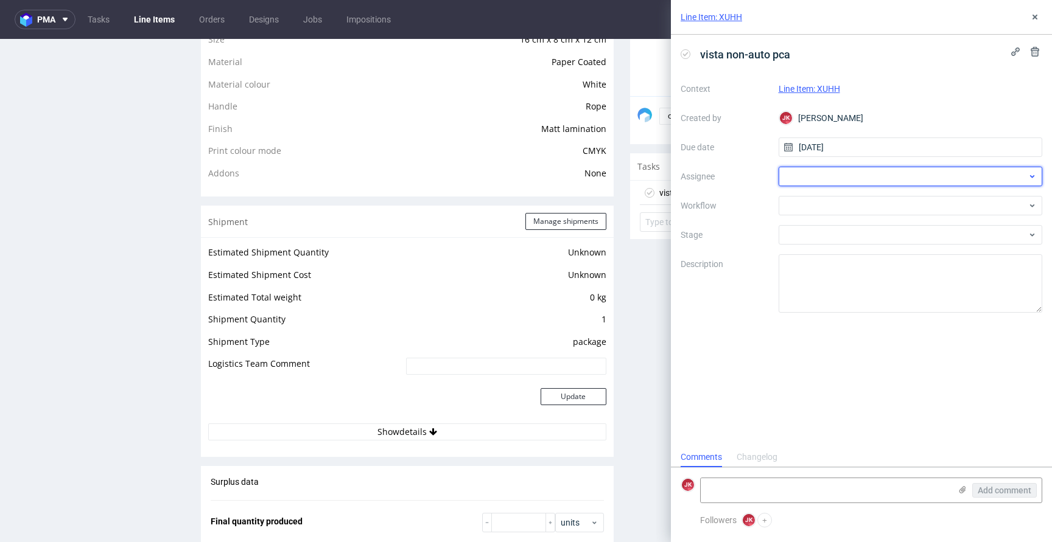
click at [803, 180] on div at bounding box center [911, 176] width 264 height 19
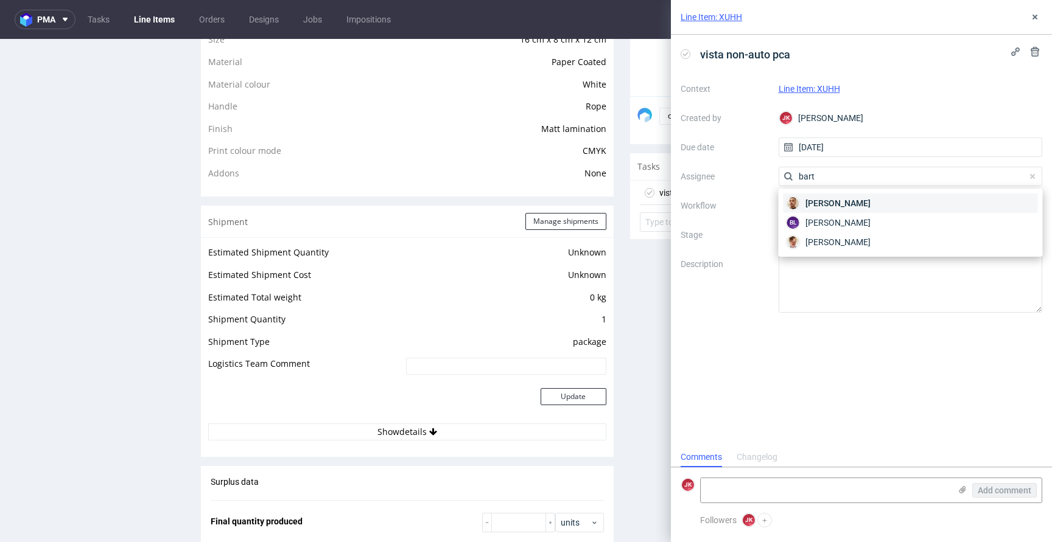
type input "bart"
click at [867, 199] on span "[PERSON_NAME]" at bounding box center [837, 203] width 65 height 12
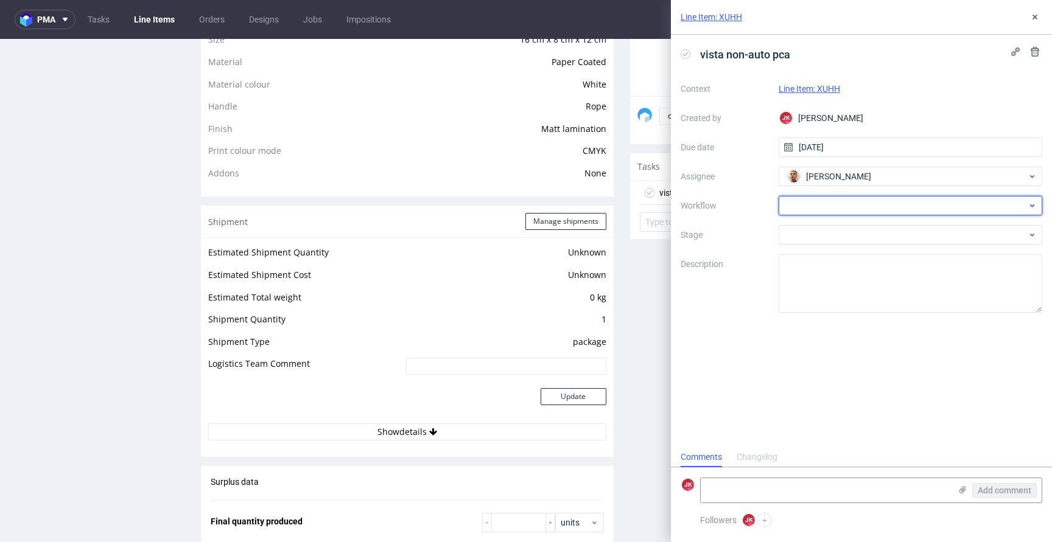
click at [834, 200] on div at bounding box center [911, 205] width 264 height 19
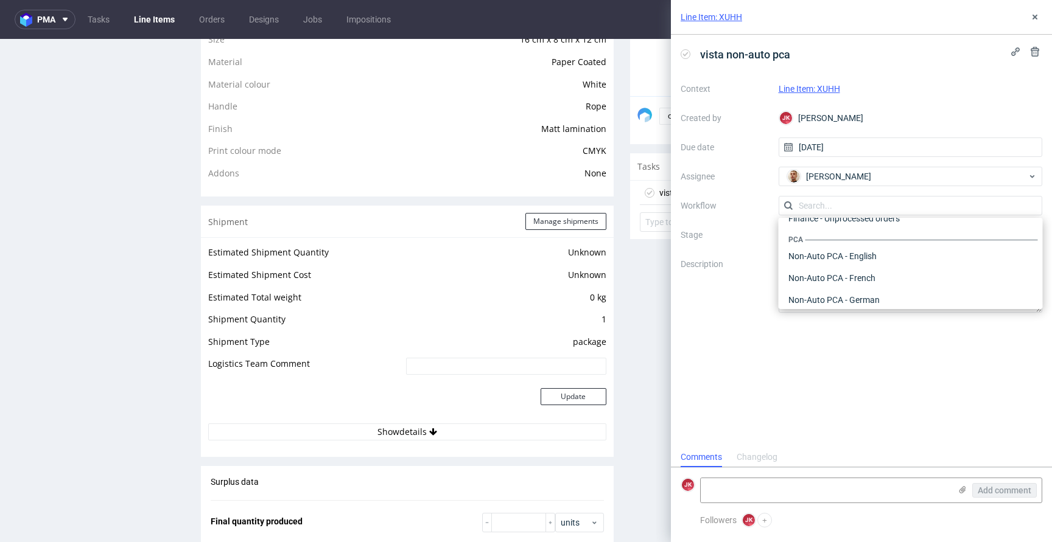
scroll to position [530, 0]
click at [858, 252] on div "Non-Auto PCA - English" at bounding box center [910, 255] width 254 height 22
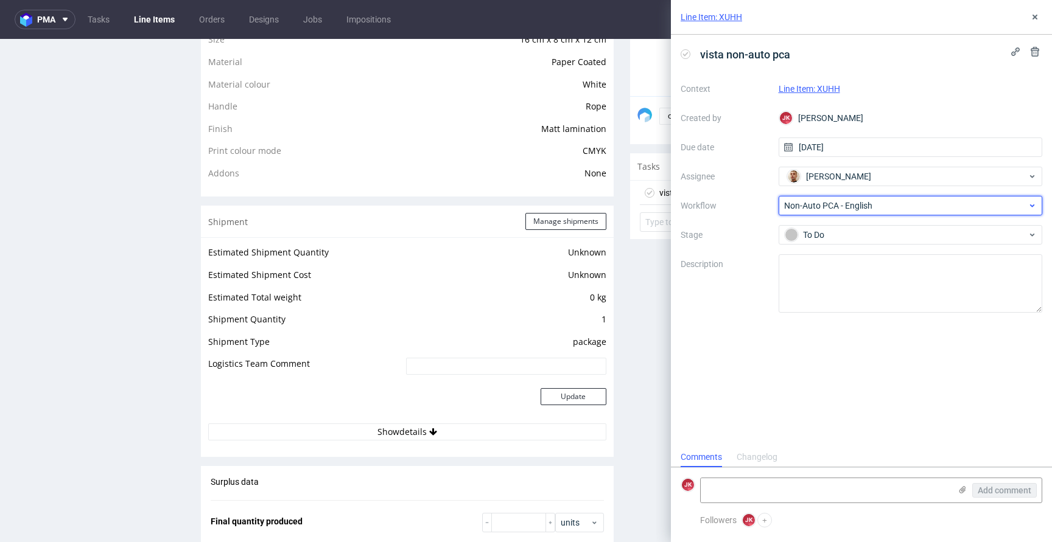
click at [830, 207] on span "Non-Auto PCA - English" at bounding box center [905, 206] width 243 height 12
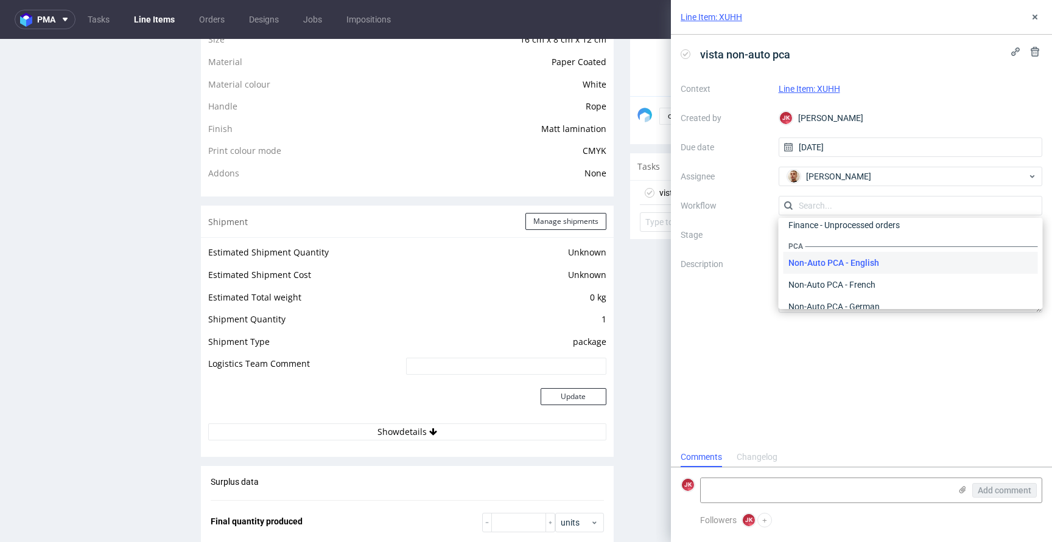
scroll to position [516, 0]
click at [849, 269] on div "Non-Auto PCA - English" at bounding box center [910, 270] width 254 height 22
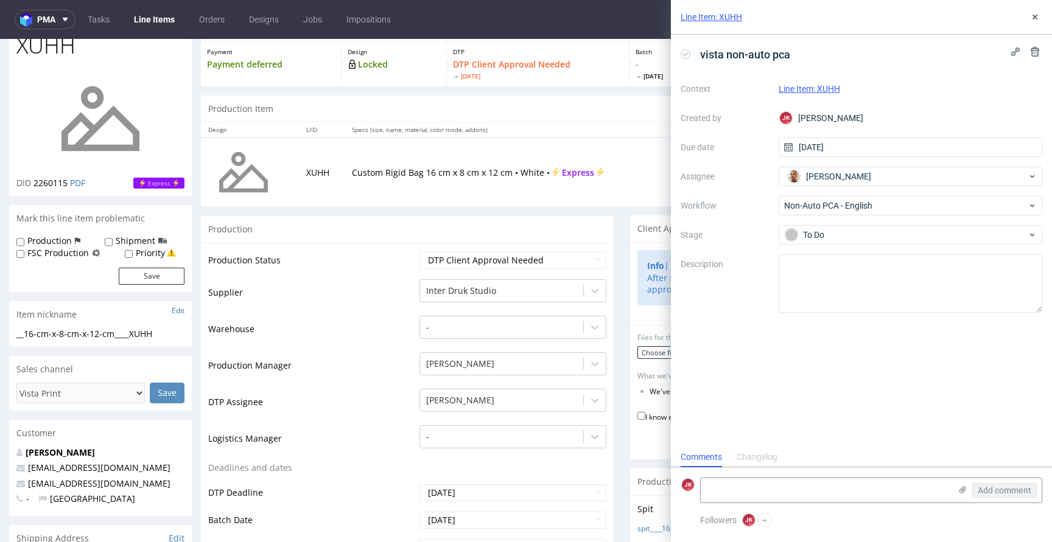
scroll to position [0, 0]
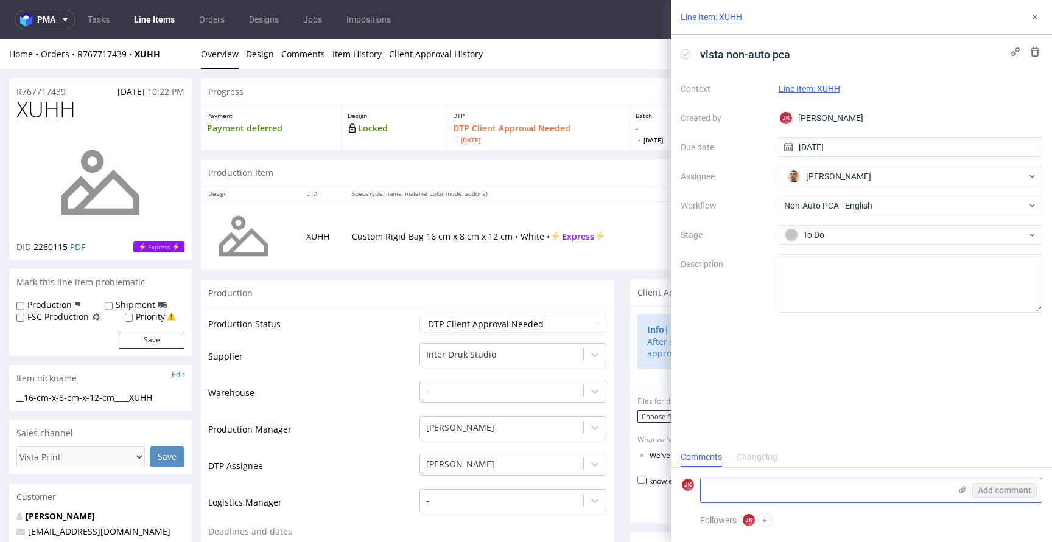
click at [780, 494] on textarea at bounding box center [826, 490] width 250 height 24
paste textarea "We've moved some parts of your design to be placed on the correct sides of the …"
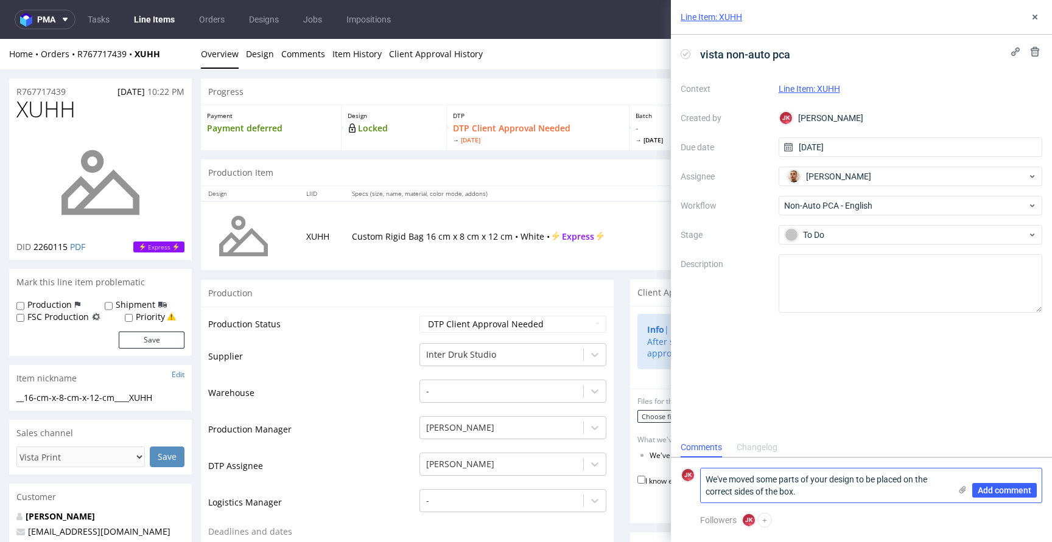
drag, startPoint x: 810, startPoint y: 483, endPoint x: 758, endPoint y: 482, distance: 51.7
click at [758, 482] on textarea "We've moved some parts of your design to be placed on the correct sides of the …" at bounding box center [826, 486] width 250 height 34
drag, startPoint x: 877, startPoint y: 482, endPoint x: 905, endPoint y: 483, distance: 28.0
click at [905, 483] on textarea "We've moved your design to be placed on the correct sides of the box." at bounding box center [826, 486] width 250 height 34
click at [917, 481] on textarea "We've moved your design to be placed on the front sides of the box." at bounding box center [826, 486] width 250 height 34
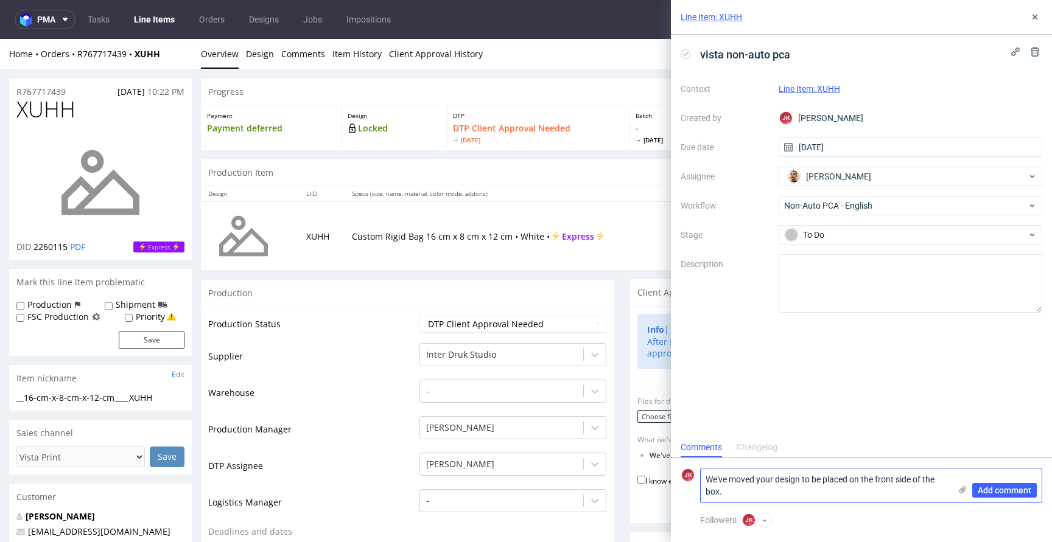
click at [759, 495] on textarea "We've moved your design to be placed on the front side of the box." at bounding box center [826, 486] width 250 height 34
type textarea "We've moved your design to be placed on the front side of the box."
click at [962, 492] on icon at bounding box center [962, 490] width 10 height 10
click at [0, 0] on input "file" at bounding box center [0, 0] width 0 height 0
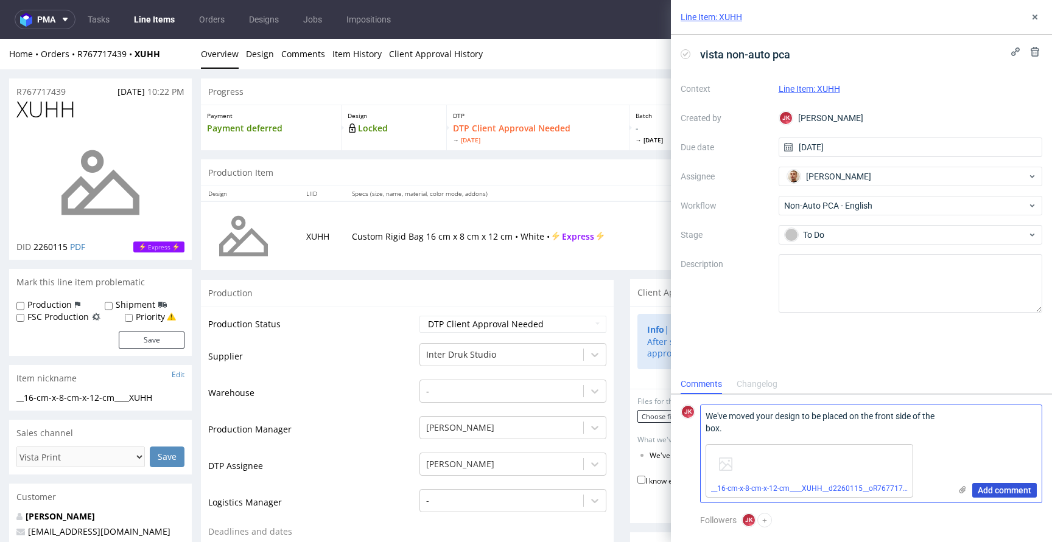
click at [1003, 489] on span "Add comment" at bounding box center [1005, 490] width 54 height 9
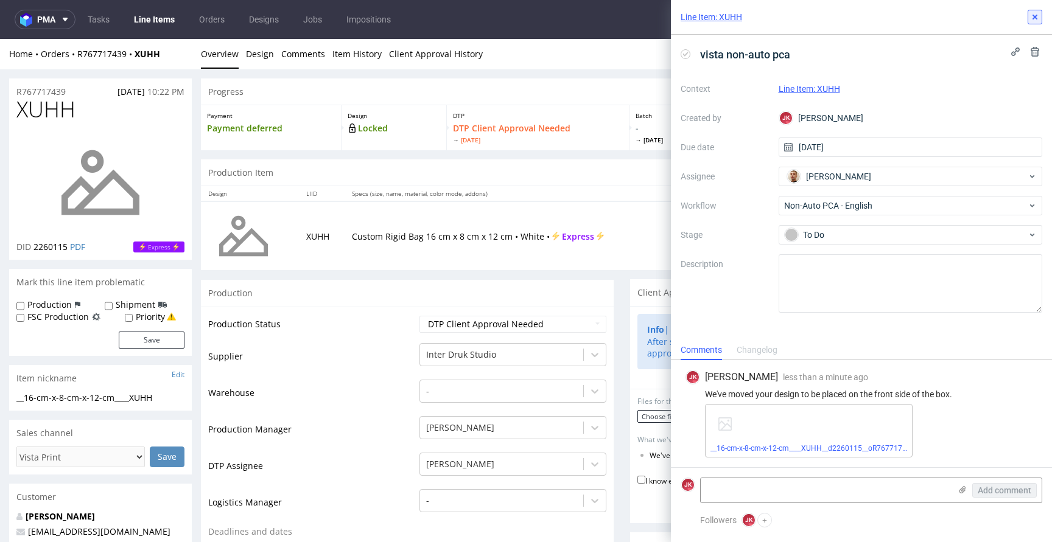
click at [1035, 18] on icon at bounding box center [1035, 17] width 10 height 10
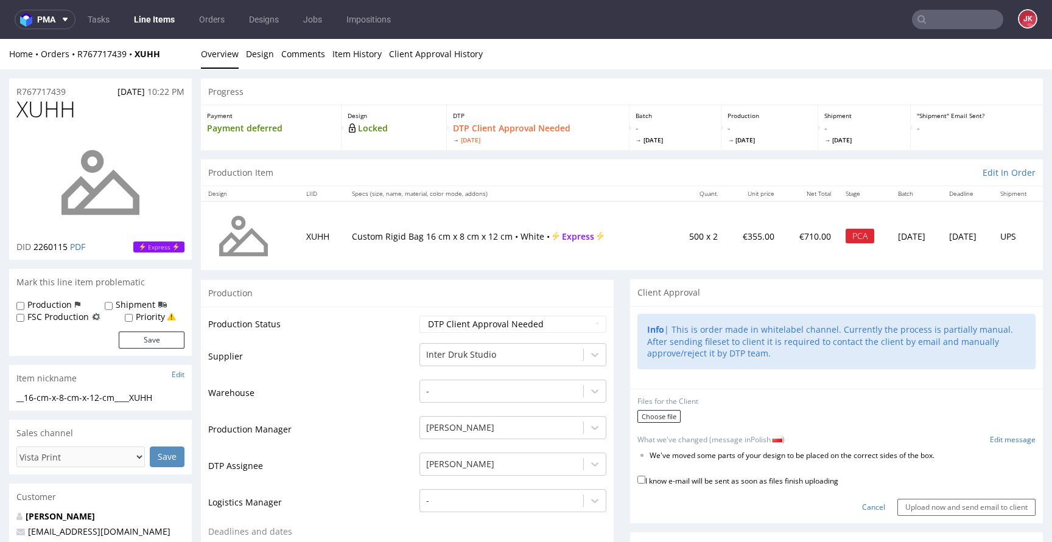
click at [862, 508] on link "Cancel" at bounding box center [873, 508] width 23 height 10
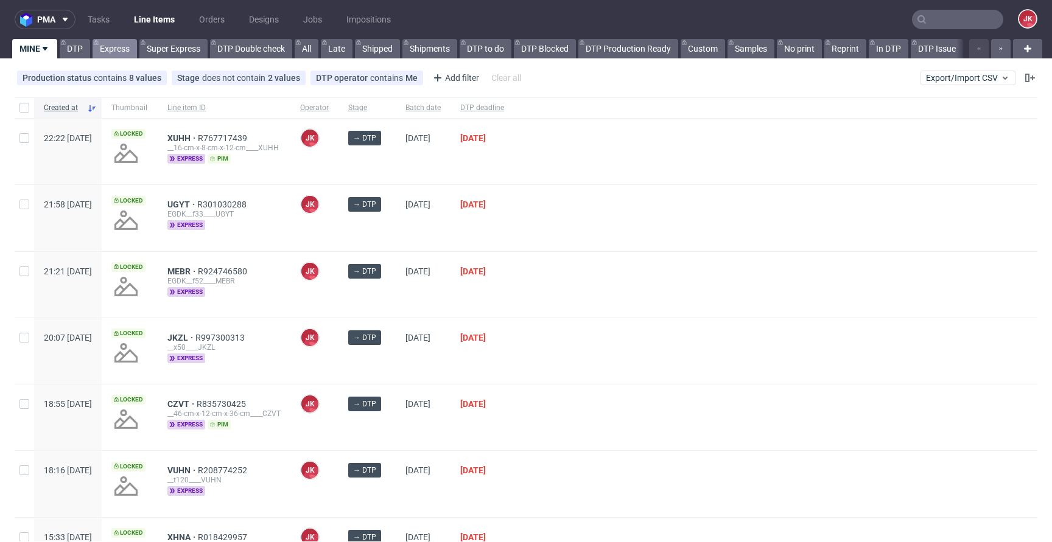
click at [124, 53] on link "Express" at bounding box center [115, 48] width 44 height 19
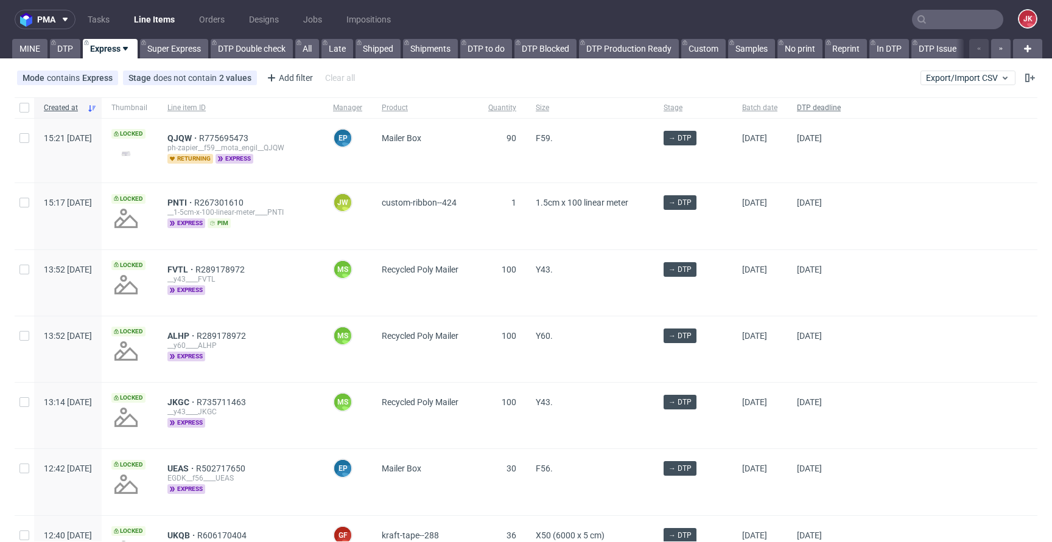
click at [841, 103] on span "DTP deadline" at bounding box center [819, 108] width 44 height 10
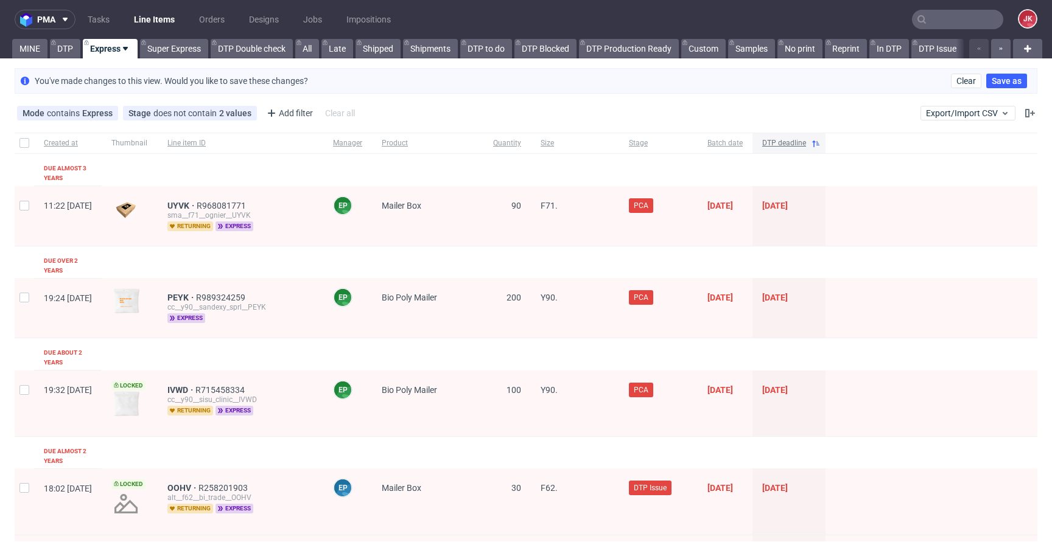
click at [806, 141] on span "DTP deadline" at bounding box center [784, 143] width 44 height 10
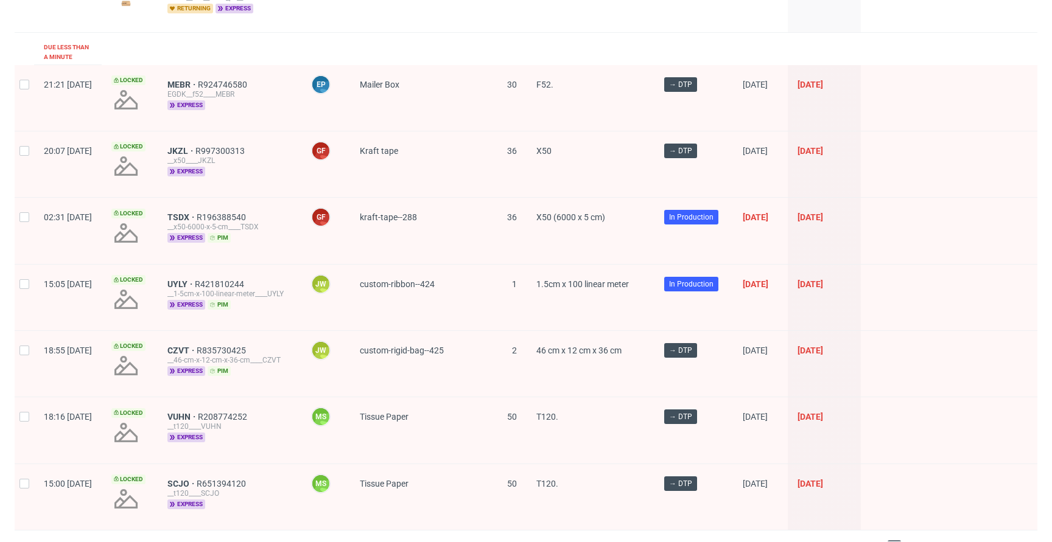
scroll to position [1732, 0]
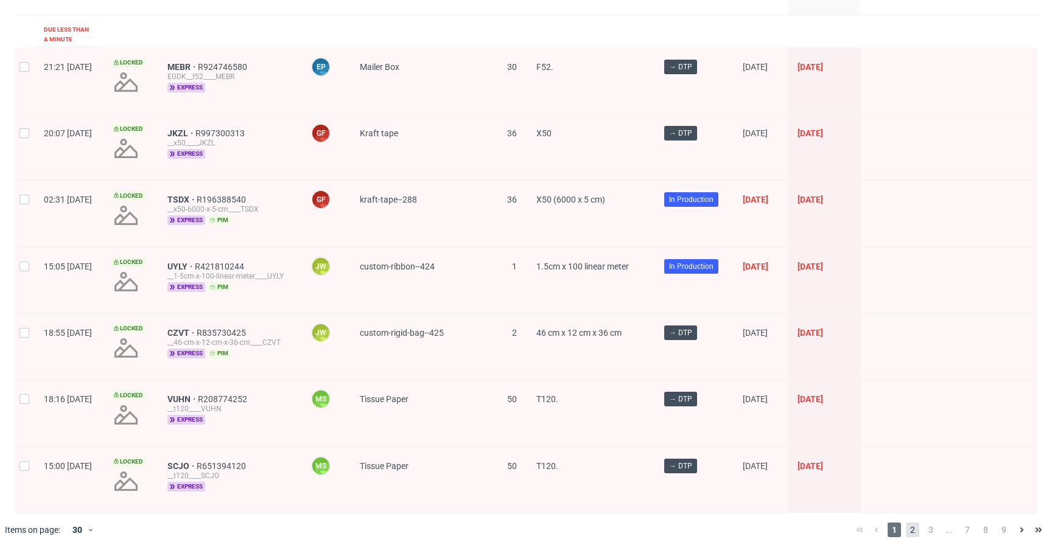
click at [906, 523] on span "2" at bounding box center [912, 530] width 13 height 15
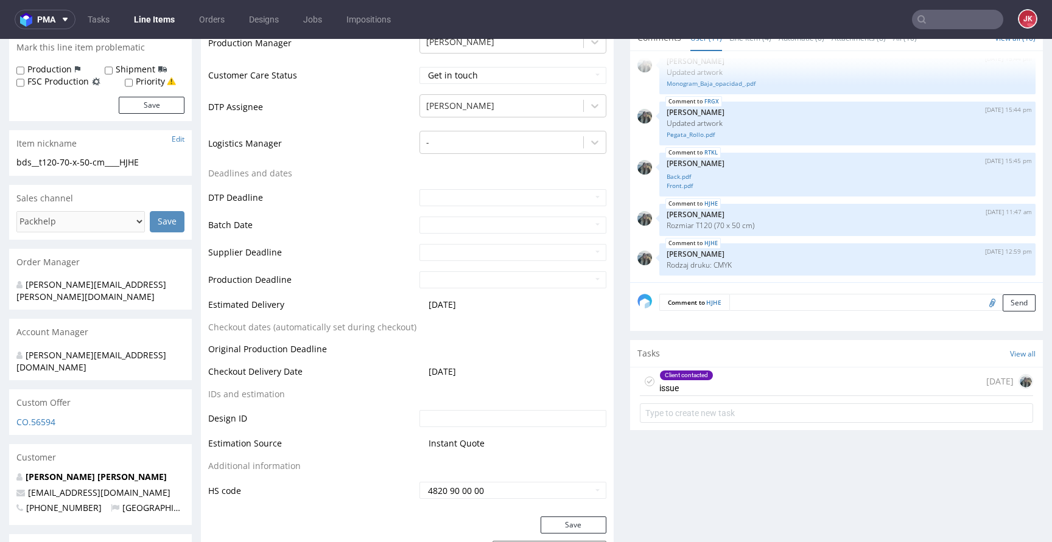
scroll to position [398, 0]
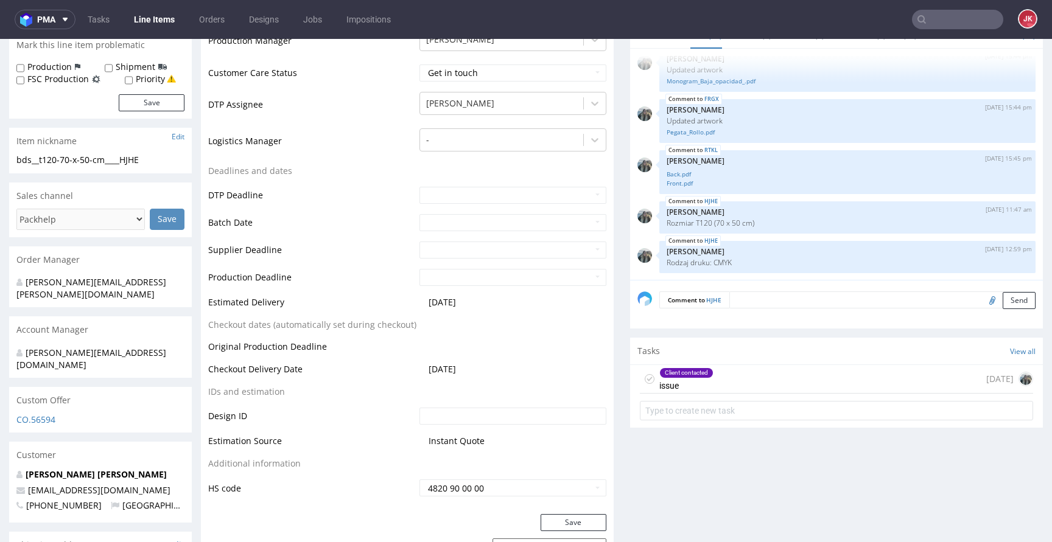
click at [689, 382] on div "Client contacted issue" at bounding box center [686, 379] width 54 height 28
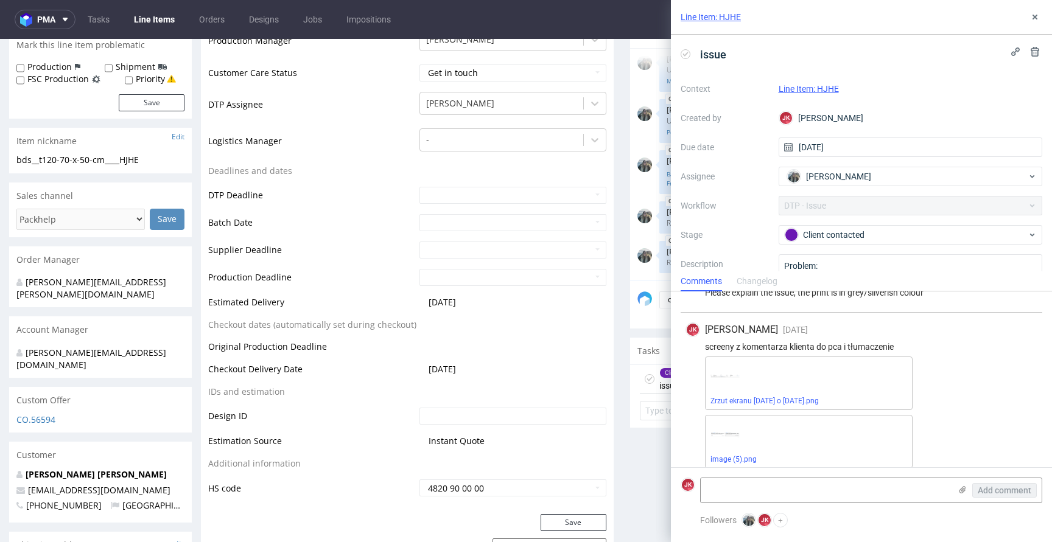
scroll to position [107, 0]
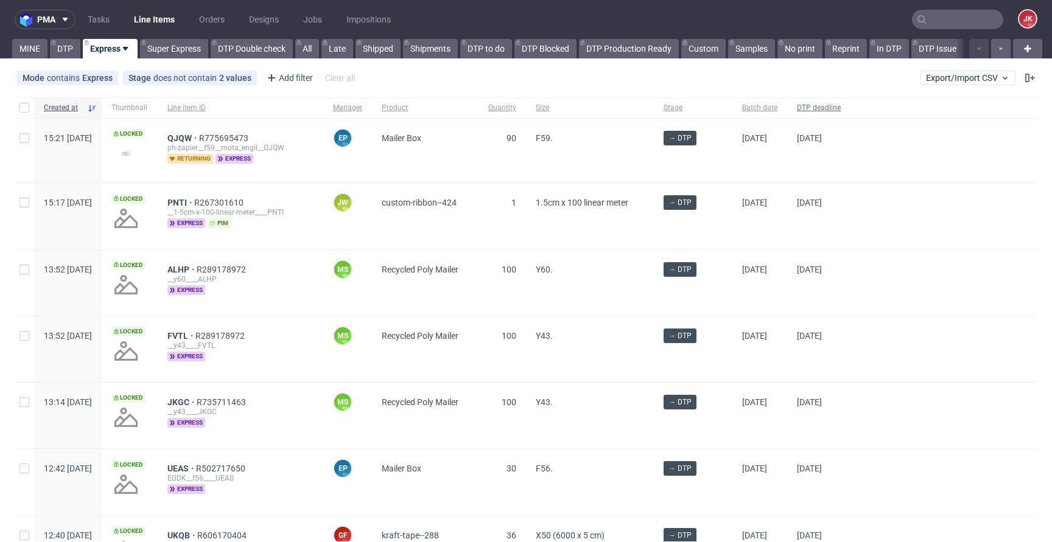
click at [841, 110] on span "DTP deadline" at bounding box center [819, 108] width 44 height 10
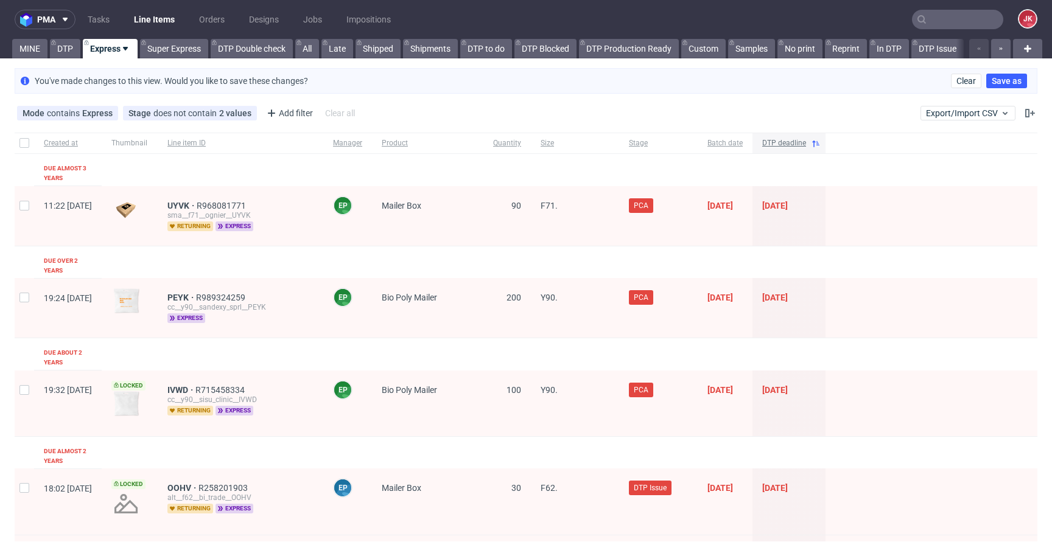
click at [806, 138] on span "DTP deadline" at bounding box center [784, 143] width 44 height 10
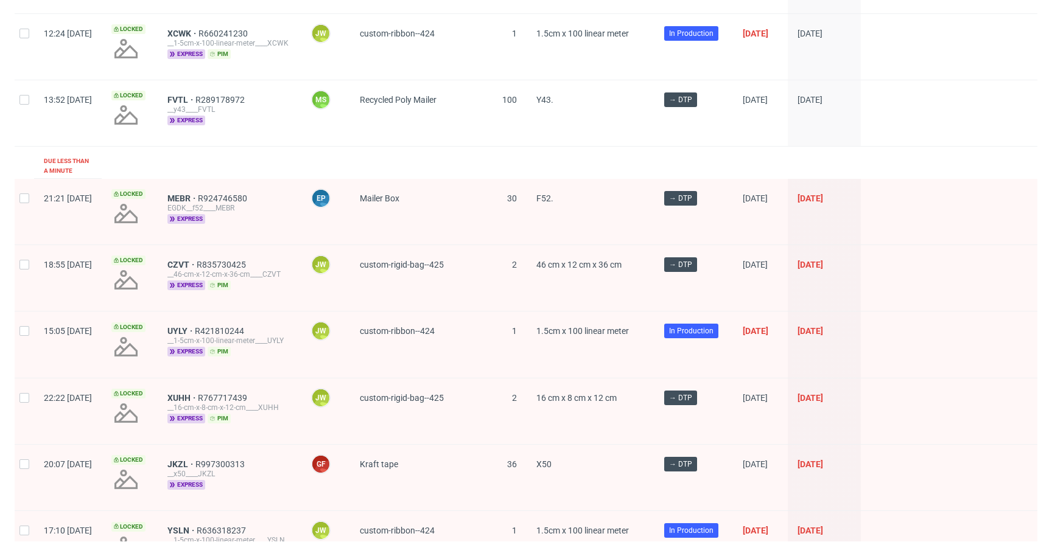
scroll to position [1732, 0]
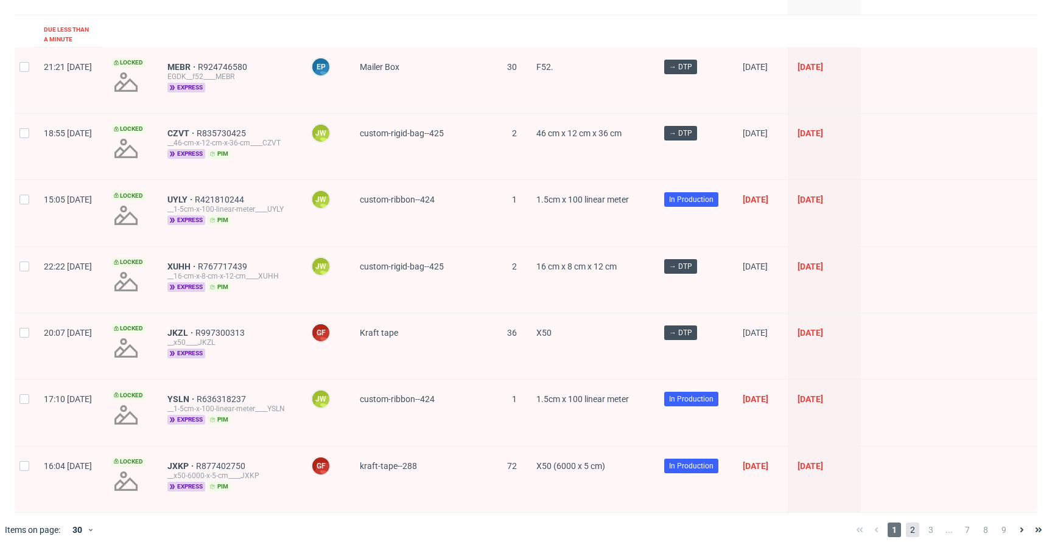
click at [906, 523] on span "2" at bounding box center [912, 530] width 13 height 15
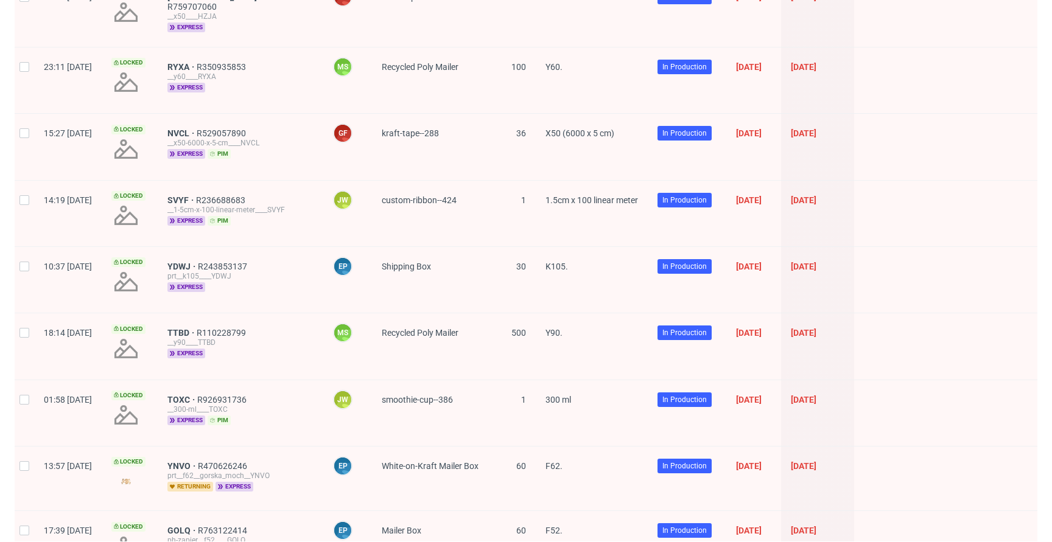
scroll to position [1689, 0]
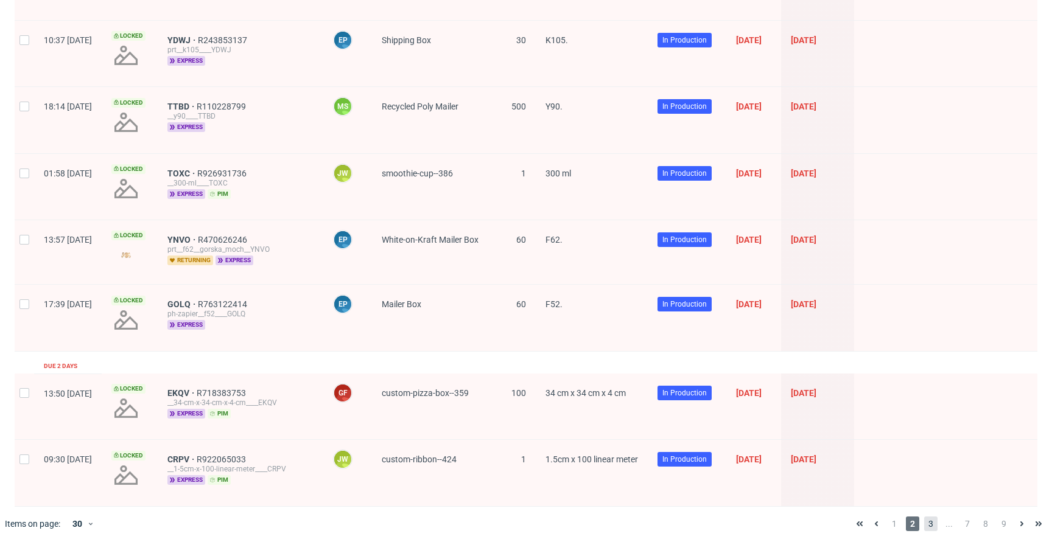
click at [924, 522] on span "3" at bounding box center [930, 524] width 13 height 15
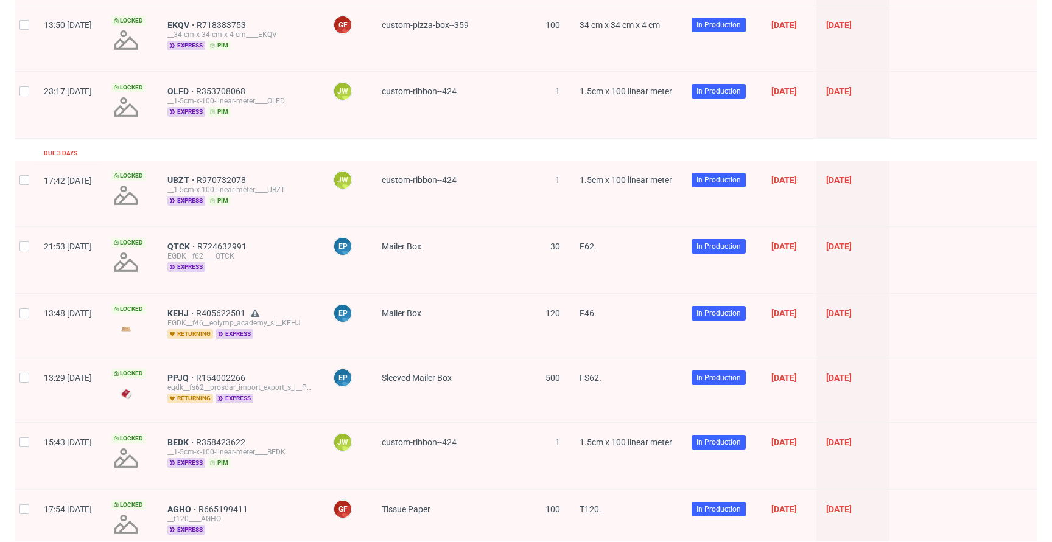
scroll to position [1676, 0]
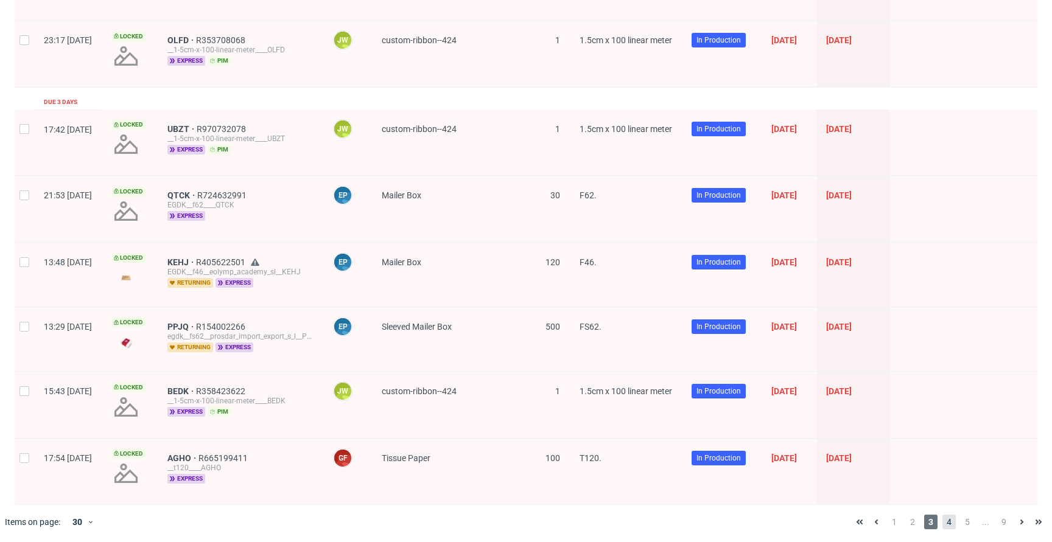
click at [942, 519] on span "4" at bounding box center [948, 522] width 13 height 15
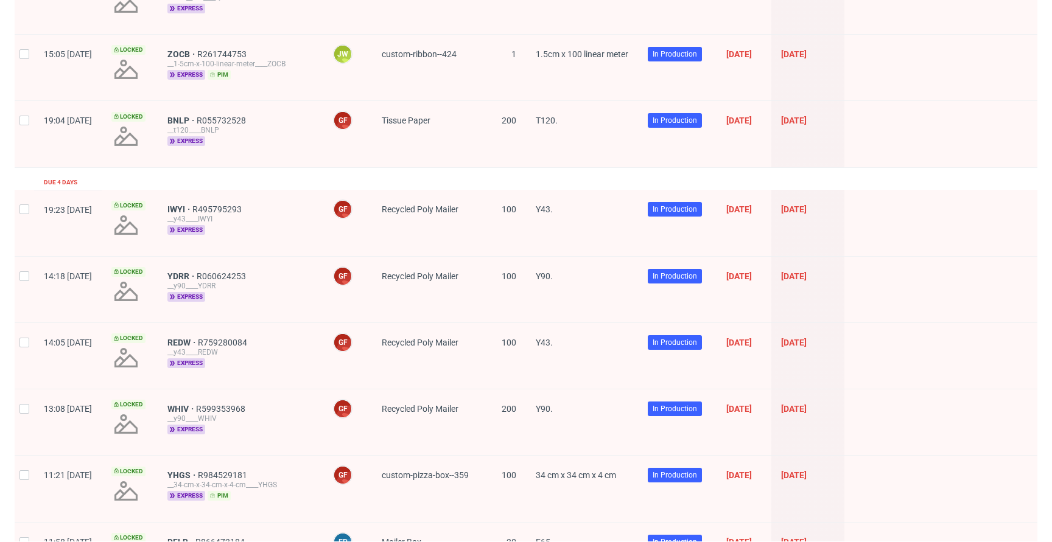
scroll to position [1685, 0]
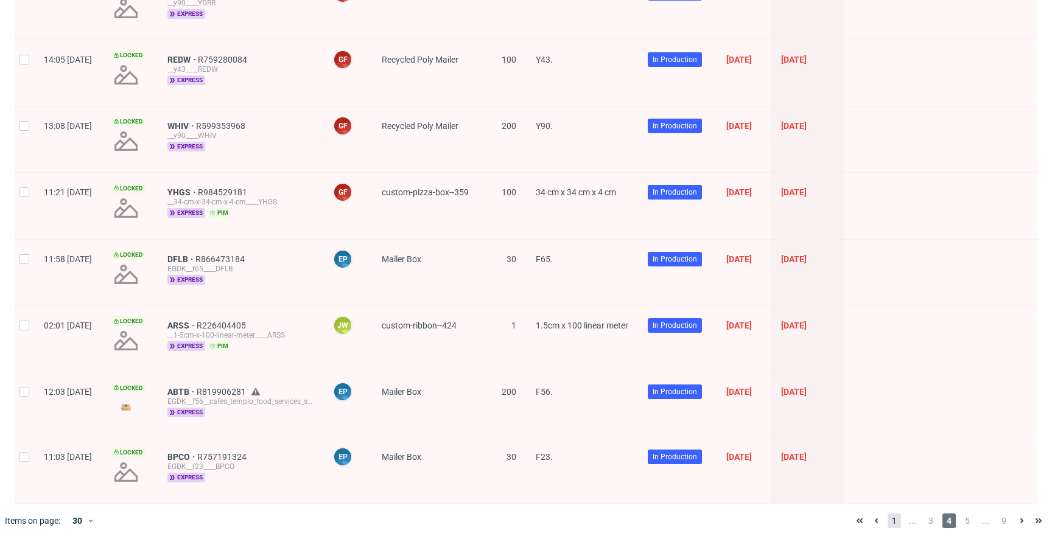
click at [887, 521] on span "1" at bounding box center [893, 521] width 13 height 15
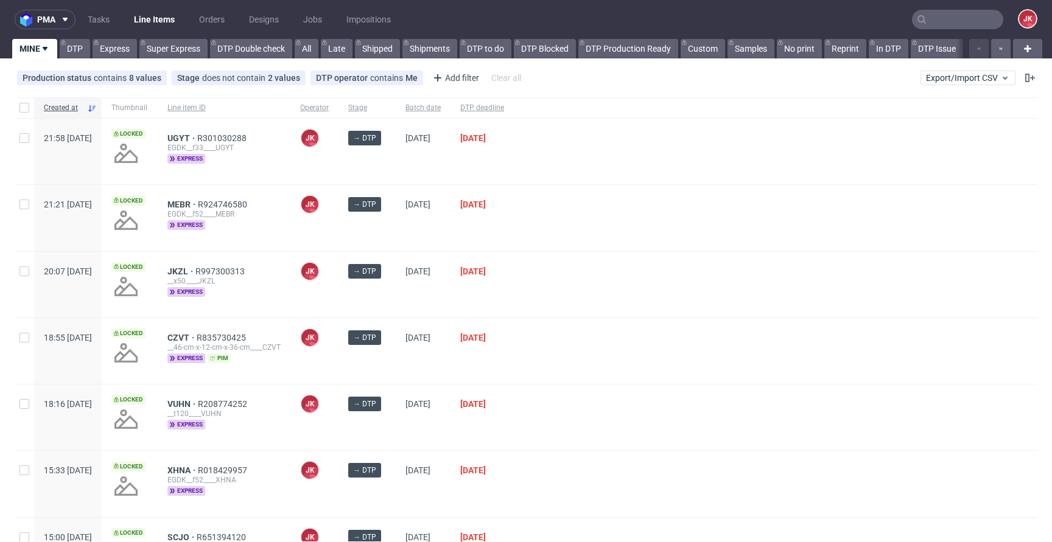
click at [396, 224] on div "→ DTP" at bounding box center [366, 218] width 57 height 66
click at [597, 310] on div at bounding box center [775, 285] width 523 height 66
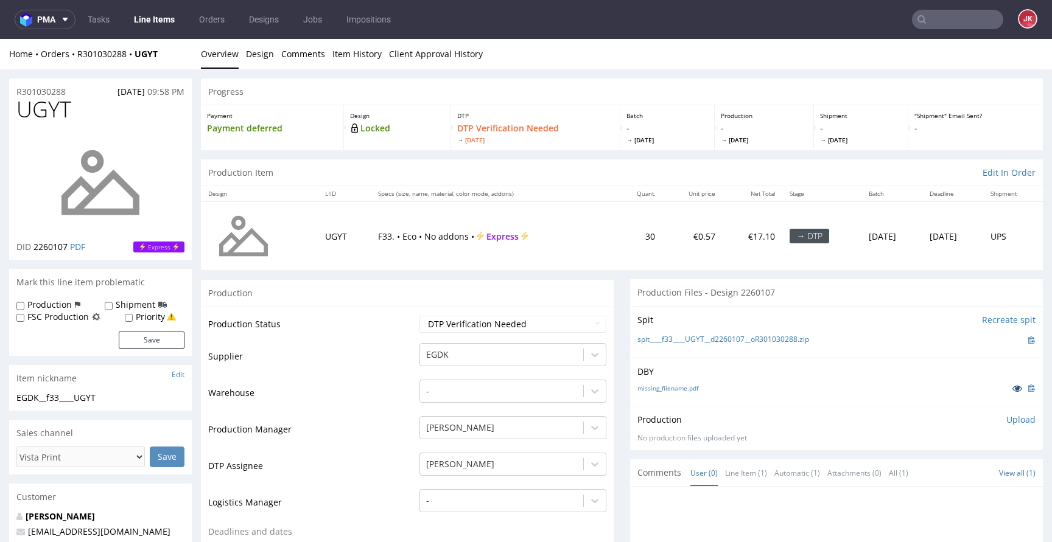
click at [1012, 388] on icon at bounding box center [1017, 388] width 10 height 9
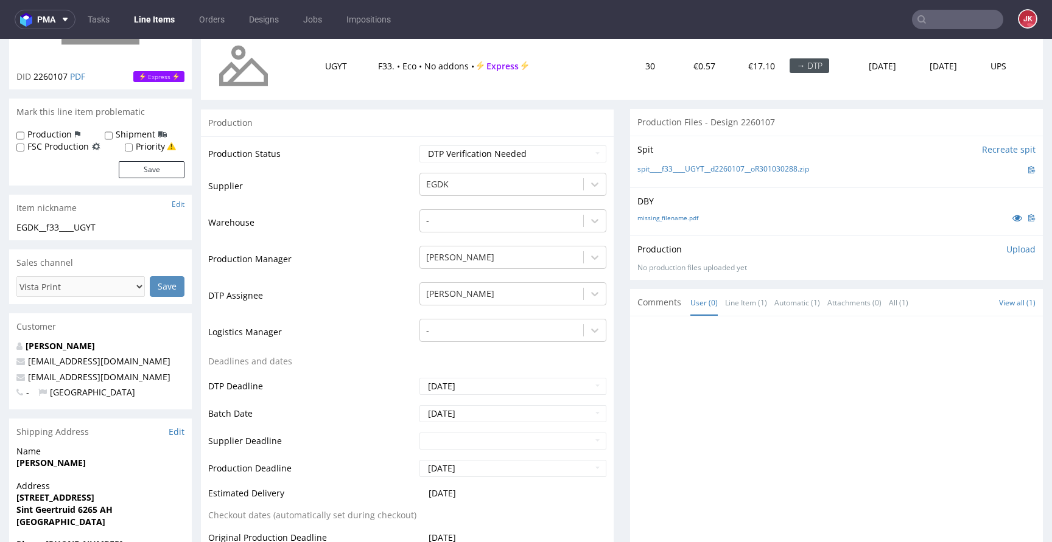
scroll to position [161, 0]
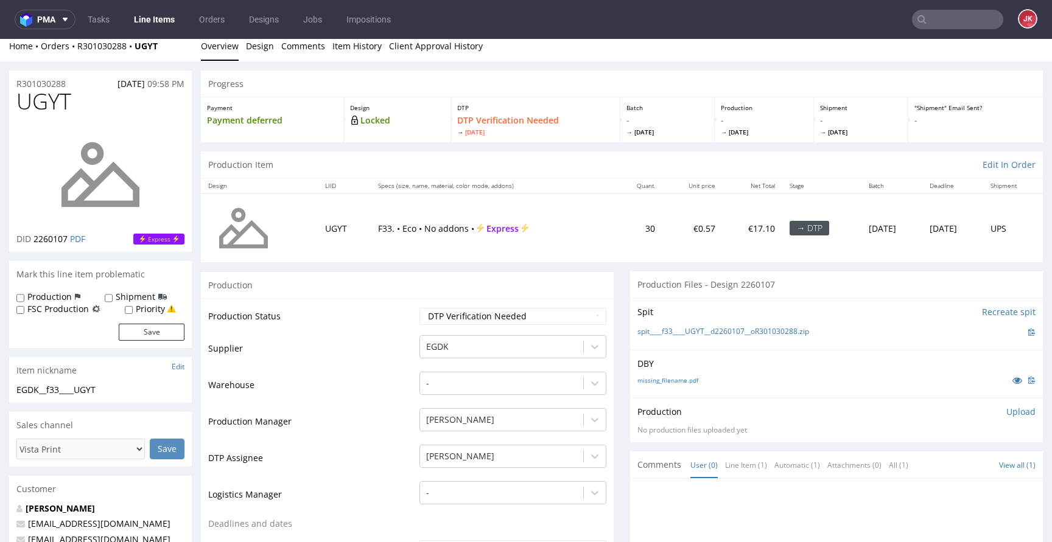
scroll to position [0, 0]
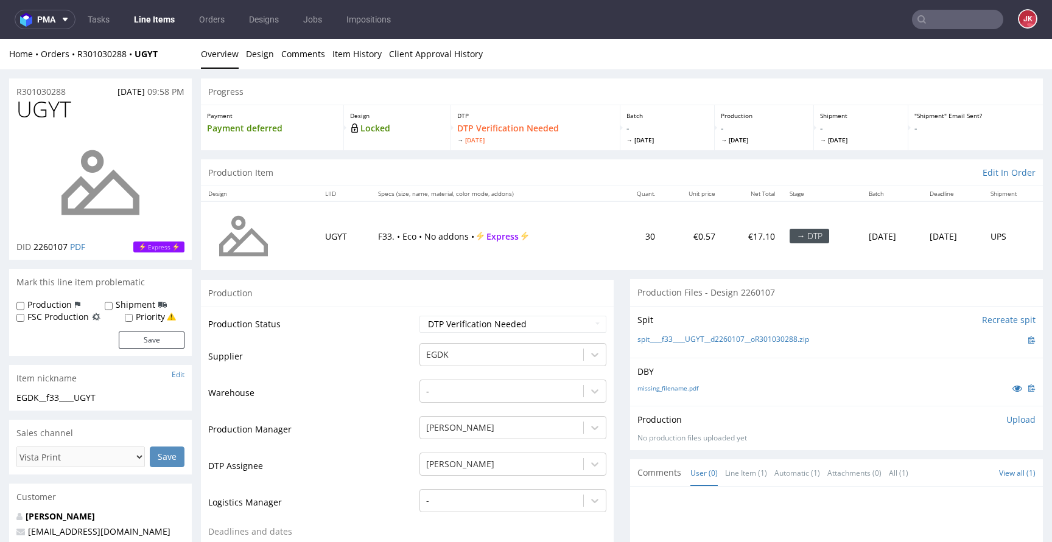
click at [395, 344] on td "Supplier" at bounding box center [312, 360] width 208 height 37
click at [164, 21] on link "Line Items" at bounding box center [154, 19] width 55 height 19
click at [506, 320] on select "Waiting for Artwork Waiting for Diecut Waiting for Mockup Waiting for DTP Waiti…" at bounding box center [512, 324] width 187 height 17
select select "dtp_in_process"
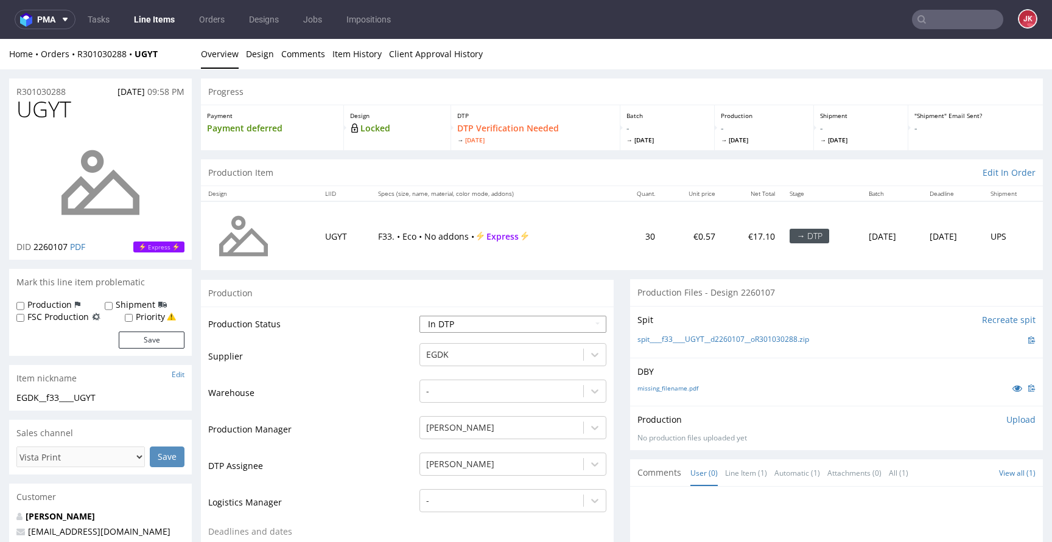
click at [419, 316] on select "Waiting for Artwork Waiting for Diecut Waiting for Mockup Waiting for DTP Waiti…" at bounding box center [512, 324] width 187 height 17
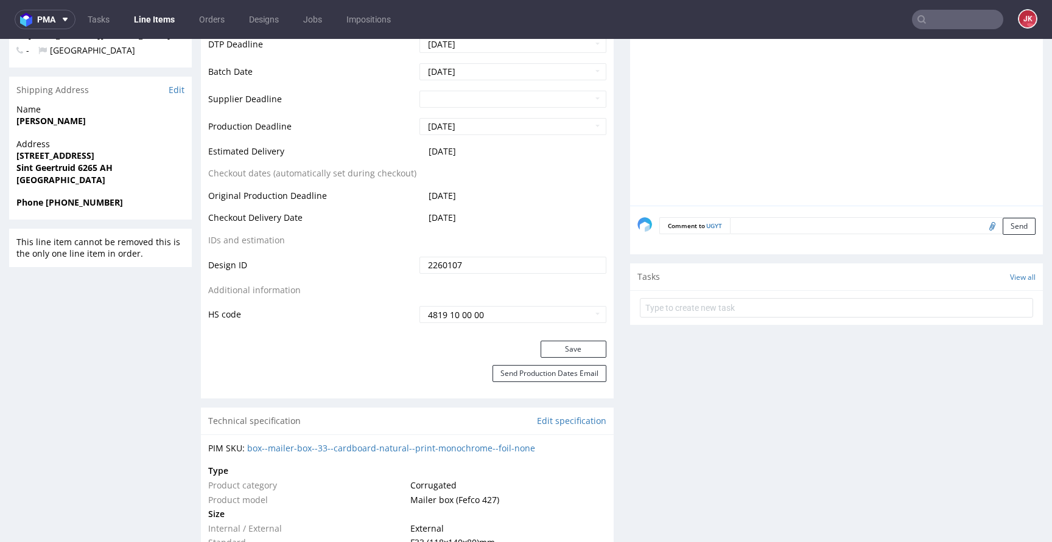
scroll to position [551, 0]
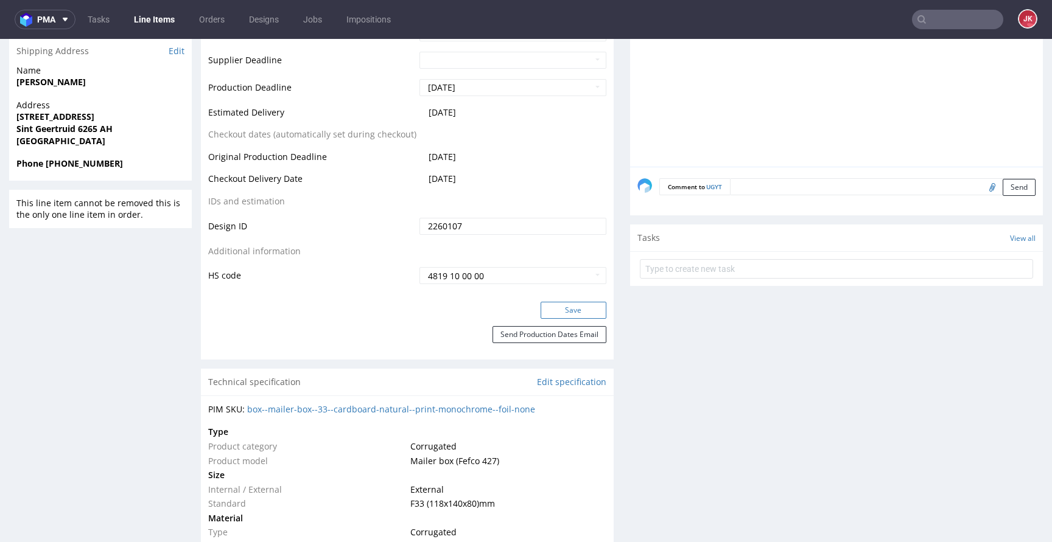
click at [570, 313] on button "Save" at bounding box center [574, 310] width 66 height 17
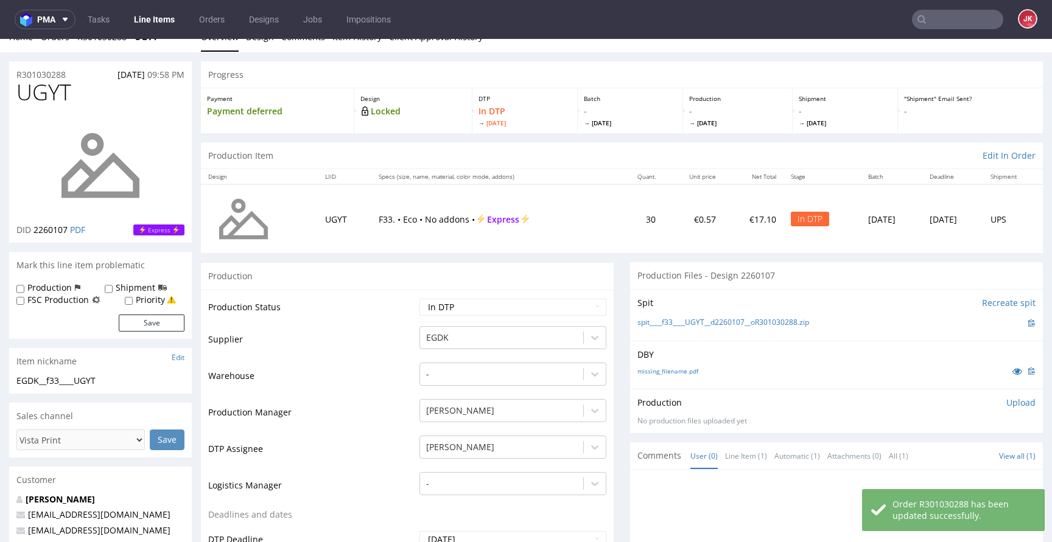
scroll to position [0, 0]
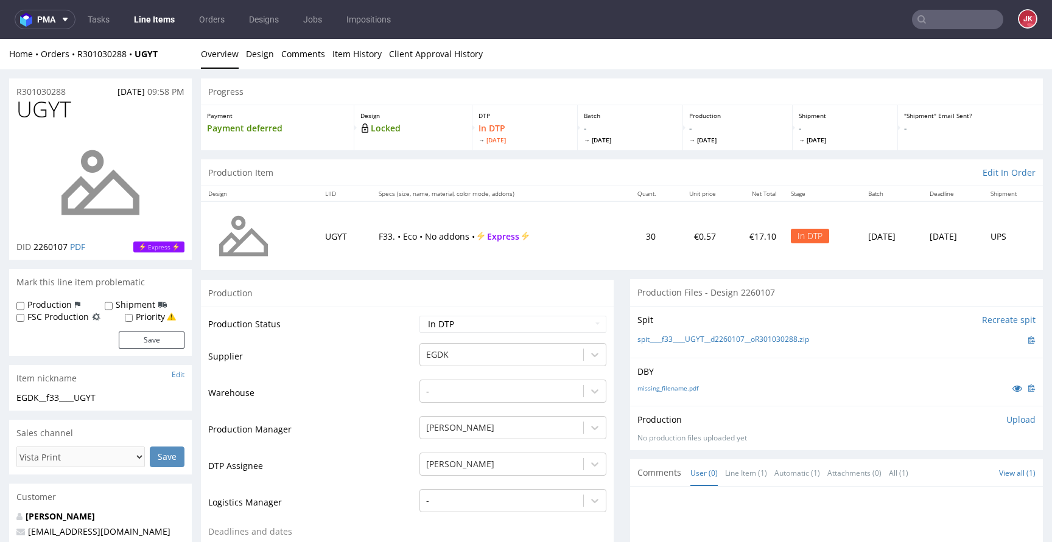
click at [402, 337] on td "Production Status" at bounding box center [312, 328] width 208 height 27
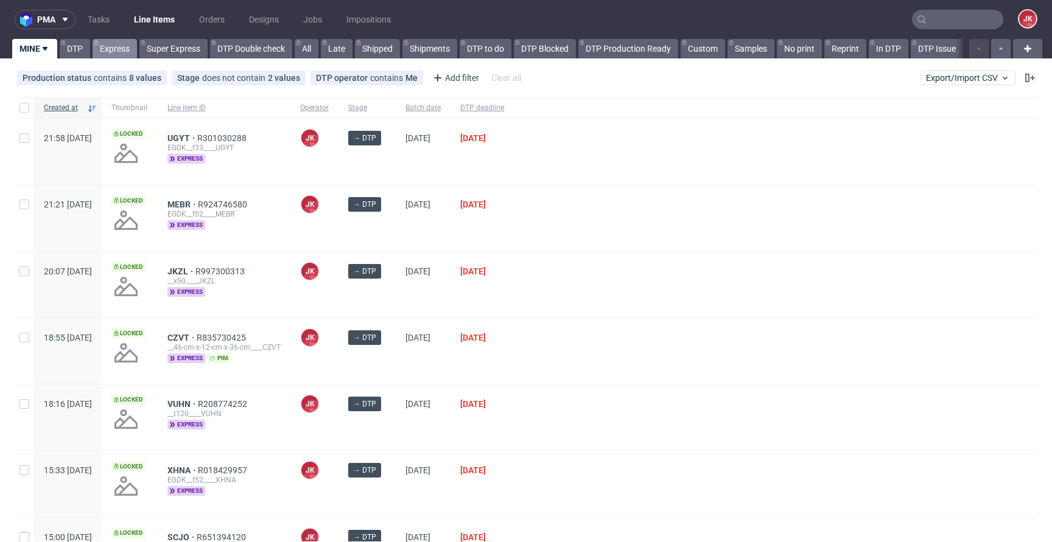
click at [121, 51] on link "Express" at bounding box center [115, 48] width 44 height 19
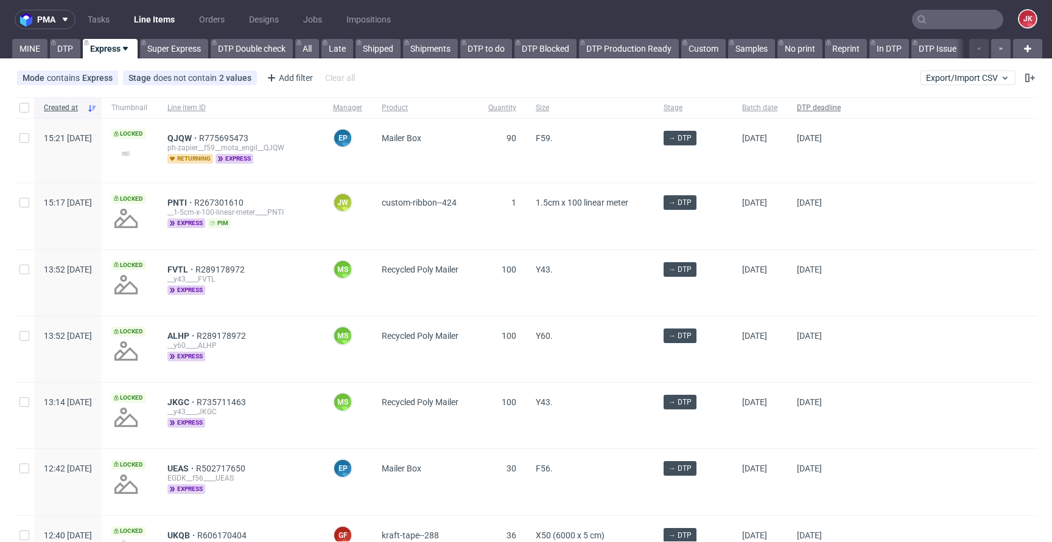
click at [841, 110] on span "DTP deadline" at bounding box center [819, 108] width 44 height 10
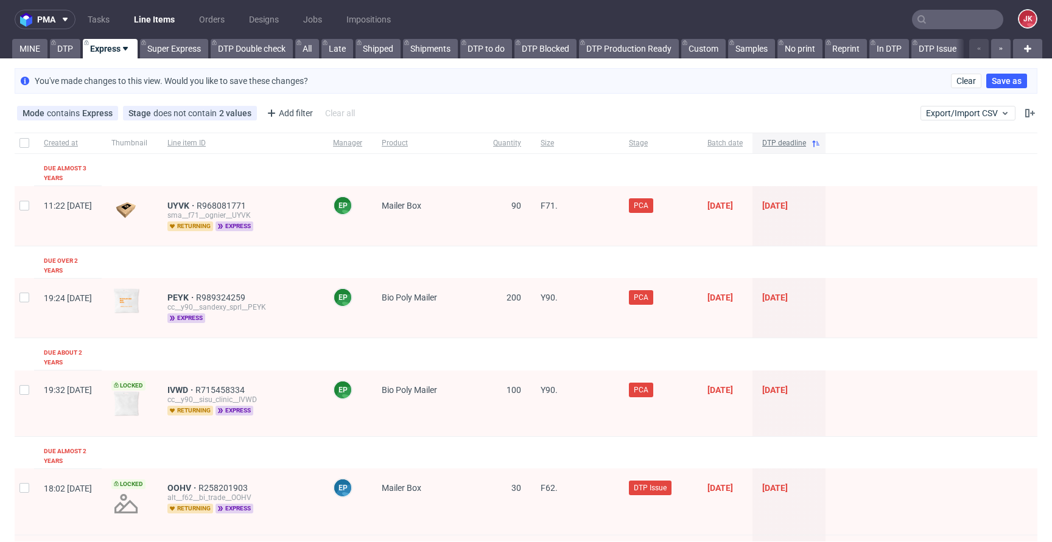
click at [806, 147] on span "DTP deadline" at bounding box center [784, 143] width 44 height 10
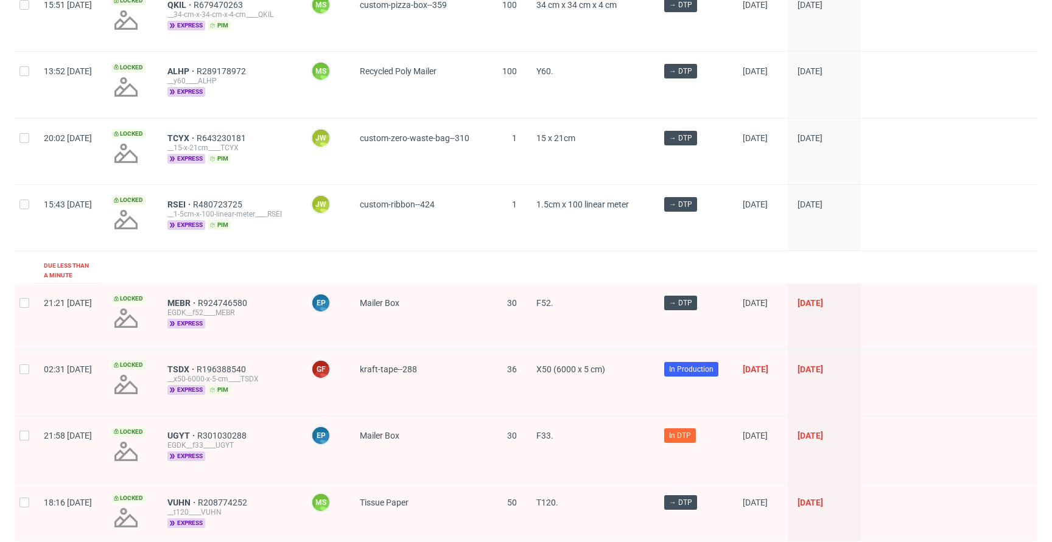
scroll to position [1732, 0]
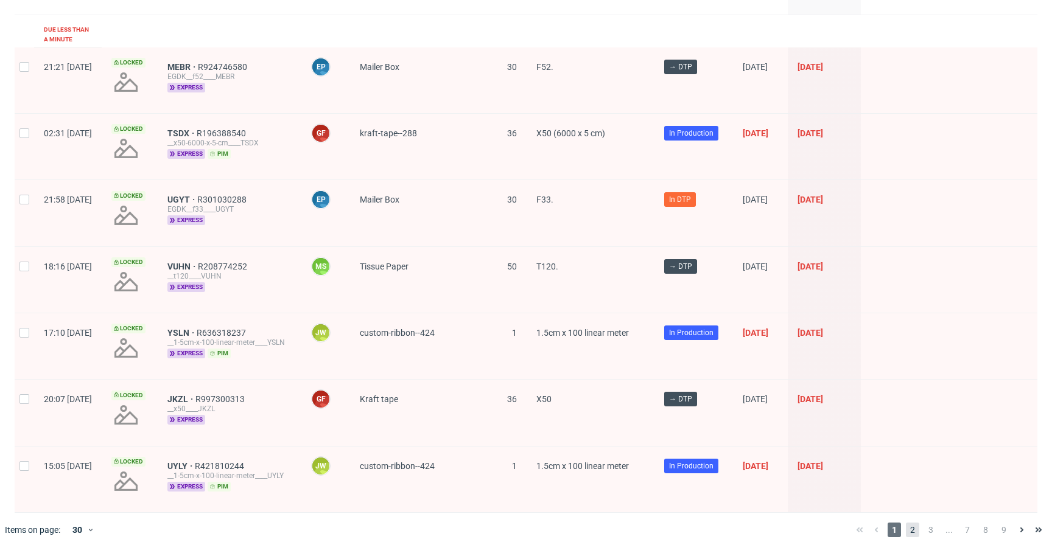
click at [906, 523] on span "2" at bounding box center [912, 530] width 13 height 15
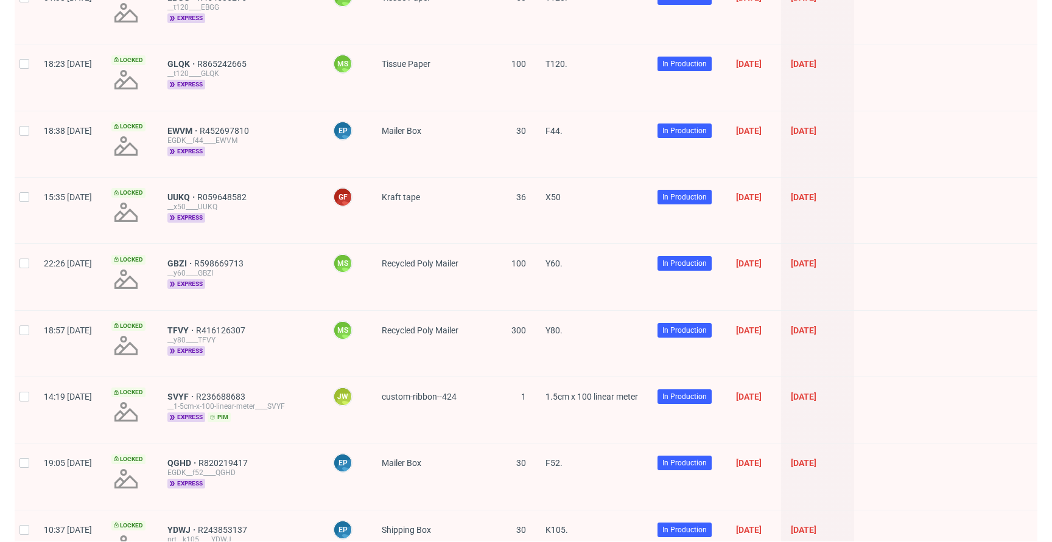
scroll to position [867, 0]
click at [200, 125] on span "EWVM" at bounding box center [183, 130] width 32 height 10
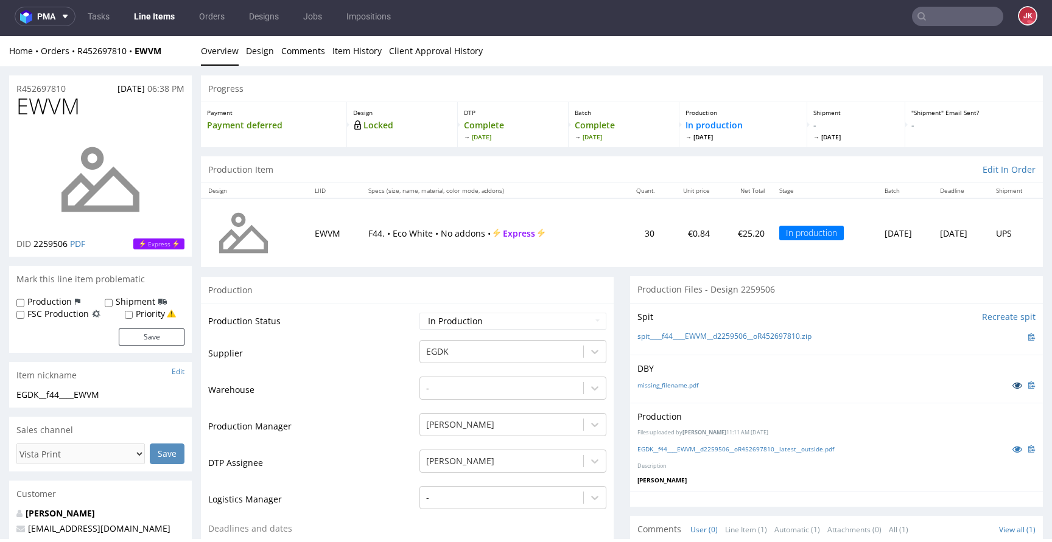
click at [1012, 385] on icon at bounding box center [1017, 385] width 10 height 9
click at [1012, 450] on icon at bounding box center [1017, 449] width 10 height 9
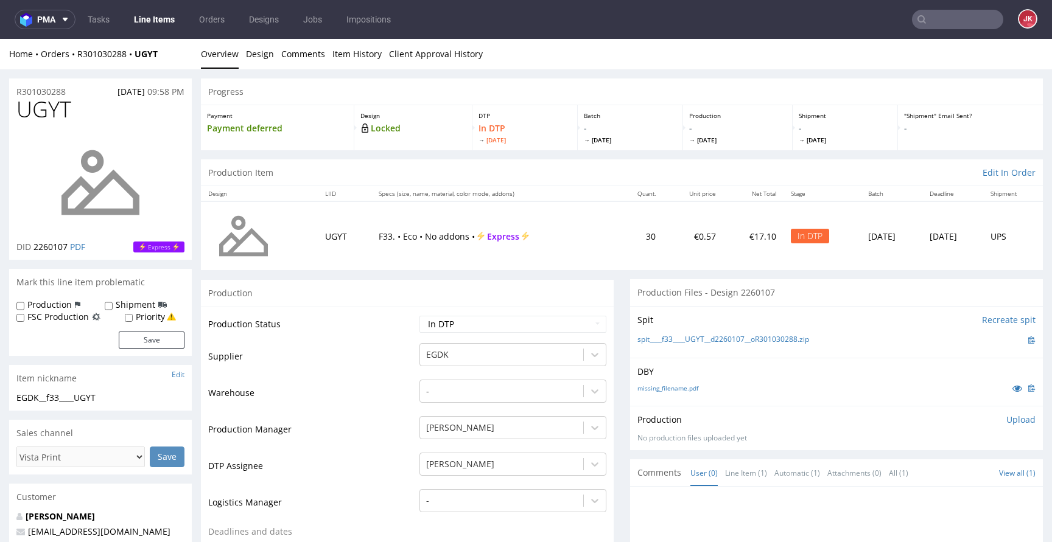
click at [35, 103] on span "UGYT" at bounding box center [43, 109] width 55 height 24
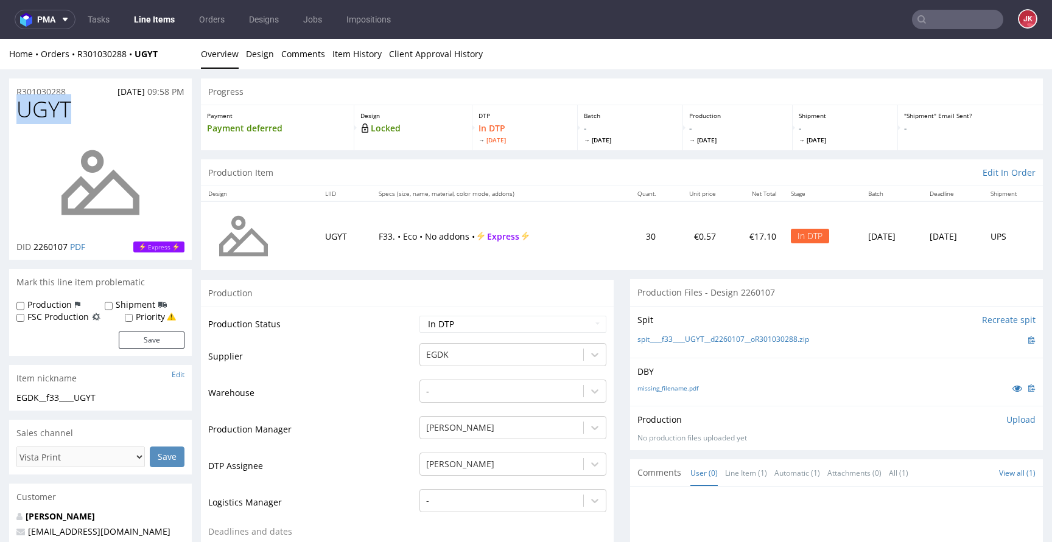
copy span "UGYT"
click at [392, 335] on td "Production Status" at bounding box center [312, 328] width 208 height 27
click at [256, 54] on link "Design" at bounding box center [260, 54] width 28 height 30
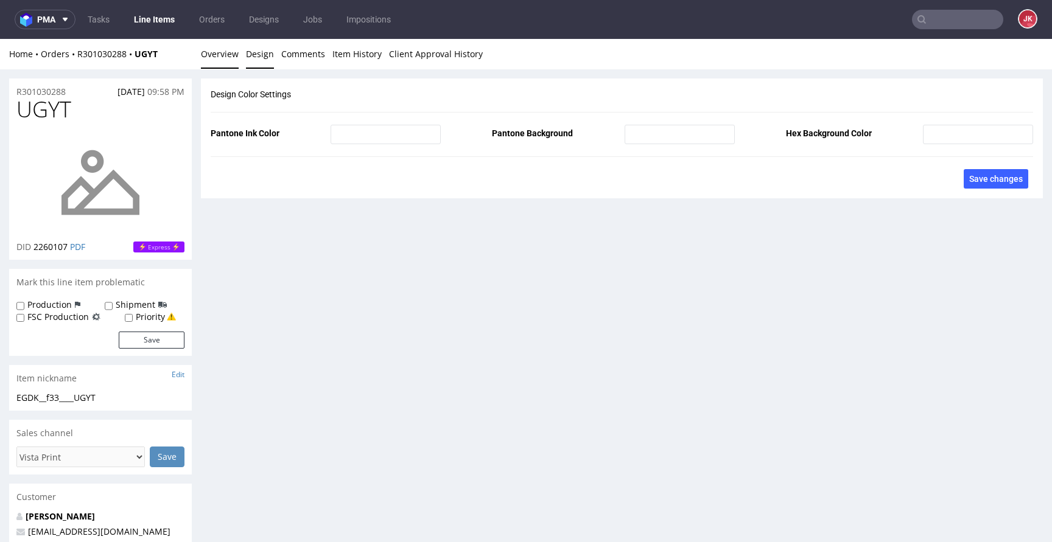
click at [221, 58] on link "Overview" at bounding box center [220, 54] width 38 height 30
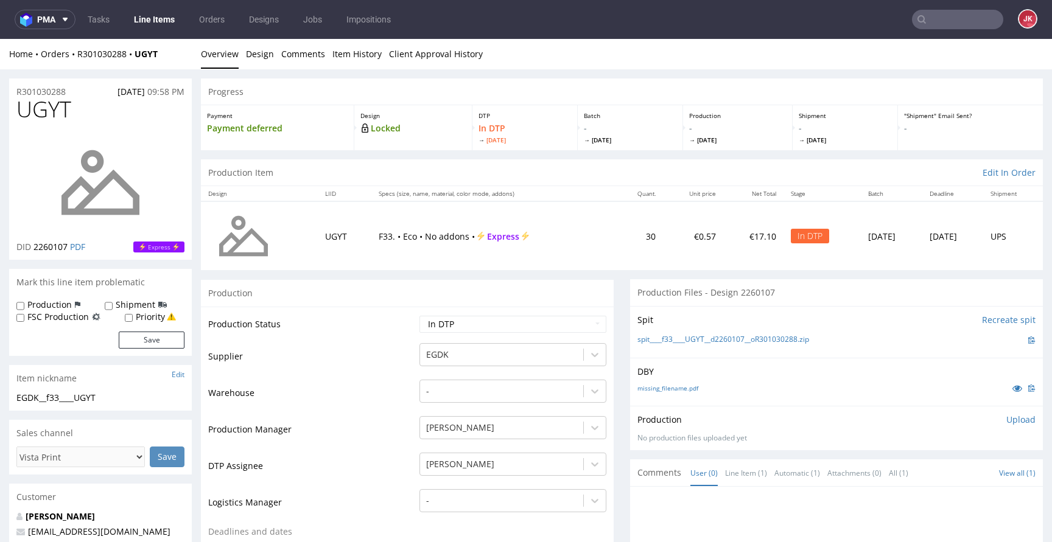
click at [355, 349] on td "Supplier" at bounding box center [312, 360] width 208 height 37
click at [82, 403] on div "EGDK__f33____UGYT" at bounding box center [100, 398] width 168 height 12
drag, startPoint x: 66, startPoint y: 397, endPoint x: 0, endPoint y: 399, distance: 65.8
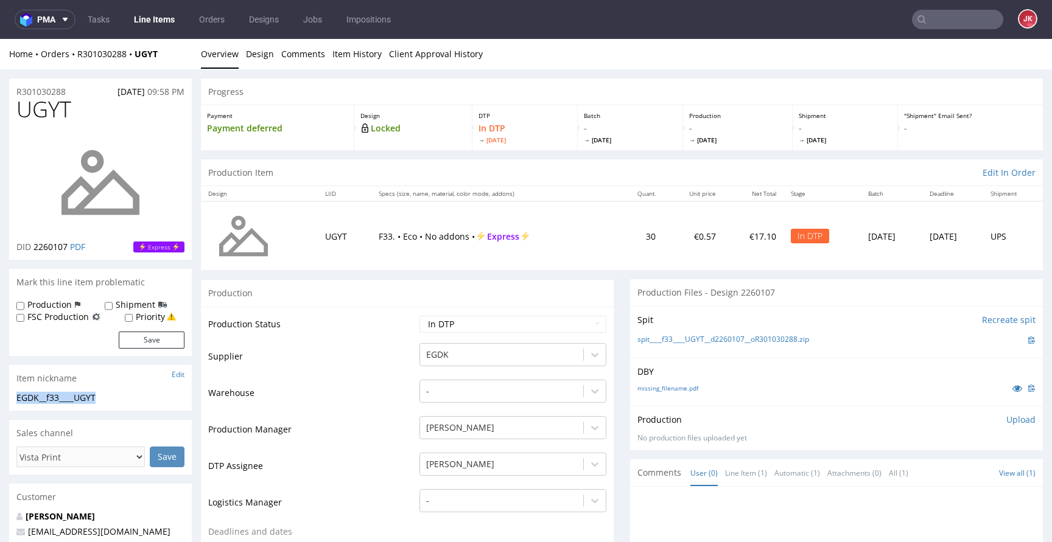
copy div "EGDK__f33____UGYT"
drag, startPoint x: 625, startPoint y: 341, endPoint x: 803, endPoint y: 341, distance: 177.7
click at [803, 341] on div "Spit Recreate spit spit____f33____UGYT__d2260107__oR301030288.zip" at bounding box center [836, 332] width 413 height 52
copy link "spit____f33____UGYT__d2260107__oR301030288"
click at [838, 394] on div "missing_filename.pdf" at bounding box center [836, 388] width 398 height 13
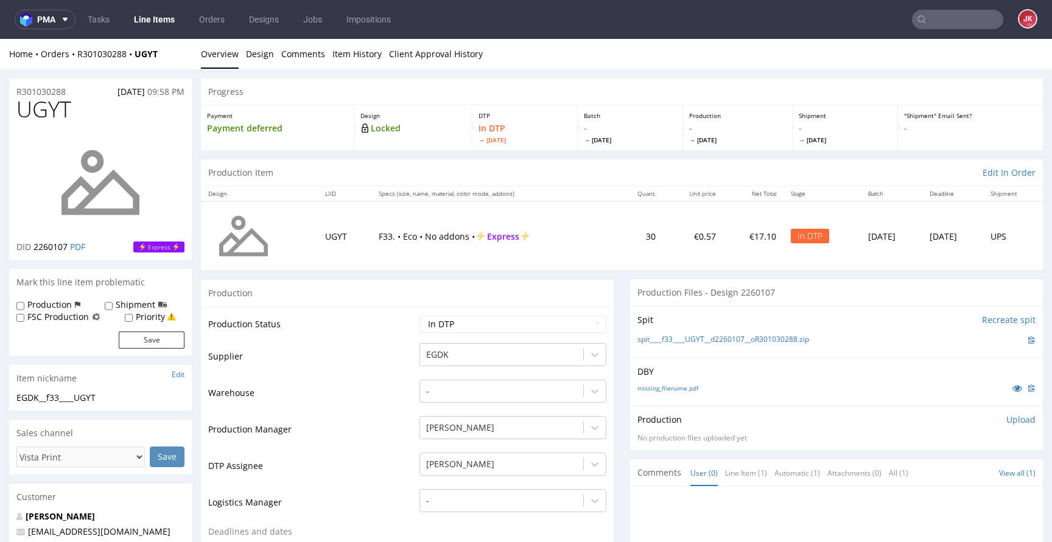
click at [1006, 425] on p "Upload" at bounding box center [1020, 420] width 29 height 12
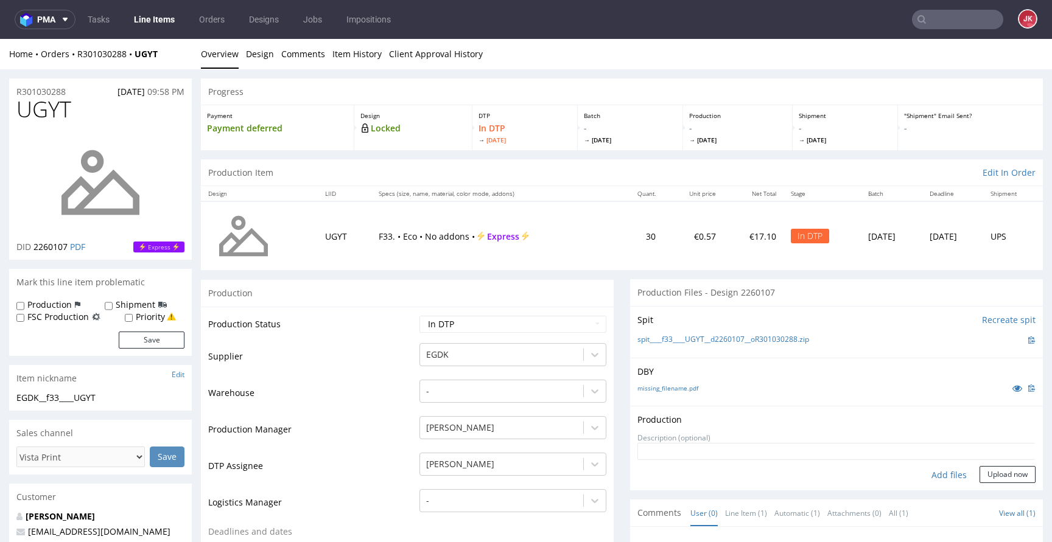
click at [922, 475] on div "Add files" at bounding box center [949, 475] width 61 height 18
type input "C:\fakepath\f33____UGYT__d2260107__oR301030288__5__outside.pdf"
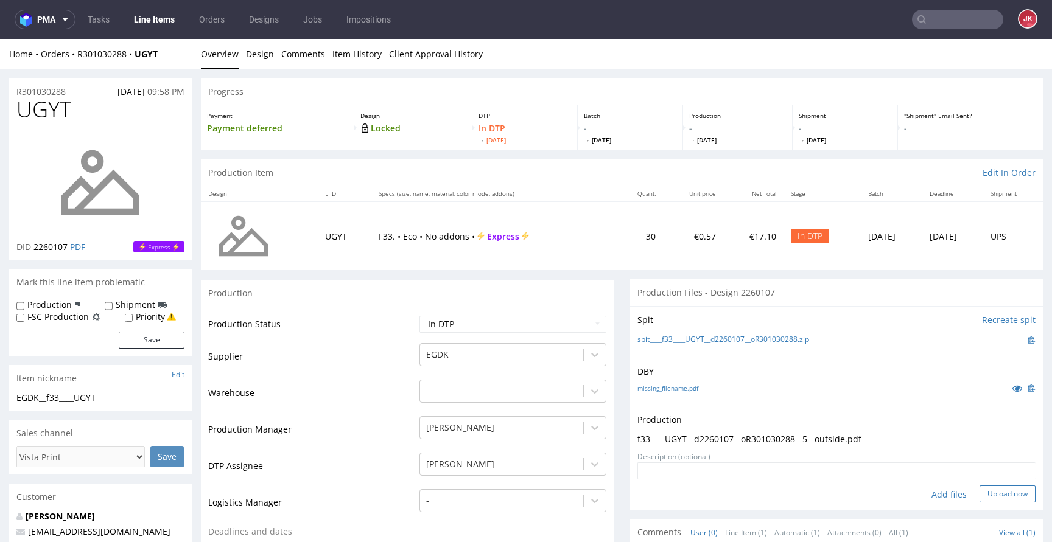
click at [993, 491] on button "Upload now" at bounding box center [1007, 494] width 56 height 17
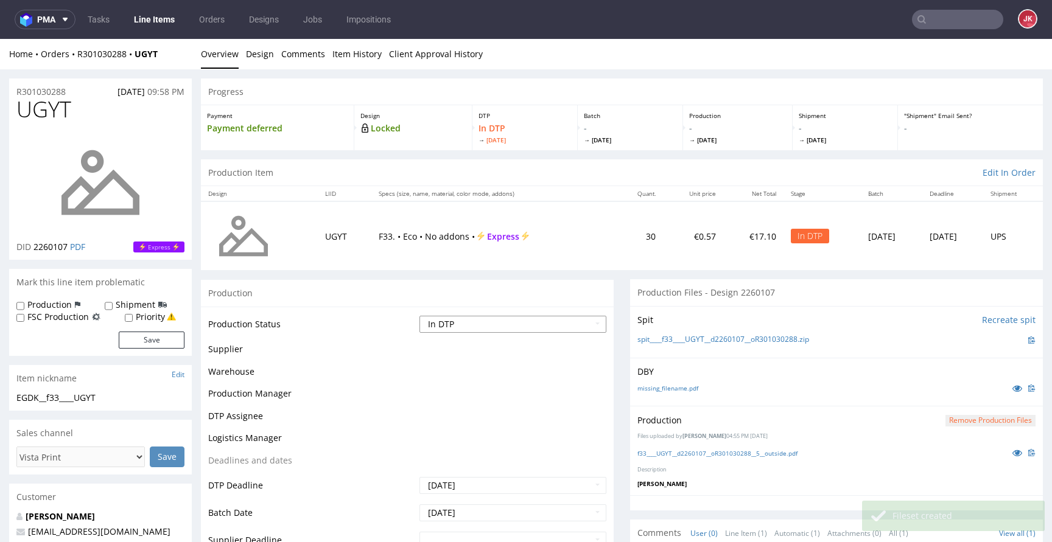
click at [530, 326] on select "Waiting for Artwork Waiting for Diecut Waiting for Mockup Waiting for DTP Waiti…" at bounding box center [512, 324] width 187 height 17
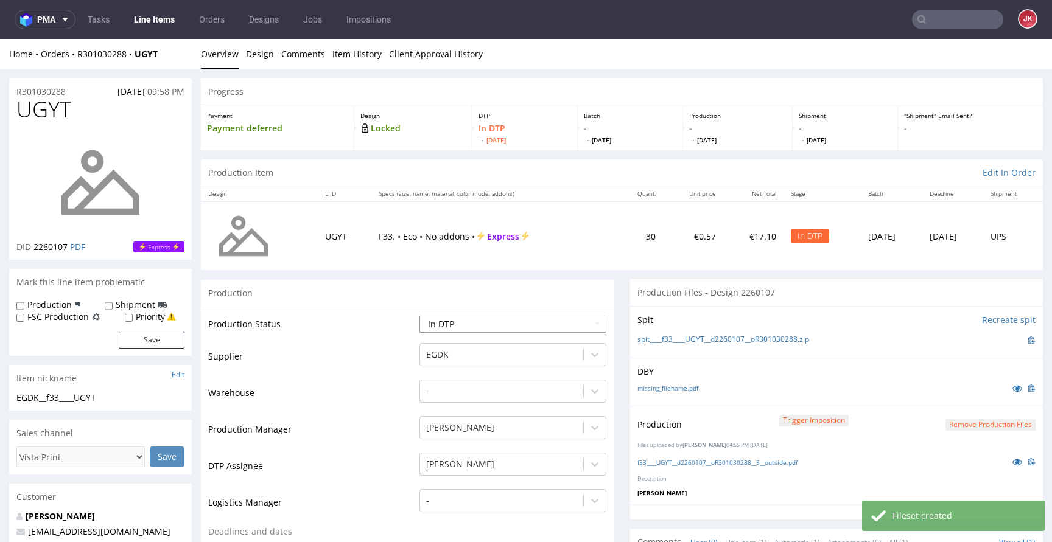
select select "dtp_production_ready"
click at [419, 316] on select "Waiting for Artwork Waiting for Diecut Waiting for Mockup Waiting for DTP Waiti…" at bounding box center [512, 324] width 187 height 17
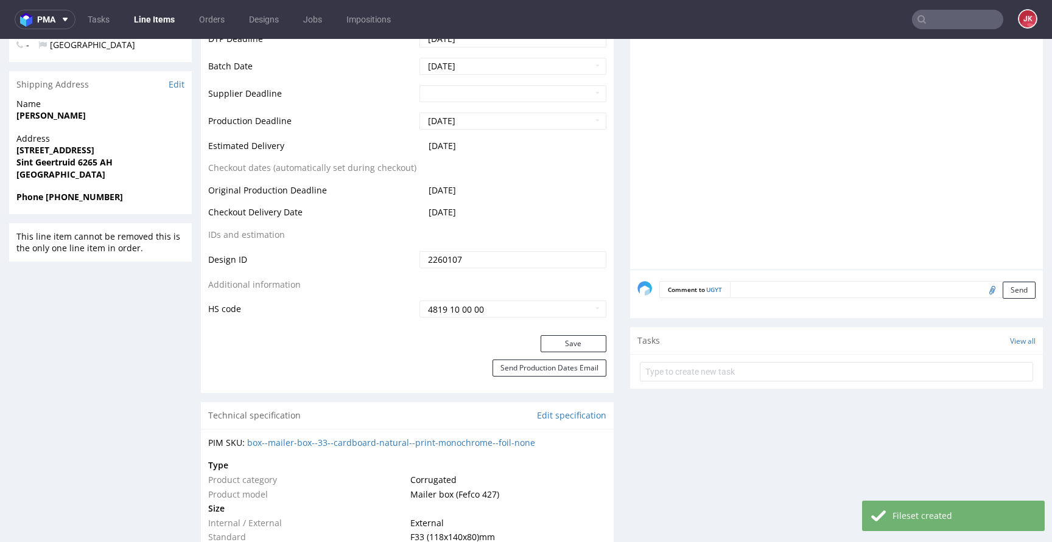
scroll to position [525, 0]
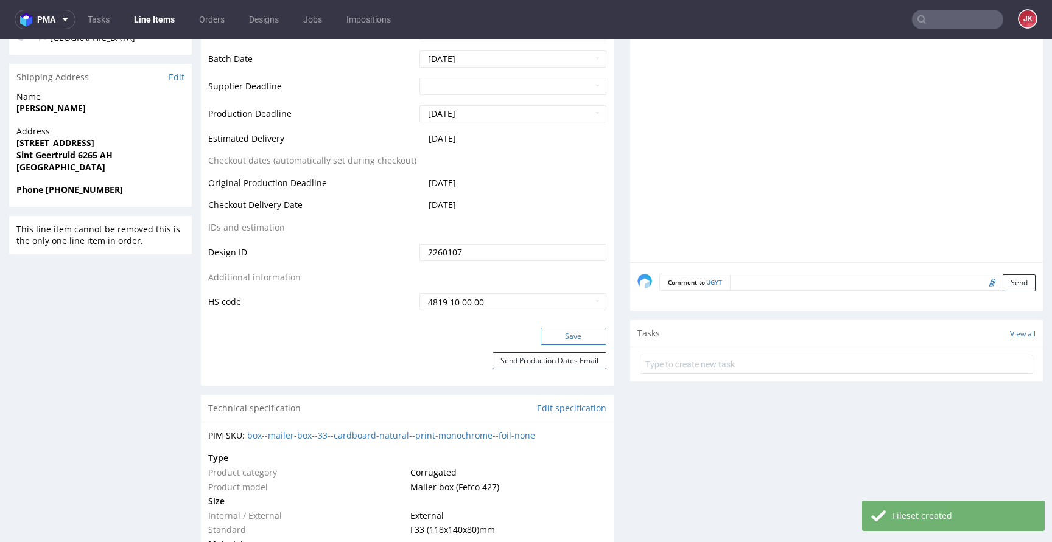
click at [561, 335] on button "Save" at bounding box center [574, 336] width 66 height 17
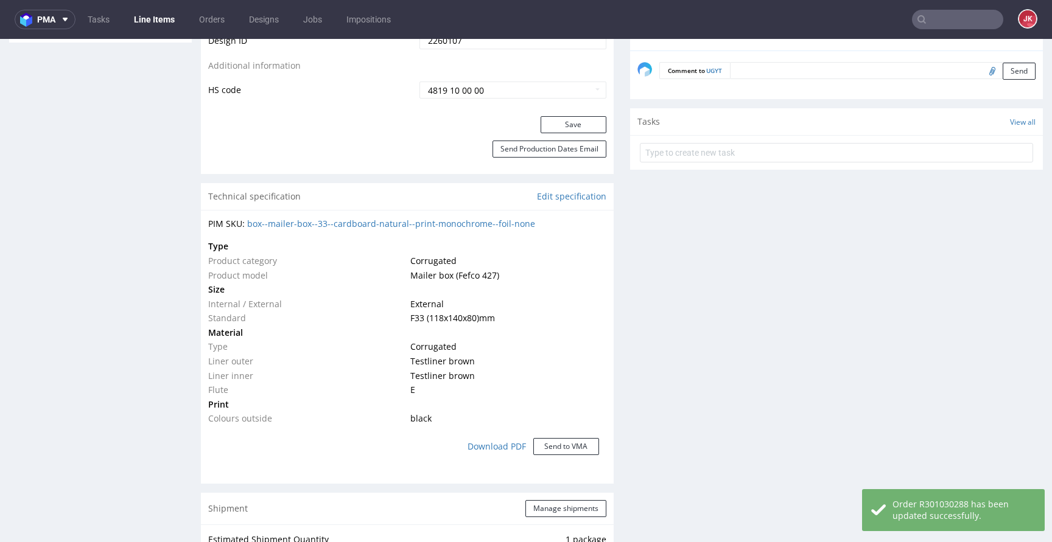
scroll to position [0, 0]
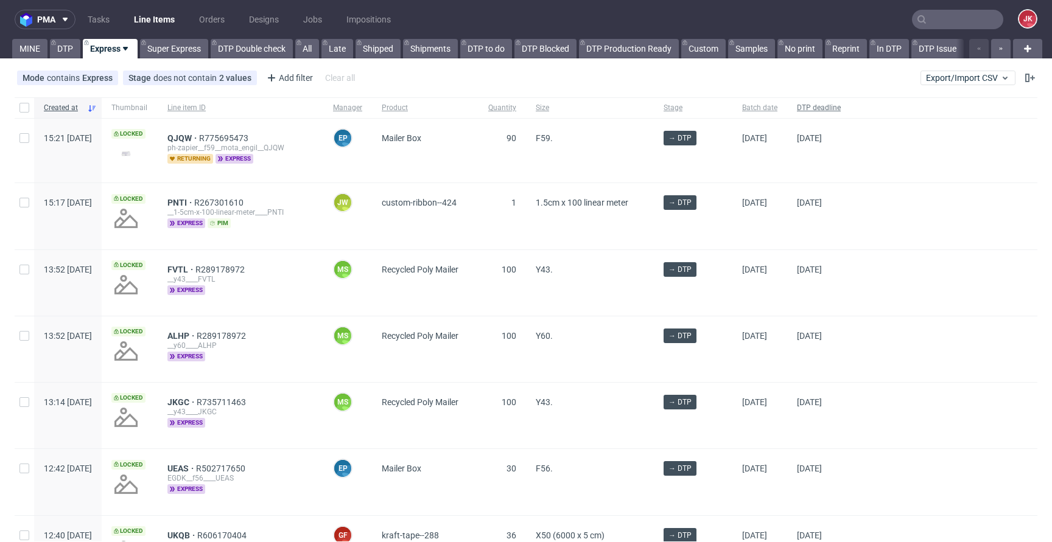
click at [838, 108] on span "DTP deadline" at bounding box center [819, 108] width 44 height 10
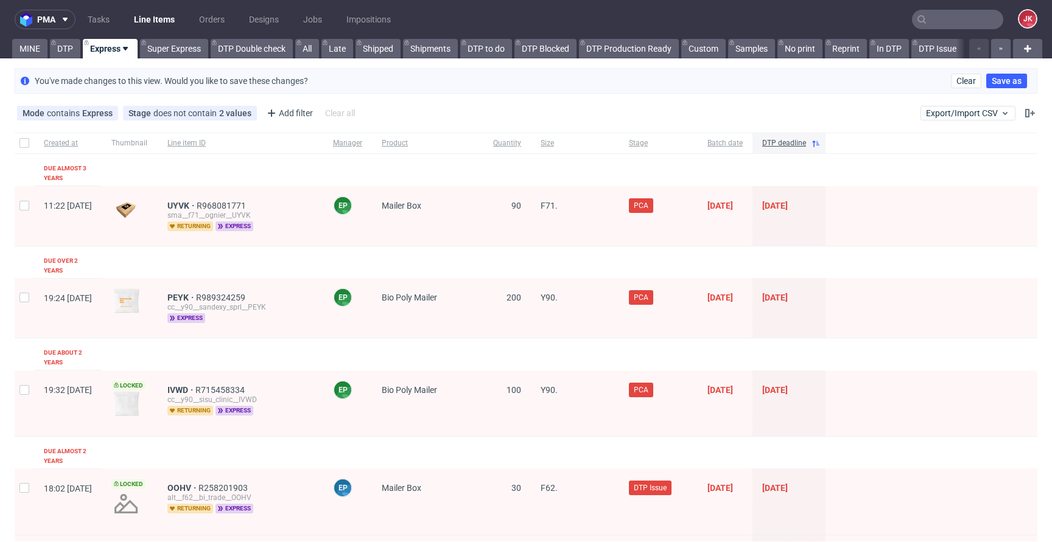
click at [825, 138] on div "DTP deadline" at bounding box center [788, 143] width 73 height 21
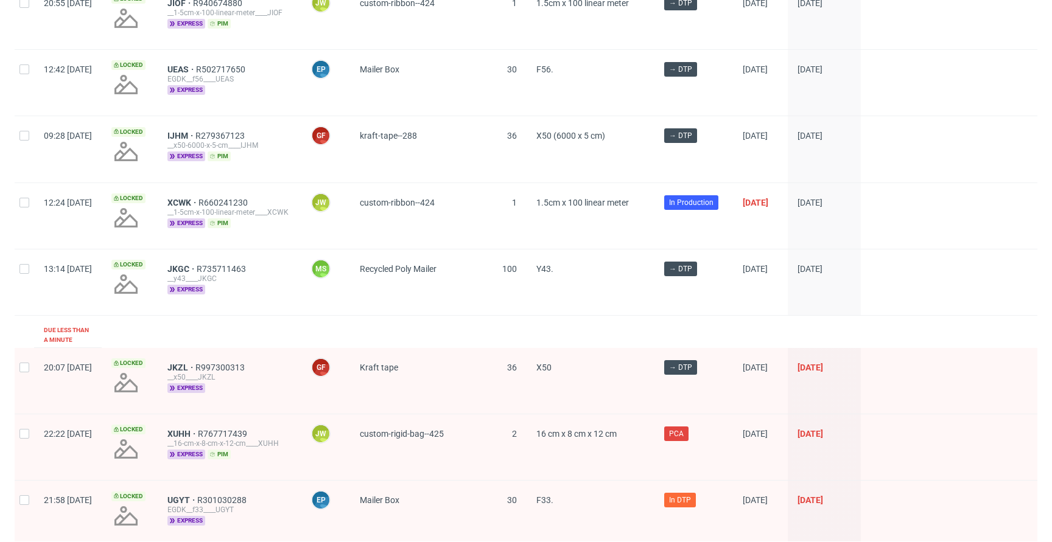
scroll to position [1732, 0]
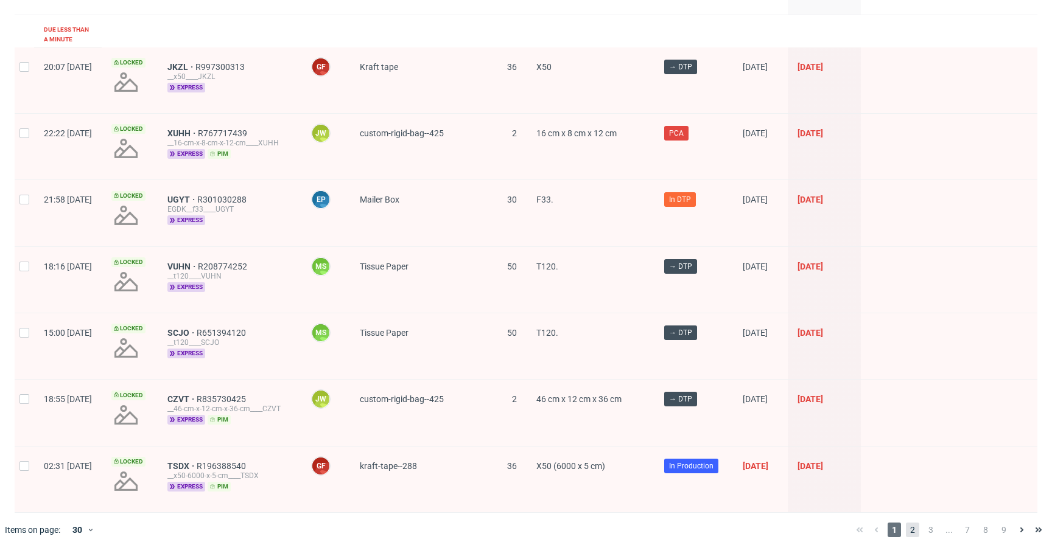
click at [906, 523] on span "2" at bounding box center [912, 530] width 13 height 15
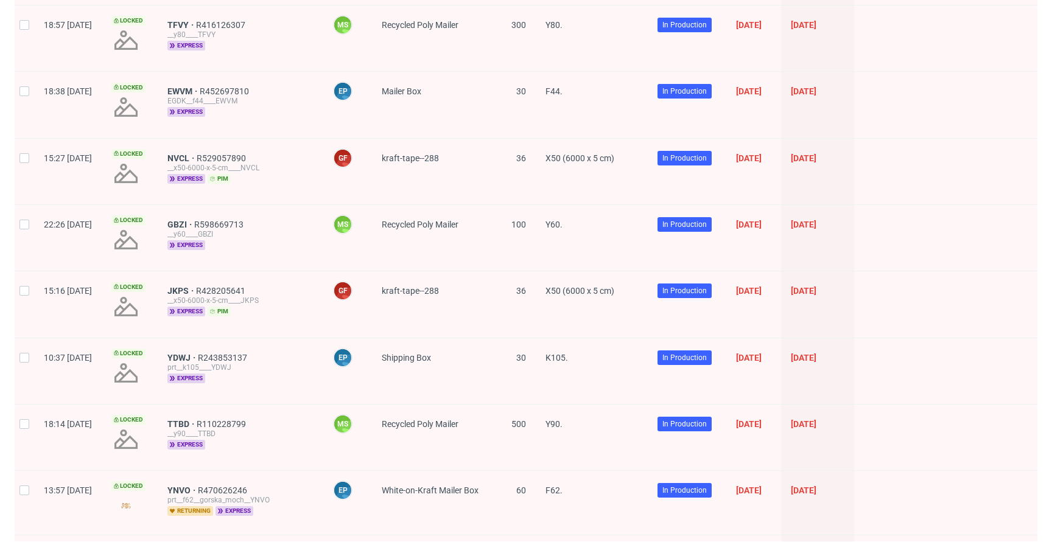
scroll to position [1689, 0]
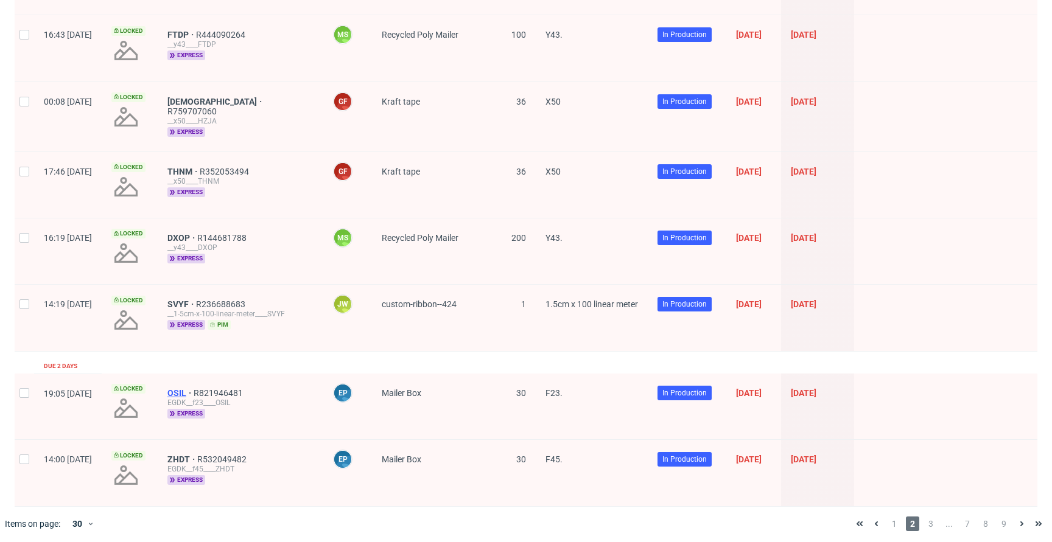
click at [194, 388] on span "OSIL" at bounding box center [180, 393] width 26 height 10
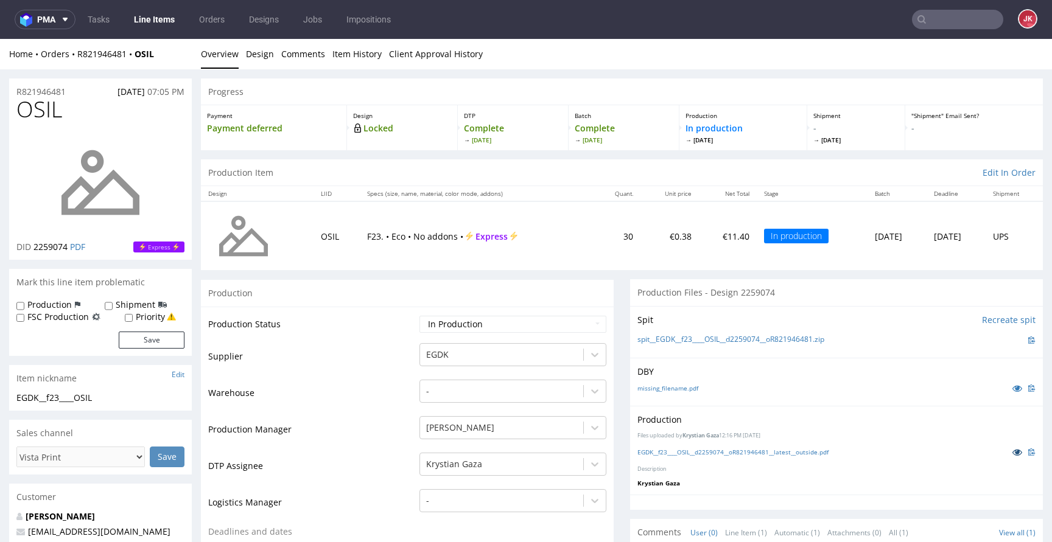
click at [1012, 453] on icon at bounding box center [1017, 452] width 10 height 9
click at [1012, 387] on icon at bounding box center [1017, 388] width 10 height 9
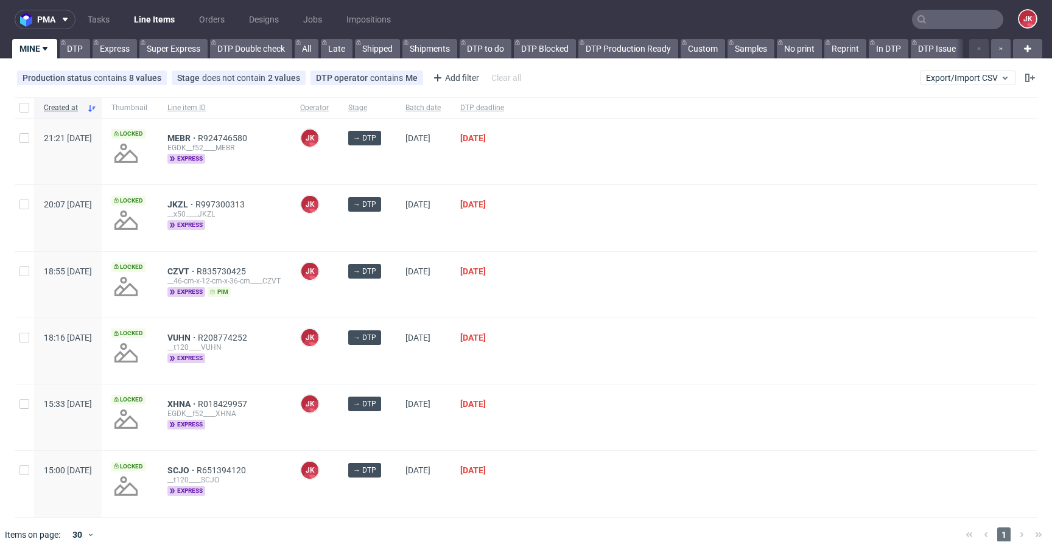
click at [560, 229] on div at bounding box center [775, 218] width 523 height 66
click at [600, 257] on div at bounding box center [775, 285] width 523 height 66
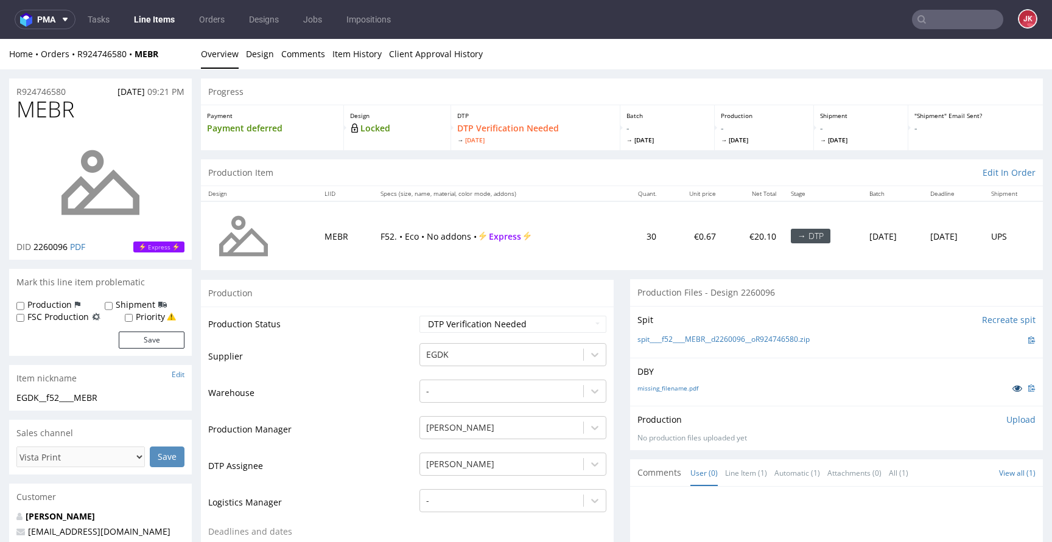
click at [1012, 387] on icon at bounding box center [1017, 388] width 10 height 9
click at [657, 392] on link "missing_filename.pdf" at bounding box center [667, 388] width 61 height 9
click at [497, 323] on select "Waiting for Artwork Waiting for Diecut Waiting for Mockup Waiting for DTP Waiti…" at bounding box center [512, 324] width 187 height 17
select select "dtp_in_process"
click at [419, 316] on select "Waiting for Artwork Waiting for Diecut Waiting for Mockup Waiting for DTP Waiti…" at bounding box center [512, 324] width 187 height 17
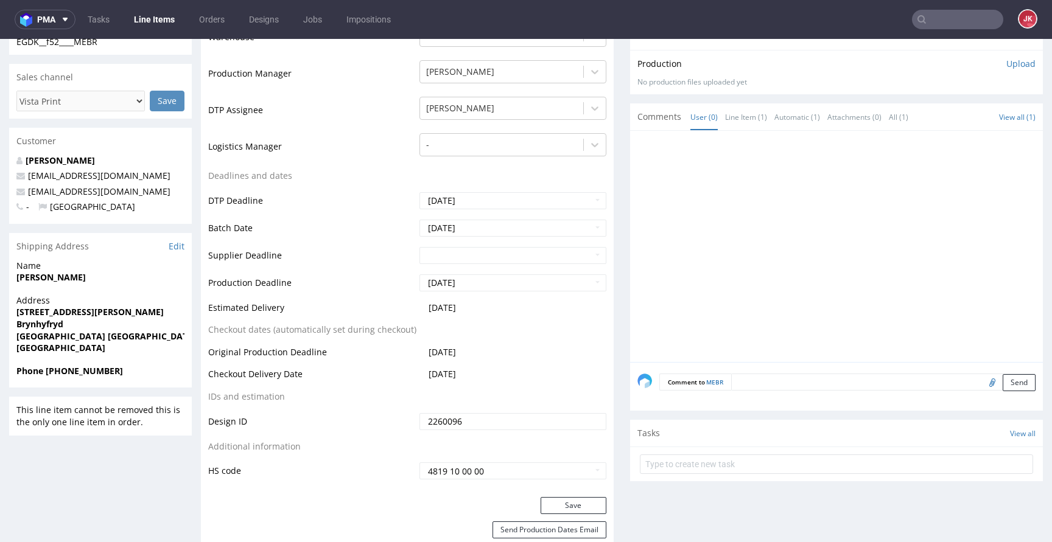
scroll to position [431, 0]
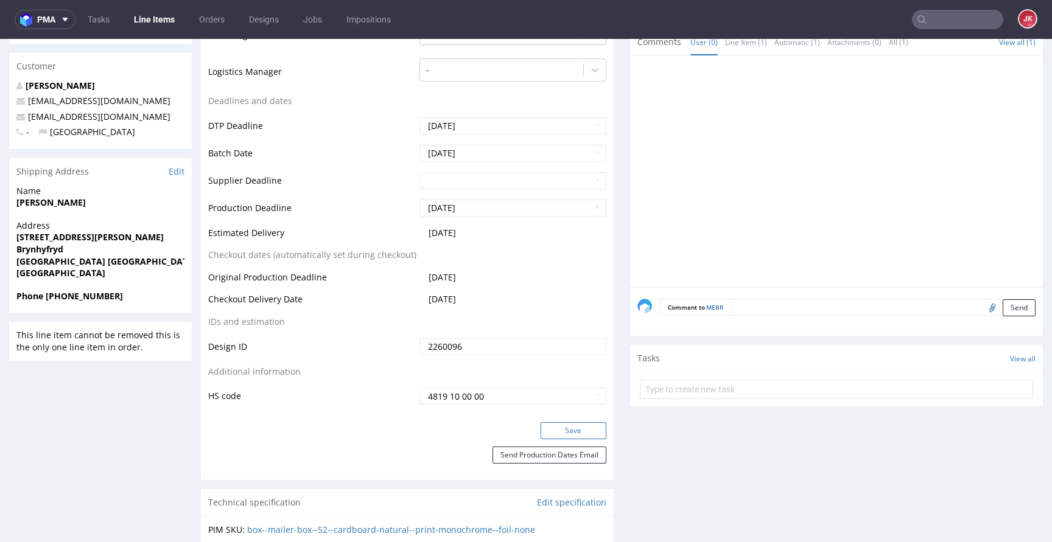
click at [555, 429] on button "Save" at bounding box center [574, 430] width 66 height 17
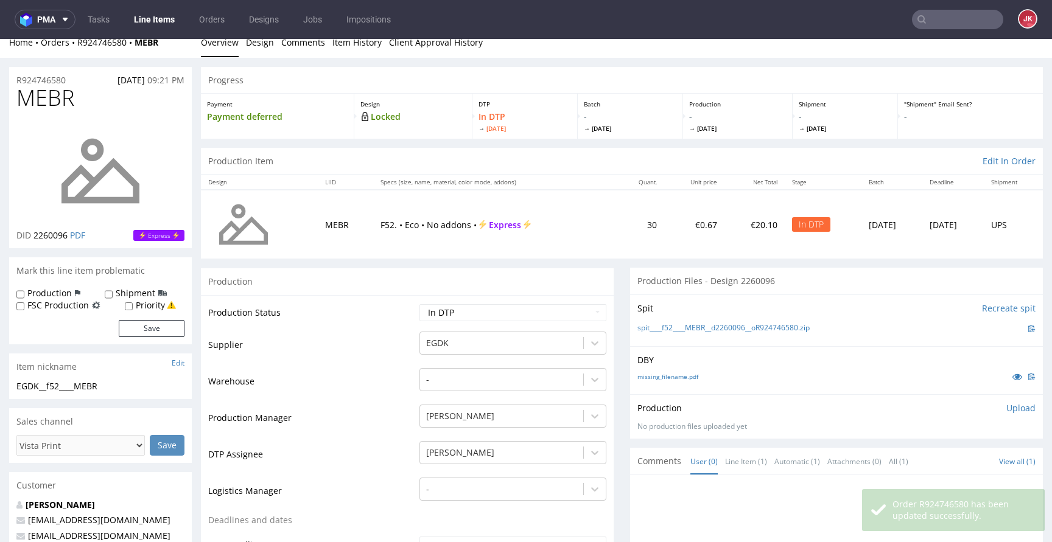
scroll to position [0, 0]
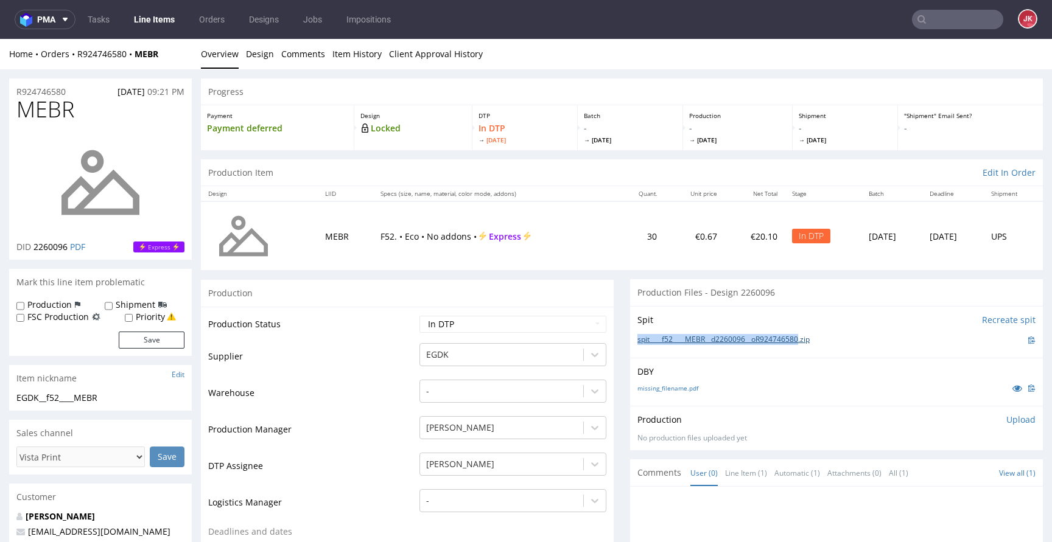
drag, startPoint x: 623, startPoint y: 340, endPoint x: 807, endPoint y: 341, distance: 183.2
click at [807, 341] on div "Spit Recreate spit spit____f52____MEBR__d2260096__oR924746580.zip" at bounding box center [836, 332] width 413 height 52
copy link "spit____f52____MEBR__d2260096__oR924746580"
click at [45, 117] on span "MEBR" at bounding box center [45, 109] width 58 height 24
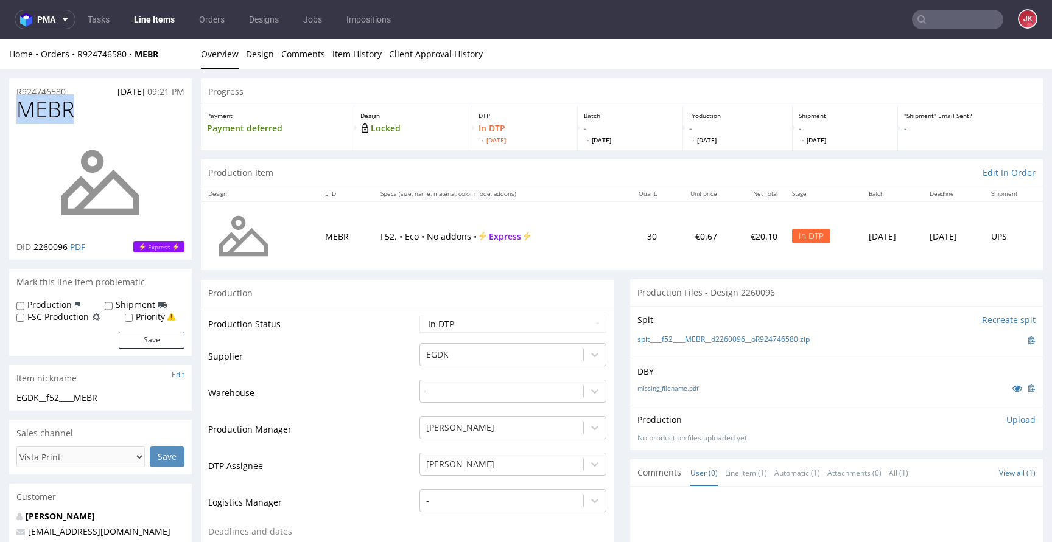
copy span "MEBR"
click at [1006, 420] on p "Upload" at bounding box center [1020, 420] width 29 height 12
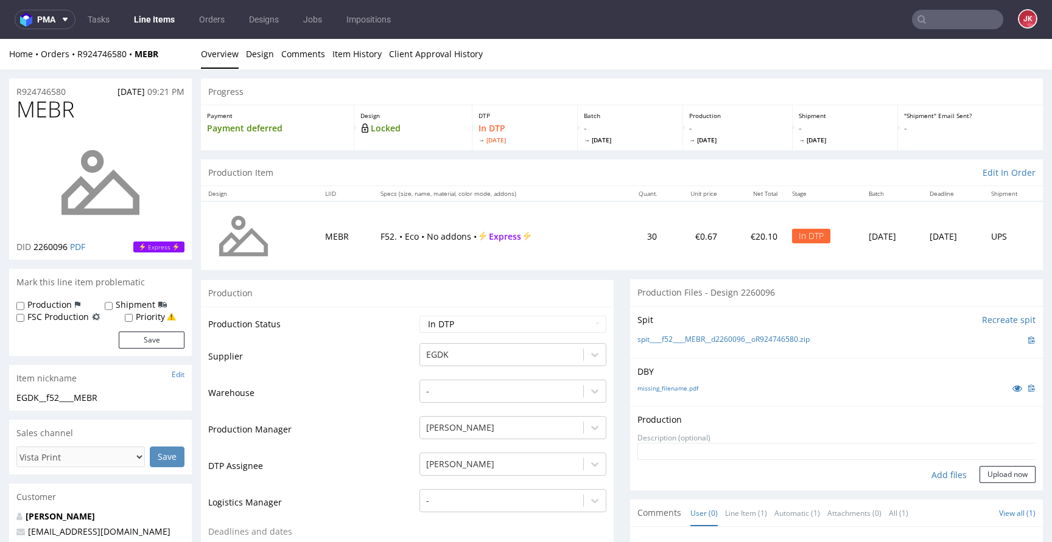
click at [933, 474] on div "Add files" at bounding box center [949, 475] width 61 height 18
type input "C:\fakepath\f52____MEBR__d2260096__oR924746580__6__outside.pdf"
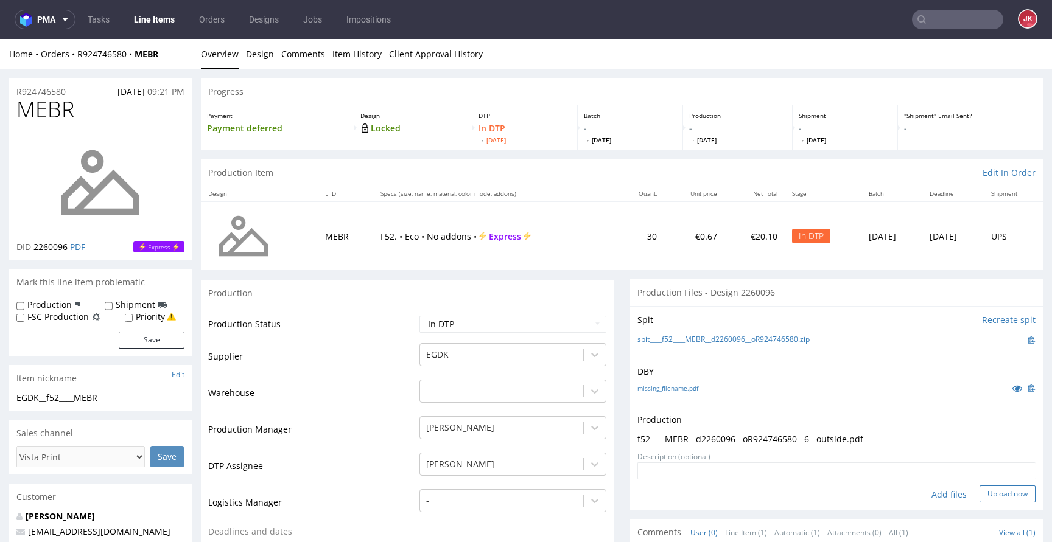
click at [991, 489] on button "Upload now" at bounding box center [1007, 494] width 56 height 17
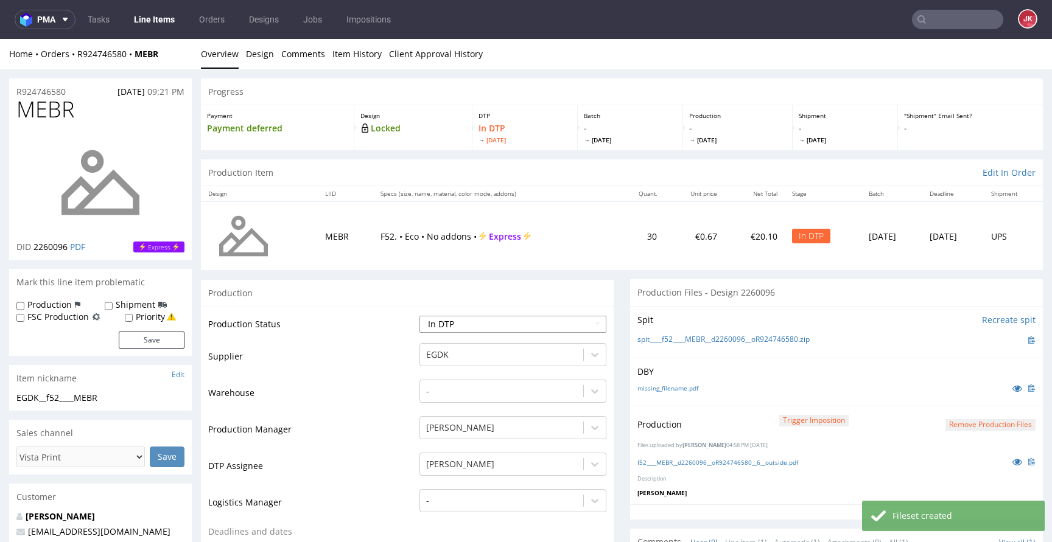
click at [486, 329] on select "Waiting for Artwork Waiting for Diecut Waiting for Mockup Waiting for DTP Waiti…" at bounding box center [512, 324] width 187 height 17
select select "dtp_production_ready"
click at [419, 316] on select "Waiting for Artwork Waiting for Diecut Waiting for Mockup Waiting for DTP Waiti…" at bounding box center [512, 324] width 187 height 17
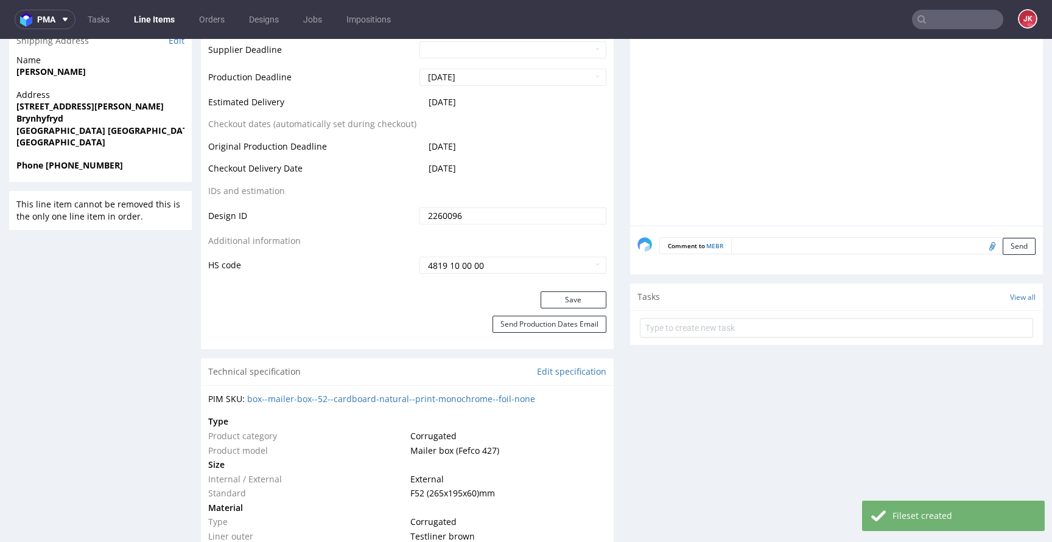
scroll to position [565, 0]
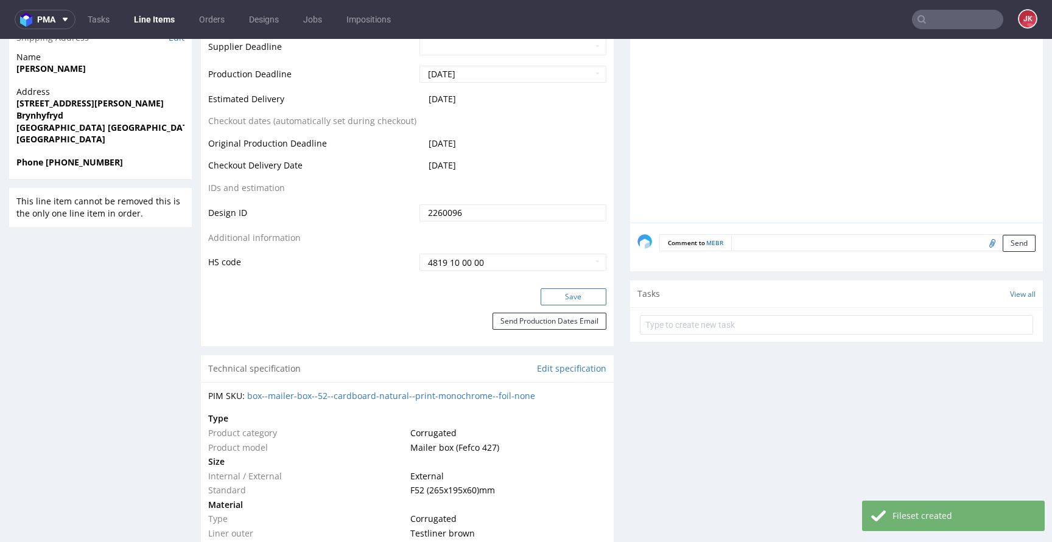
click at [573, 300] on button "Save" at bounding box center [574, 297] width 66 height 17
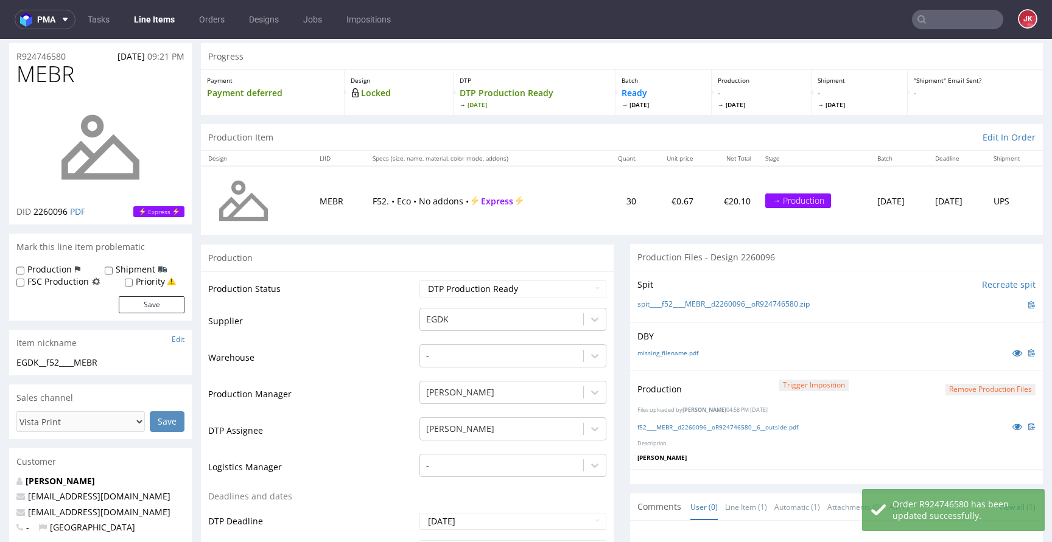
scroll to position [0, 0]
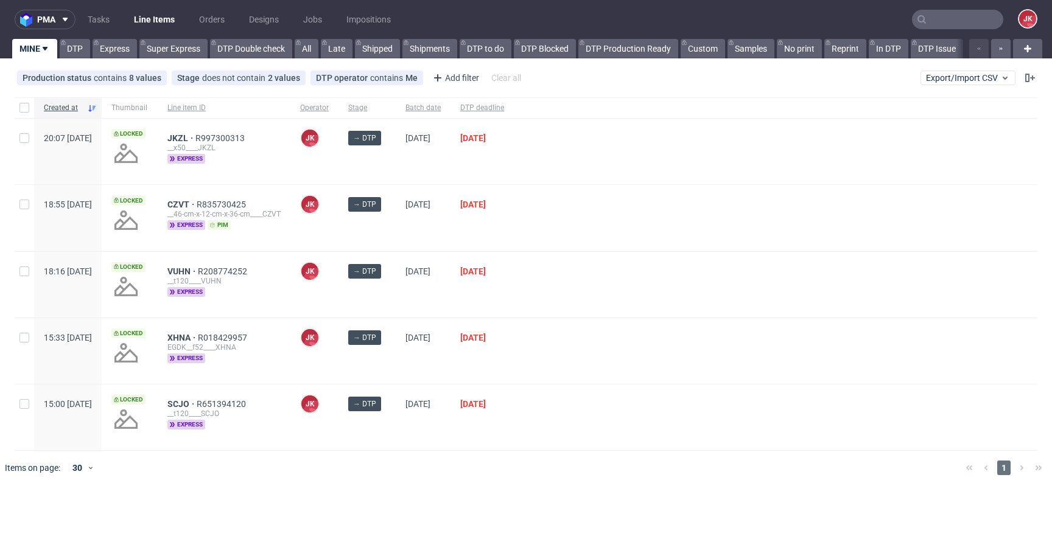
click at [614, 205] on div at bounding box center [775, 218] width 523 height 66
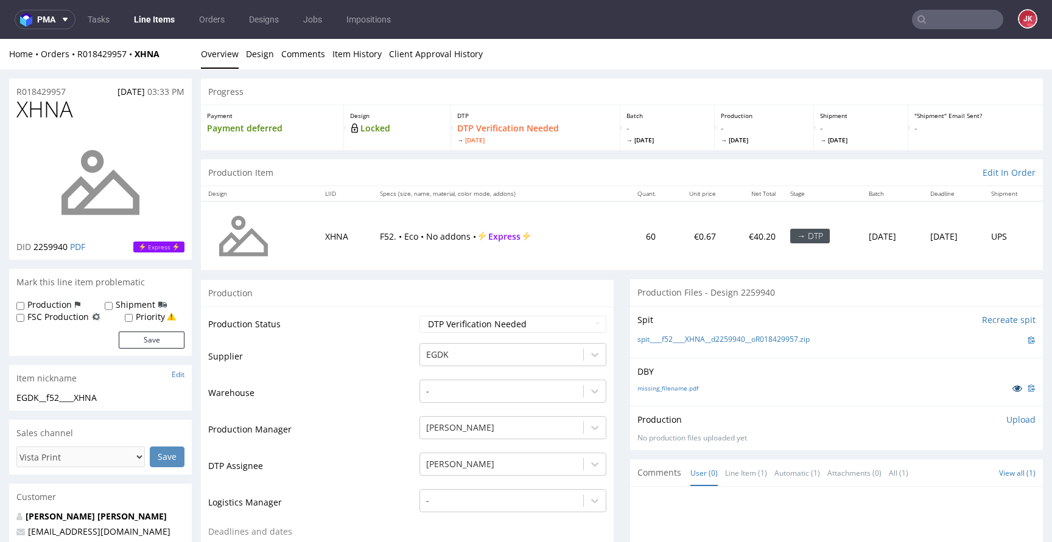
click at [1012, 385] on icon at bounding box center [1017, 388] width 10 height 9
click at [352, 339] on td "Production Status" at bounding box center [312, 328] width 208 height 27
click at [461, 323] on select "Waiting for Artwork Waiting for Diecut Waiting for Mockup Waiting for DTP Waiti…" at bounding box center [512, 324] width 187 height 17
select select "dtp_in_process"
click at [419, 316] on select "Waiting for Artwork Waiting for Diecut Waiting for Mockup Waiting for DTP Waiti…" at bounding box center [512, 324] width 187 height 17
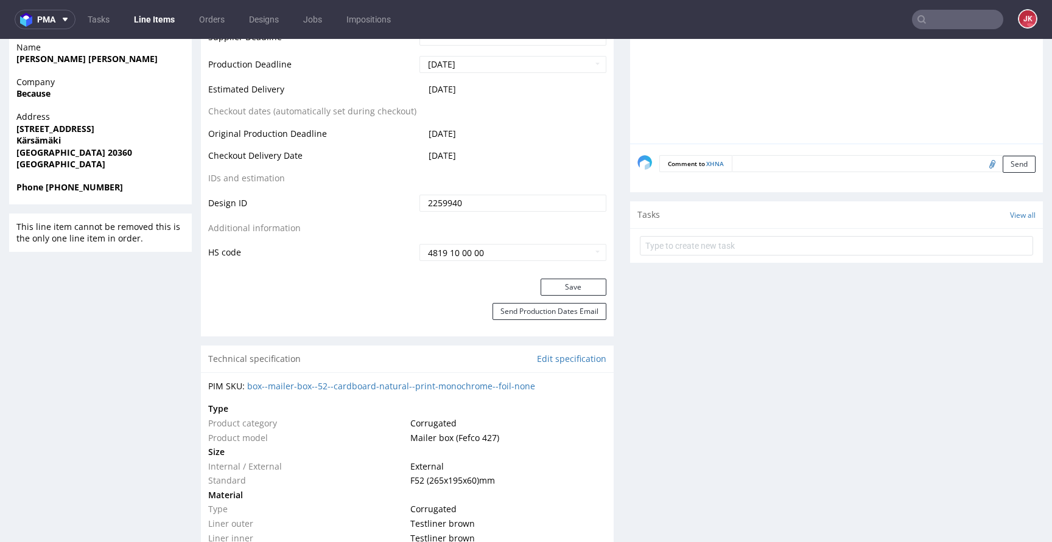
scroll to position [584, 0]
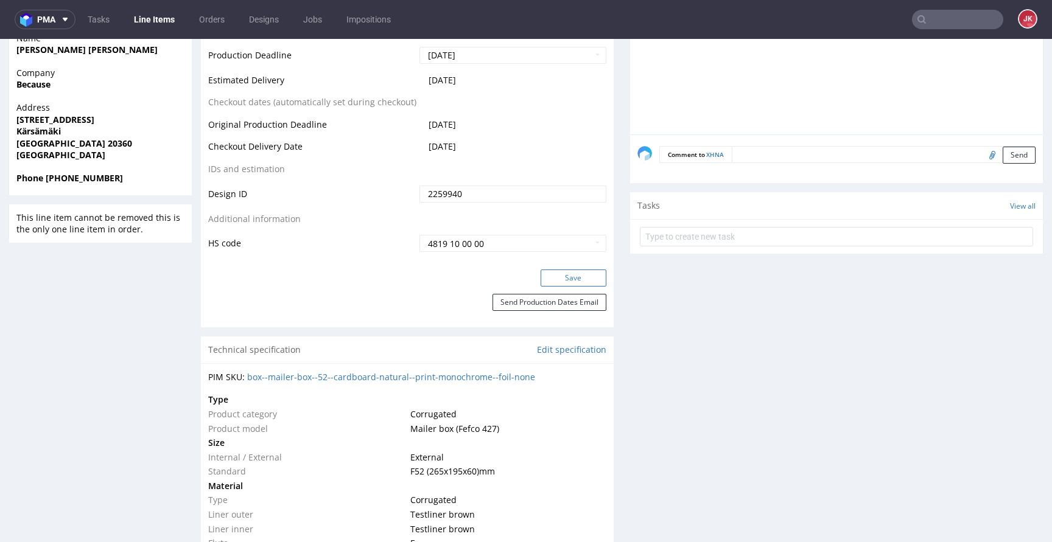
click at [544, 275] on button "Save" at bounding box center [574, 278] width 66 height 17
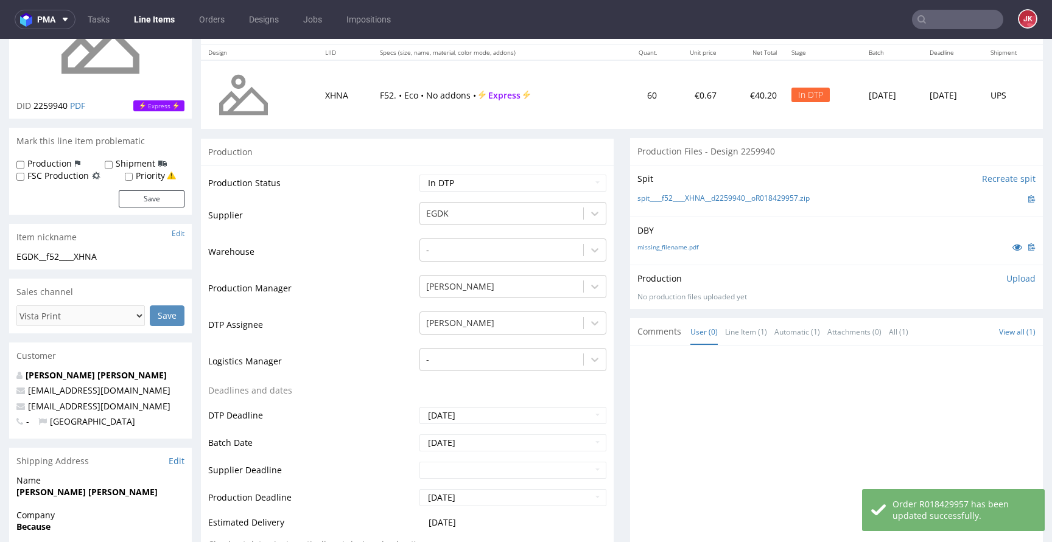
scroll to position [0, 0]
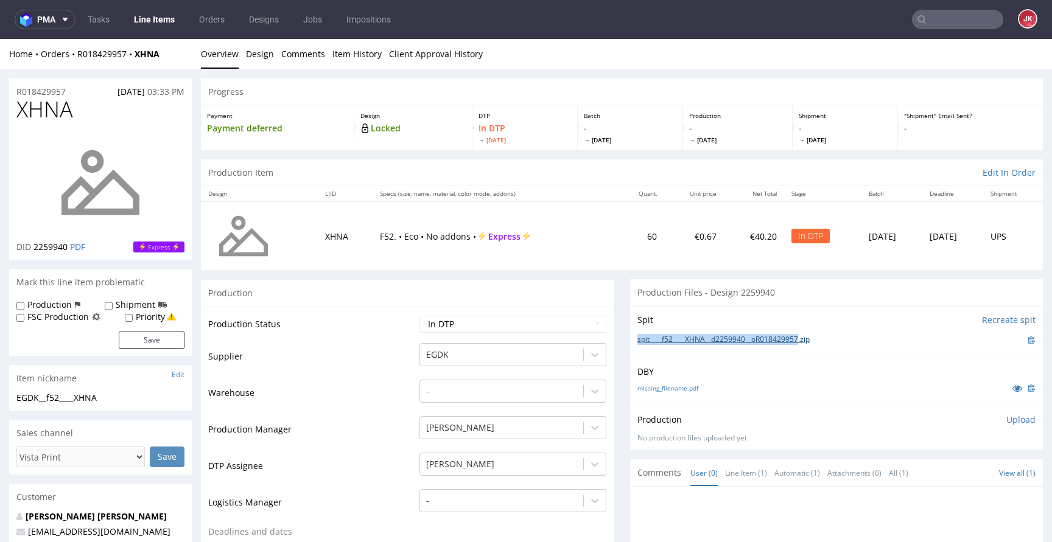
drag, startPoint x: 621, startPoint y: 341, endPoint x: 807, endPoint y: 343, distance: 185.7
click at [807, 343] on div "Spit Recreate spit spit____f52____XHNA__d2259940__oR018429957.zip" at bounding box center [836, 332] width 413 height 52
copy link "spit____f52____XHNA__d2259940__oR018429957"
click at [46, 110] on span "XHNA" at bounding box center [44, 109] width 57 height 24
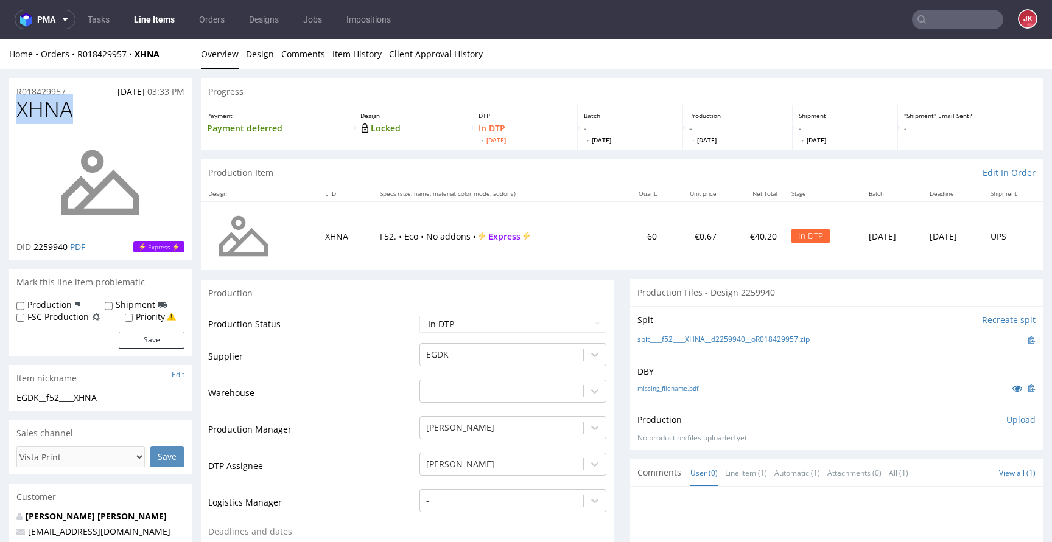
copy span "XHNA"
click at [311, 354] on td "Supplier" at bounding box center [312, 360] width 208 height 37
click at [1006, 421] on p "Upload" at bounding box center [1020, 420] width 29 height 12
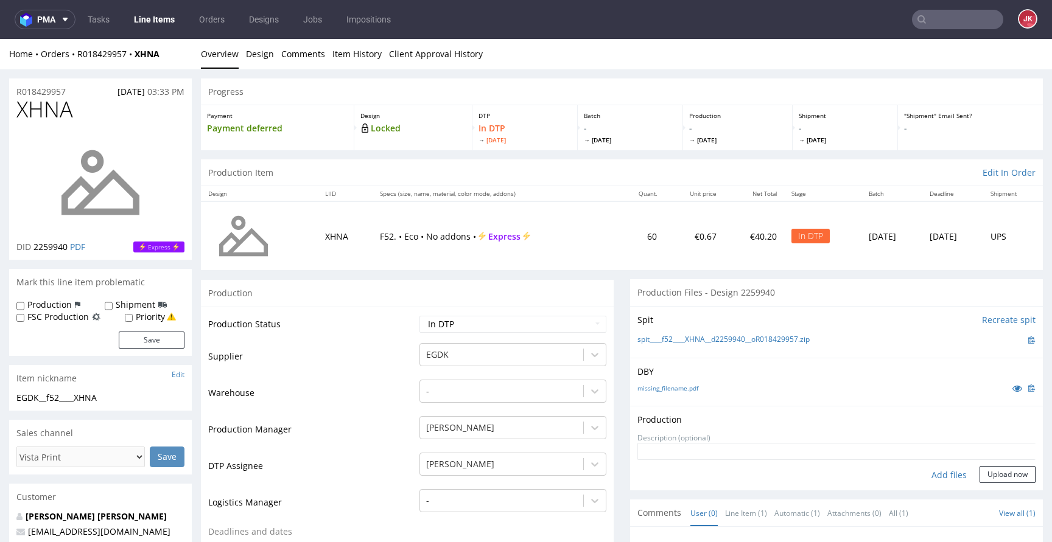
click at [933, 477] on div "Add files" at bounding box center [949, 475] width 61 height 18
type input "C:\fakepath\f52____XHNA__d2259940__oR018429957__6__outside.pdf"
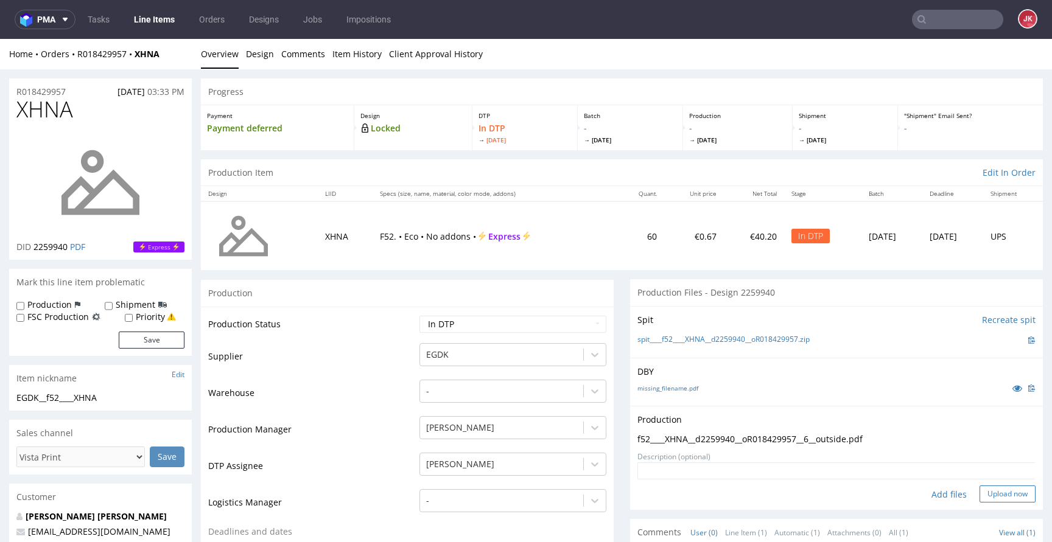
click at [993, 491] on button "Upload now" at bounding box center [1007, 494] width 56 height 17
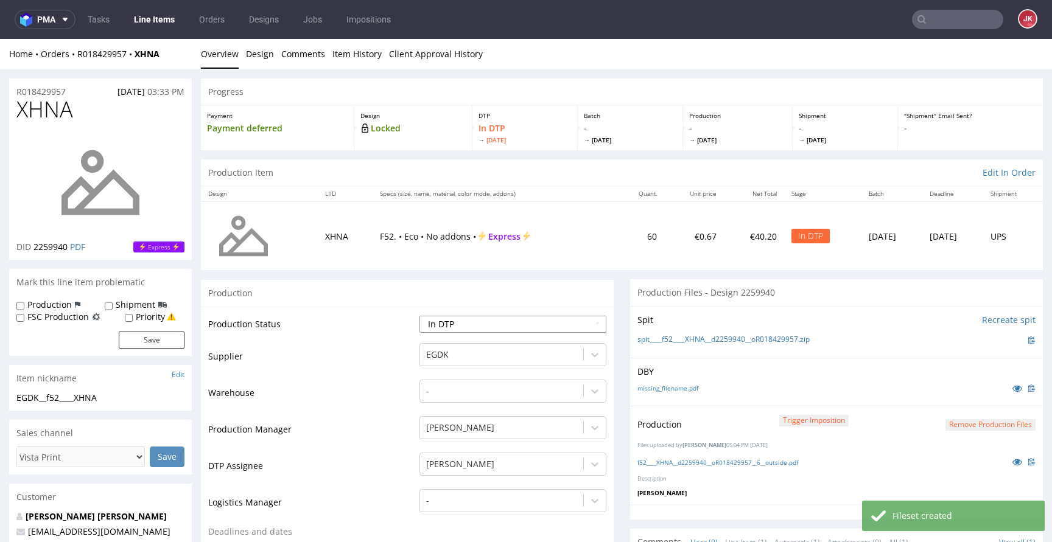
click at [569, 324] on select "Waiting for Artwork Waiting for Diecut Waiting for Mockup Waiting for DTP Waiti…" at bounding box center [512, 324] width 187 height 17
select select "dtp_production_ready"
click at [419, 316] on select "Waiting for Artwork Waiting for Diecut Waiting for Mockup Waiting for DTP Waiti…" at bounding box center [512, 324] width 187 height 17
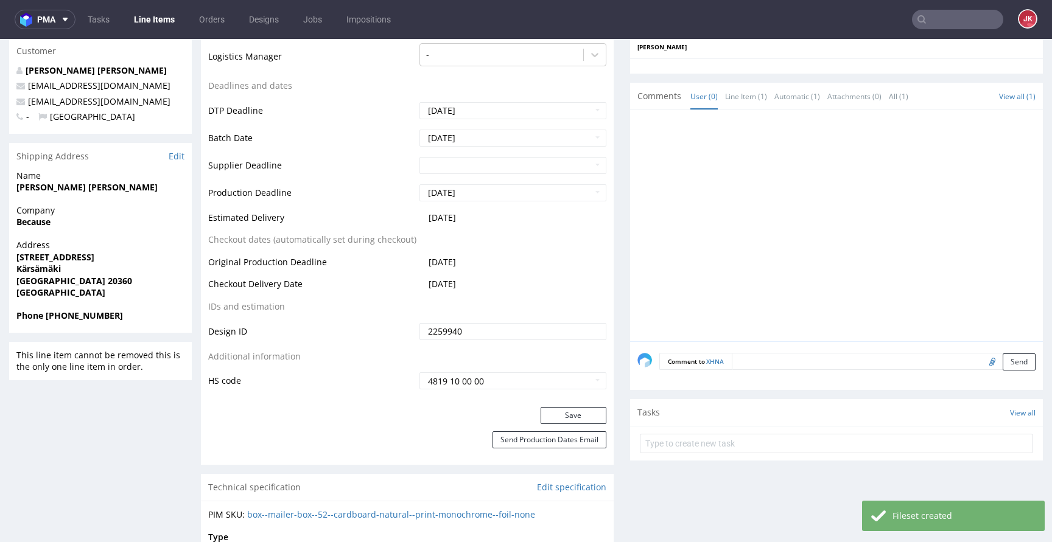
scroll to position [464, 0]
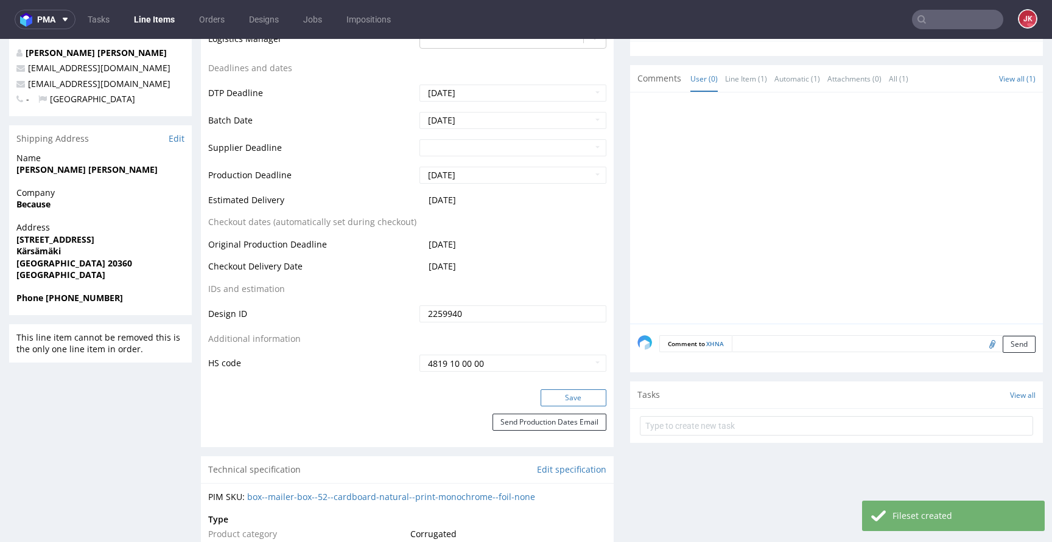
click at [564, 396] on button "Save" at bounding box center [574, 398] width 66 height 17
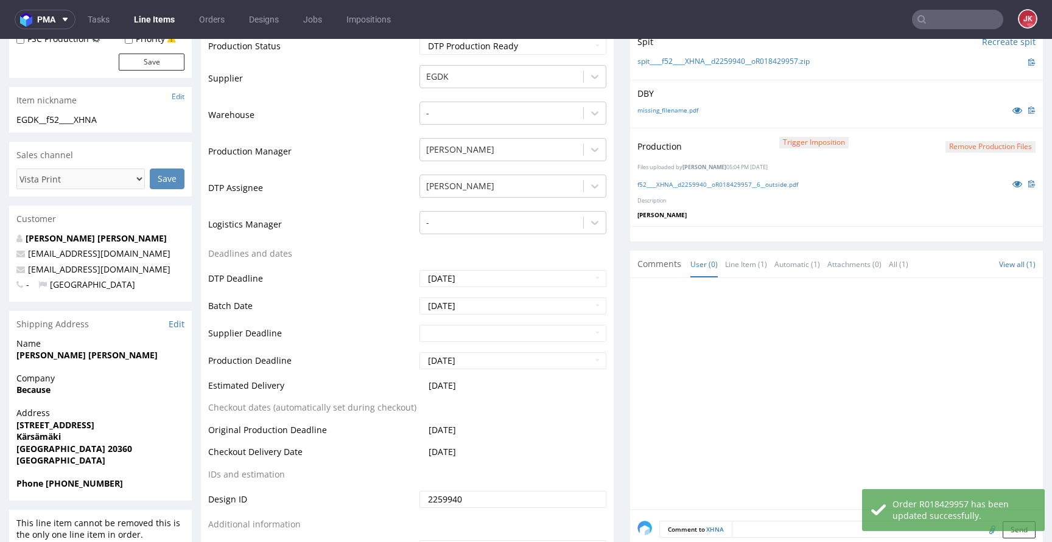
scroll to position [0, 0]
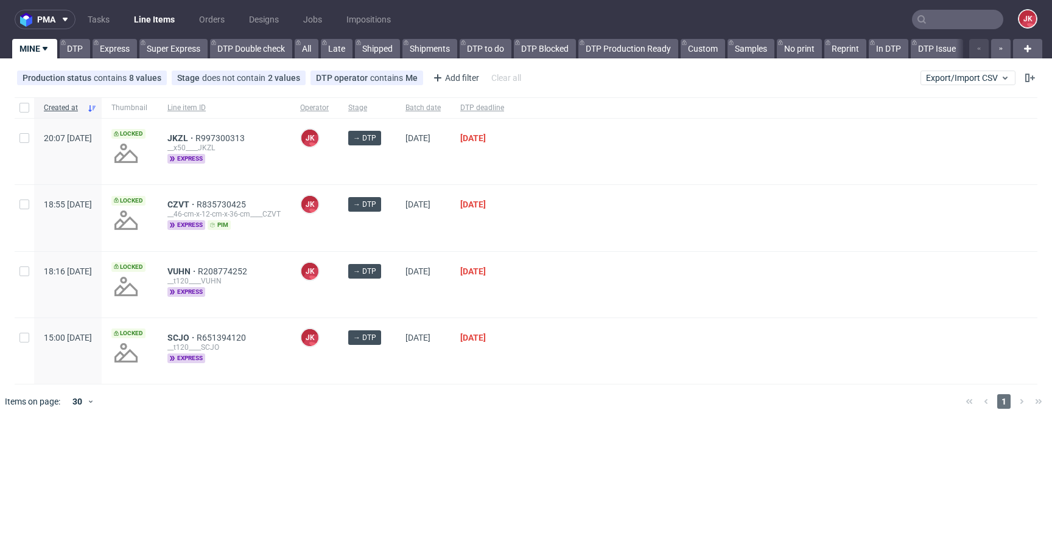
click at [600, 228] on div at bounding box center [775, 218] width 523 height 66
click at [589, 216] on div at bounding box center [775, 218] width 523 height 66
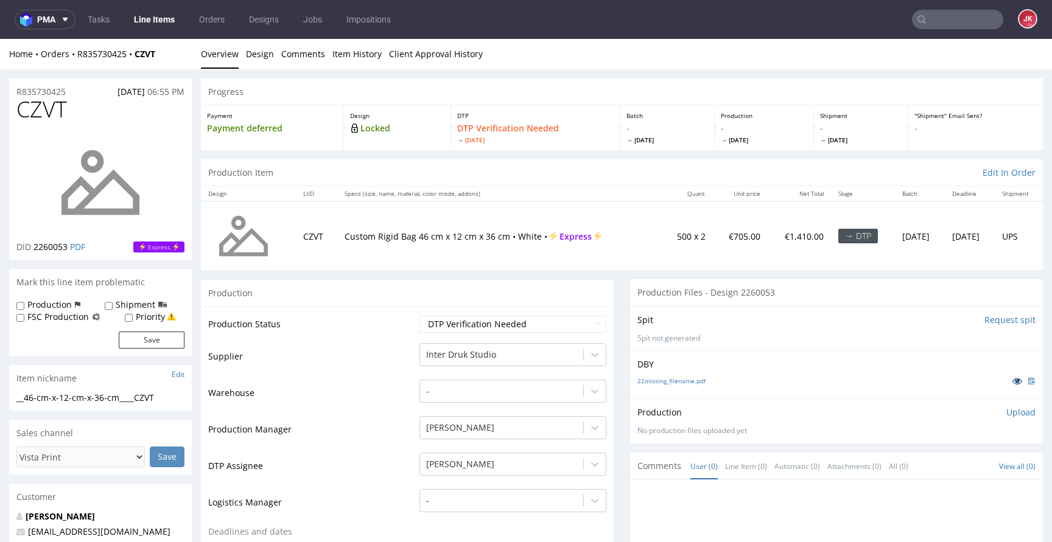
click at [1012, 382] on icon at bounding box center [1017, 381] width 10 height 9
click at [373, 354] on td "Supplier" at bounding box center [312, 360] width 208 height 37
drag, startPoint x: 176, startPoint y: 397, endPoint x: 0, endPoint y: 406, distance: 176.2
drag, startPoint x: 170, startPoint y: 397, endPoint x: 0, endPoint y: 400, distance: 170.5
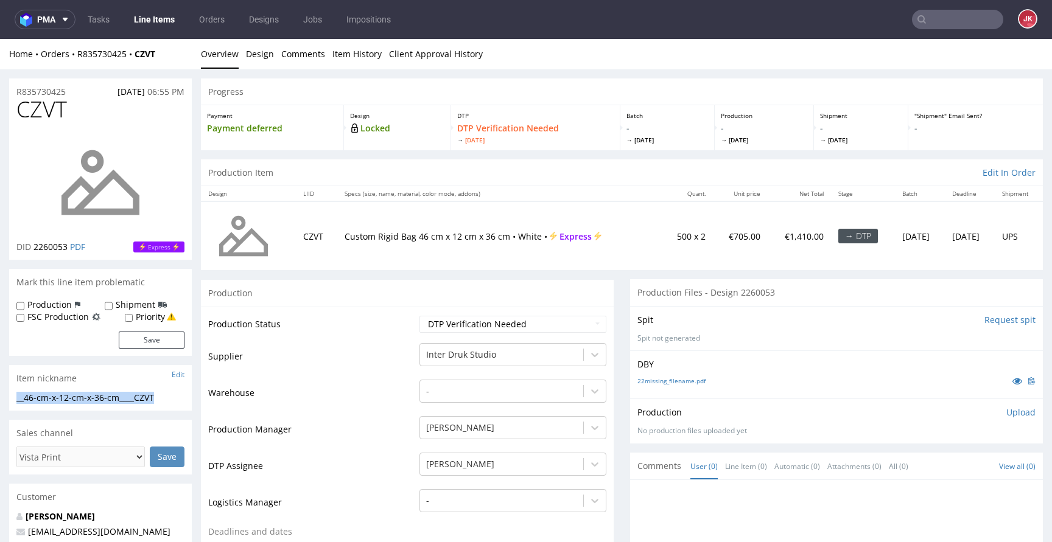
copy div "__46-cm-x-12-cm-x-36-cm____CZVT"
copy p "R835730425"
drag, startPoint x: 35, startPoint y: 249, endPoint x: 68, endPoint y: 250, distance: 32.9
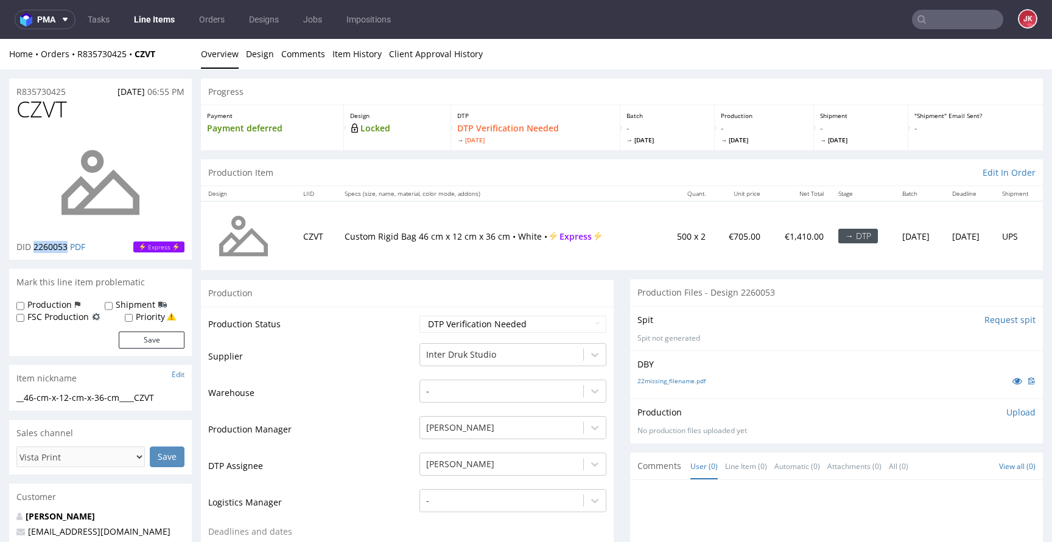
click at [68, 250] on span "2260053" at bounding box center [50, 247] width 34 height 12
copy span "2260053"
click at [546, 326] on select "Waiting for Artwork Waiting for Diecut Waiting for Mockup Waiting for DTP Waiti…" at bounding box center [512, 324] width 187 height 17
select select "dtp_in_process"
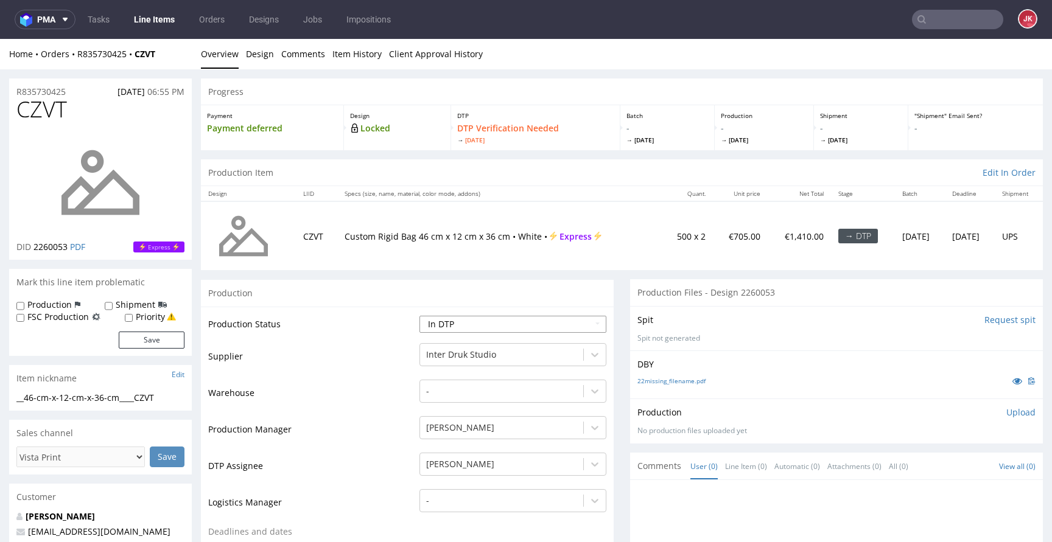
click at [419, 316] on select "Waiting for Artwork Waiting for Diecut Waiting for Mockup Waiting for DTP Waiti…" at bounding box center [512, 324] width 187 height 17
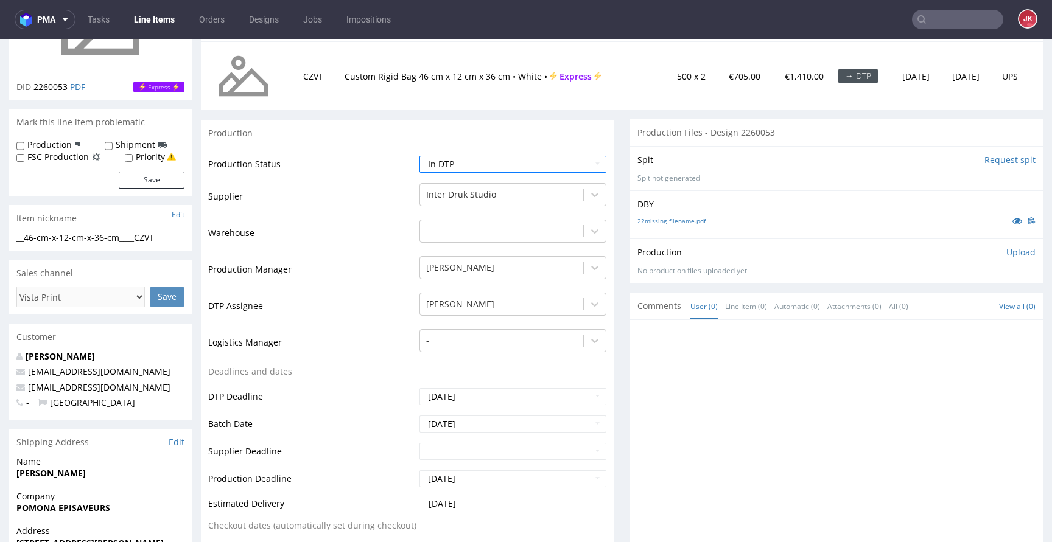
scroll to position [450, 0]
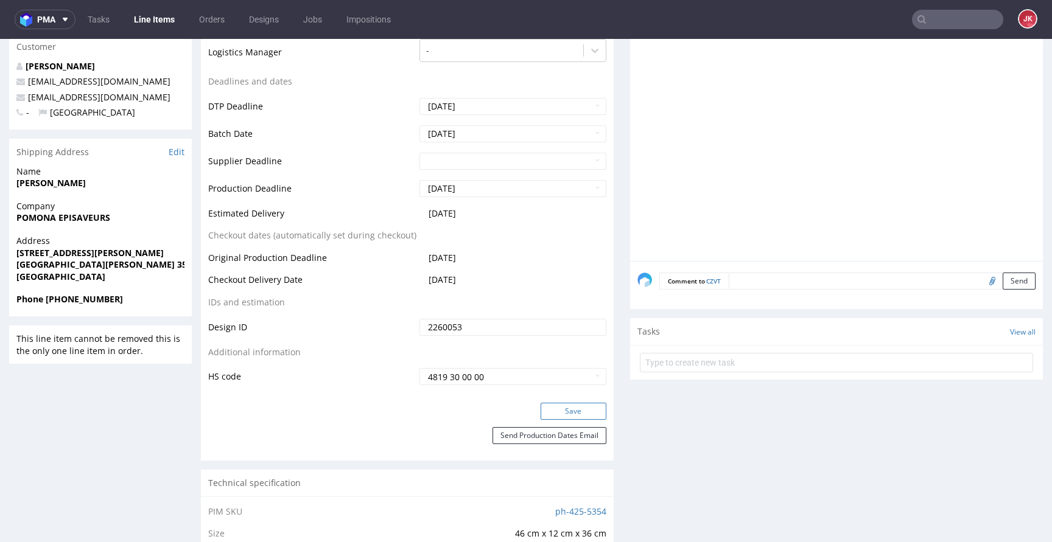
click at [560, 411] on button "Save" at bounding box center [574, 411] width 66 height 17
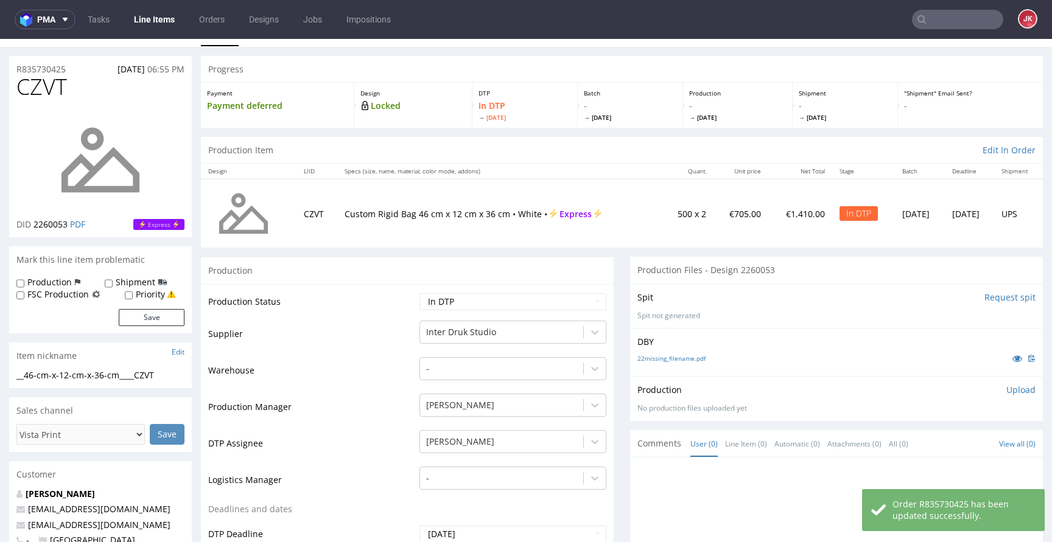
scroll to position [0, 0]
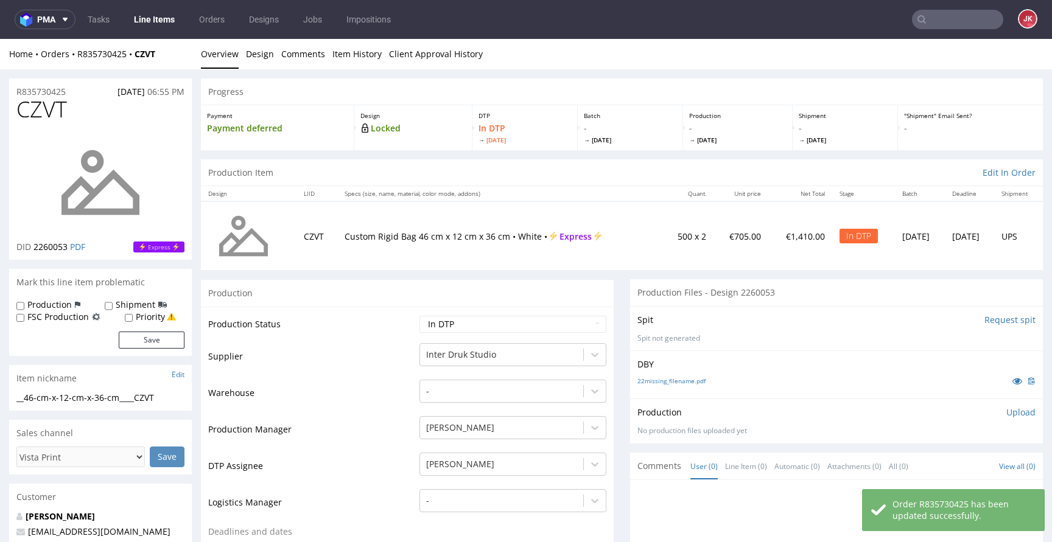
click at [1015, 413] on p "Upload" at bounding box center [1020, 413] width 29 height 12
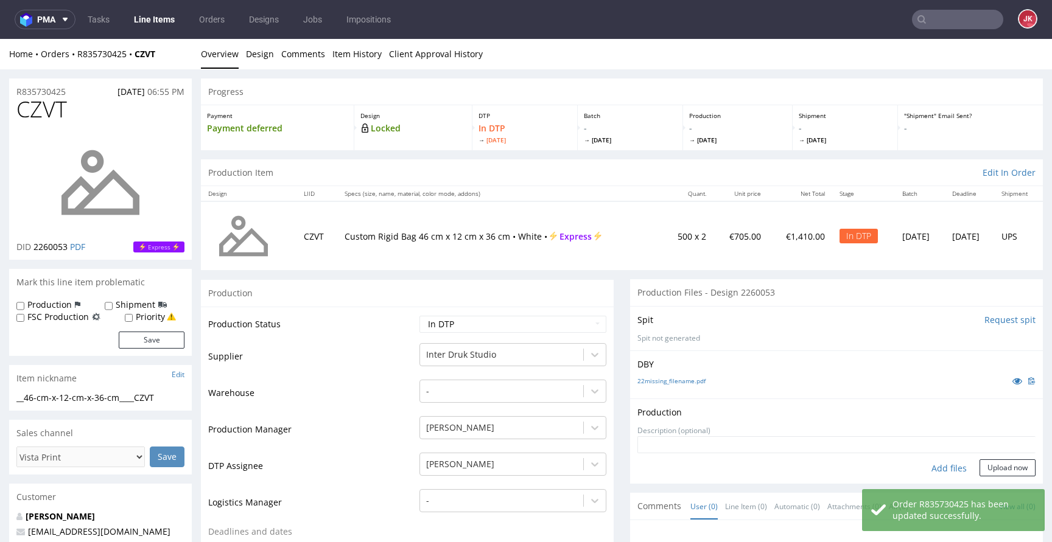
click at [926, 467] on div "Add files" at bounding box center [949, 469] width 61 height 18
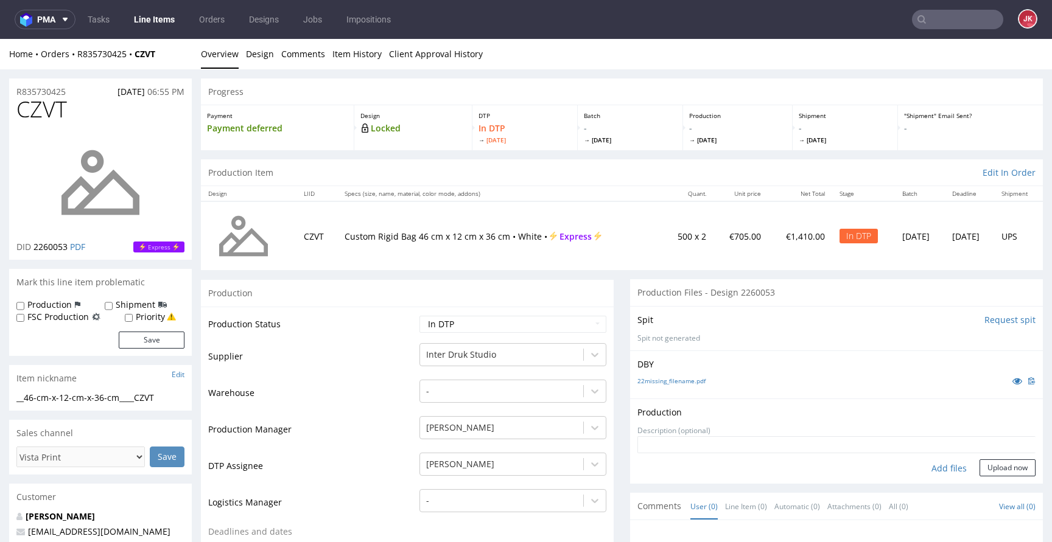
type input "C:\fakepath\__46-cm-x-12-cm-x-36-cm____CZVT__d2260053__oR835730425__back.pdf"
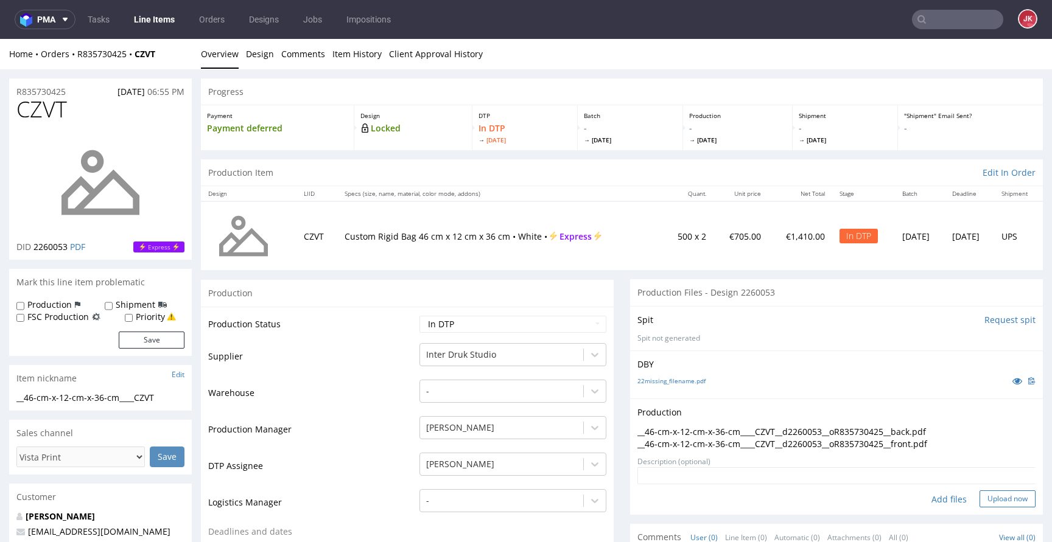
click at [1007, 504] on button "Upload now" at bounding box center [1007, 499] width 56 height 17
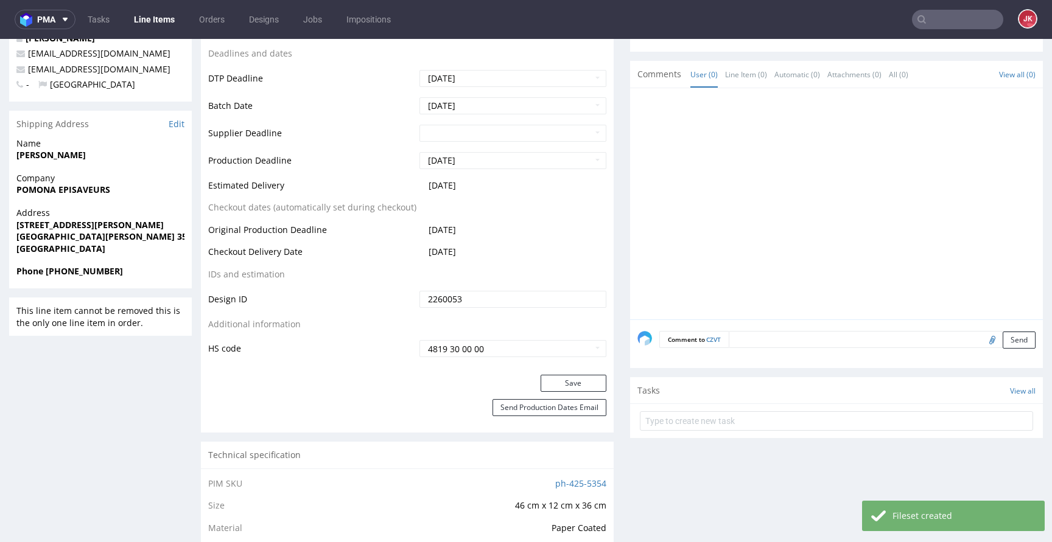
scroll to position [481, 0]
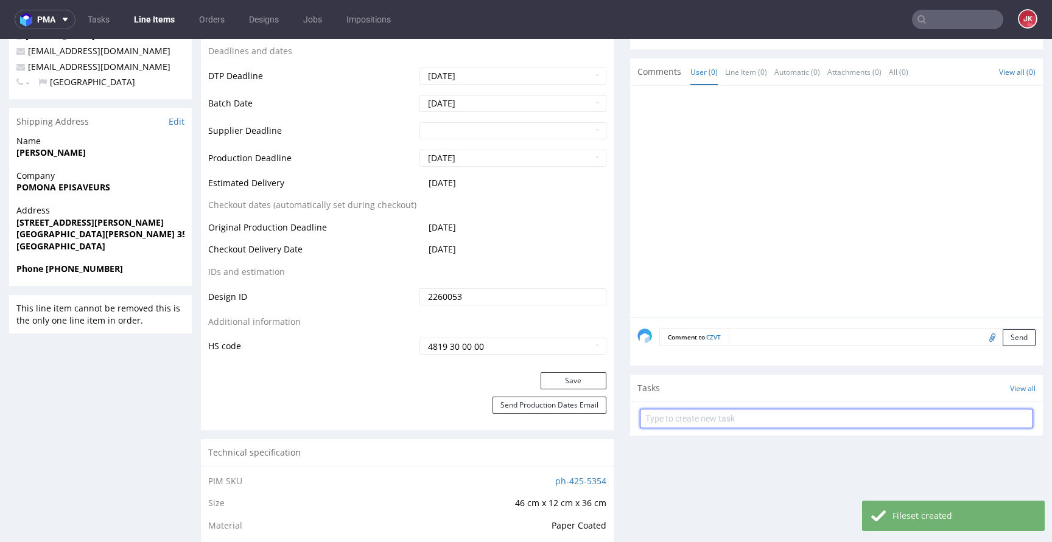
click at [690, 421] on input "text" at bounding box center [836, 418] width 393 height 19
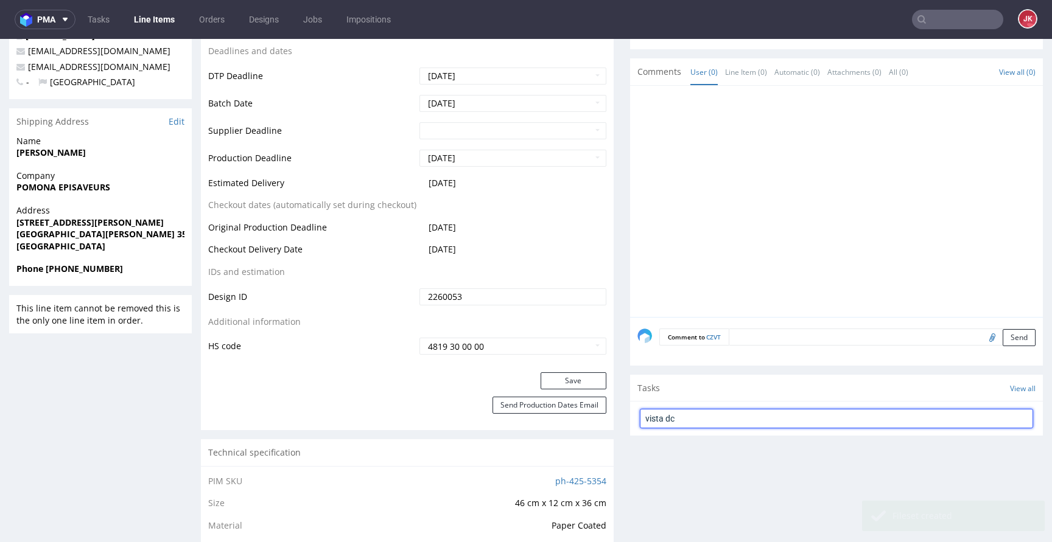
type input "vista dc"
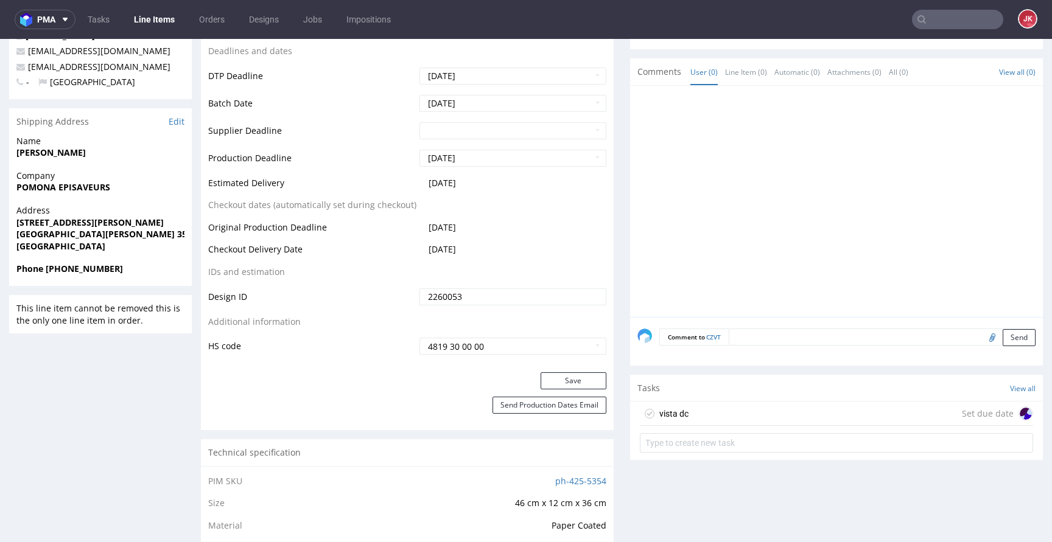
click at [709, 414] on div "vista dc Set due date" at bounding box center [836, 414] width 393 height 24
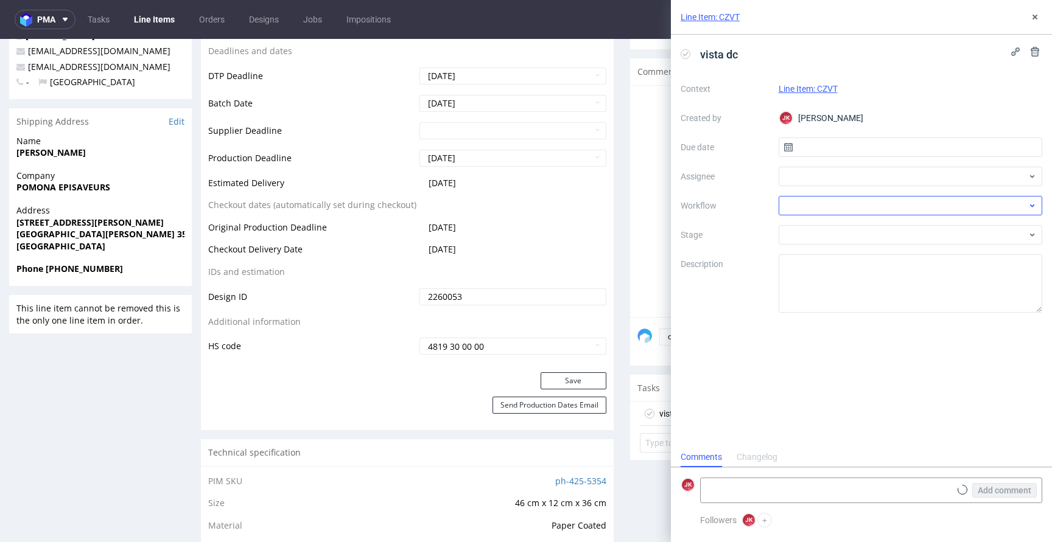
scroll to position [10, 0]
click at [819, 150] on input "text" at bounding box center [911, 147] width 264 height 19
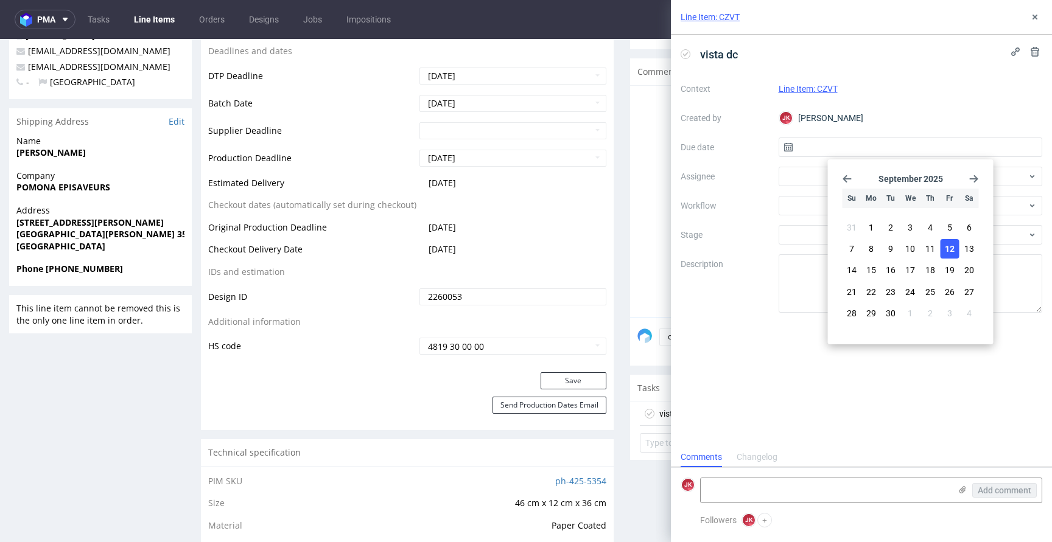
click at [943, 247] on button "12" at bounding box center [949, 248] width 19 height 19
type input "[DATE]"
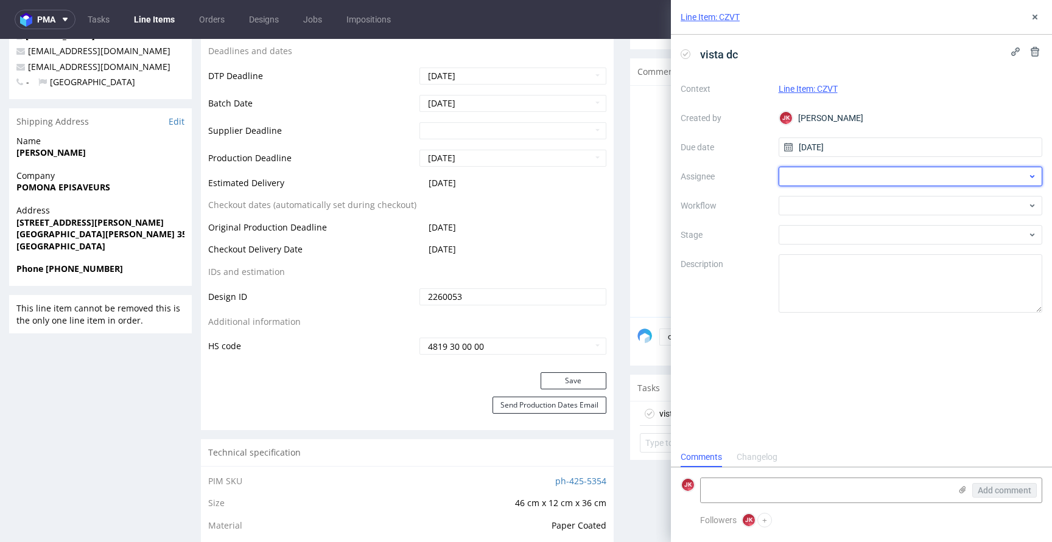
click at [836, 174] on div at bounding box center [911, 176] width 264 height 19
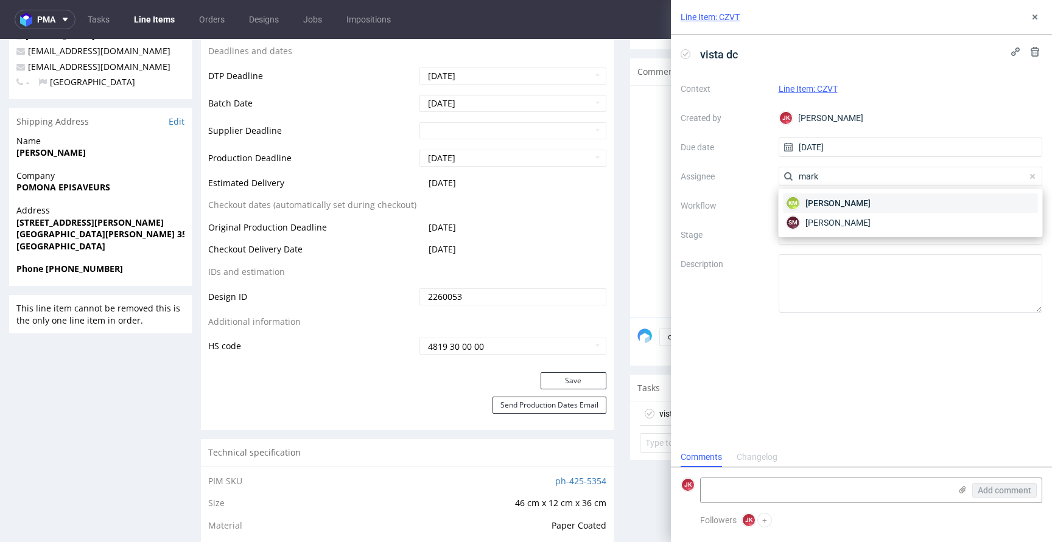
type input "mark"
click at [846, 200] on span "Karol Markowski" at bounding box center [837, 203] width 65 height 12
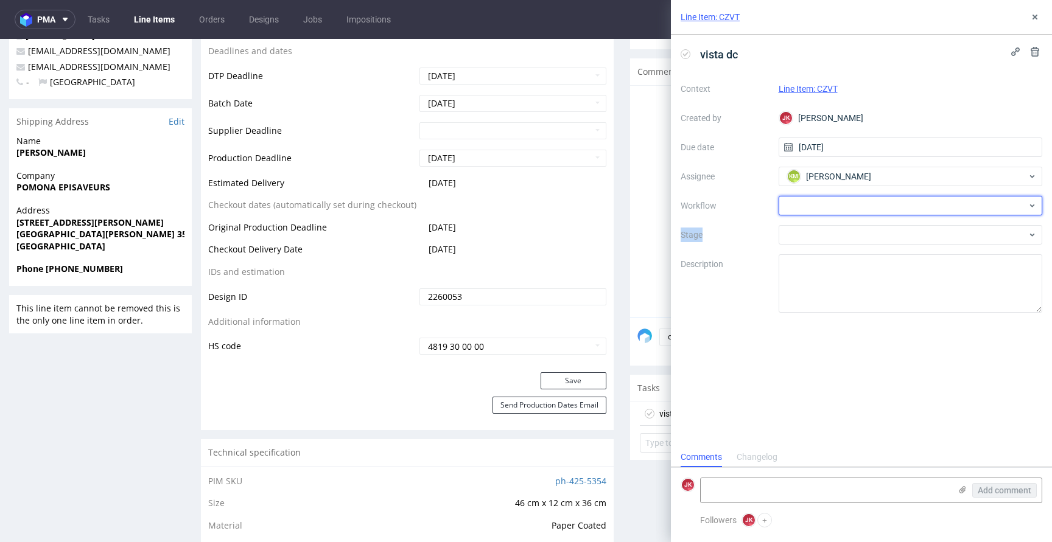
click at [846, 200] on div at bounding box center [911, 205] width 264 height 19
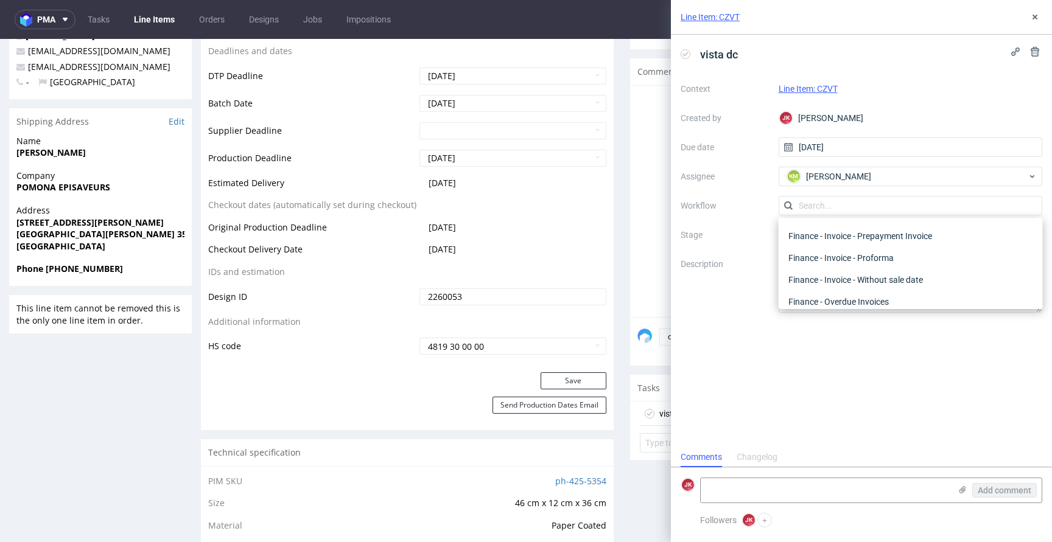
scroll to position [0, 0]
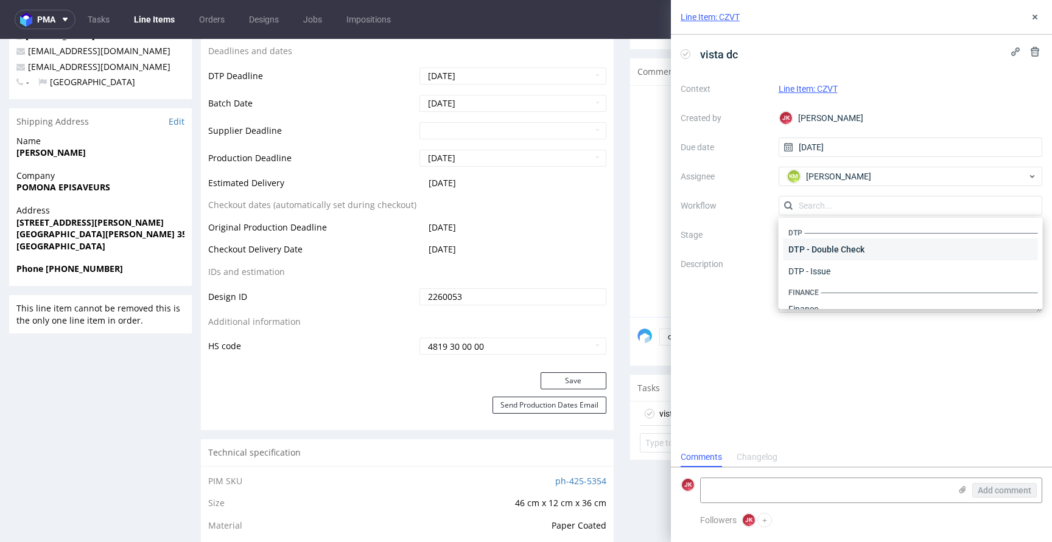
click at [867, 239] on div "DTP - Double Check" at bounding box center [910, 250] width 254 height 22
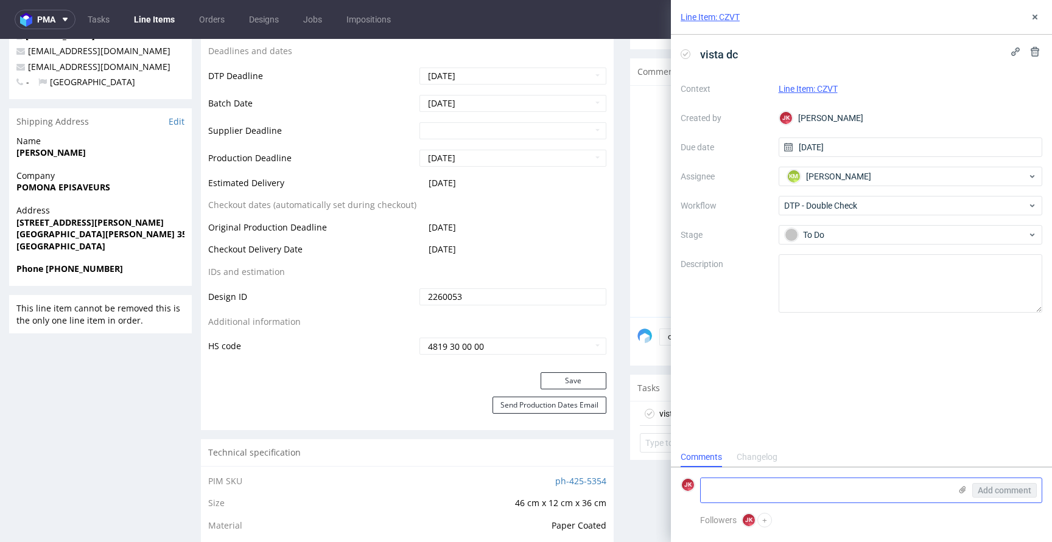
click at [766, 488] on textarea at bounding box center [826, 490] width 250 height 24
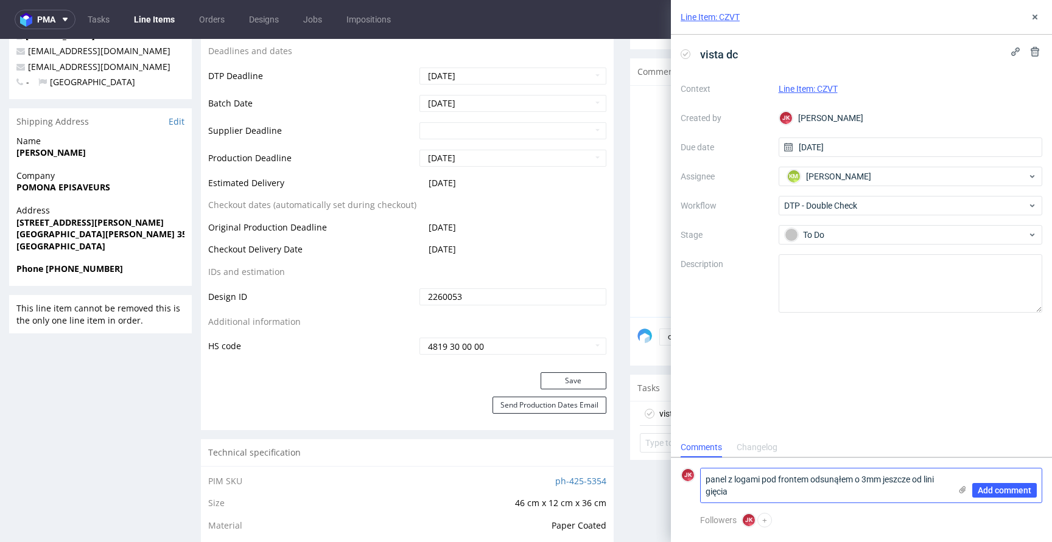
click at [753, 494] on textarea "panel z logami pod frontem odsunąłem o 3mm jeszcze od lini gięcia" at bounding box center [826, 486] width 250 height 34
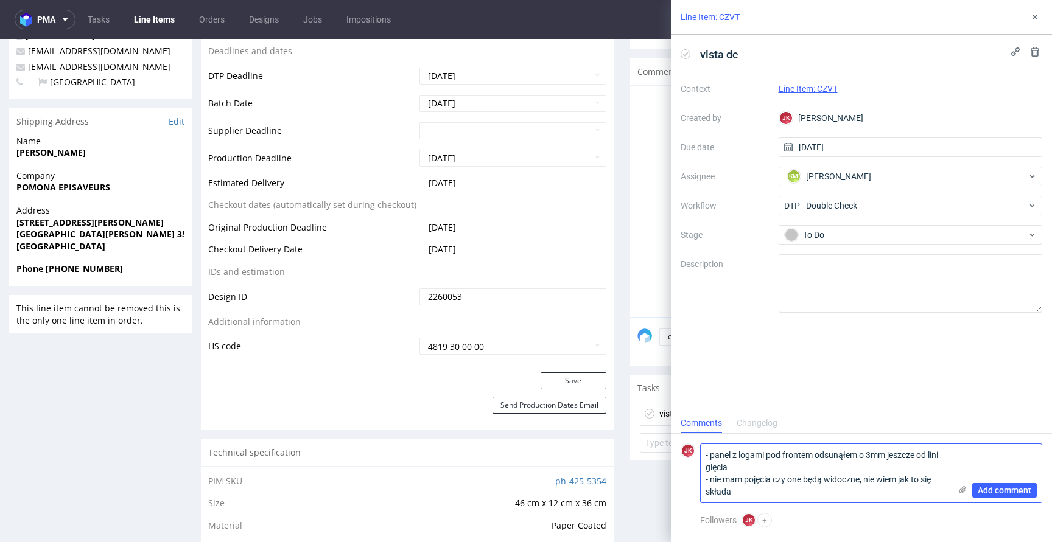
click at [752, 492] on textarea "- panel z logami pod frontem odsunąłem o 3mm jeszcze od lini gięcia - nie mam p…" at bounding box center [826, 473] width 250 height 58
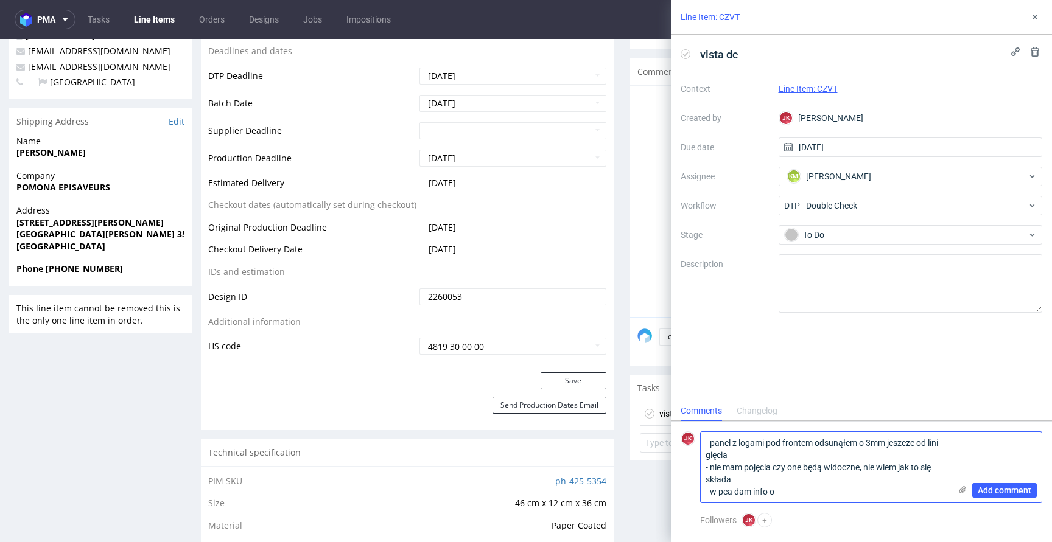
click at [711, 494] on textarea "- panel z logami pod frontem odsunąłem o 3mm jeszcze od lini gięcia - nie mam p…" at bounding box center [826, 467] width 250 height 71
click at [897, 488] on textarea "- panel z logami pod frontem odsunąłem o 3mm jeszcze od lini gięcia - nie mam p…" at bounding box center [826, 467] width 250 height 71
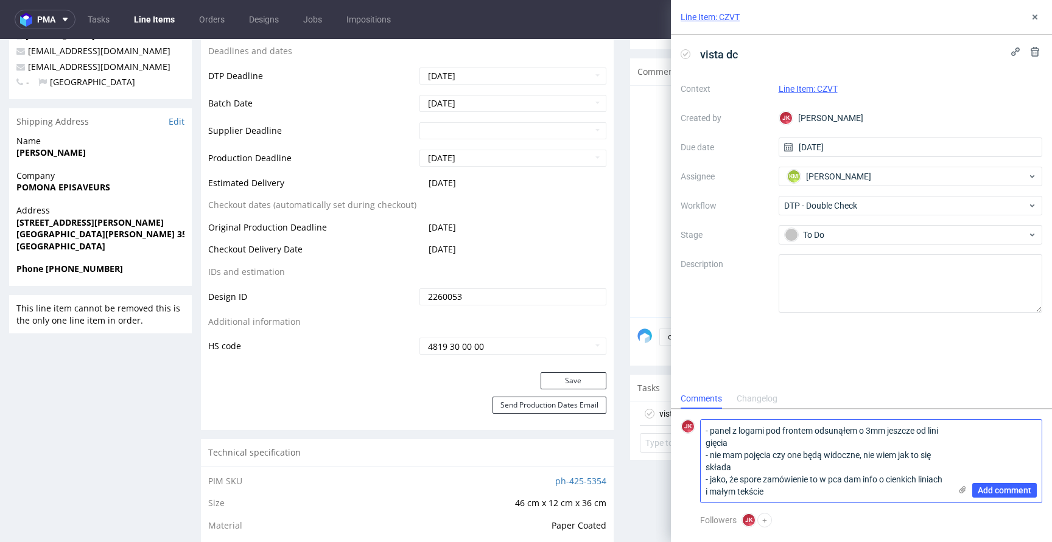
type textarea "- panel z logami pod frontem odsunąłem o 3mm jeszcze od lini gięcia - nie mam p…"
click at [1016, 492] on span "Add comment" at bounding box center [1005, 490] width 54 height 9
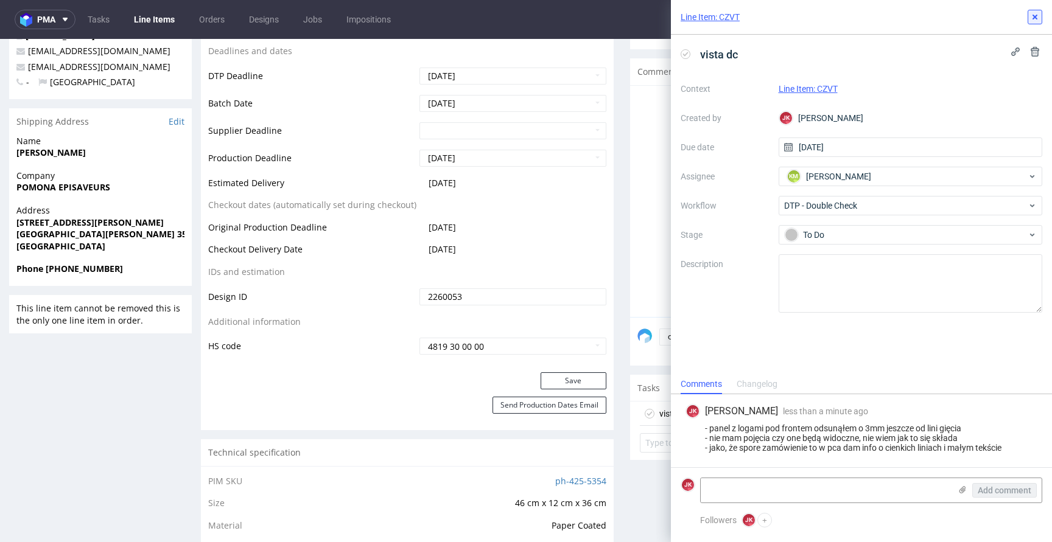
click at [1037, 23] on button at bounding box center [1034, 17] width 15 height 15
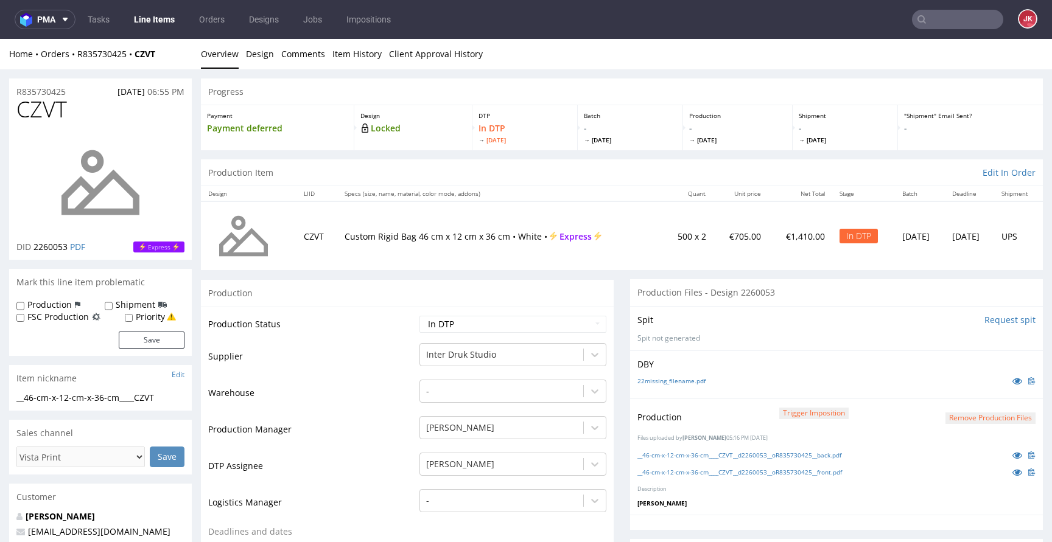
click at [866, 366] on p "DBY" at bounding box center [836, 365] width 398 height 12
click at [967, 413] on button "Remove production files" at bounding box center [990, 419] width 90 height 12
click at [957, 391] on link "Yes" at bounding box center [952, 391] width 35 height 18
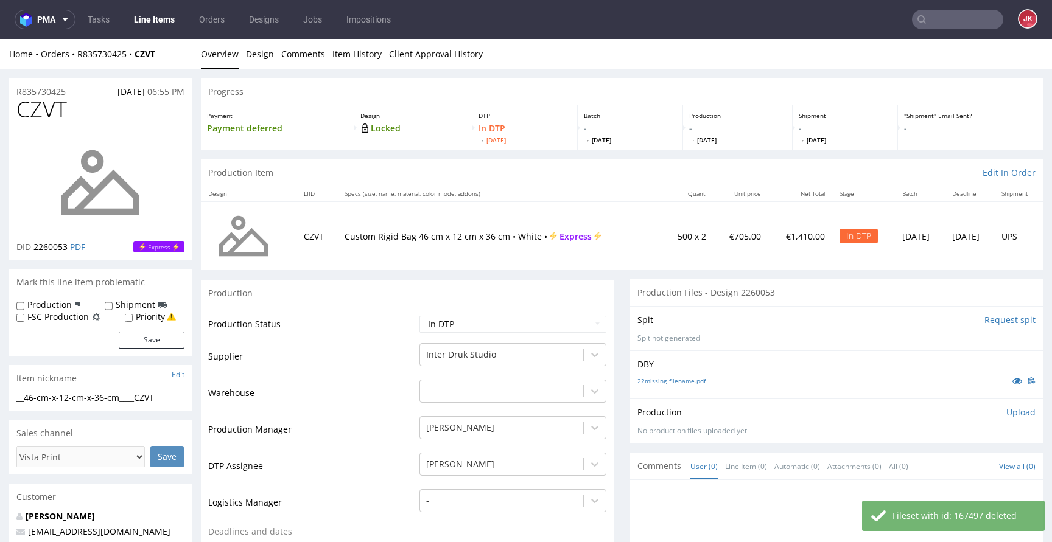
click at [1006, 416] on p "Upload" at bounding box center [1020, 413] width 29 height 12
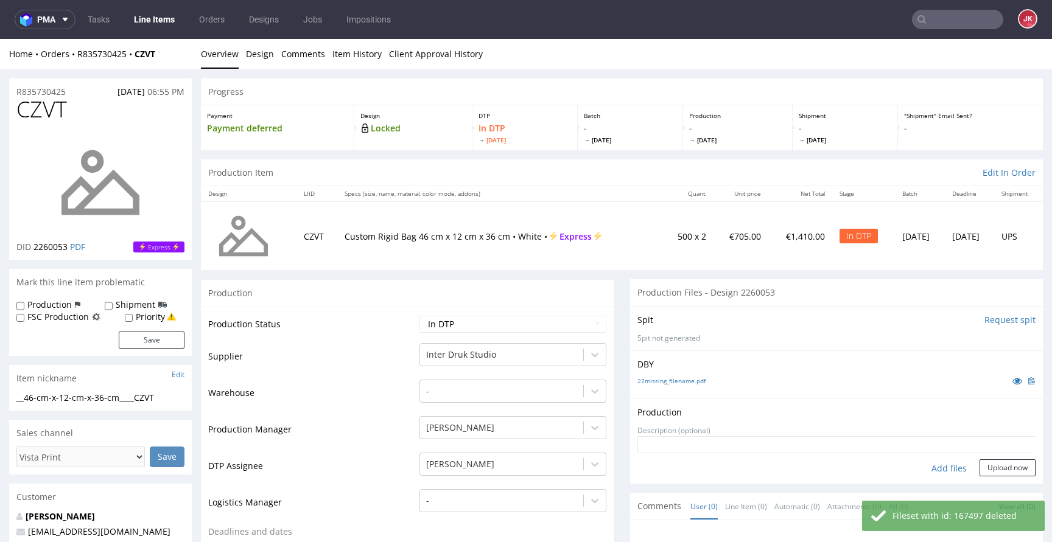
click at [933, 469] on div "Add files" at bounding box center [949, 469] width 61 height 18
type input "C:\fakepath\__46-cm-x-12-cm-x-36-cm____CZVT__d2260053__oR835730425__back.pdf"
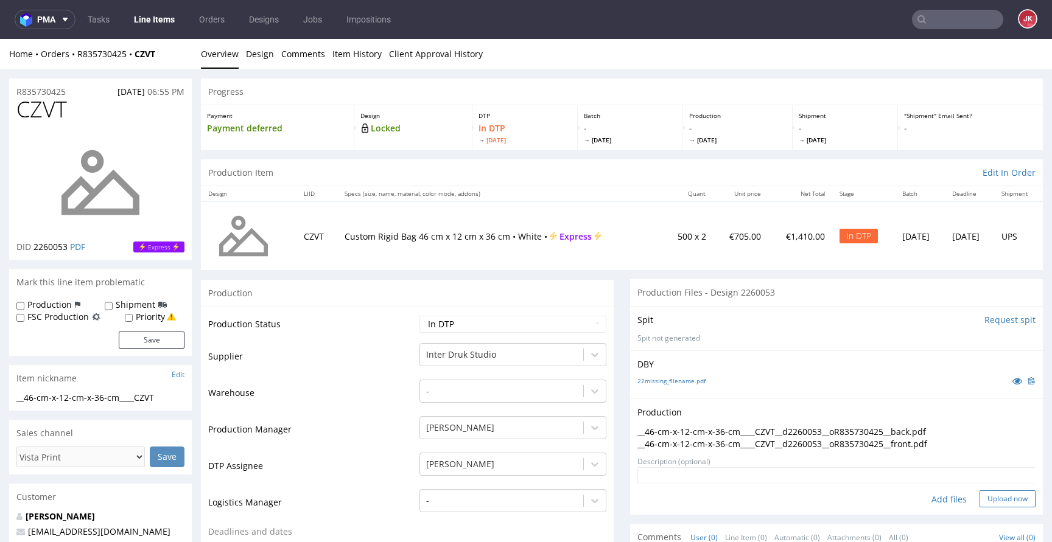
click at [996, 491] on button "Upload now" at bounding box center [1007, 499] width 56 height 17
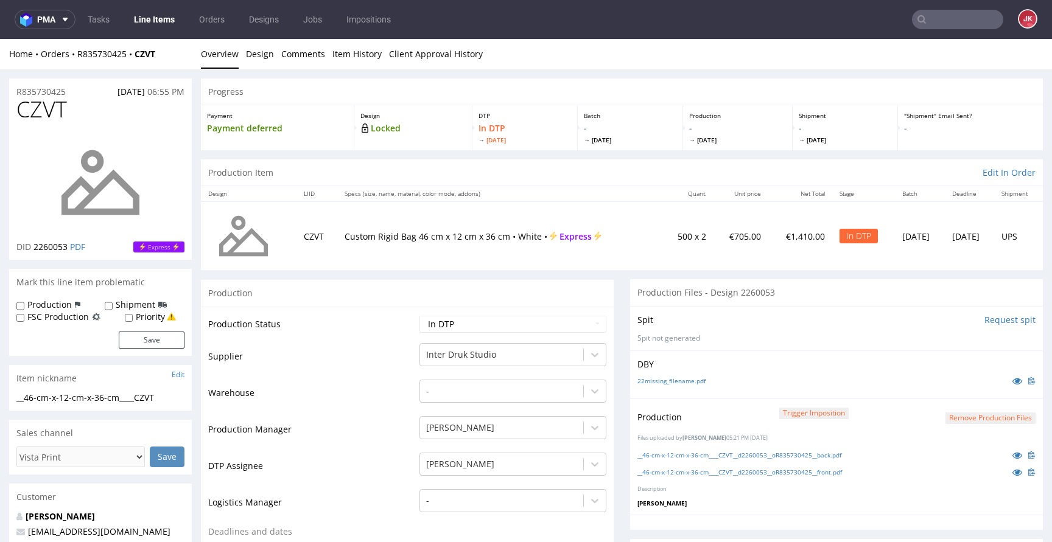
click at [528, 324] on select "Waiting for Artwork Waiting for Diecut Waiting for Mockup Waiting for DTP Waiti…" at bounding box center [512, 324] width 187 height 17
select select "dtp_waiting_for_double_check"
click at [419, 316] on select "Waiting for Artwork Waiting for Diecut Waiting for Mockup Waiting for DTP Waiti…" at bounding box center [512, 324] width 187 height 17
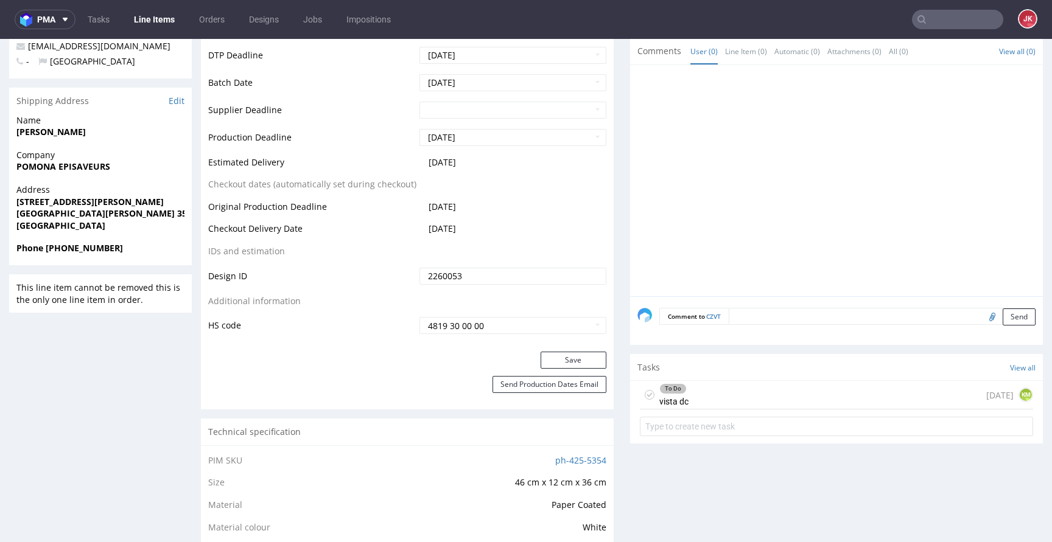
scroll to position [513, 0]
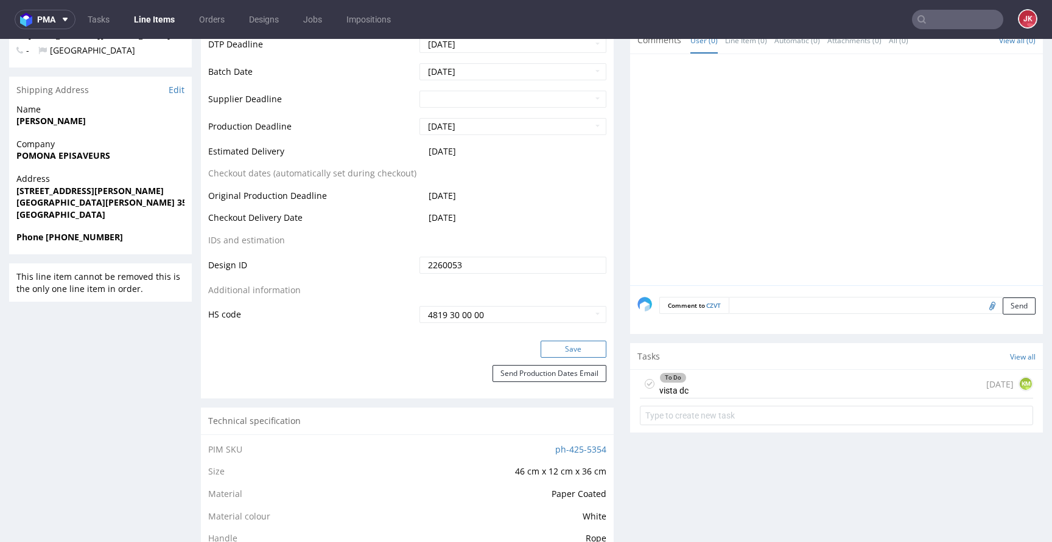
click at [574, 345] on button "Save" at bounding box center [574, 349] width 66 height 17
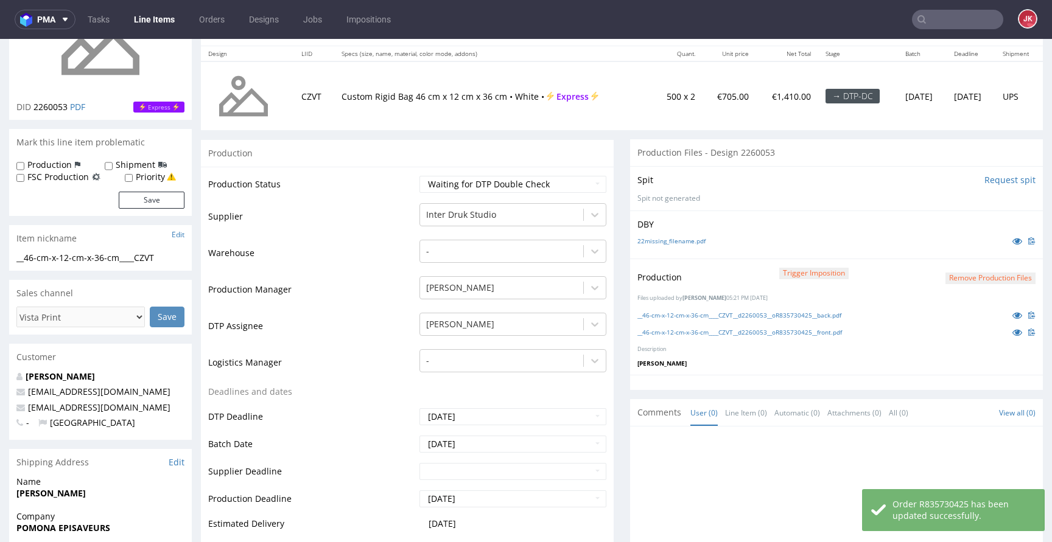
scroll to position [0, 0]
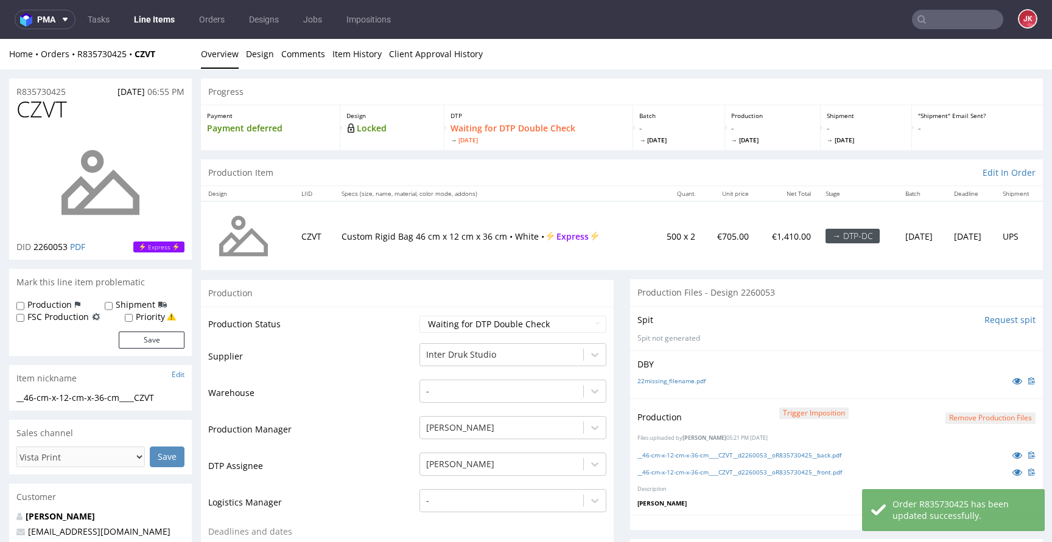
click at [397, 341] on td "Production Status" at bounding box center [312, 328] width 208 height 27
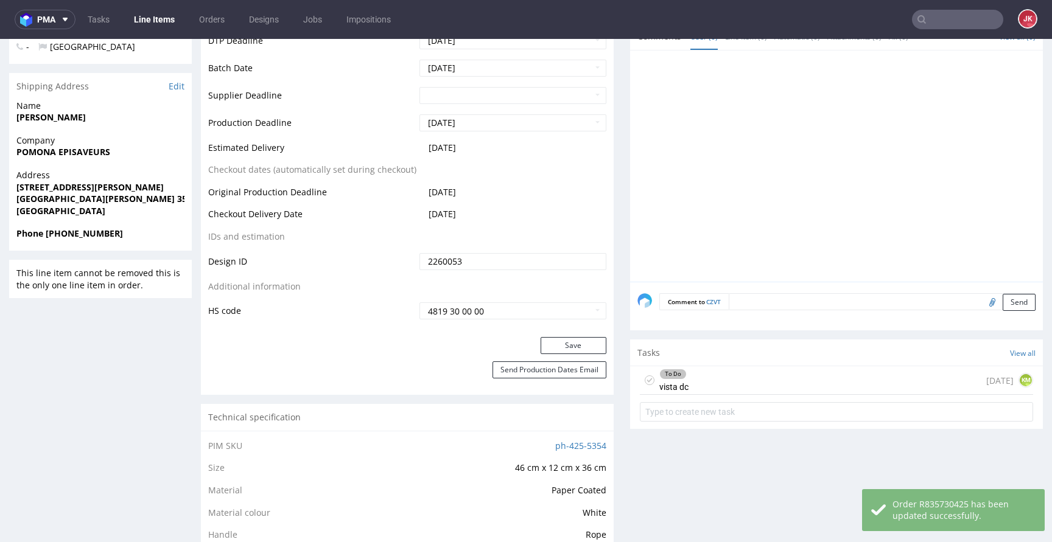
scroll to position [525, 0]
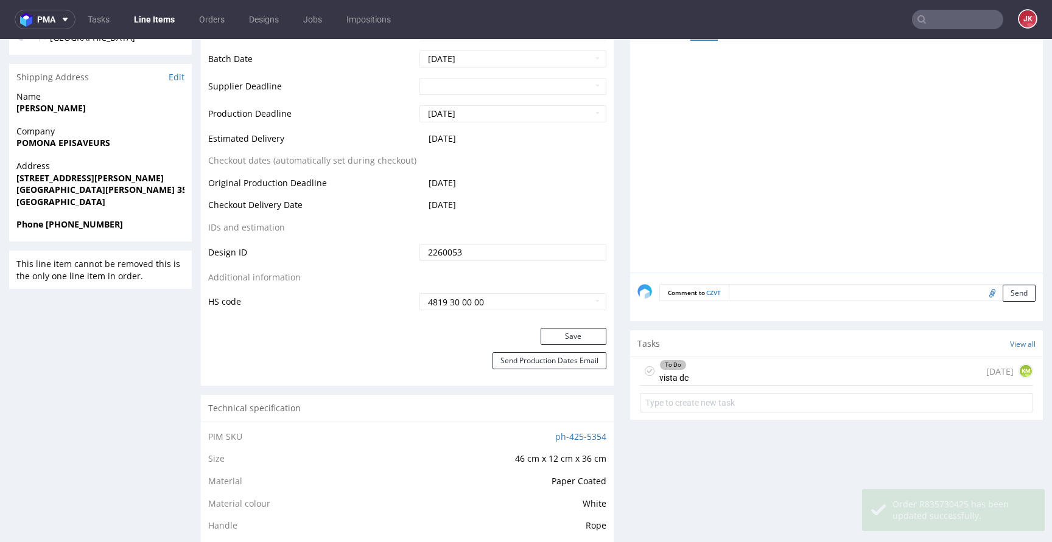
click at [404, 322] on div "Production Status Waiting for Artwork Waiting for Diecut Waiting for Mockup Wai…" at bounding box center [407, 54] width 413 height 547
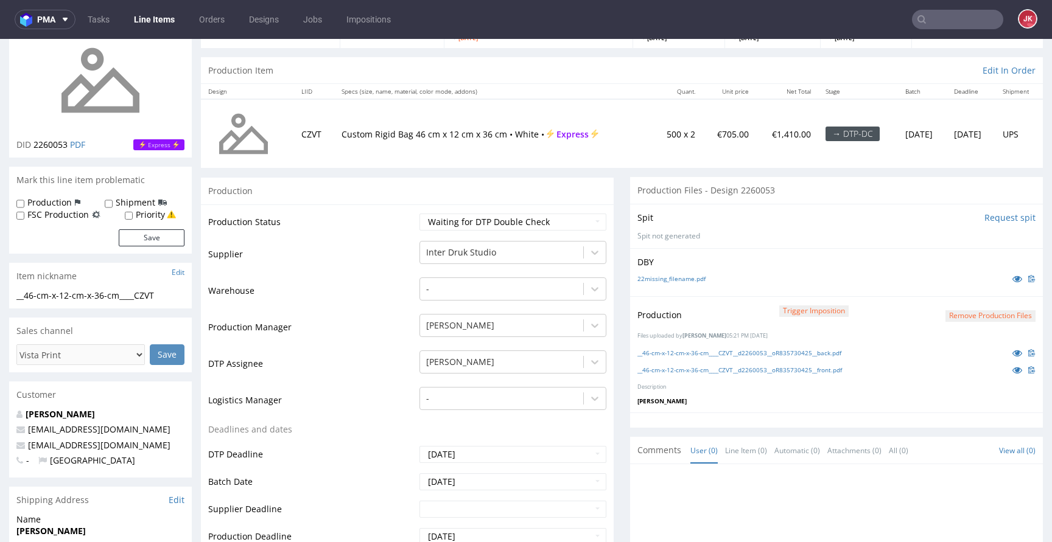
scroll to position [0, 0]
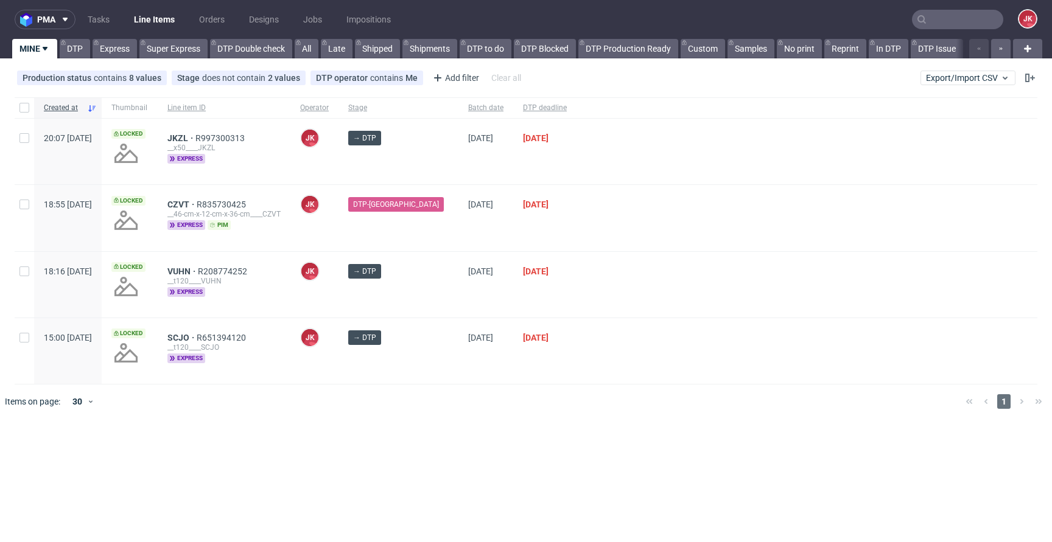
click at [432, 242] on div "DTP-[GEOGRAPHIC_DATA]" at bounding box center [398, 218] width 120 height 66
click at [428, 237] on div "DTP-[GEOGRAPHIC_DATA]" at bounding box center [398, 218] width 120 height 66
click at [429, 228] on div "DTP-[GEOGRAPHIC_DATA]" at bounding box center [398, 218] width 120 height 66
click at [195, 139] on span "JKZL" at bounding box center [181, 138] width 28 height 10
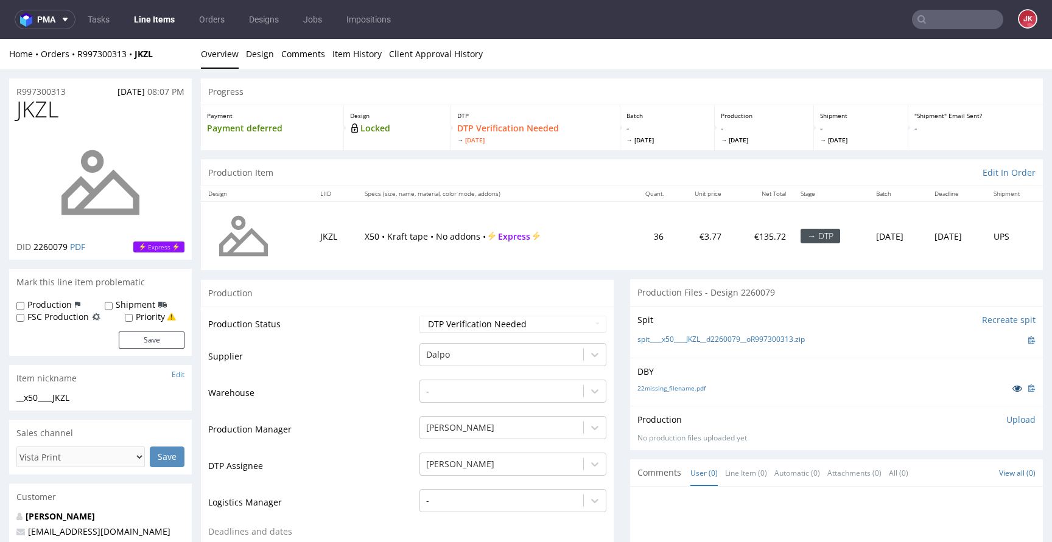
click at [1012, 389] on icon at bounding box center [1017, 388] width 10 height 9
click at [464, 323] on select "Waiting for Artwork Waiting for Diecut Waiting for Mockup Waiting for DTP Waiti…" at bounding box center [512, 324] width 187 height 17
select select "dtp_in_process"
click at [419, 316] on select "Waiting for Artwork Waiting for Diecut Waiting for Mockup Waiting for DTP Waiti…" at bounding box center [512, 324] width 187 height 17
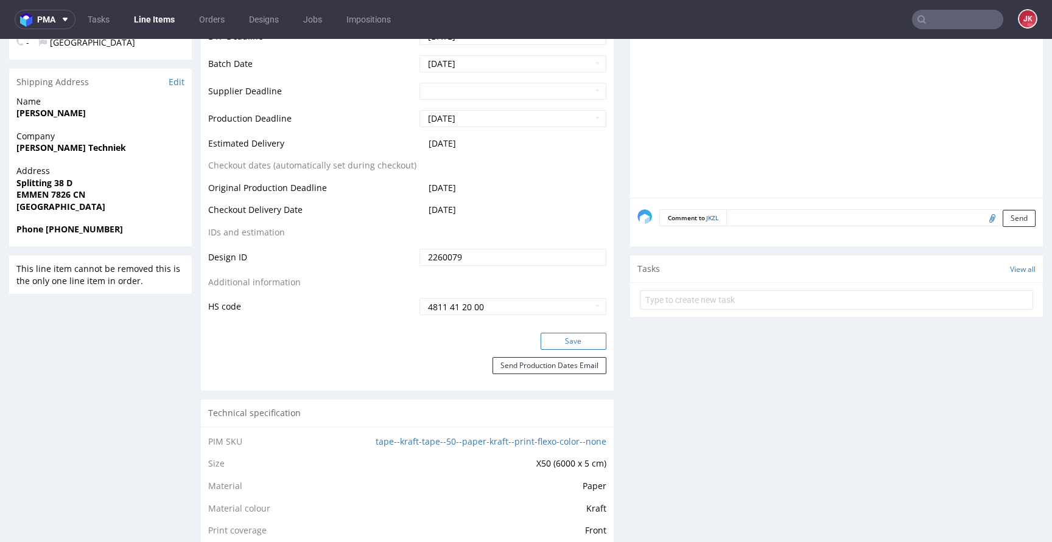
click at [554, 343] on button "Save" at bounding box center [574, 341] width 66 height 17
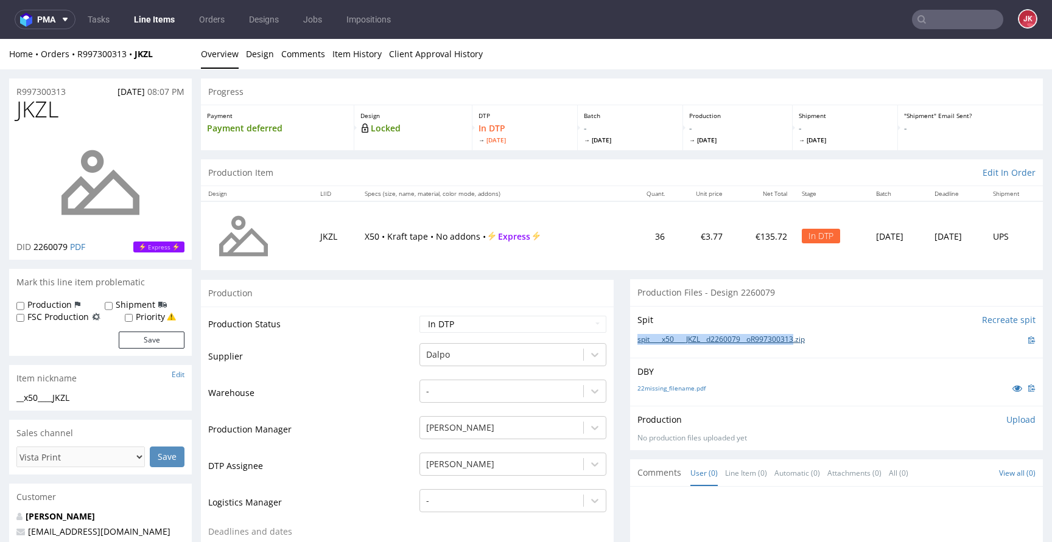
drag, startPoint x: 625, startPoint y: 341, endPoint x: 802, endPoint y: 343, distance: 177.8
click at [802, 343] on div "Spit Recreate spit spit____x50____JKZL__d2260079__oR997300313.zip" at bounding box center [836, 332] width 413 height 52
copy link "spit____x50____JKZL__d2260079__oR997300313"
click at [1006, 420] on p "Upload" at bounding box center [1020, 420] width 29 height 12
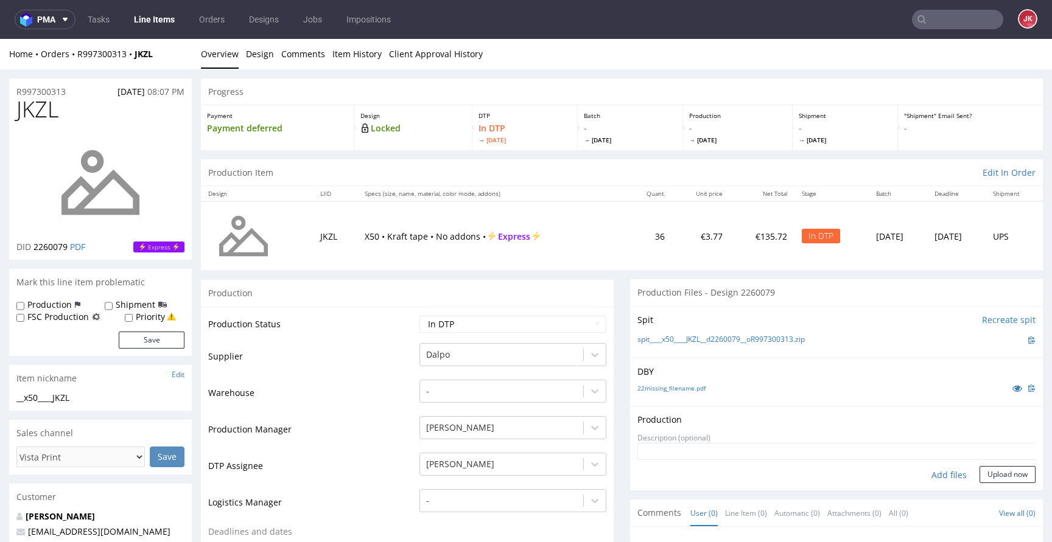
click at [924, 475] on div "Add files" at bounding box center [949, 475] width 61 height 18
type input "C:\fakepath\x50____JKZL__d2260079__oR997300313.pdf"
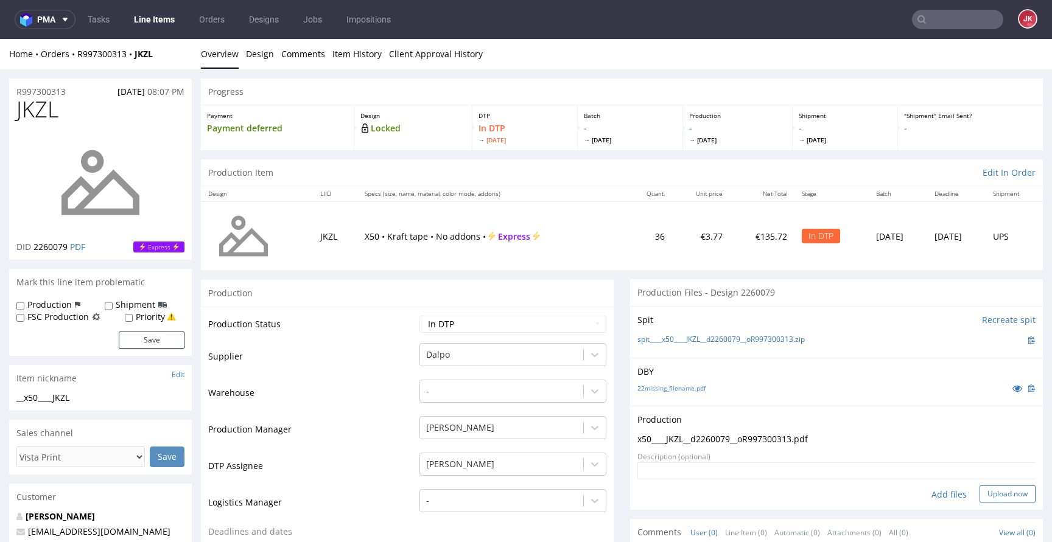
click at [984, 496] on button "Upload now" at bounding box center [1007, 494] width 56 height 17
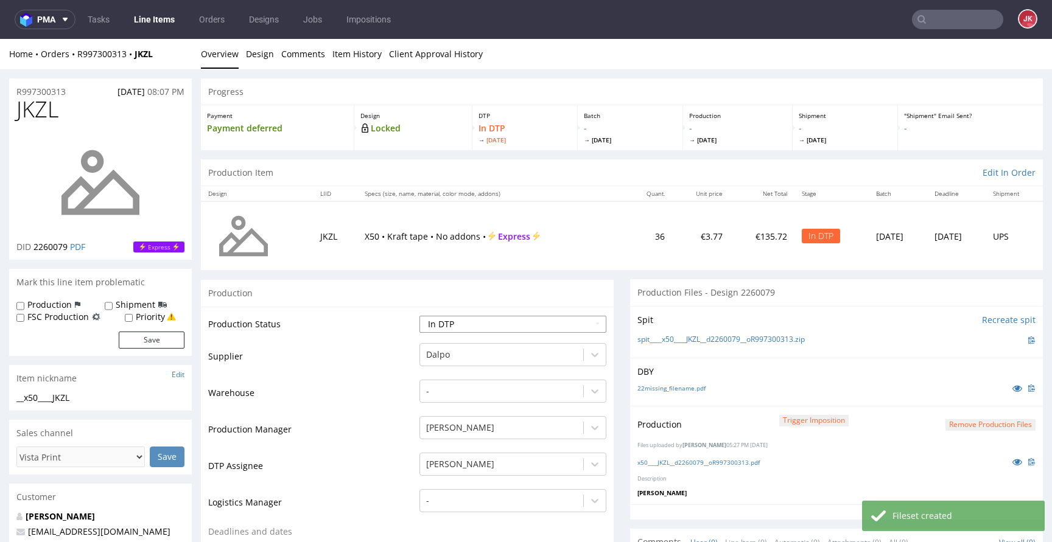
click at [498, 323] on select "Waiting for Artwork Waiting for Diecut Waiting for Mockup Waiting for DTP Waiti…" at bounding box center [512, 324] width 187 height 17
select select "dtp_production_ready"
click at [419, 316] on select "Waiting for Artwork Waiting for Diecut Waiting for Mockup Waiting for DTP Waiti…" at bounding box center [512, 324] width 187 height 17
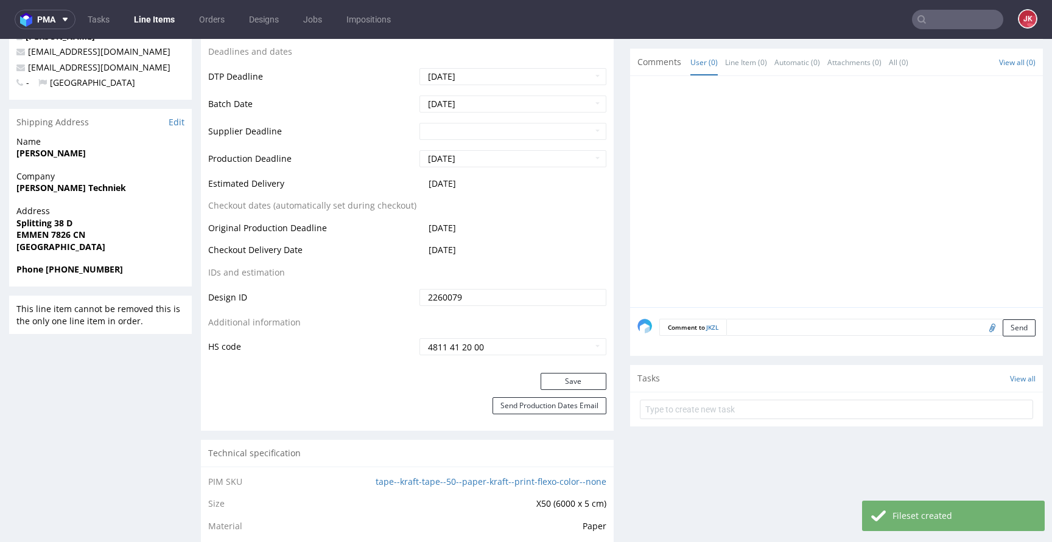
scroll to position [485, 0]
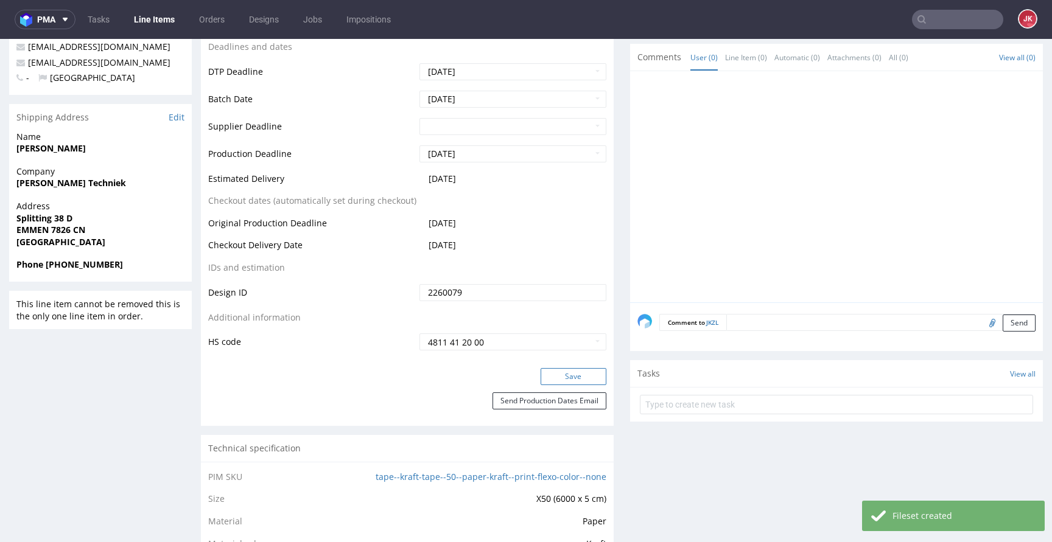
click at [569, 376] on button "Save" at bounding box center [574, 376] width 66 height 17
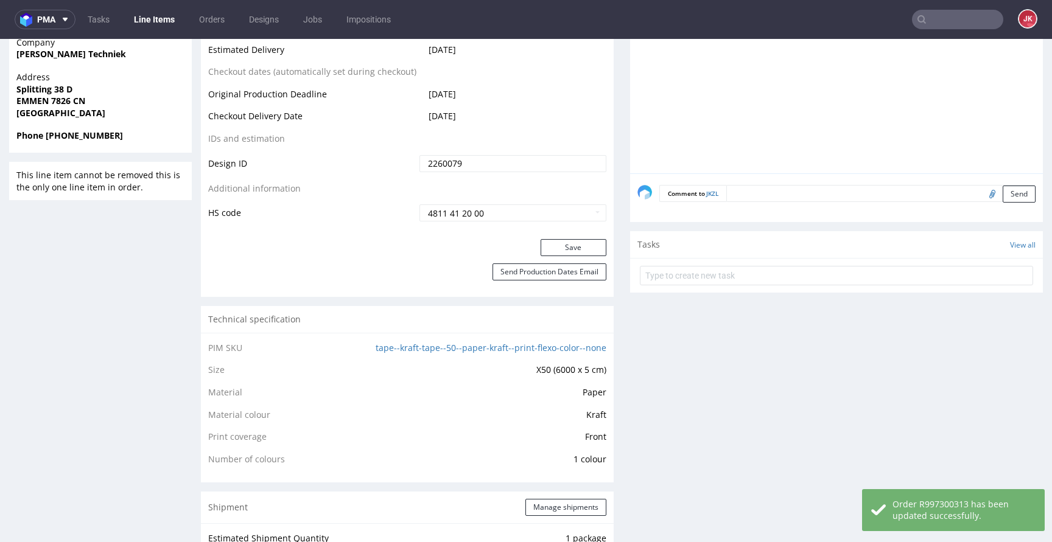
scroll to position [0, 0]
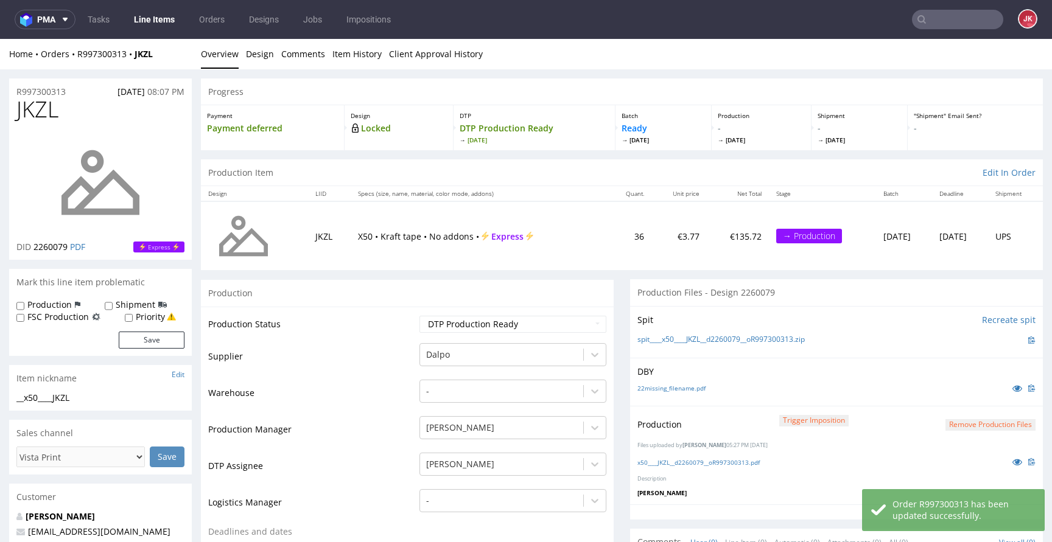
click at [159, 24] on link "Line Items" at bounding box center [154, 19] width 55 height 19
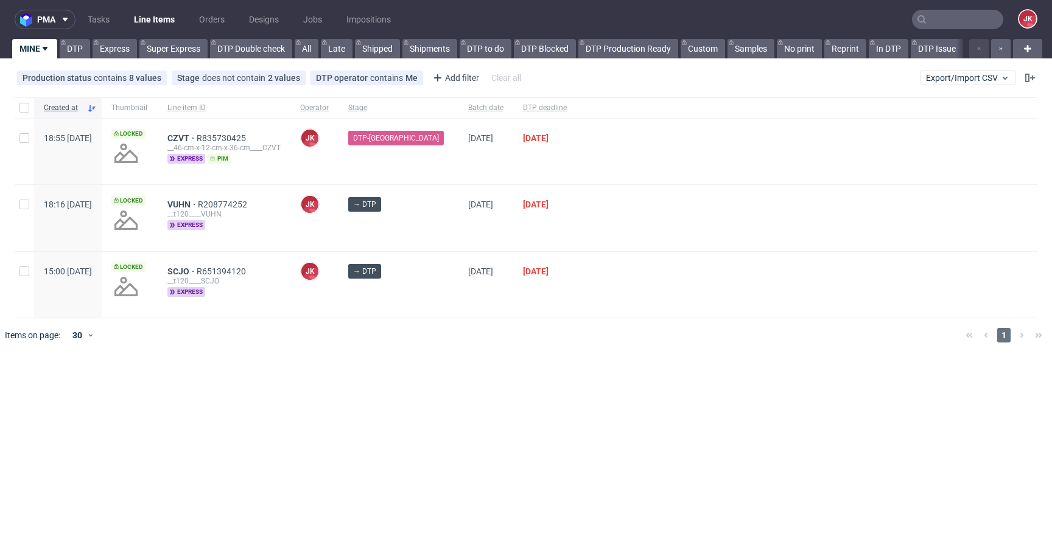
click at [464, 366] on div "pma Tasks Line Items Orders Designs Jobs Impositions JK MINE DTP Express Super …" at bounding box center [526, 271] width 1052 height 542
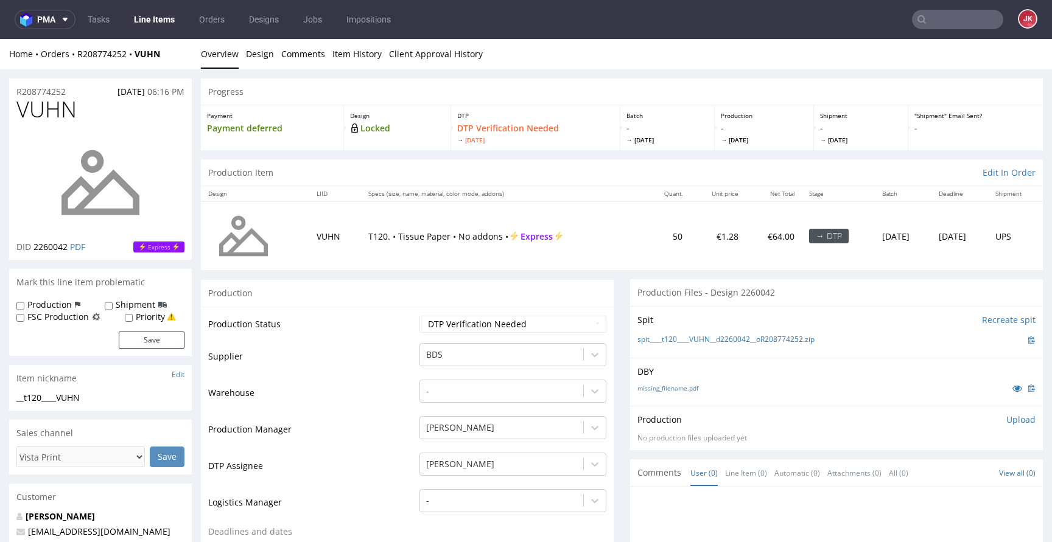
click at [668, 393] on div "missing_filename.pdf" at bounding box center [836, 388] width 398 height 13
click at [669, 390] on link "missing_filename.pdf" at bounding box center [667, 388] width 61 height 9
click at [492, 332] on select "Waiting for Artwork Waiting for Diecut Waiting for Mockup Waiting for DTP Waiti…" at bounding box center [512, 324] width 187 height 17
select select "dtp_in_process"
click at [419, 316] on select "Waiting for Artwork Waiting for Diecut Waiting for Mockup Waiting for DTP Waiti…" at bounding box center [512, 324] width 187 height 17
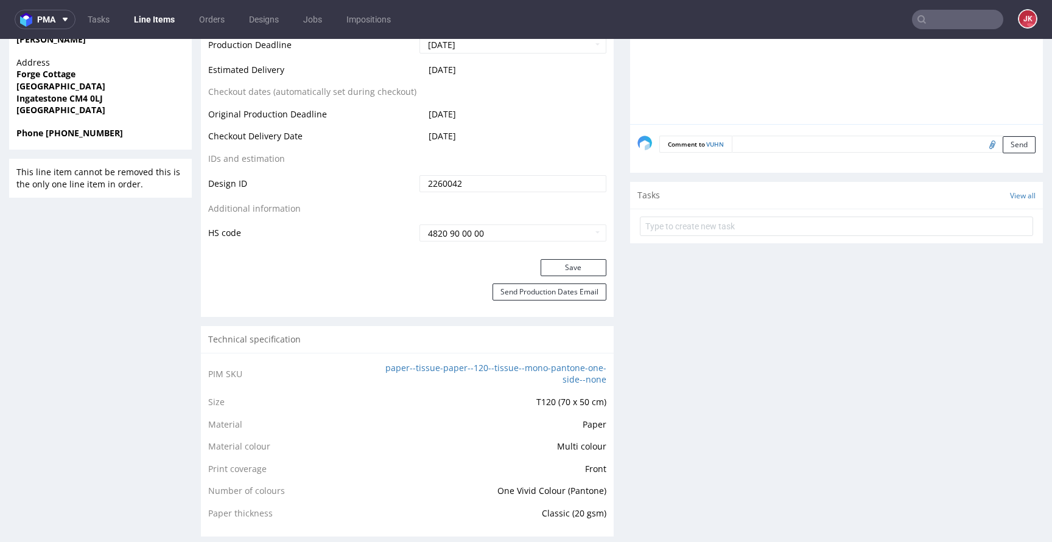
scroll to position [626, 0]
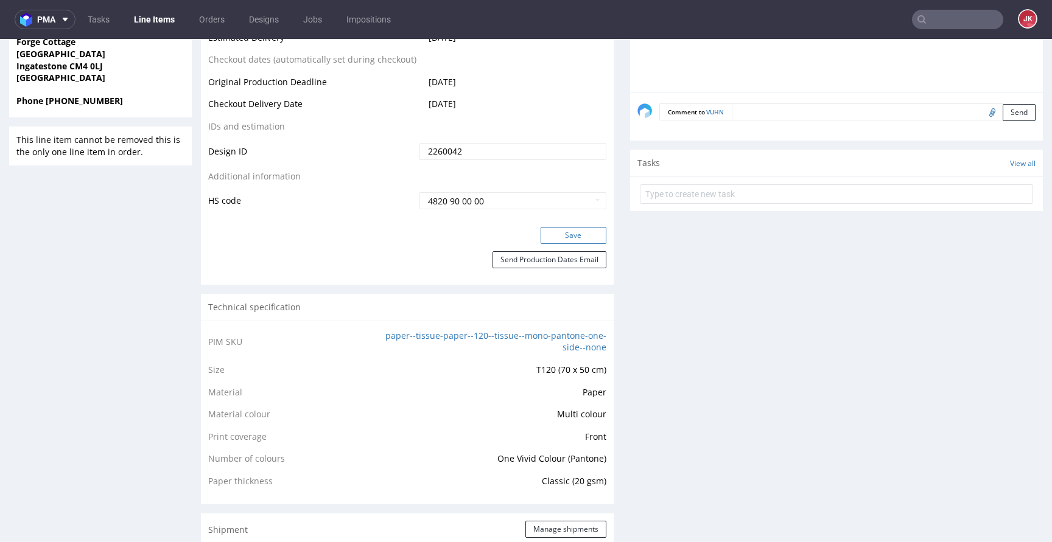
click at [569, 239] on button "Save" at bounding box center [574, 235] width 66 height 17
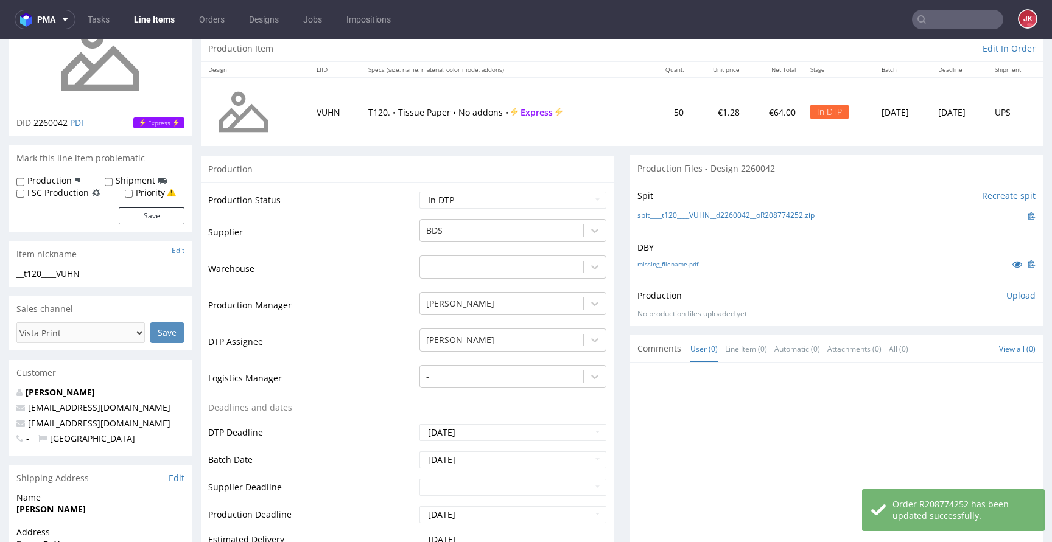
scroll to position [0, 0]
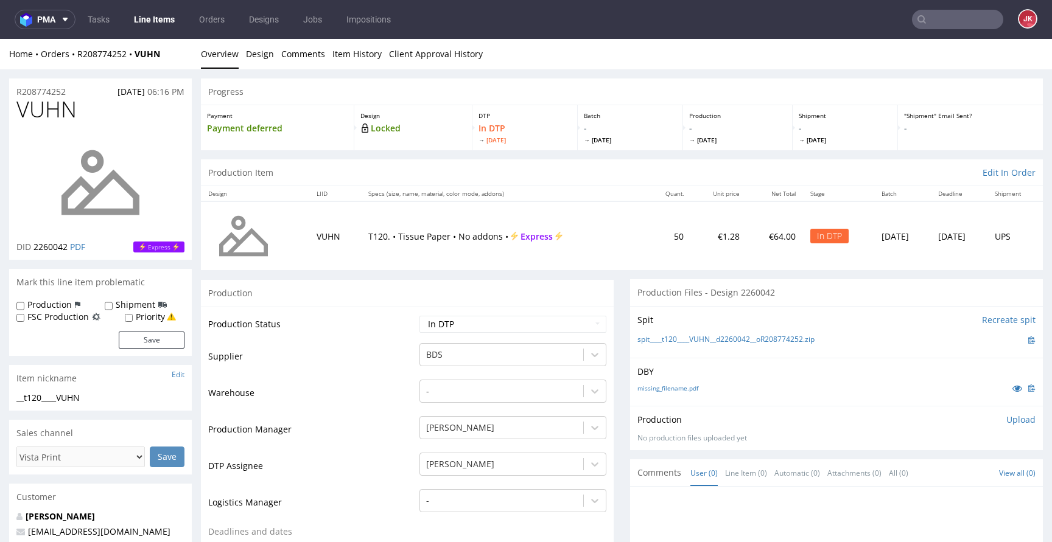
click at [389, 328] on td "Production Status" at bounding box center [312, 328] width 208 height 27
drag, startPoint x: 624, startPoint y: 340, endPoint x: 809, endPoint y: 341, distance: 185.0
click at [809, 341] on div "Spit Recreate spit spit____t120____VUHN__d2260042__oR208774252.zip" at bounding box center [836, 332] width 413 height 52
copy link "spit____t120____VUHN__d2260042__oR208774252"
click at [789, 366] on p "DBY" at bounding box center [836, 372] width 398 height 12
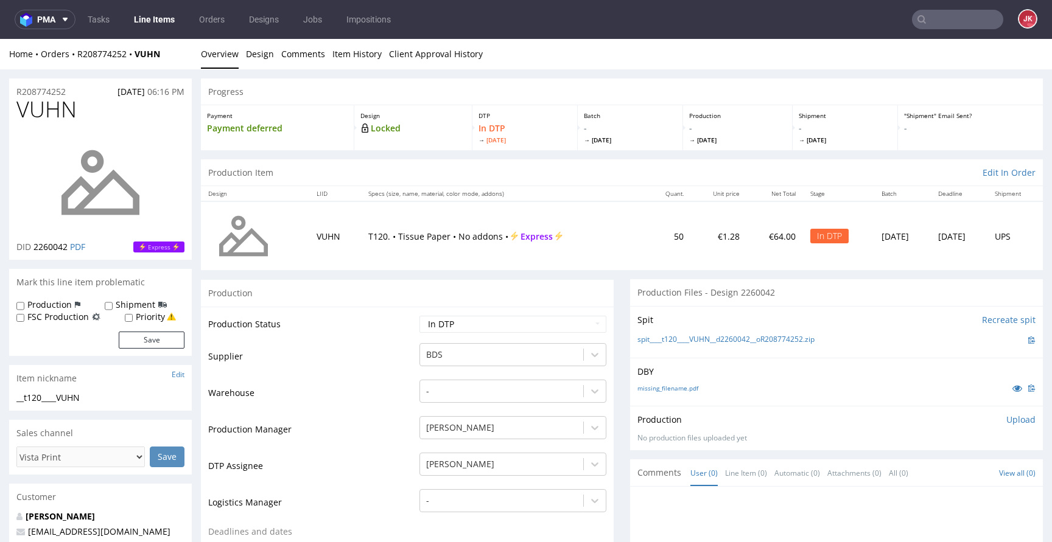
click at [1006, 416] on p "Upload" at bounding box center [1020, 420] width 29 height 12
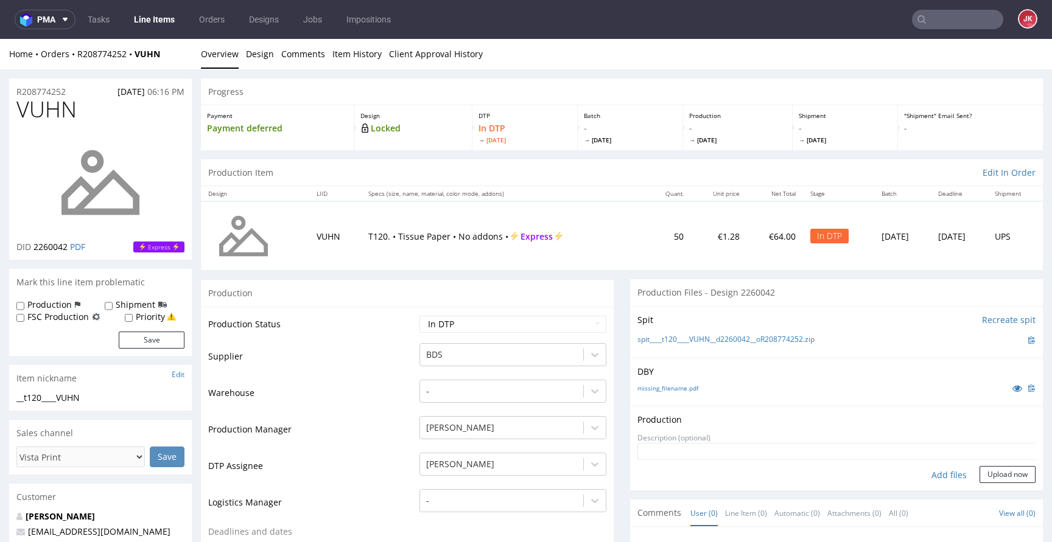
click at [931, 477] on div "Add files" at bounding box center [949, 475] width 61 height 18
type input "C:\fakepath\t120____VUHN__d2260042__oR208774252.pdf"
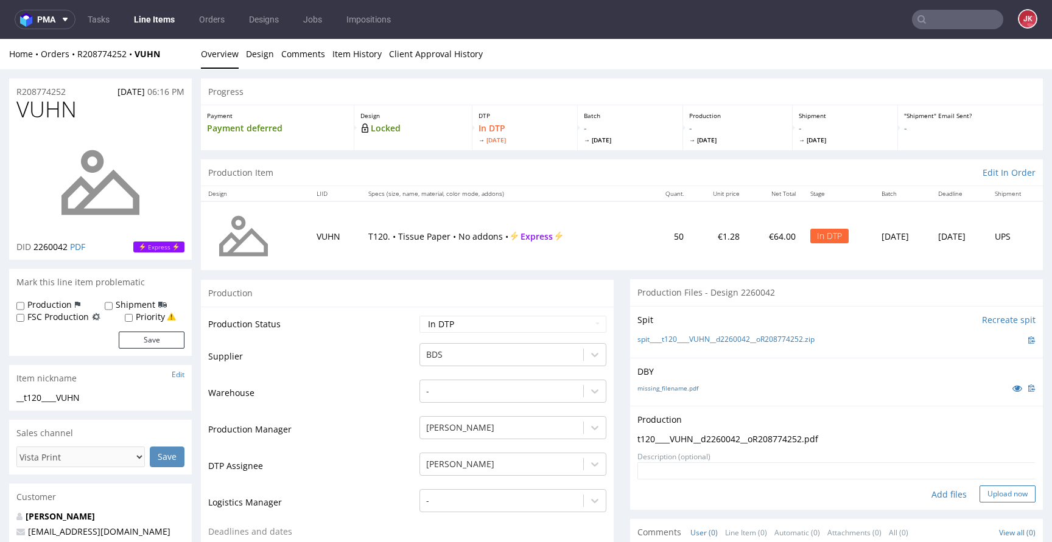
click at [992, 494] on button "Upload now" at bounding box center [1007, 494] width 56 height 17
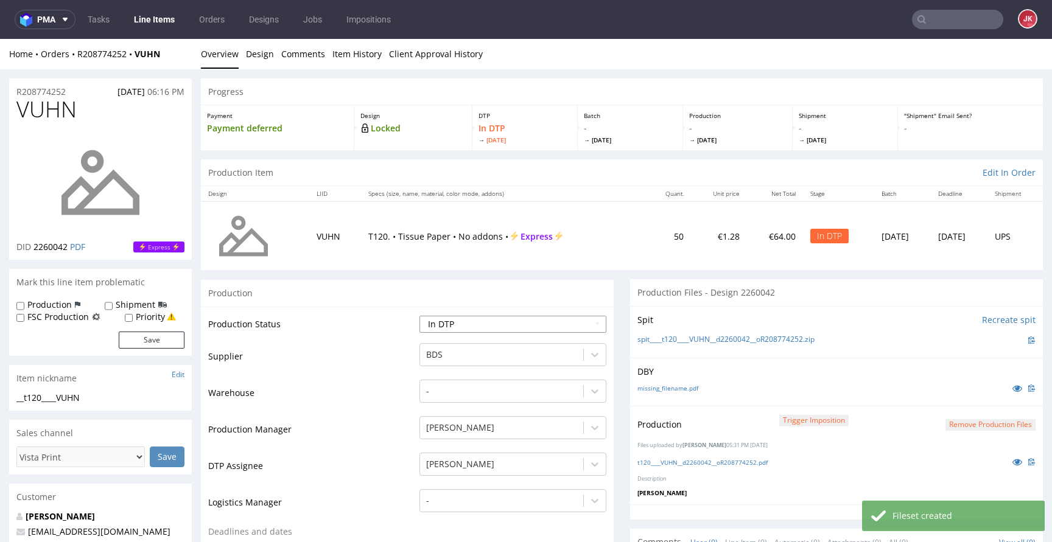
click at [541, 326] on select "Waiting for Artwork Waiting for Diecut Waiting for Mockup Waiting for DTP Waiti…" at bounding box center [512, 324] width 187 height 17
select select "dtp_production_ready"
click at [419, 316] on select "Waiting for Artwork Waiting for Diecut Waiting for Mockup Waiting for DTP Waiti…" at bounding box center [512, 324] width 187 height 17
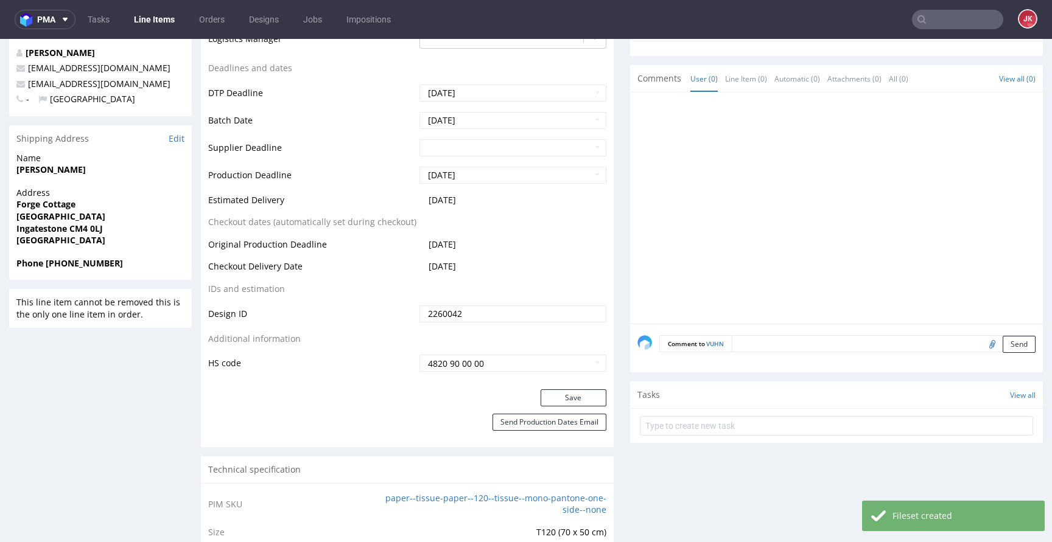
scroll to position [487, 0]
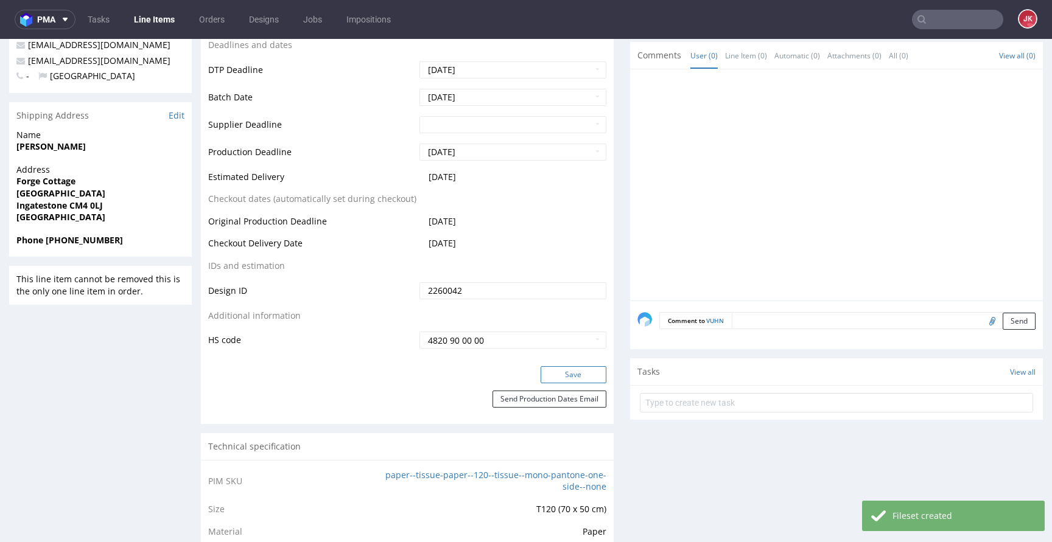
click at [569, 368] on button "Save" at bounding box center [574, 374] width 66 height 17
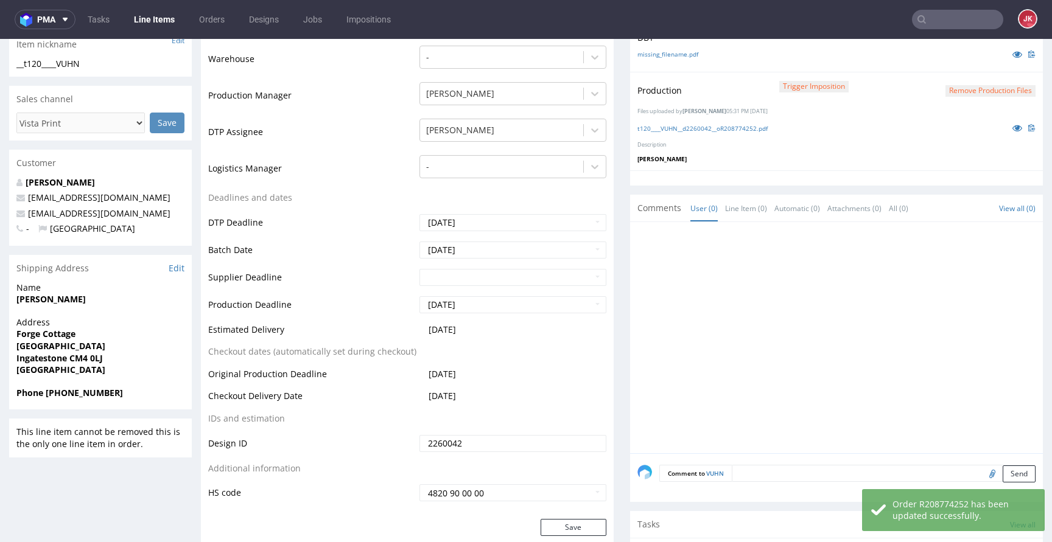
scroll to position [0, 0]
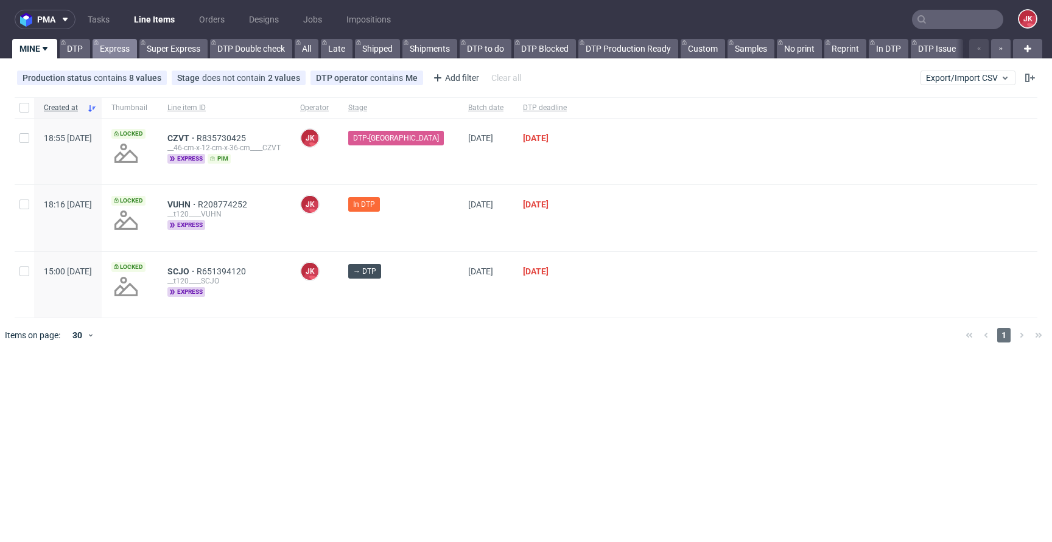
click at [105, 49] on link "Express" at bounding box center [115, 48] width 44 height 19
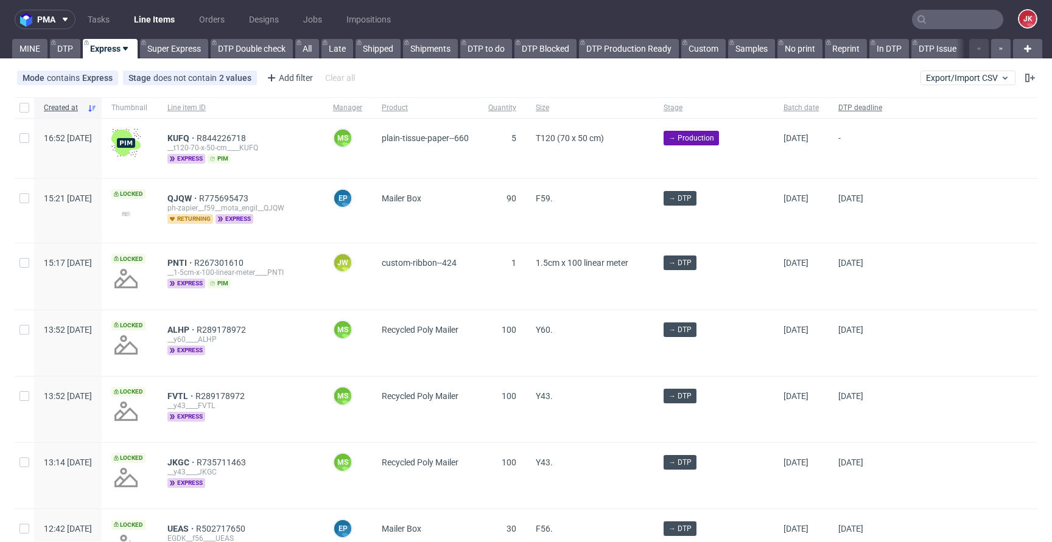
click at [851, 102] on div "DTP deadline" at bounding box center [859, 107] width 63 height 21
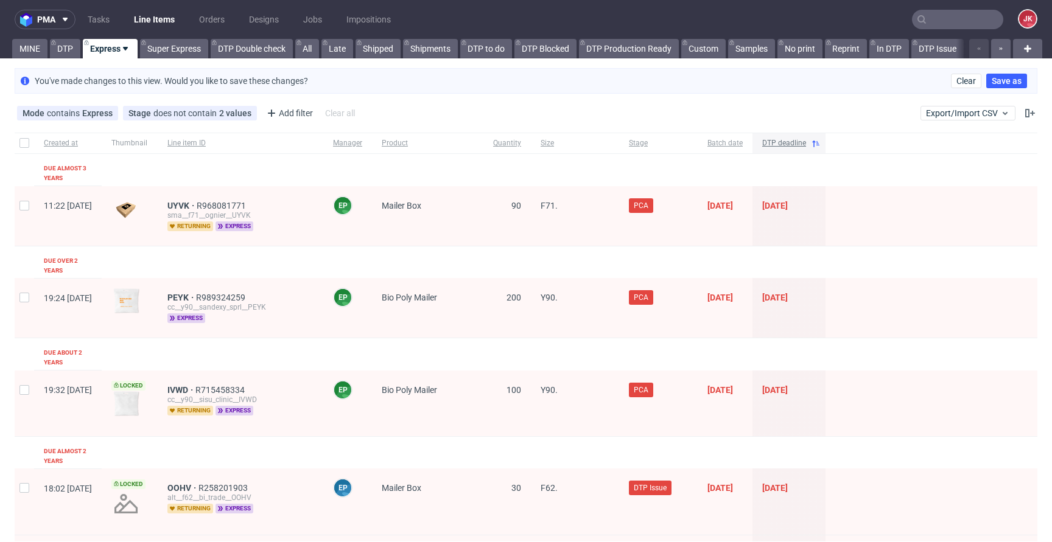
click at [806, 139] on span "DTP deadline" at bounding box center [784, 143] width 44 height 10
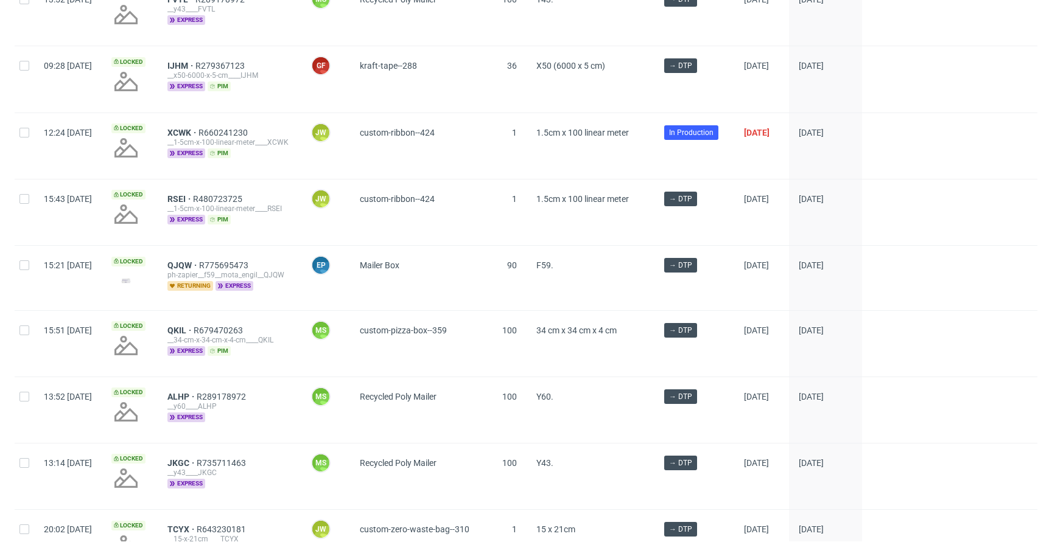
scroll to position [1732, 0]
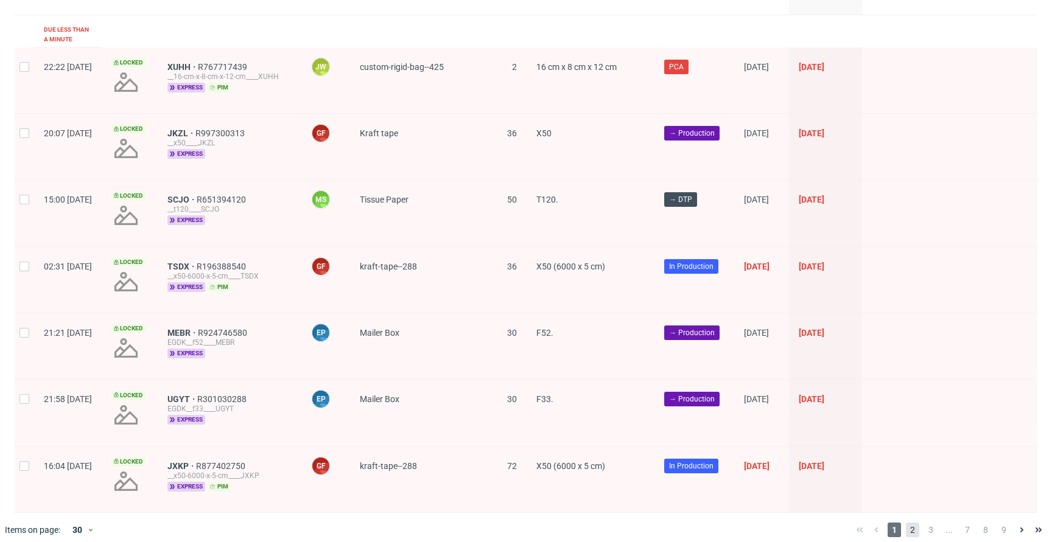
click at [906, 523] on span "2" at bounding box center [912, 530] width 13 height 15
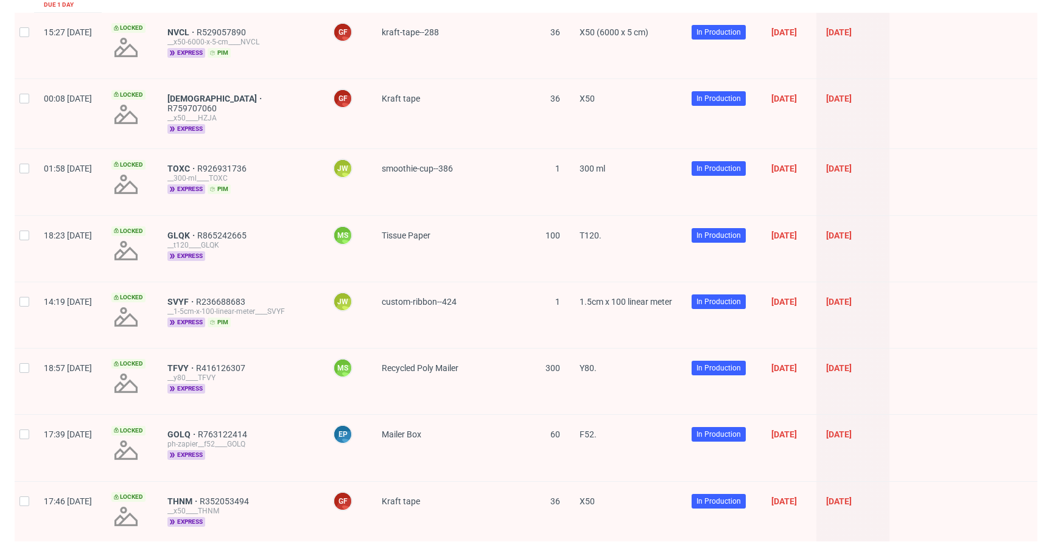
scroll to position [501, 0]
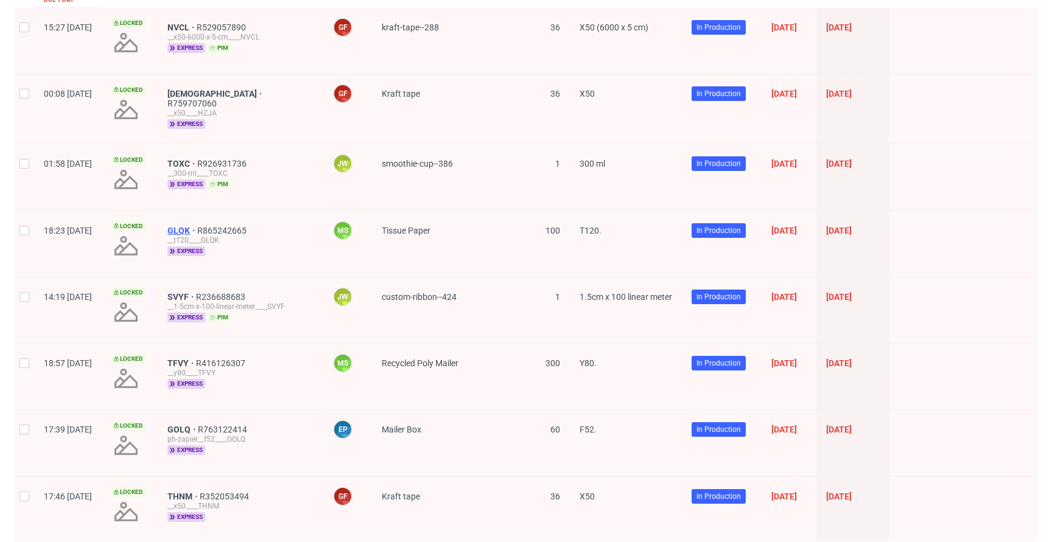
click at [197, 226] on span "GLQK" at bounding box center [182, 231] width 30 height 10
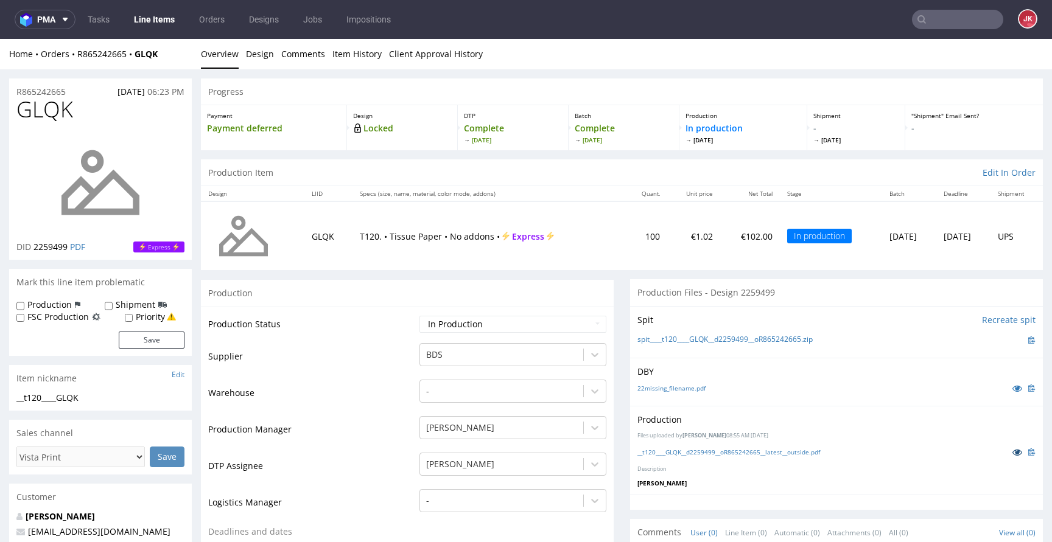
click at [1012, 453] on icon at bounding box center [1017, 452] width 10 height 9
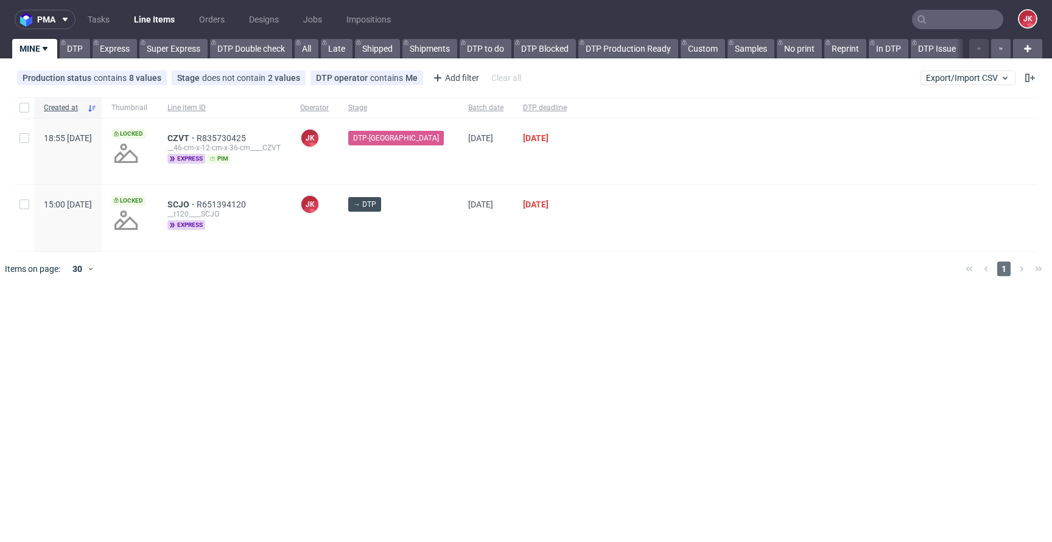
click at [492, 300] on div "pma Tasks Line Items Orders Designs Jobs Impositions JK MINE DTP Express Super …" at bounding box center [526, 271] width 1052 height 542
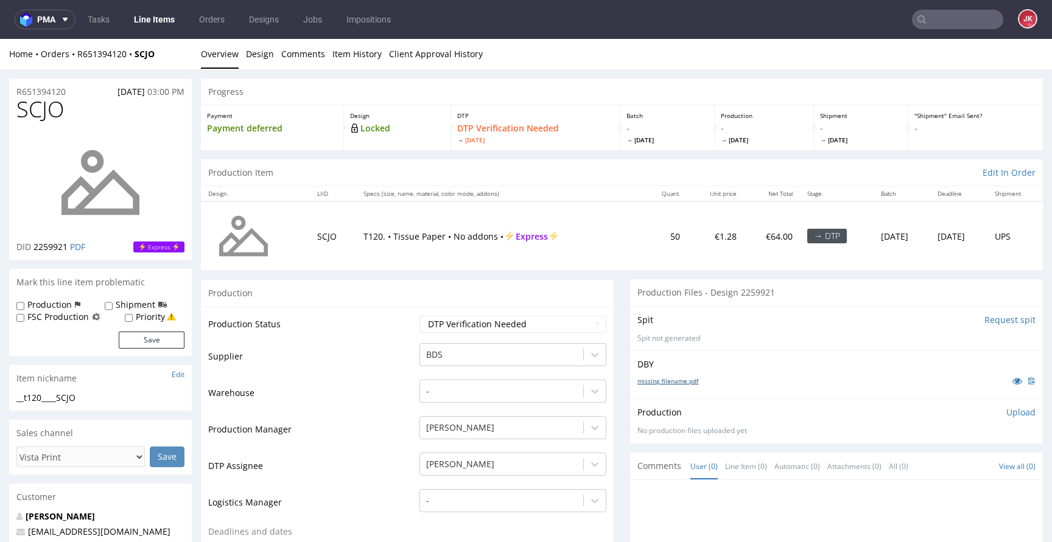
click at [670, 382] on link "missing_filename.pdf" at bounding box center [667, 381] width 61 height 9
click at [555, 325] on select "Waiting for Artwork Waiting for Diecut Waiting for Mockup Waiting for DTP Waiti…" at bounding box center [512, 324] width 187 height 17
select select "dtp_in_process"
click at [419, 316] on select "Waiting for Artwork Waiting for Diecut Waiting for Mockup Waiting for DTP Waiti…" at bounding box center [512, 324] width 187 height 17
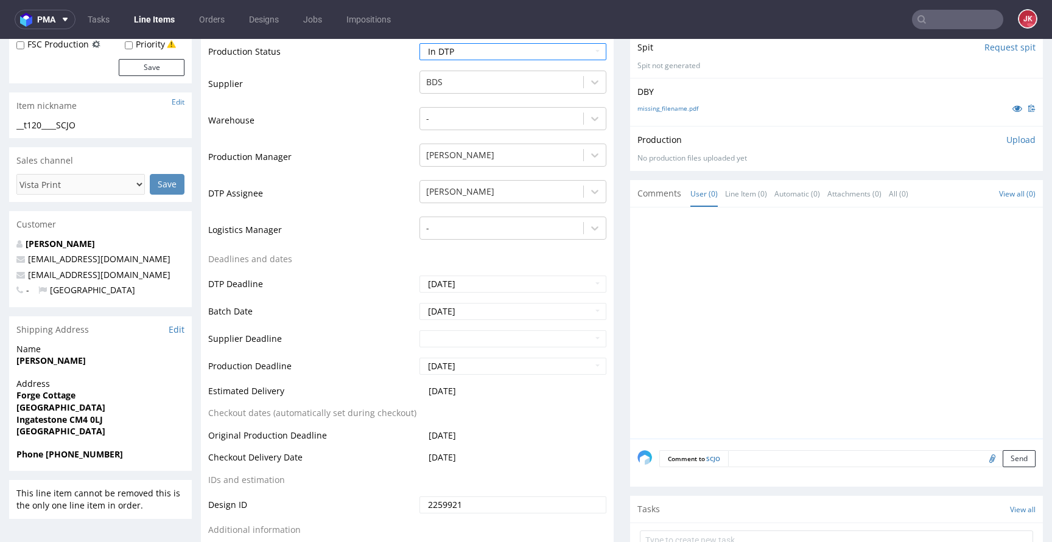
scroll to position [491, 0]
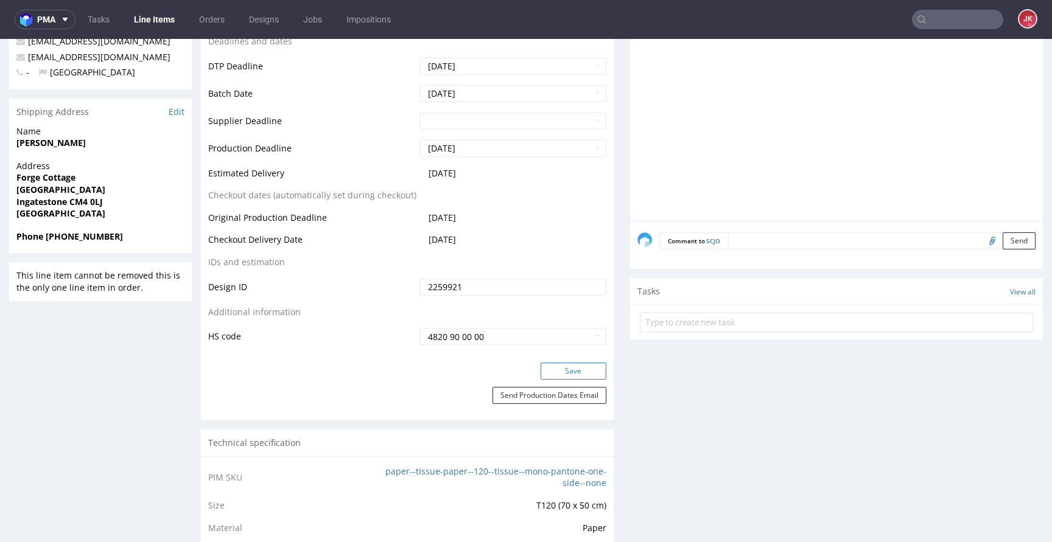
click at [555, 367] on button "Save" at bounding box center [574, 371] width 66 height 17
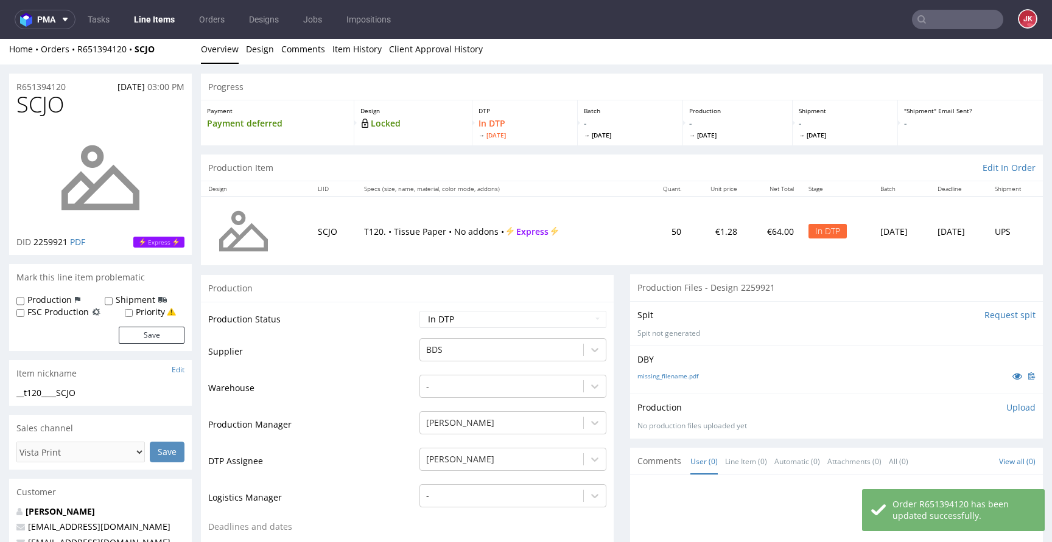
scroll to position [0, 0]
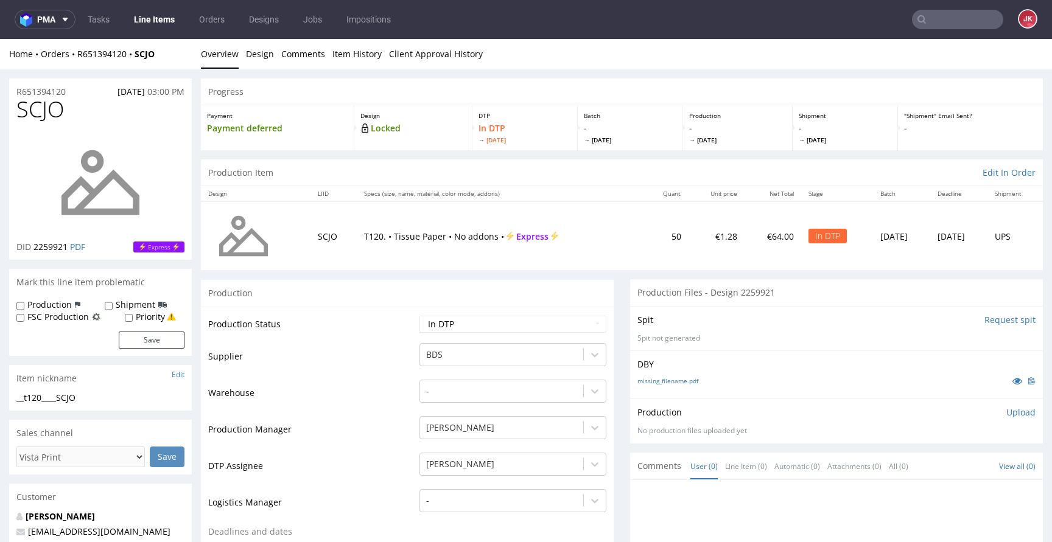
copy div "__t120____SCJO"
drag, startPoint x: 82, startPoint y: 91, endPoint x: 4, endPoint y: 100, distance: 78.4
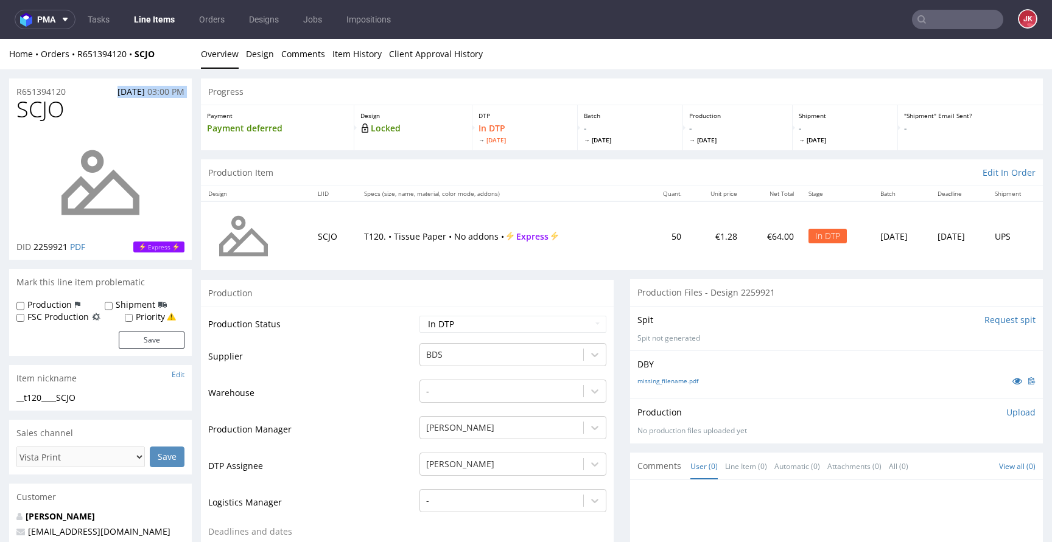
click at [70, 86] on div "R651394120 [DATE] 03:00 PM" at bounding box center [100, 88] width 183 height 19
drag, startPoint x: 75, startPoint y: 89, endPoint x: 0, endPoint y: 89, distance: 74.9
drag, startPoint x: 33, startPoint y: 250, endPoint x: 67, endPoint y: 252, distance: 33.5
click at [67, 252] on p "DID 2259921 PDF" at bounding box center [50, 247] width 69 height 12
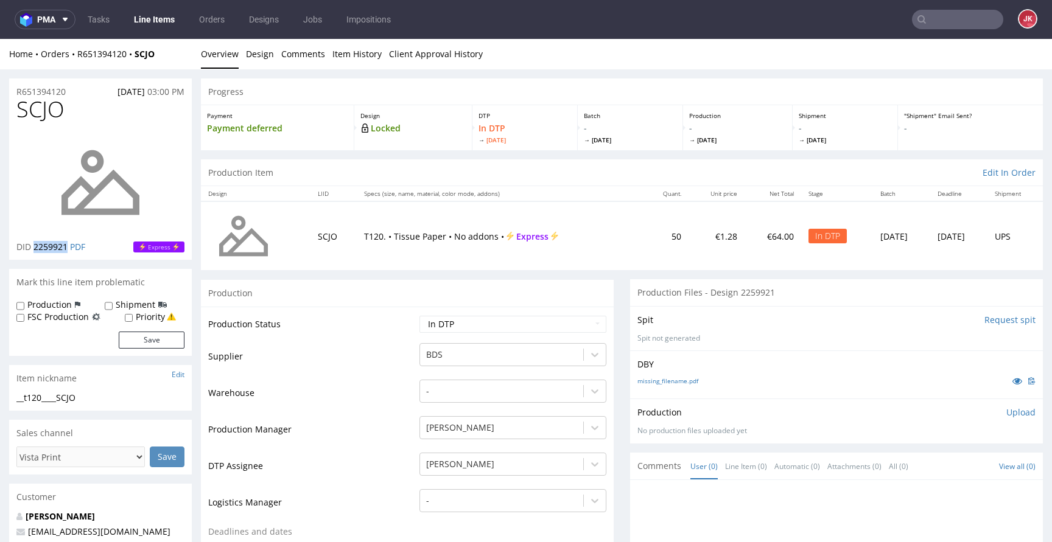
copy span "2259921"
click at [1006, 414] on p "Upload" at bounding box center [1020, 413] width 29 height 12
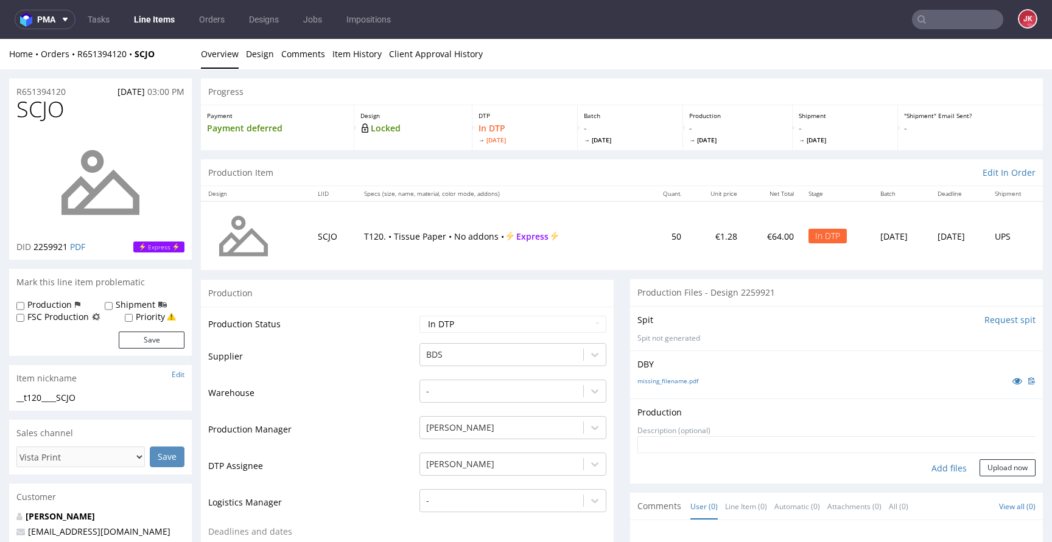
click at [924, 464] on div "Add files" at bounding box center [949, 469] width 61 height 18
type input "C:\fakepath\t120____SCJO__d2259921__oR651394120.pdf"
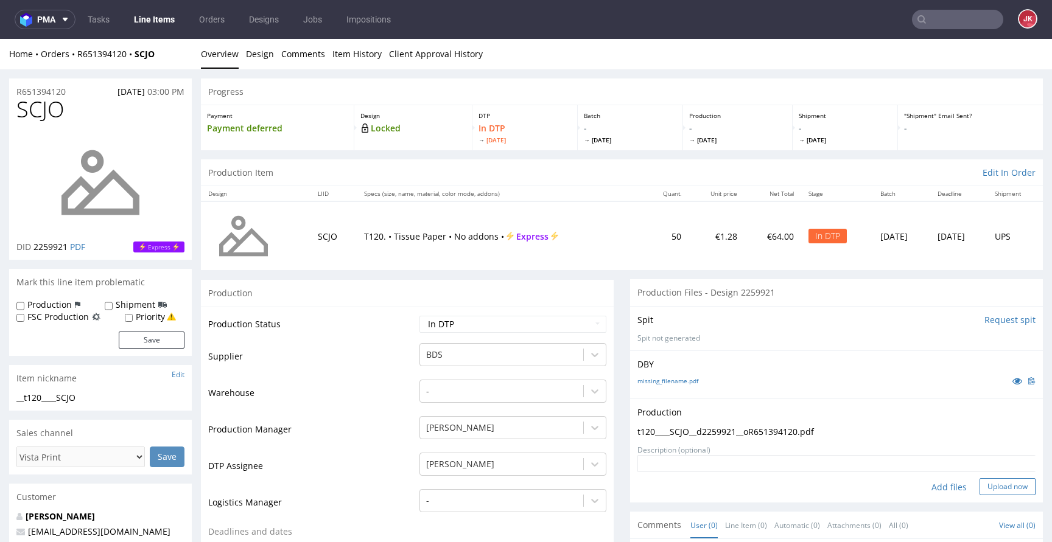
click at [985, 491] on button "Upload now" at bounding box center [1007, 486] width 56 height 17
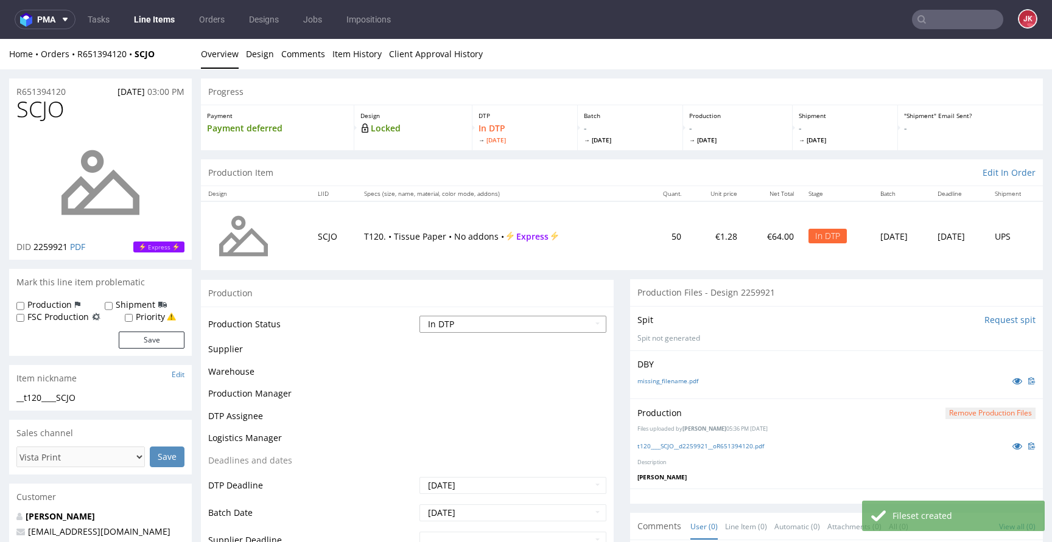
click at [497, 325] on select "Waiting for Artwork Waiting for Diecut Waiting for Mockup Waiting for DTP Waiti…" at bounding box center [512, 324] width 187 height 17
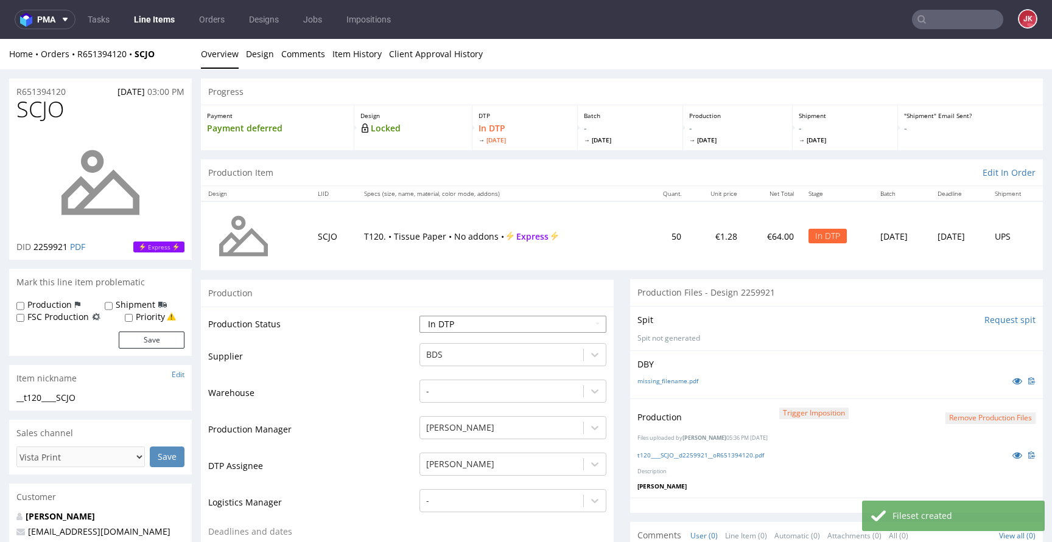
select select "dtp_production_ready"
click at [419, 316] on select "Waiting for Artwork Waiting for Diecut Waiting for Mockup Waiting for DTP Waiti…" at bounding box center [512, 324] width 187 height 17
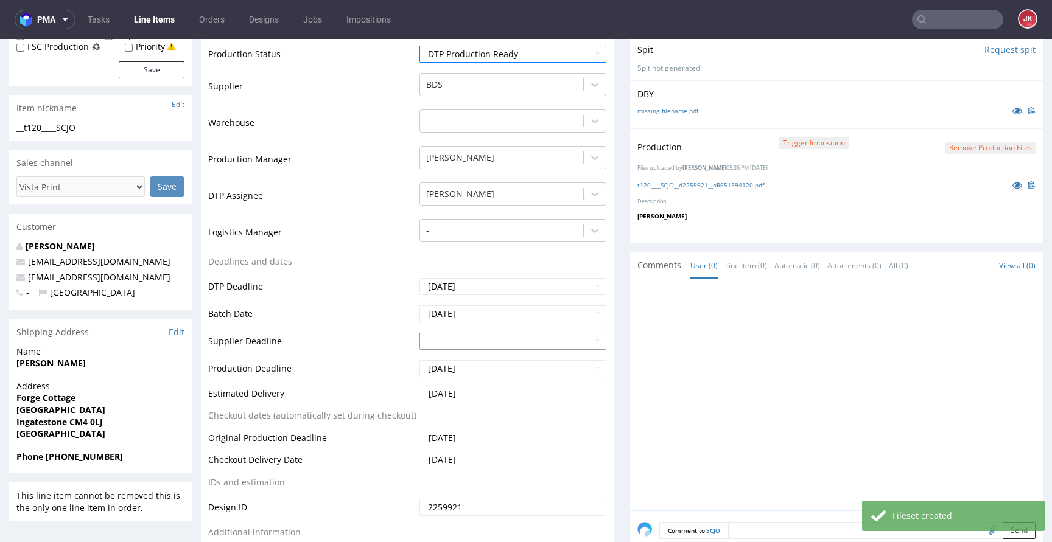
scroll to position [359, 0]
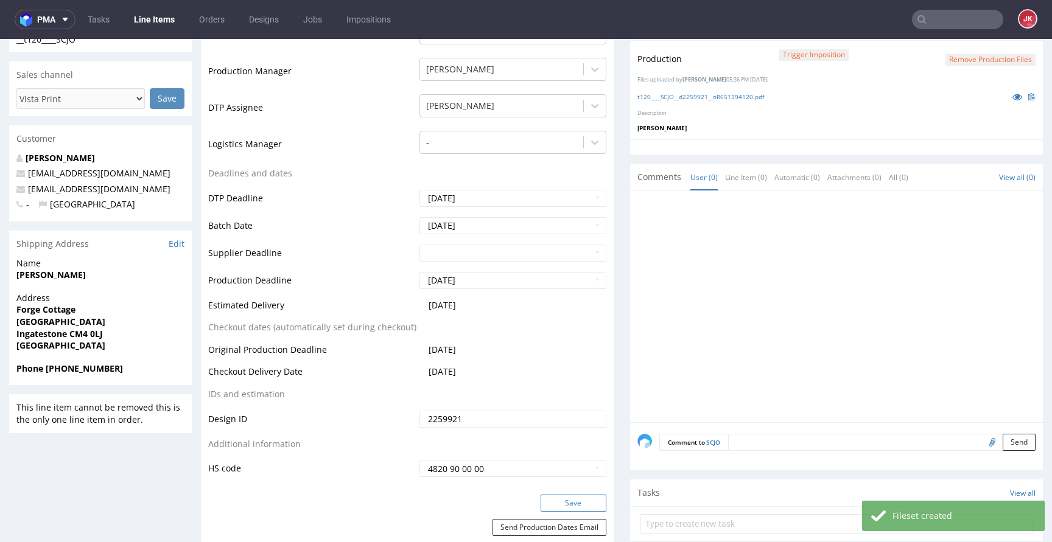
click at [576, 497] on button "Save" at bounding box center [574, 503] width 66 height 17
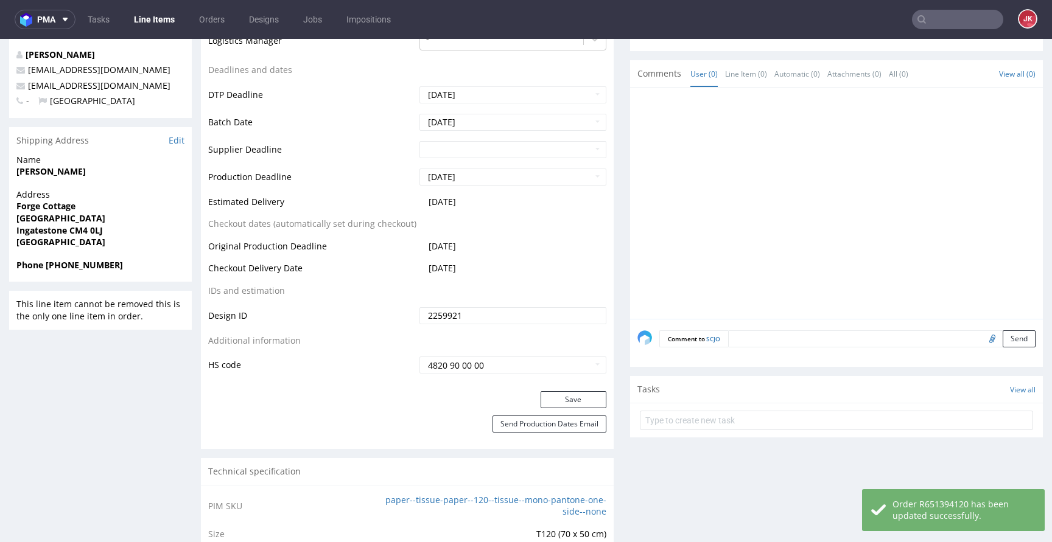
scroll to position [541, 0]
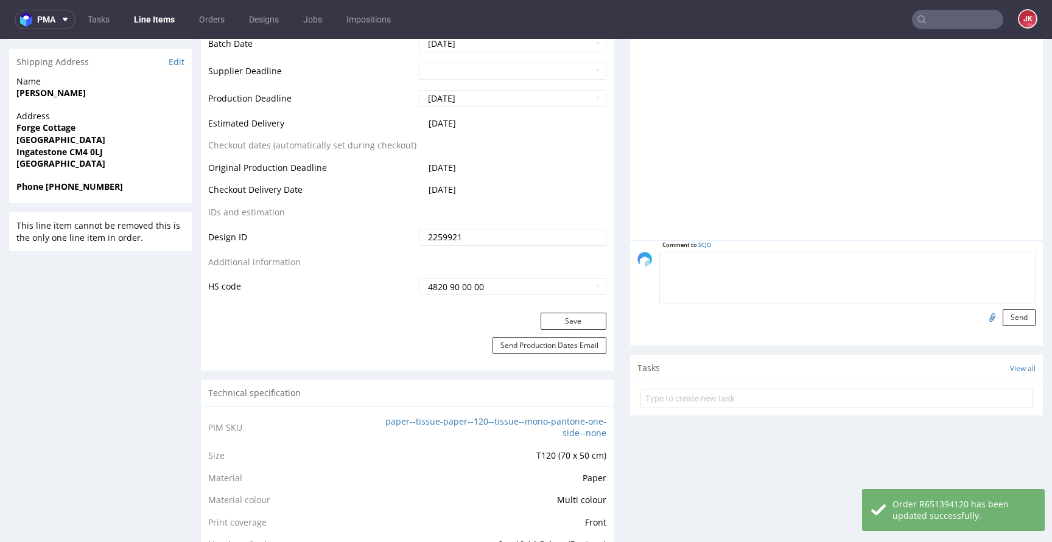
click at [752, 266] on textarea at bounding box center [847, 278] width 376 height 52
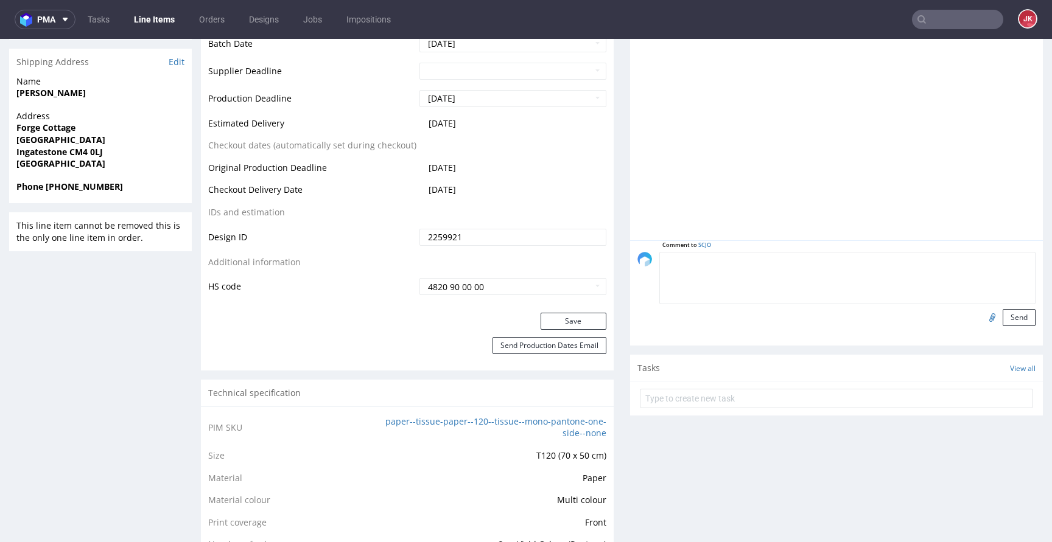
paste textarea "issue: cienkie linie, duże pokrycie"
drag, startPoint x: 682, startPoint y: 263, endPoint x: 793, endPoint y: 263, distance: 111.4
click at [793, 263] on textarea "issue: cienkie linie, duże pokrycie" at bounding box center [847, 278] width 376 height 52
type textarea "issue: małe teksty"
click at [749, 257] on textarea "issue: małe teksty" at bounding box center [847, 278] width 376 height 52
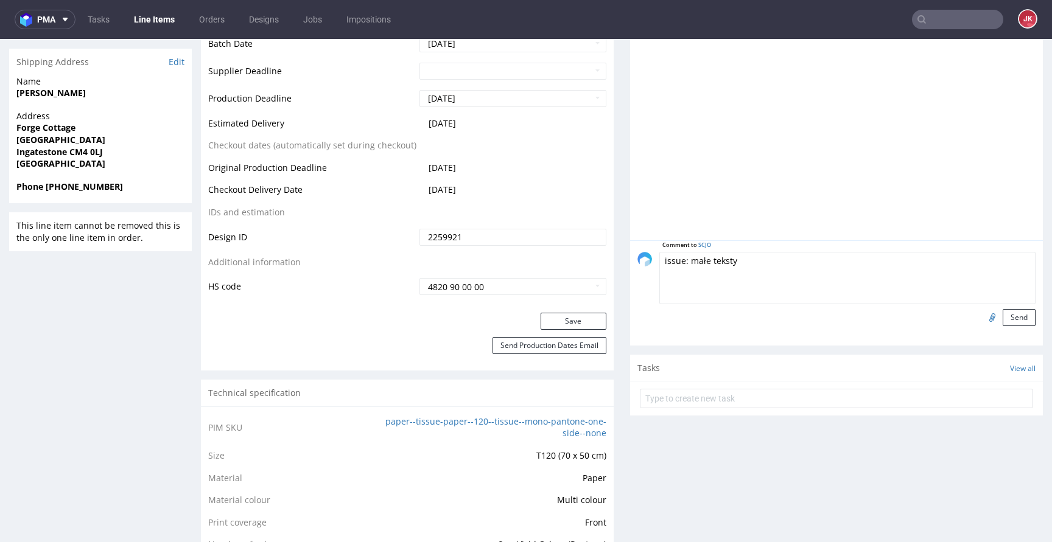
click at [753, 265] on textarea "issue: małe teksty" at bounding box center [847, 278] width 376 height 52
click at [1003, 318] on button "Send" at bounding box center [1019, 317] width 33 height 17
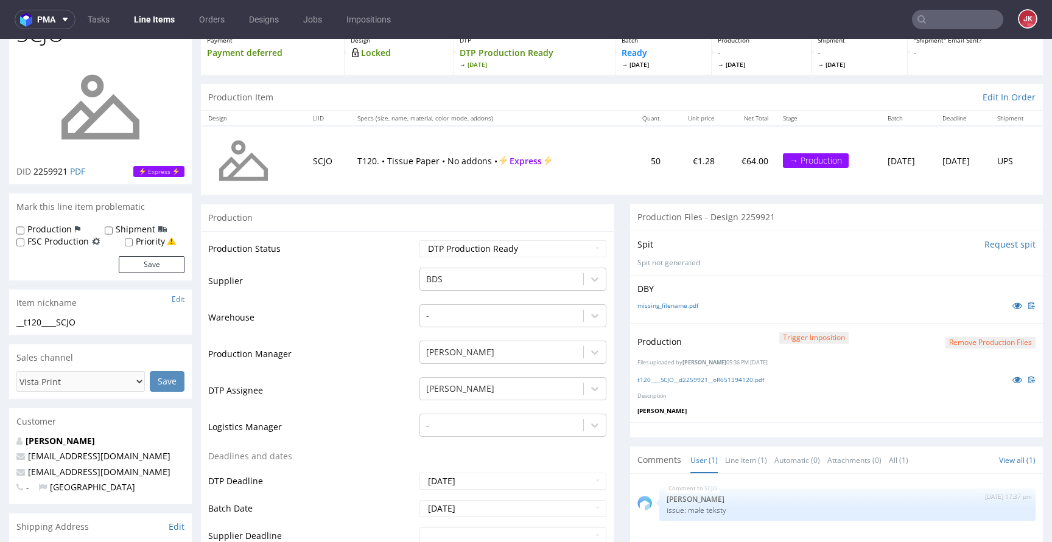
scroll to position [247, 0]
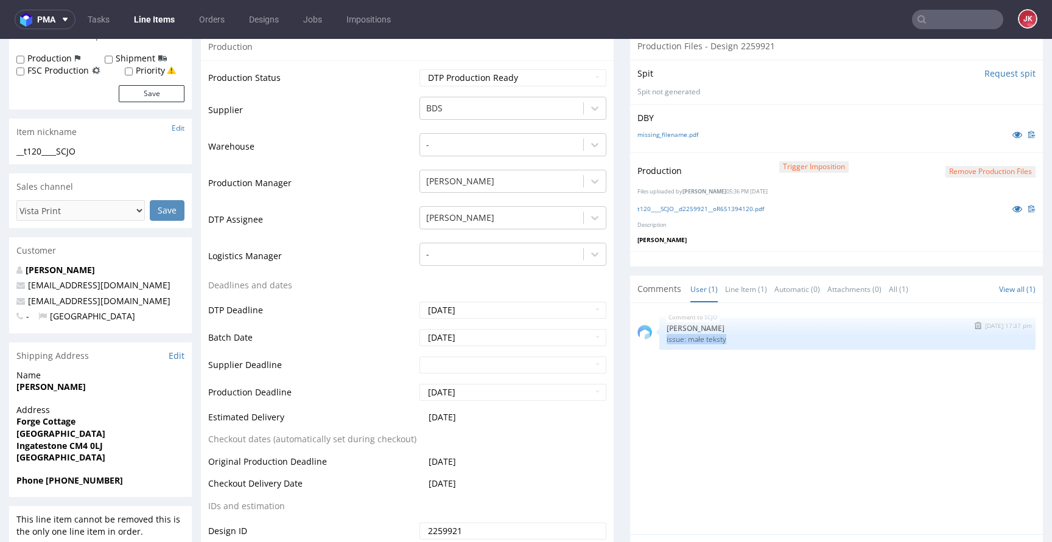
drag, startPoint x: 656, startPoint y: 338, endPoint x: 755, endPoint y: 338, distance: 98.6
click at [755, 338] on div "SCJO [DATE] 17:37 pm [PERSON_NAME] issue: małe teksty" at bounding box center [847, 334] width 376 height 32
copy p "issue: małe teksty"
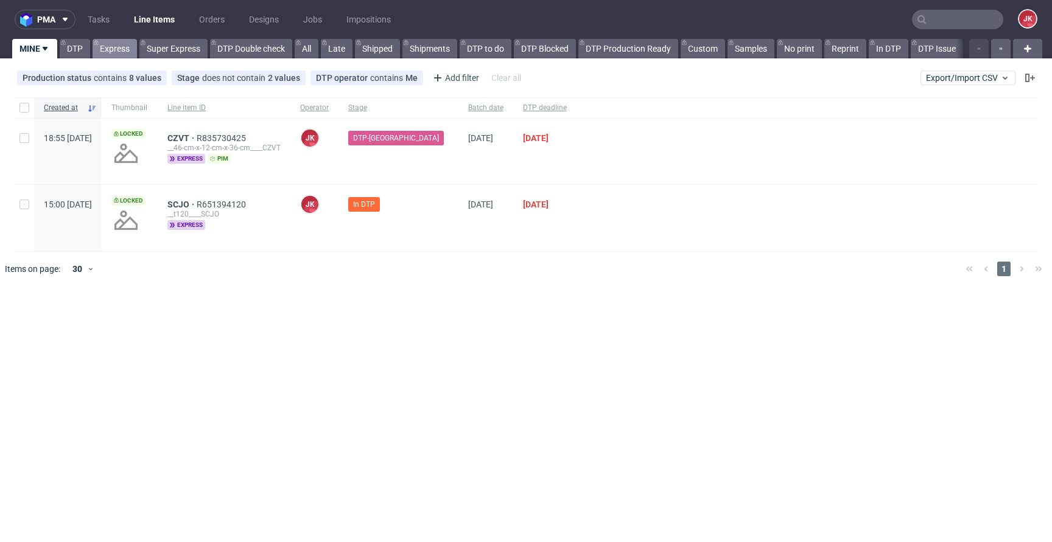
click at [114, 42] on link "Express" at bounding box center [115, 48] width 44 height 19
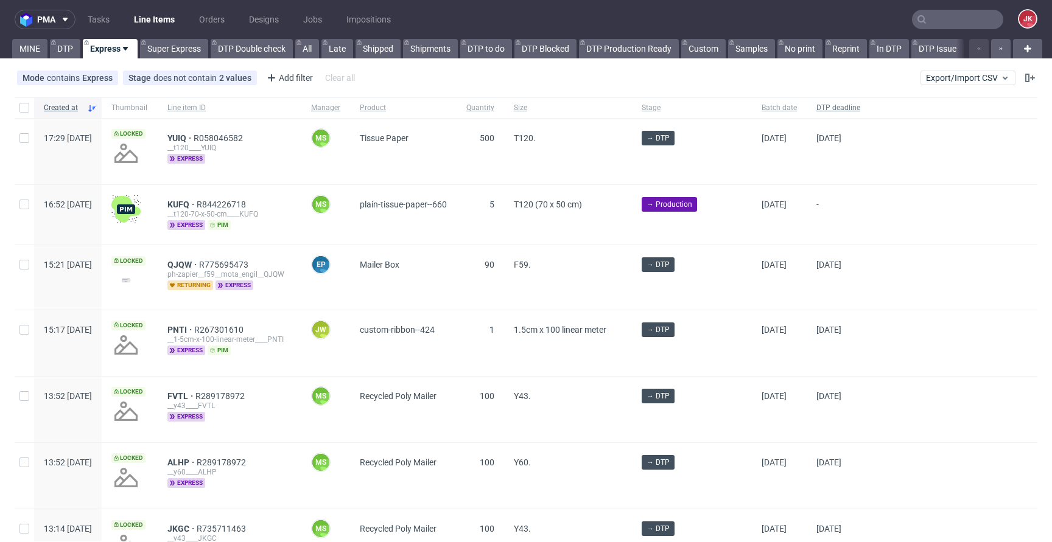
click at [848, 107] on span "DTP deadline" at bounding box center [838, 108] width 44 height 10
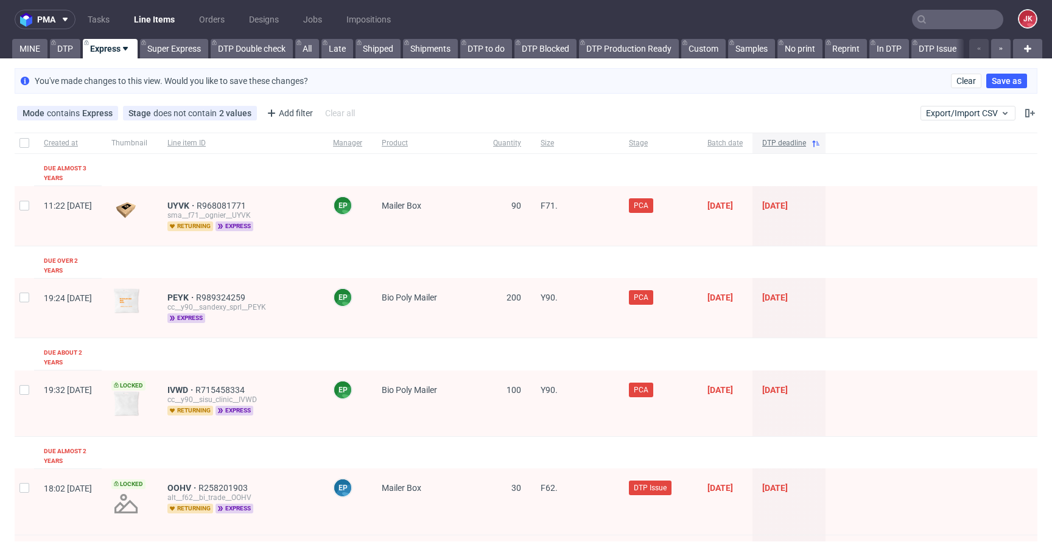
click at [806, 145] on span "DTP deadline" at bounding box center [784, 143] width 44 height 10
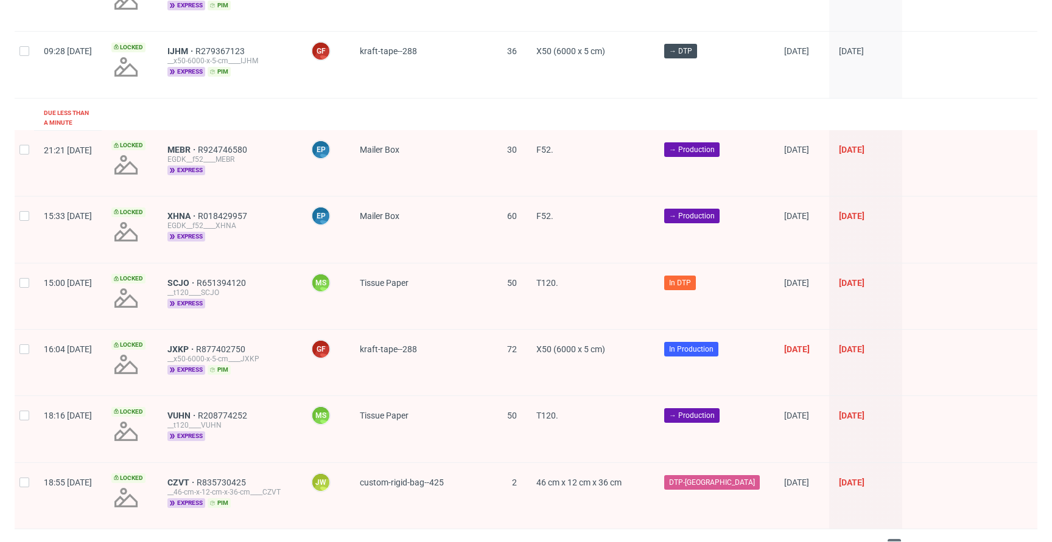
scroll to position [1732, 0]
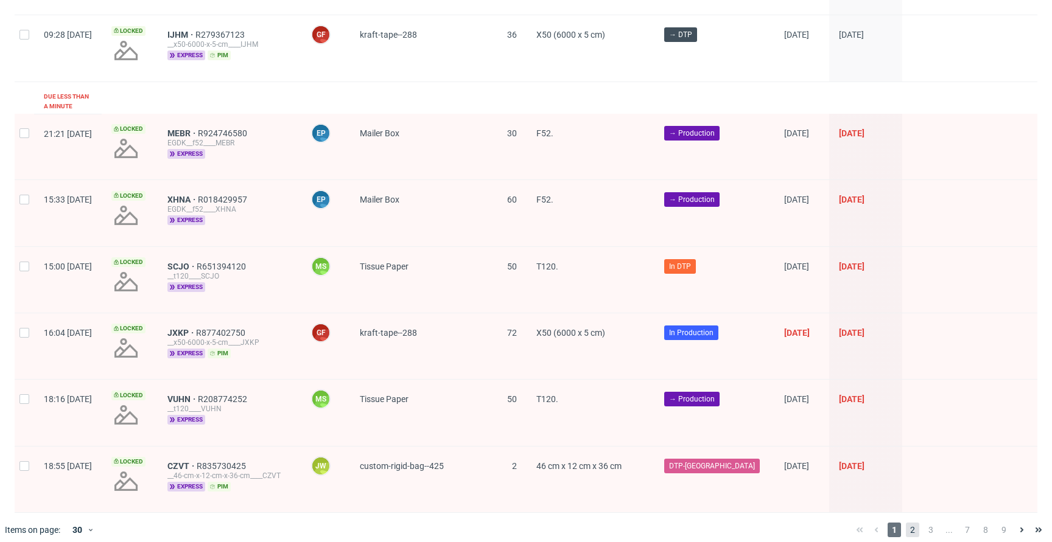
click at [906, 523] on span "2" at bounding box center [912, 530] width 13 height 15
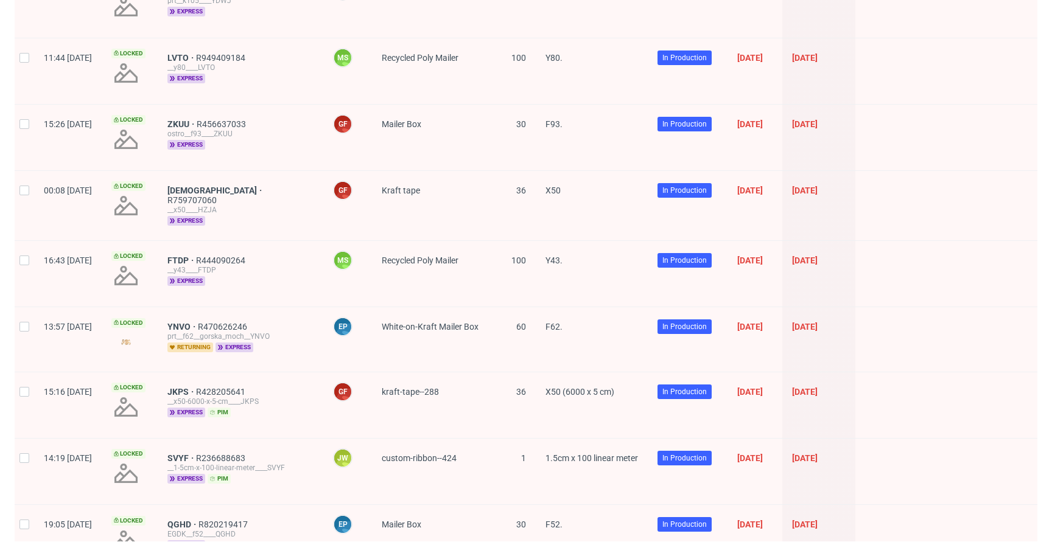
scroll to position [604, 0]
click at [212, 188] on span "[DEMOGRAPHIC_DATA]" at bounding box center [215, 190] width 97 height 10
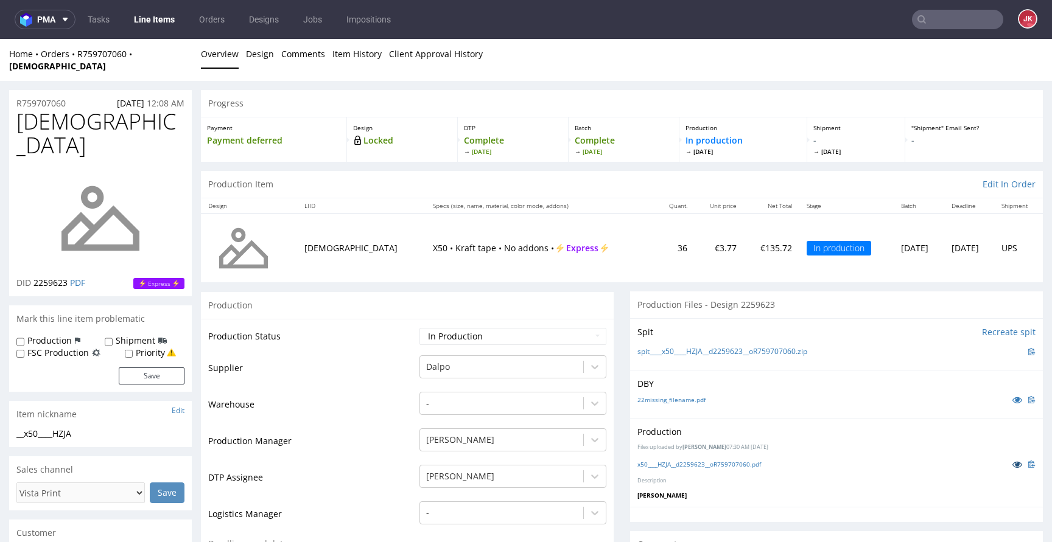
click at [1006, 458] on link at bounding box center [1017, 464] width 22 height 13
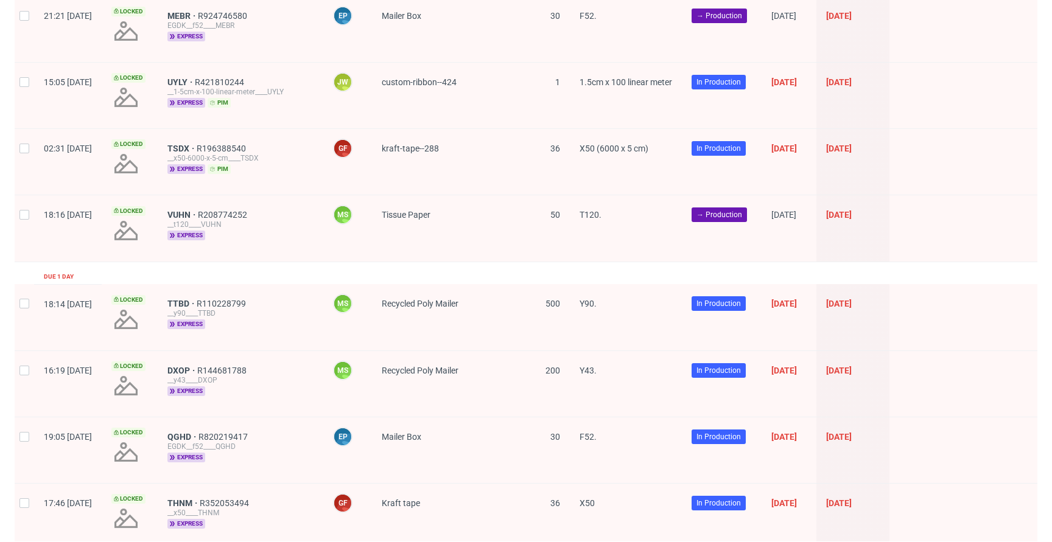
scroll to position [321, 0]
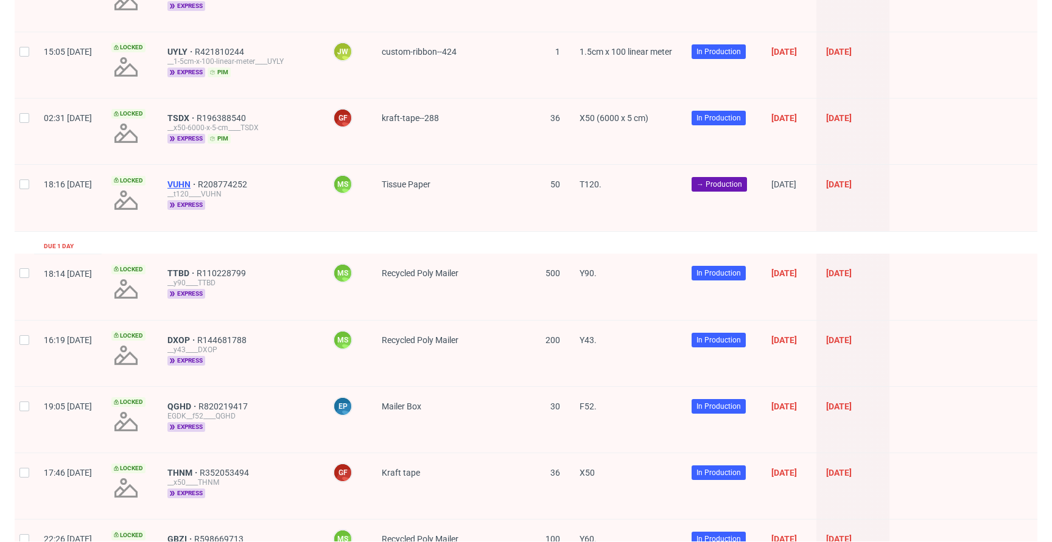
click at [198, 183] on span "VUHN" at bounding box center [182, 185] width 30 height 10
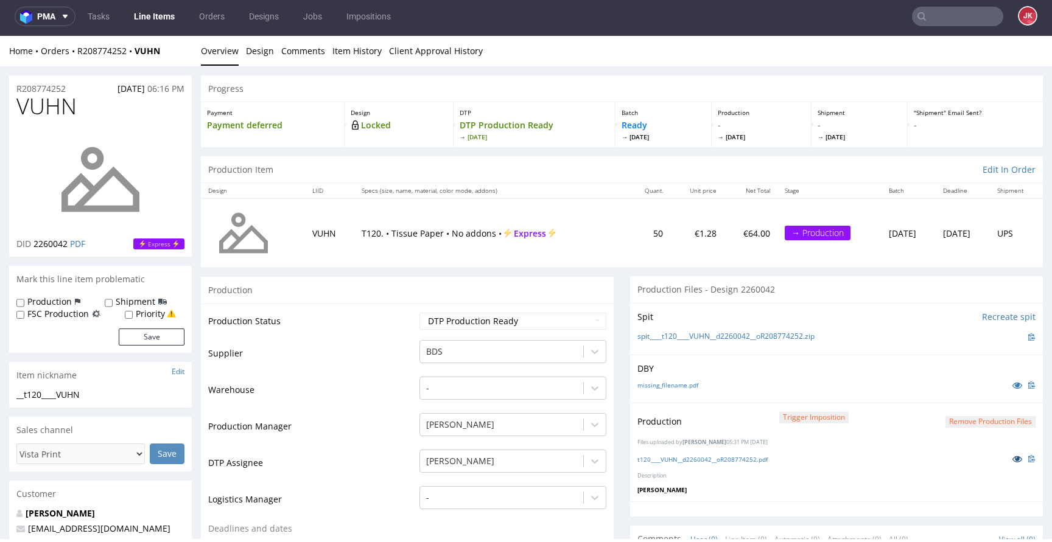
click at [1006, 460] on link at bounding box center [1017, 458] width 22 height 13
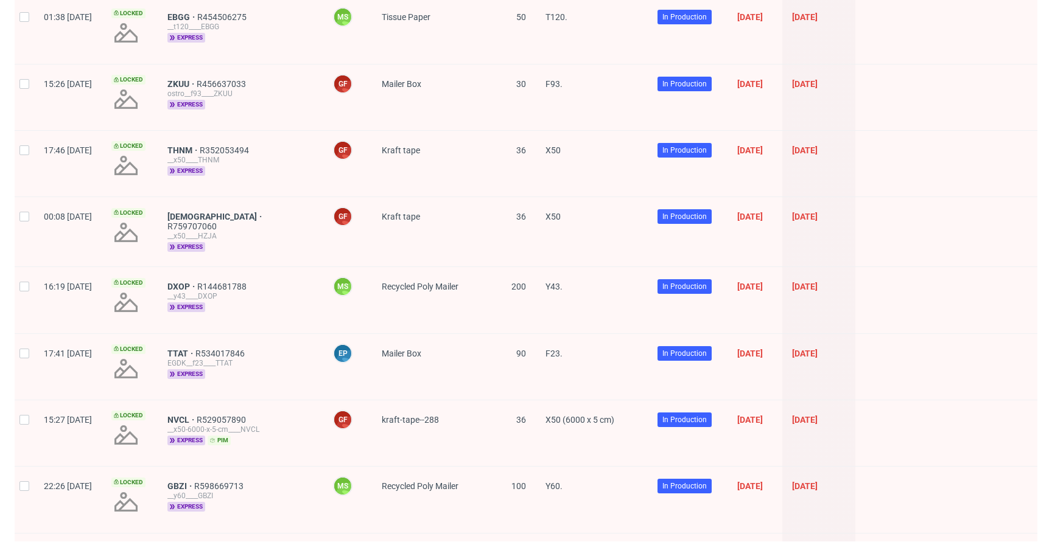
scroll to position [1689, 0]
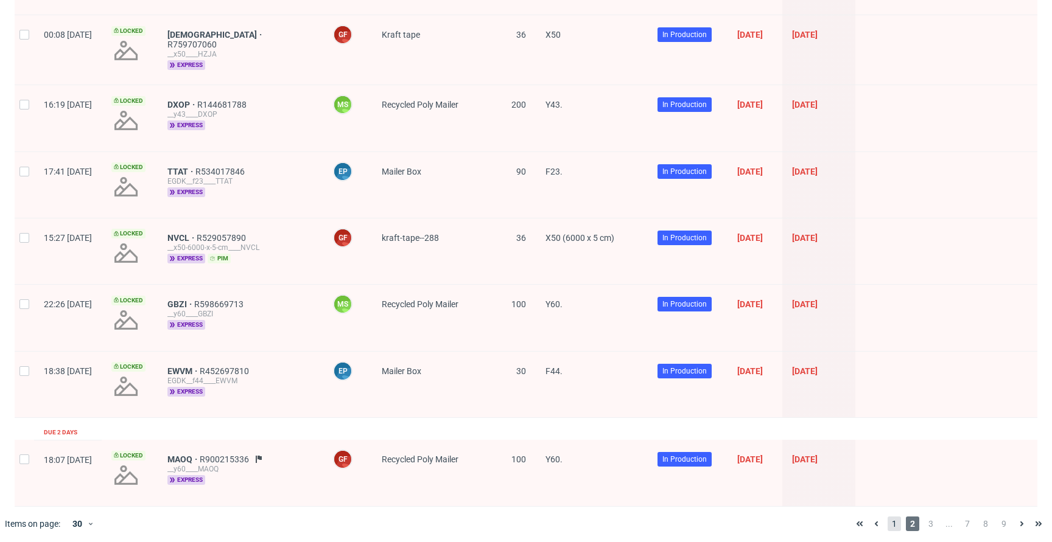
click at [887, 521] on span "1" at bounding box center [893, 524] width 13 height 15
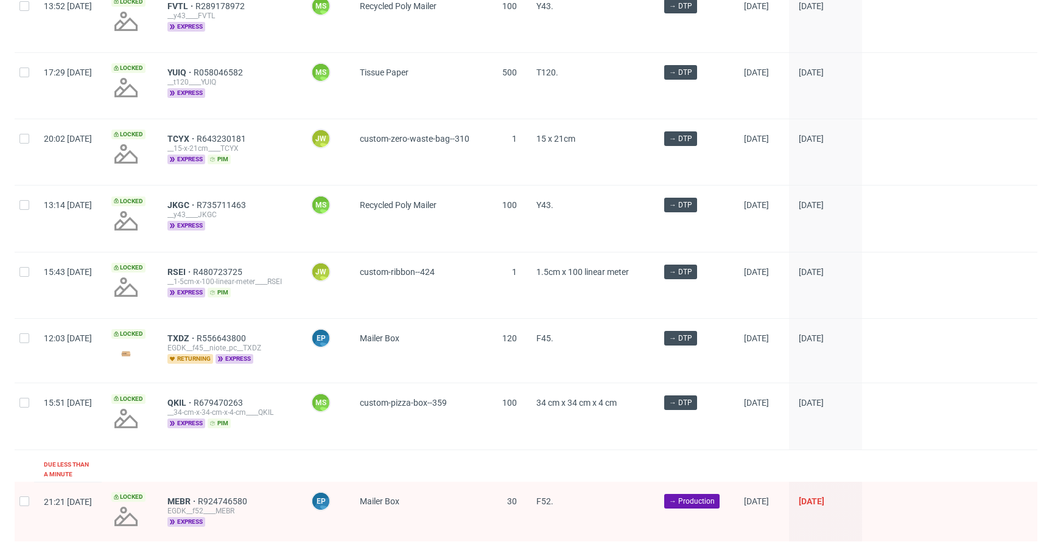
scroll to position [1732, 0]
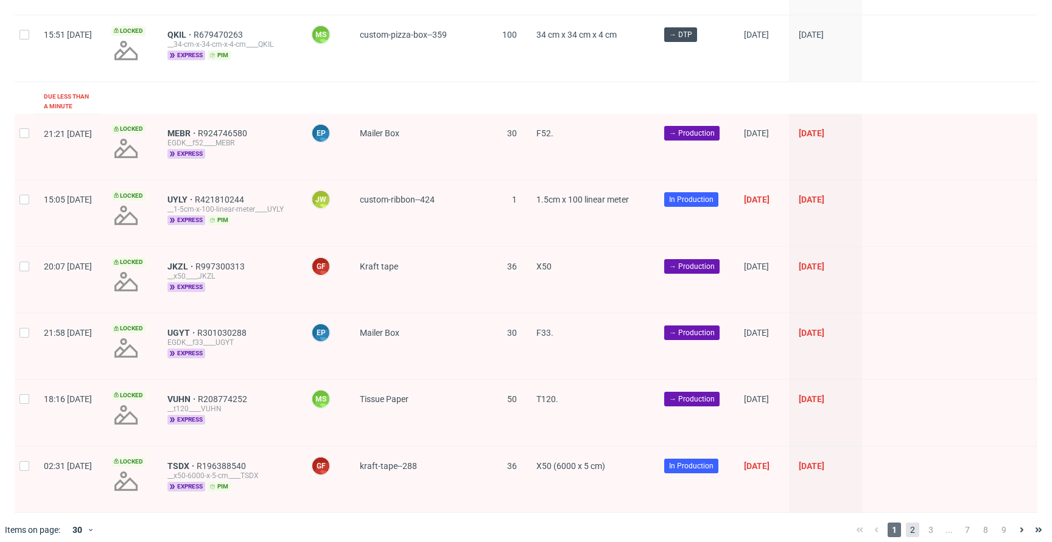
click at [906, 523] on span "2" at bounding box center [912, 530] width 13 height 15
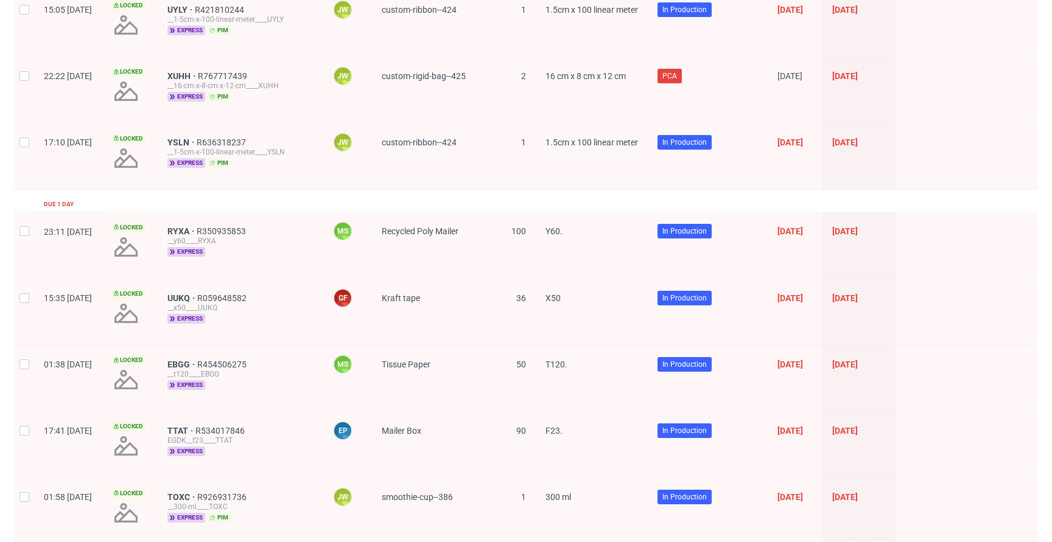
scroll to position [364, 0]
click at [197, 365] on span "EBGG" at bounding box center [182, 364] width 30 height 10
click at [197, 364] on span "EBGG" at bounding box center [182, 364] width 30 height 10
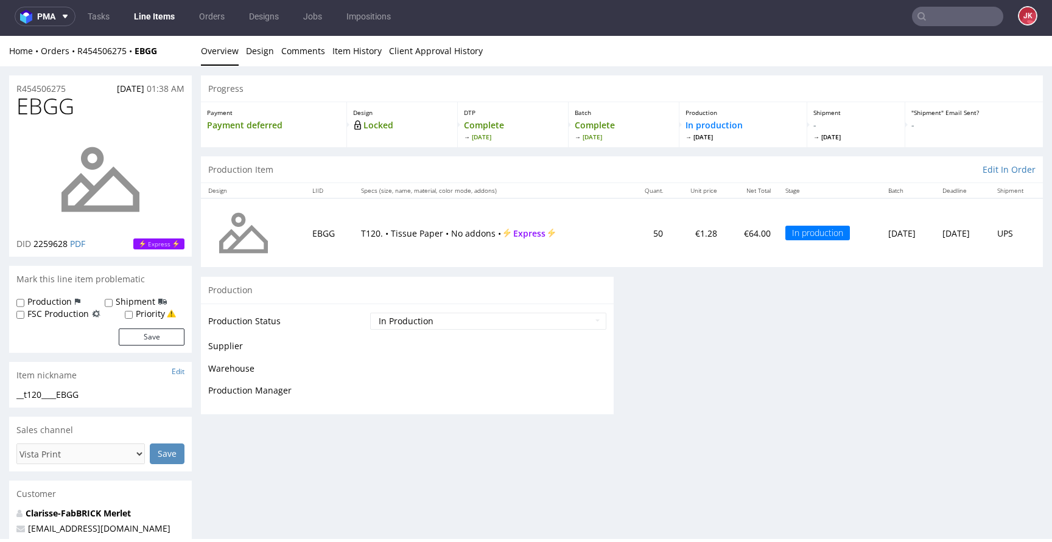
scroll to position [3, 0]
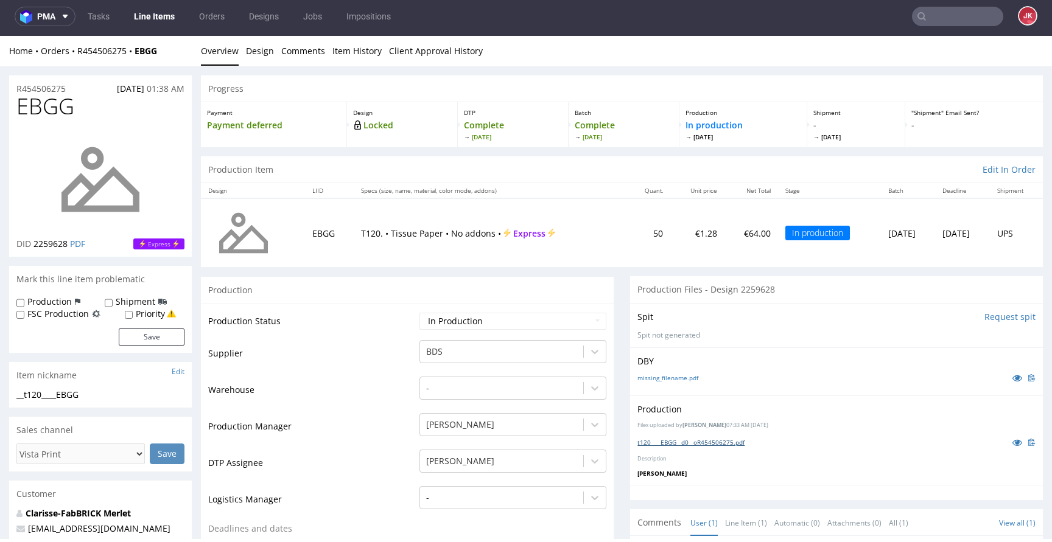
click at [698, 442] on link "t120____EBGG__d0__oR454506275.pdf" at bounding box center [690, 442] width 107 height 9
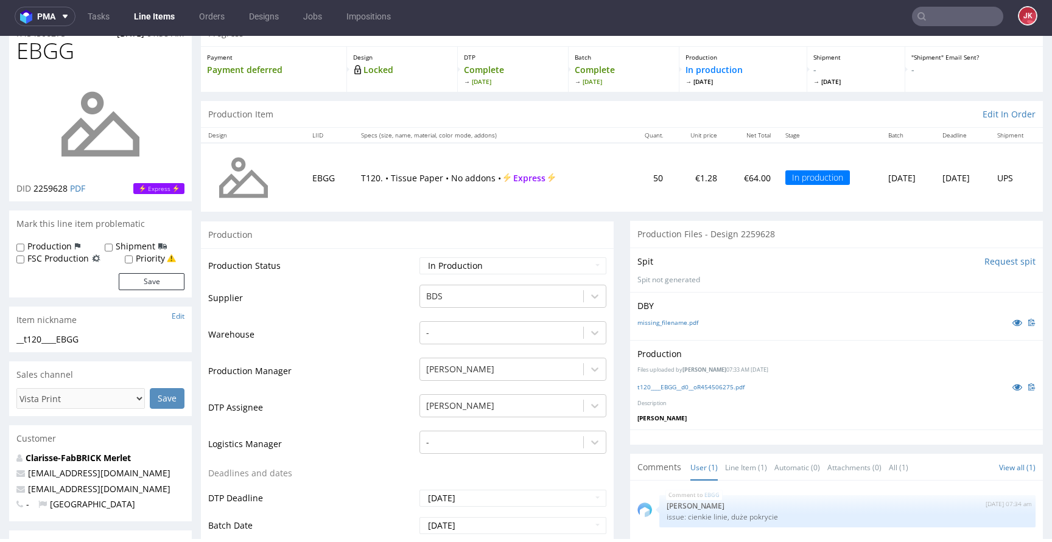
scroll to position [227, 0]
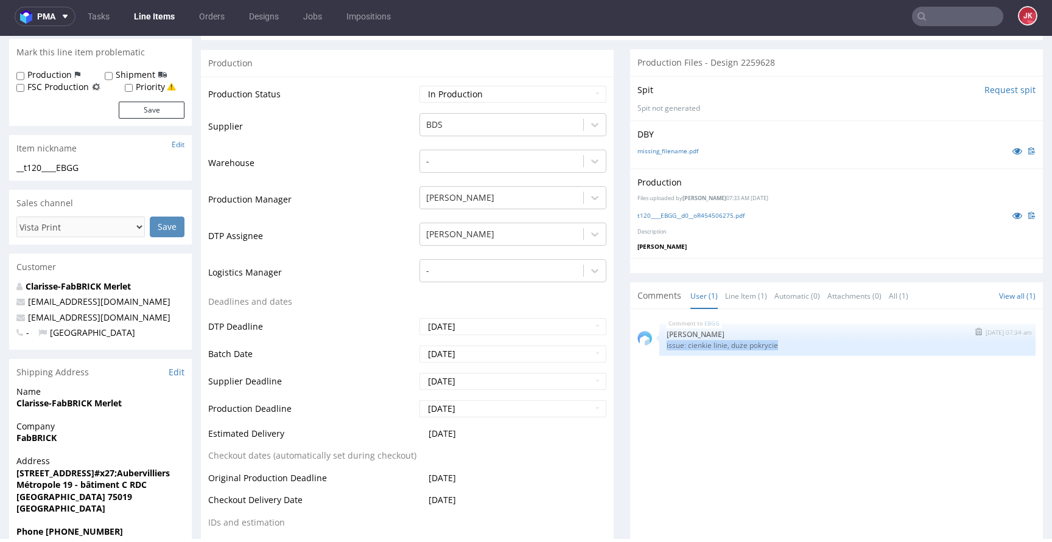
drag, startPoint x: 656, startPoint y: 348, endPoint x: 822, endPoint y: 350, distance: 165.6
click at [822, 350] on div "EBGG 11th Sep 25 | 07:34 am Karol Markowski issue: cienkie linie, duże pokrycie" at bounding box center [847, 340] width 376 height 32
copy p "issue: cienkie linie, duże pokrycie"
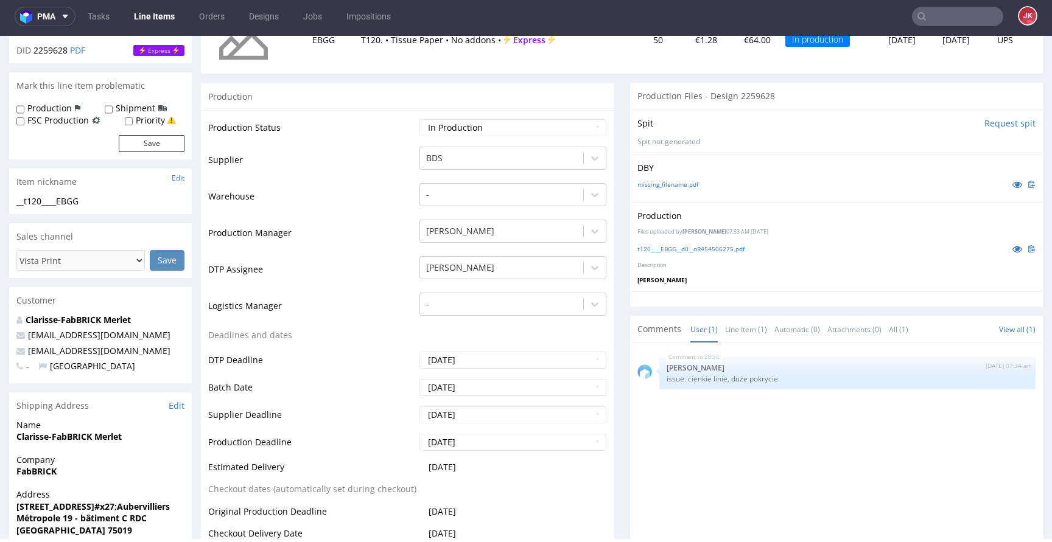
scroll to position [0, 0]
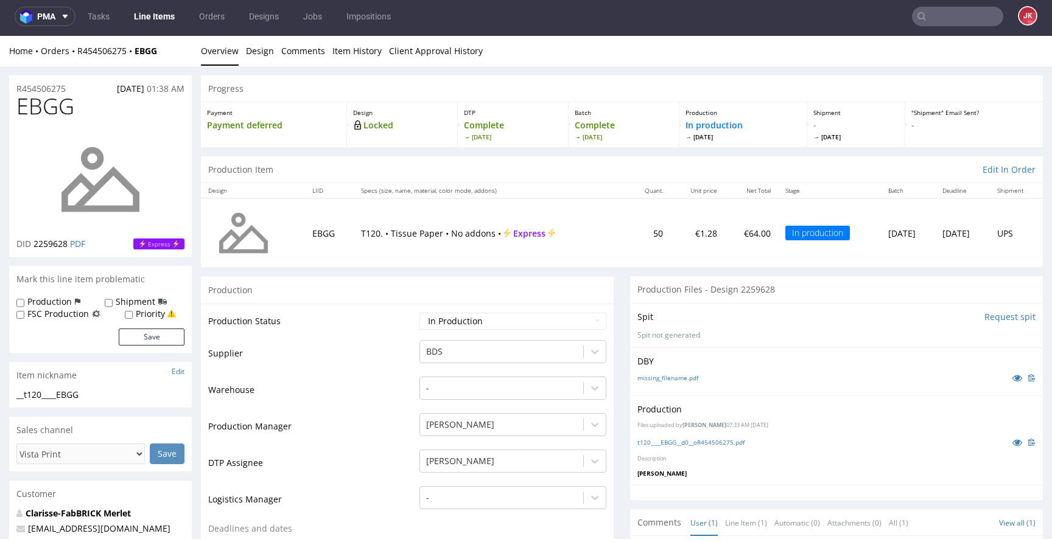
click at [945, 12] on input "text" at bounding box center [957, 16] width 91 height 19
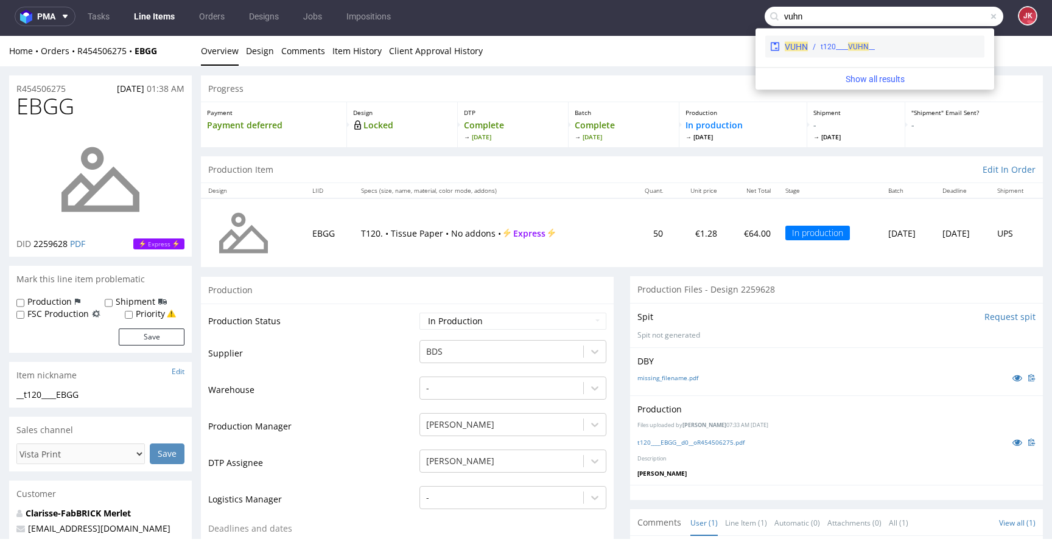
type input "vuhn"
click at [845, 51] on div "__t120____ VUHN" at bounding box center [848, 46] width 54 height 11
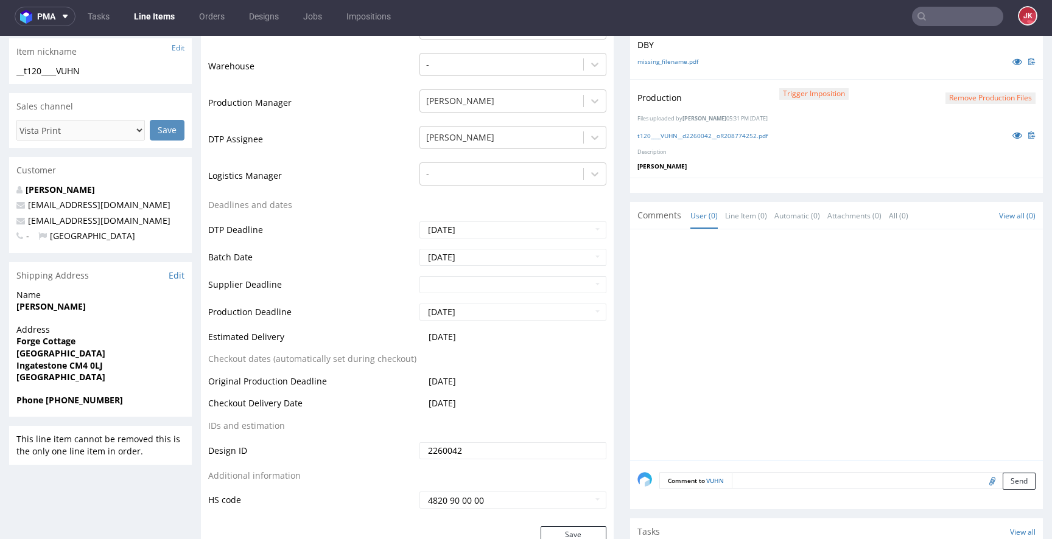
scroll to position [325, 0]
click at [749, 480] on textarea at bounding box center [847, 497] width 376 height 52
paste textarea "issue: małe teksty"
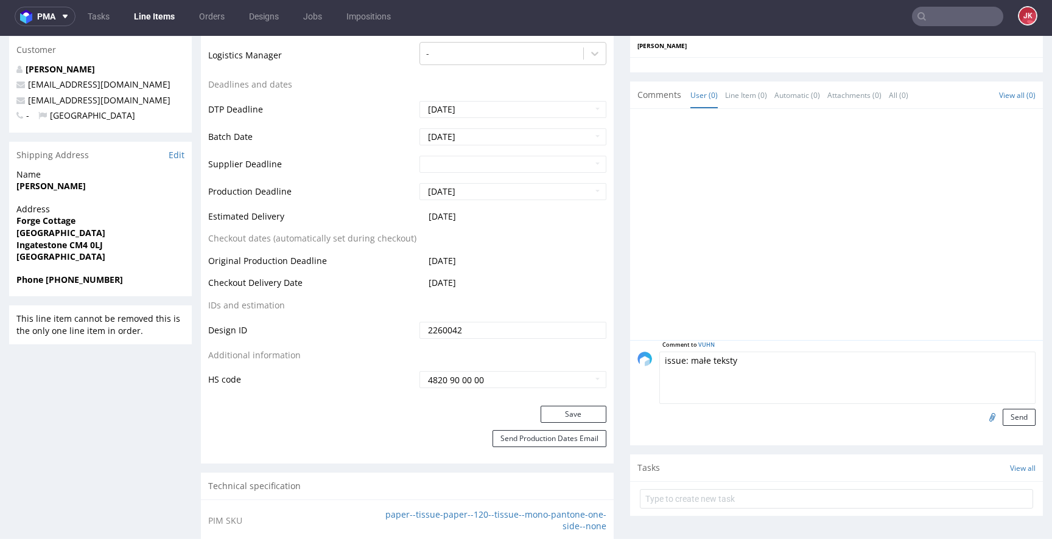
scroll to position [576, 0]
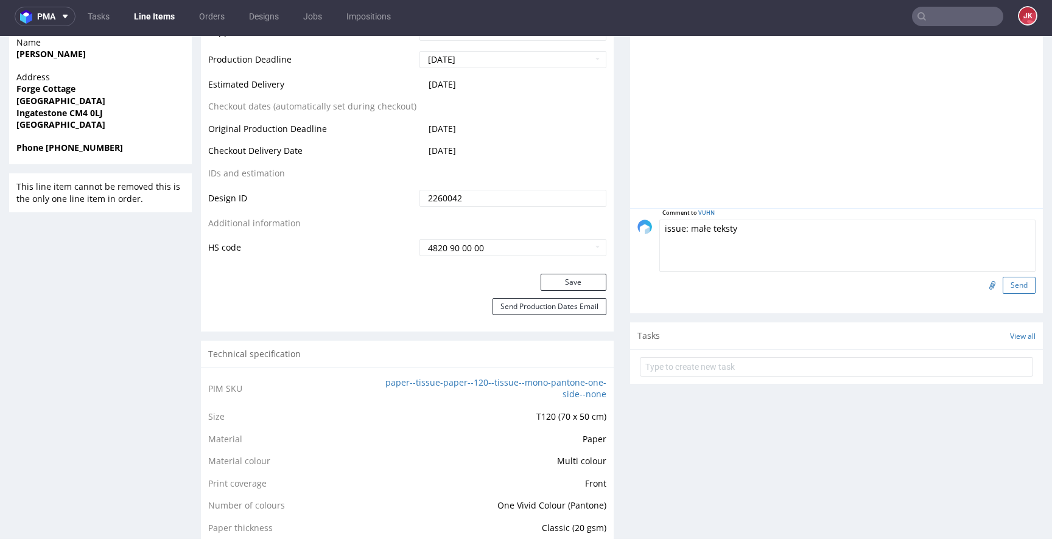
type textarea "issue: małe teksty"
click at [1003, 287] on button "Send" at bounding box center [1019, 285] width 33 height 17
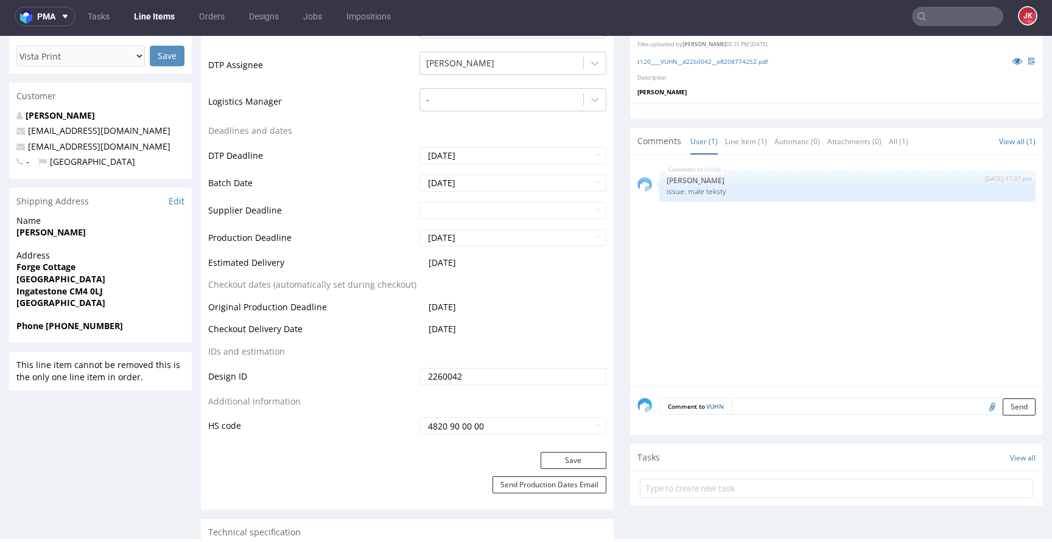
scroll to position [0, 0]
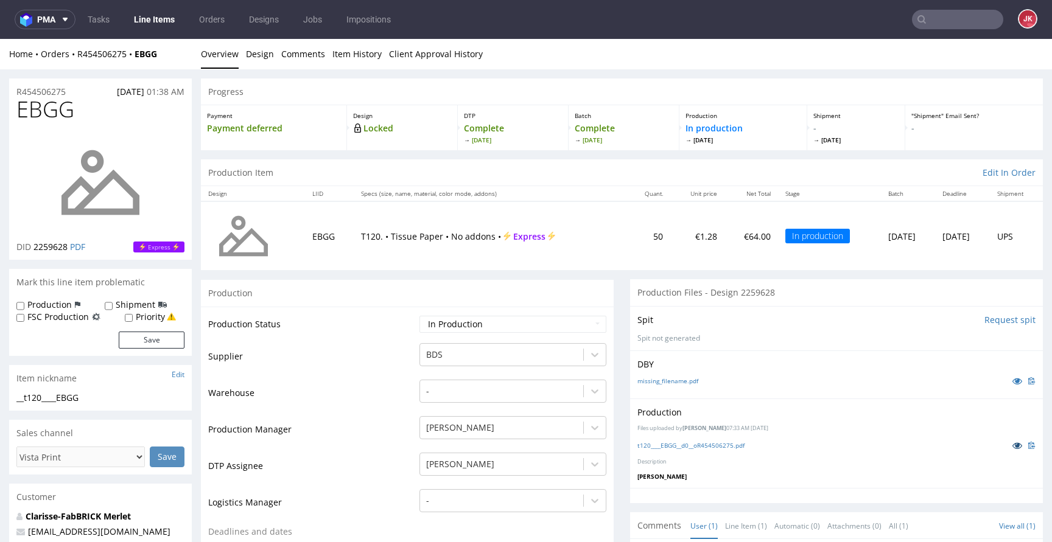
click at [1012, 449] on icon at bounding box center [1017, 445] width 10 height 9
click at [357, 66] on link "Item History" at bounding box center [356, 54] width 49 height 30
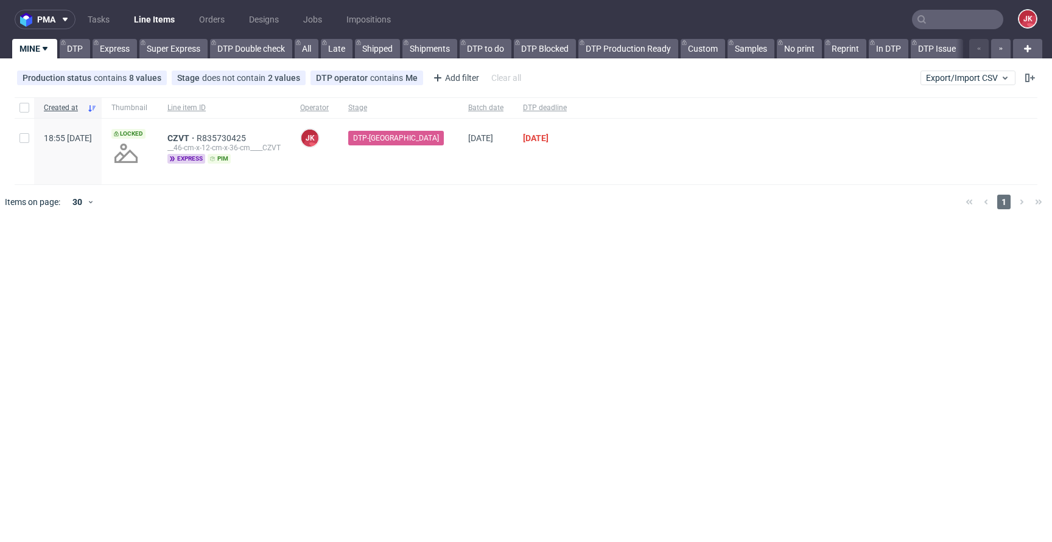
click at [446, 253] on div "pma Tasks Line Items Orders Designs Jobs Impositions JK MINE DTP Express Super …" at bounding box center [526, 271] width 1052 height 542
click at [197, 135] on span "CZVT" at bounding box center [181, 138] width 29 height 10
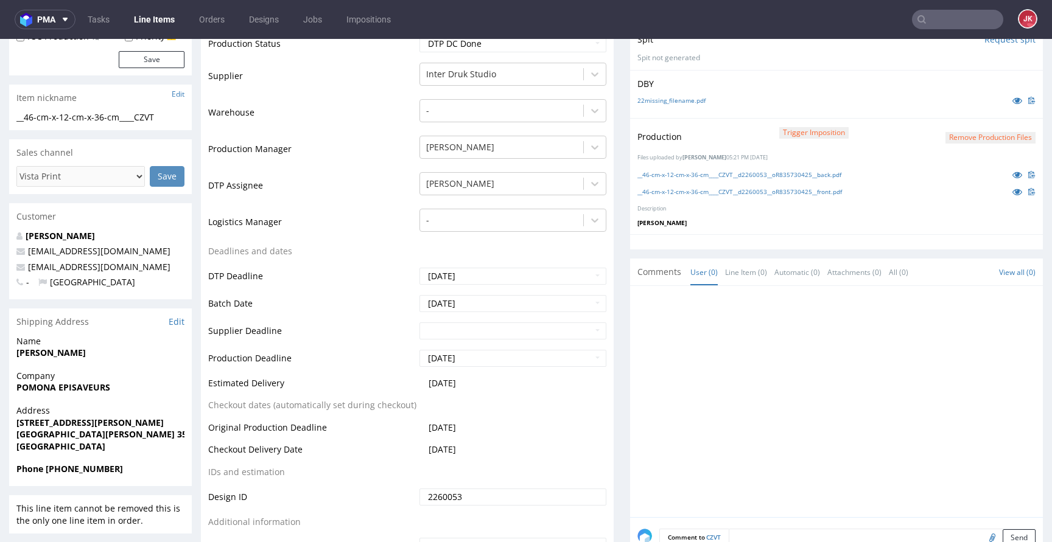
scroll to position [404, 0]
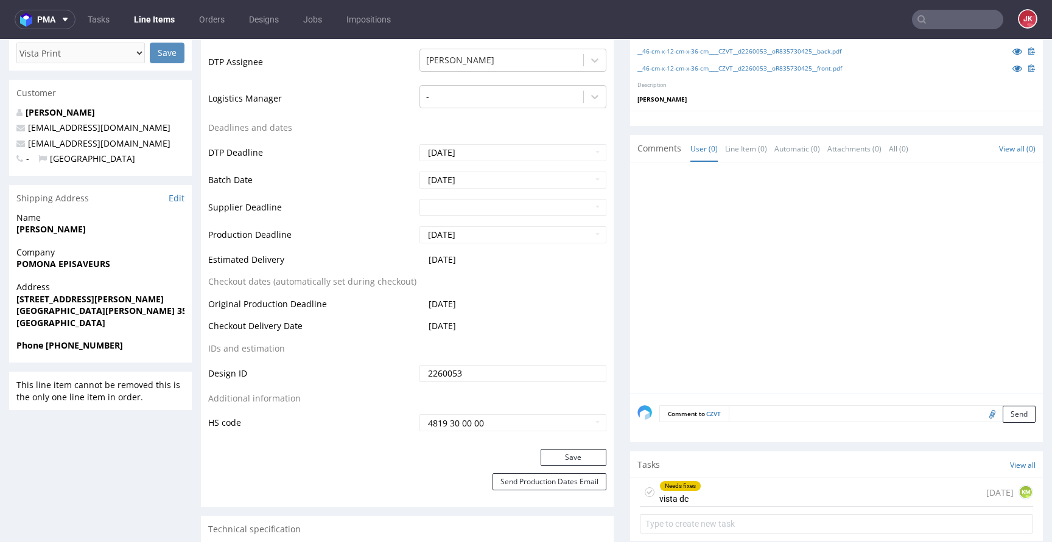
click at [690, 475] on div "Tasks View all" at bounding box center [836, 465] width 413 height 27
click at [689, 477] on section "Tasks View all Needs fixes vista dc today KM" at bounding box center [836, 497] width 413 height 90
click at [686, 484] on div "Needs fixes" at bounding box center [680, 486] width 41 height 10
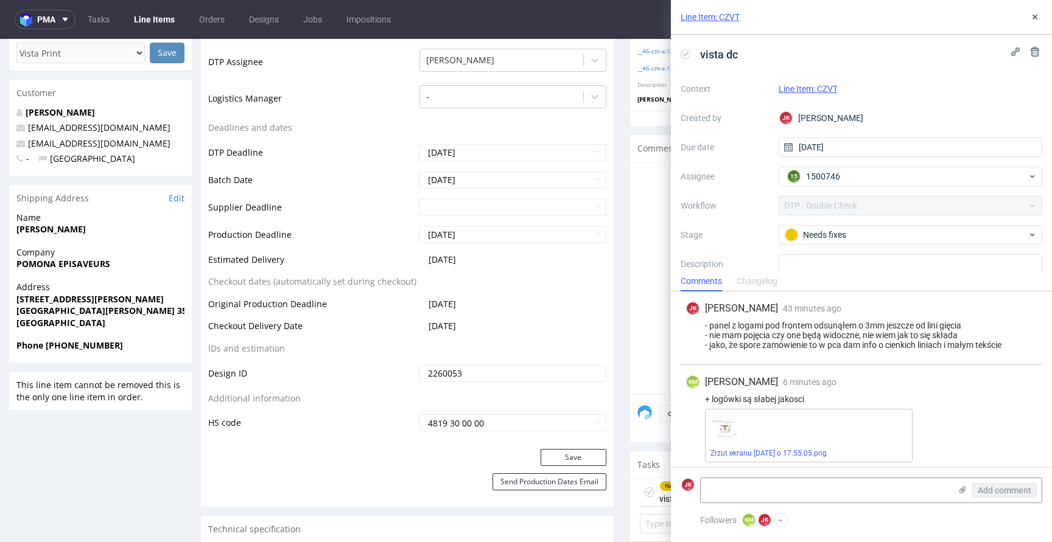
scroll to position [4, 0]
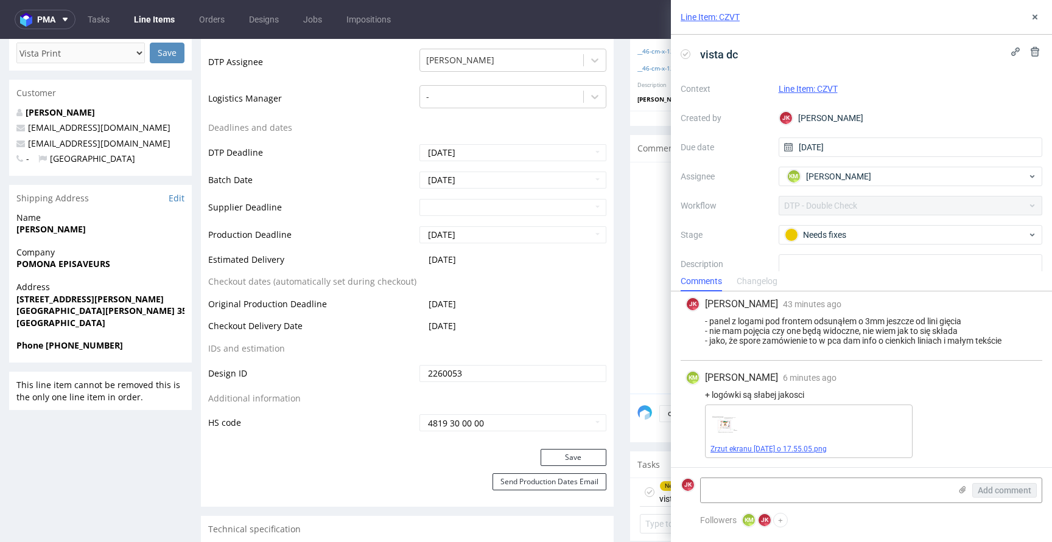
click at [746, 445] on link "Zrzut ekranu 2025-09-12 o 17.55.05.png" at bounding box center [768, 449] width 116 height 9
click at [1031, 19] on icon at bounding box center [1035, 17] width 10 height 10
